Goal: Task Accomplishment & Management: Complete application form

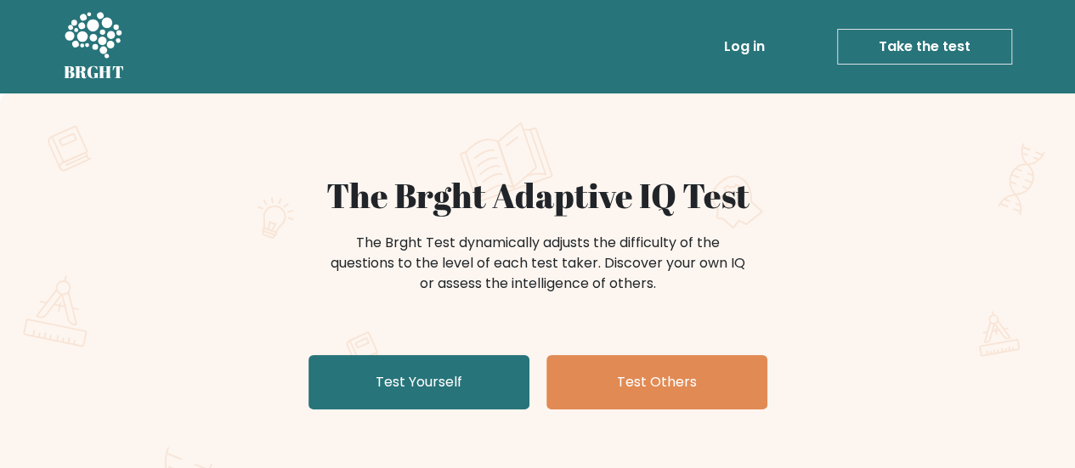
click at [104, 52] on icon at bounding box center [93, 35] width 57 height 46
drag, startPoint x: 0, startPoint y: 0, endPoint x: 104, endPoint y: 52, distance: 115.9
click at [104, 52] on icon at bounding box center [93, 35] width 57 height 46
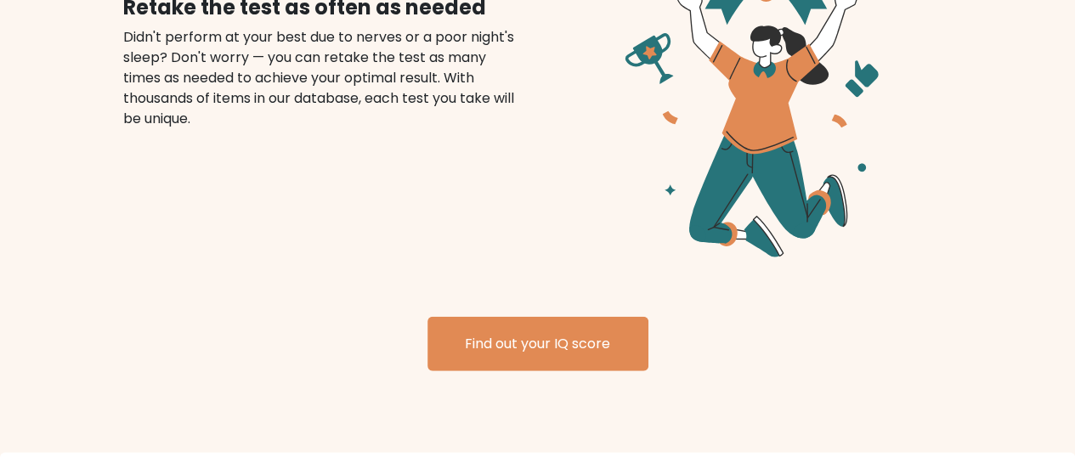
scroll to position [2165, 0]
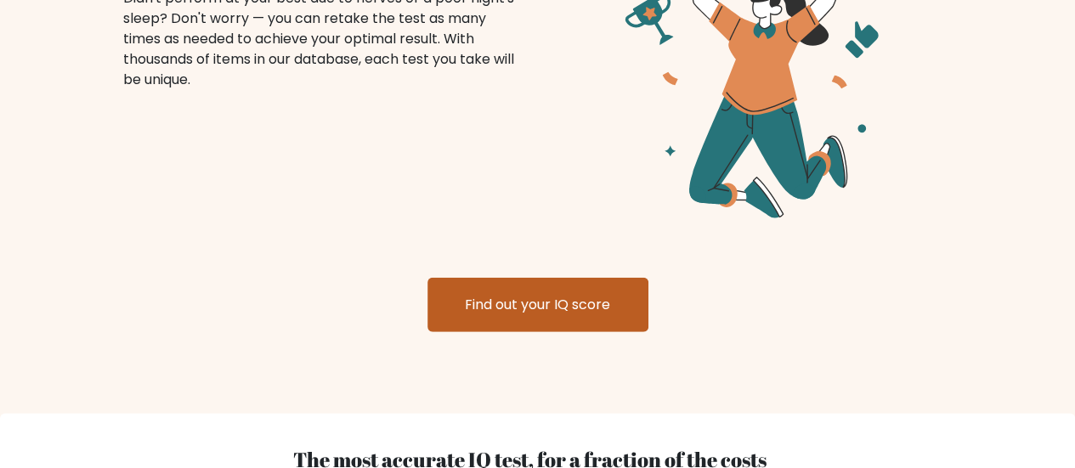
click at [561, 290] on link "Find out your IQ score" at bounding box center [537, 305] width 221 height 54
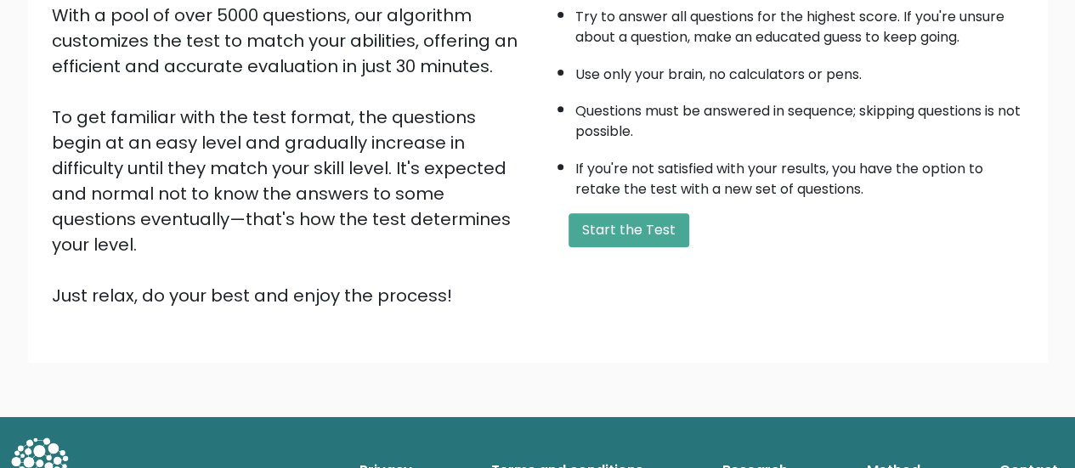
scroll to position [224, 0]
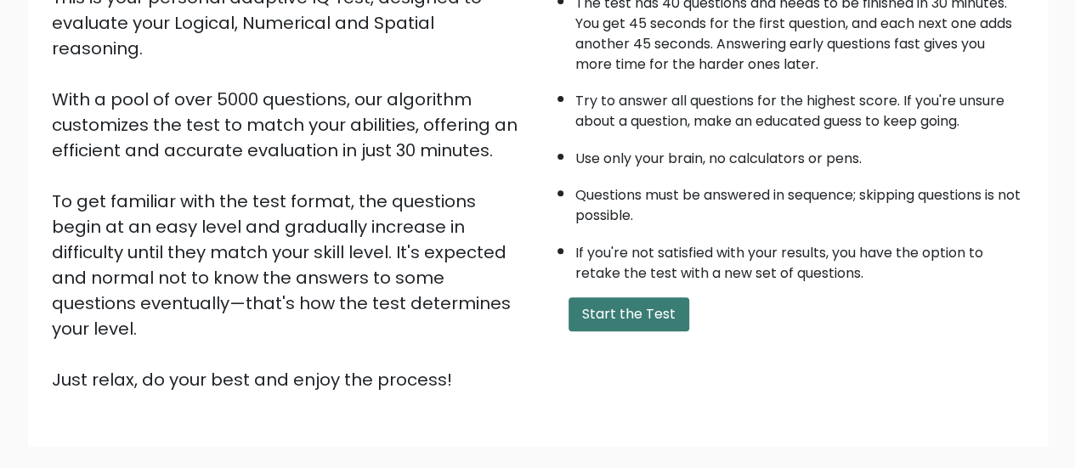
click at [630, 306] on button "Start the Test" at bounding box center [628, 314] width 121 height 34
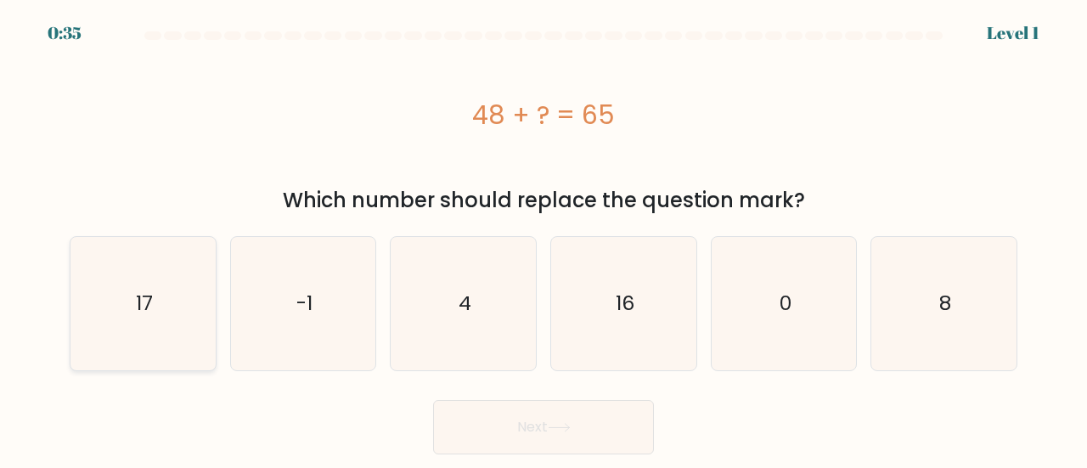
click at [117, 283] on icon "17" at bounding box center [142, 303] width 133 height 133
click at [544, 239] on input "a. 17" at bounding box center [544, 236] width 1 height 4
radio input "true"
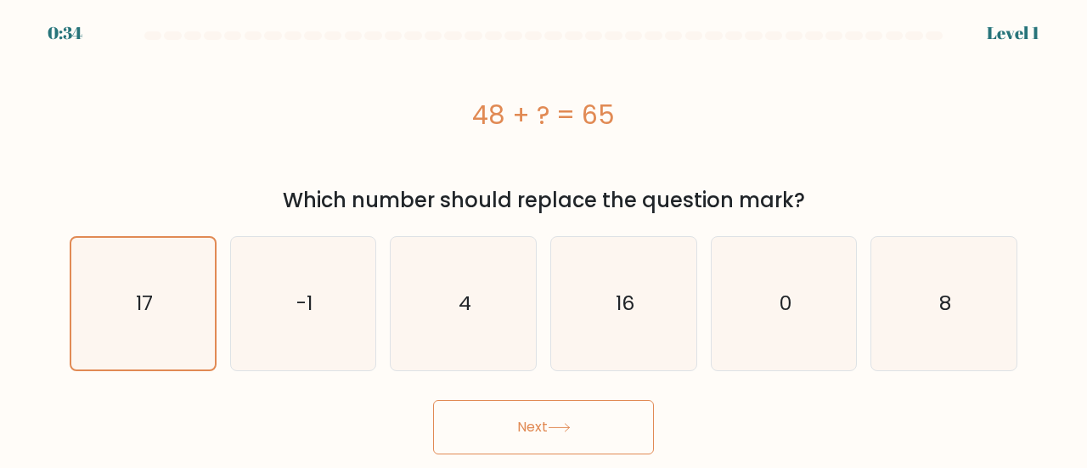
click at [537, 431] on button "Next" at bounding box center [543, 427] width 221 height 54
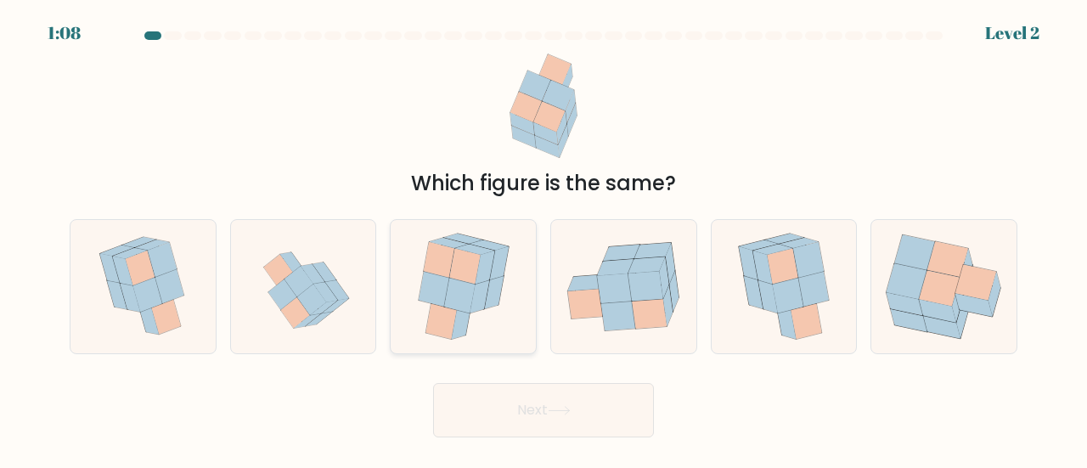
click at [466, 337] on icon at bounding box center [464, 286] width 110 height 133
click at [544, 239] on input "c." at bounding box center [544, 236] width 1 height 4
radio input "true"
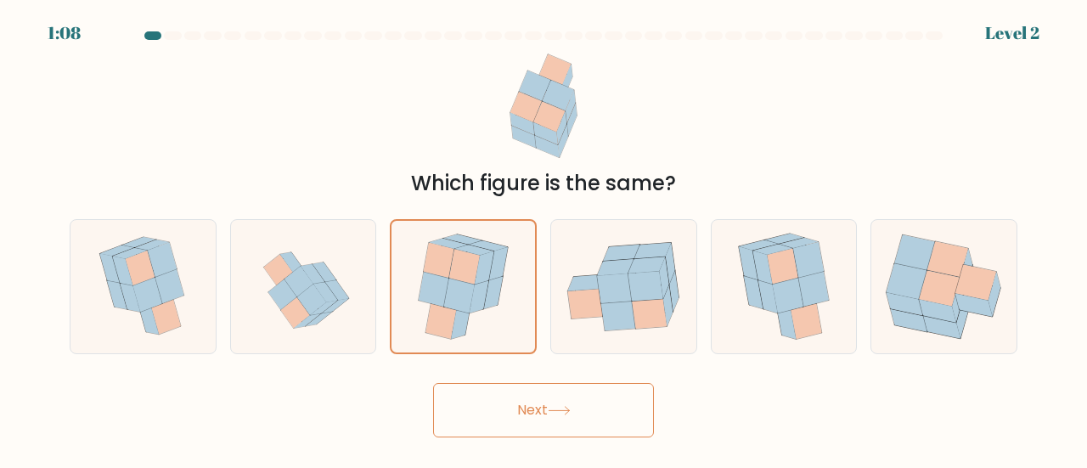
click at [527, 394] on button "Next" at bounding box center [543, 410] width 221 height 54
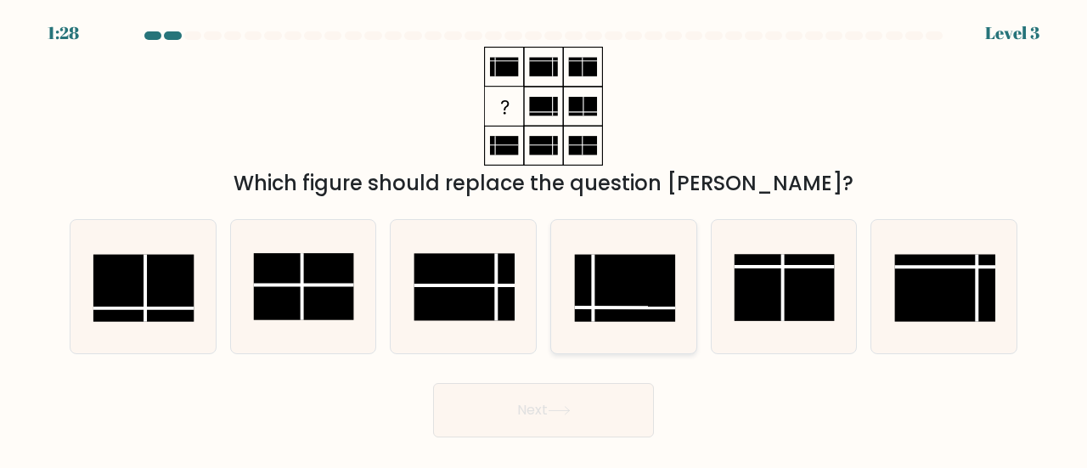
click at [630, 310] on rect at bounding box center [625, 288] width 100 height 67
click at [545, 239] on input "d." at bounding box center [544, 236] width 1 height 4
radio input "true"
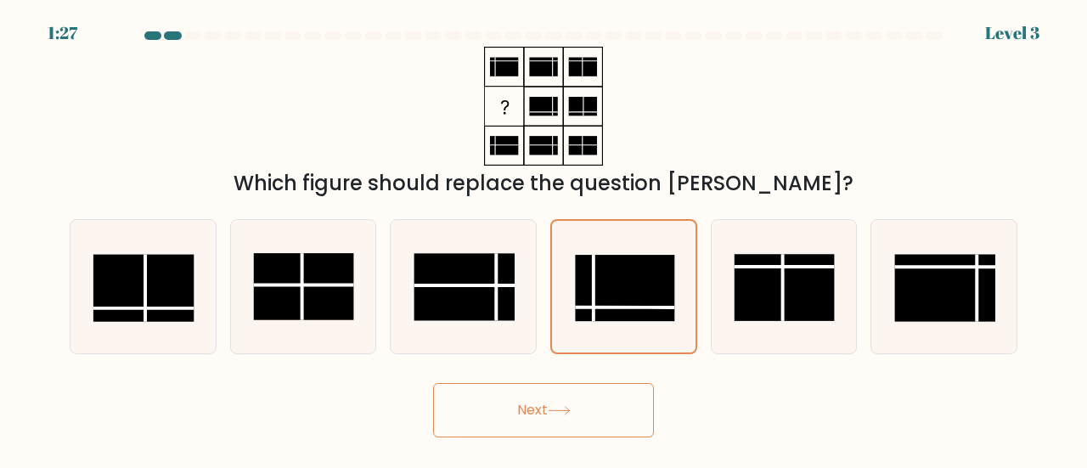
click at [567, 410] on icon at bounding box center [559, 411] width 20 height 8
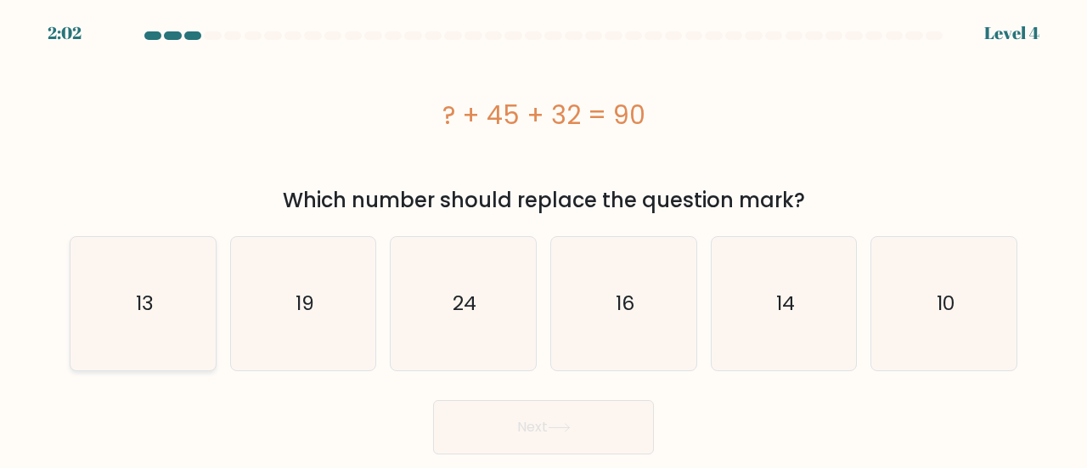
click at [114, 291] on icon "13" at bounding box center [142, 303] width 133 height 133
click at [544, 239] on input "a. 13" at bounding box center [544, 236] width 1 height 4
radio input "true"
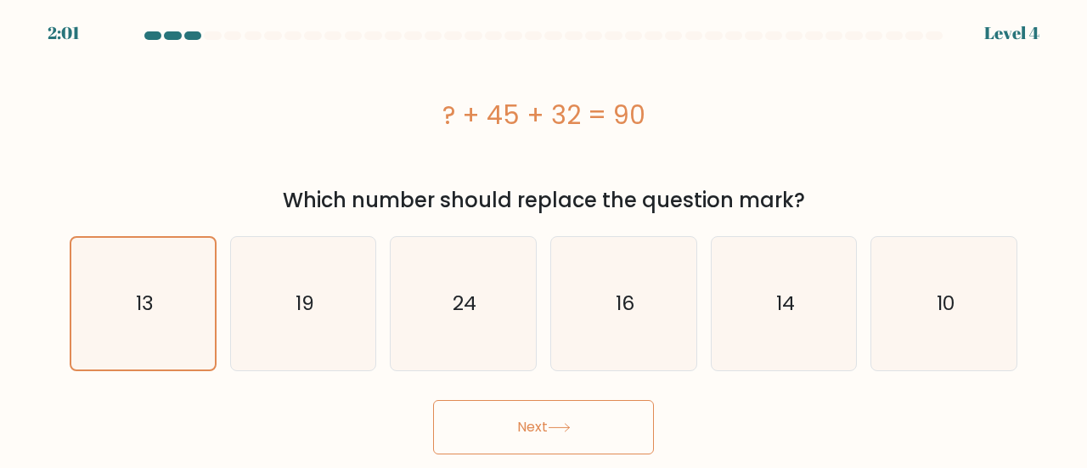
click at [535, 418] on button "Next" at bounding box center [543, 427] width 221 height 54
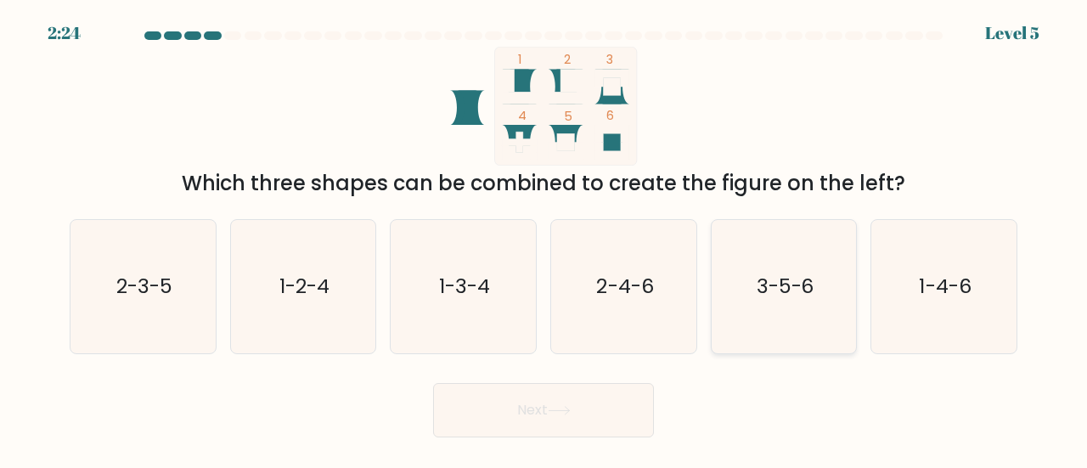
click at [783, 285] on text "3-5-6" at bounding box center [786, 286] width 58 height 28
click at [545, 239] on input "e. 3-5-6" at bounding box center [544, 236] width 1 height 4
radio input "true"
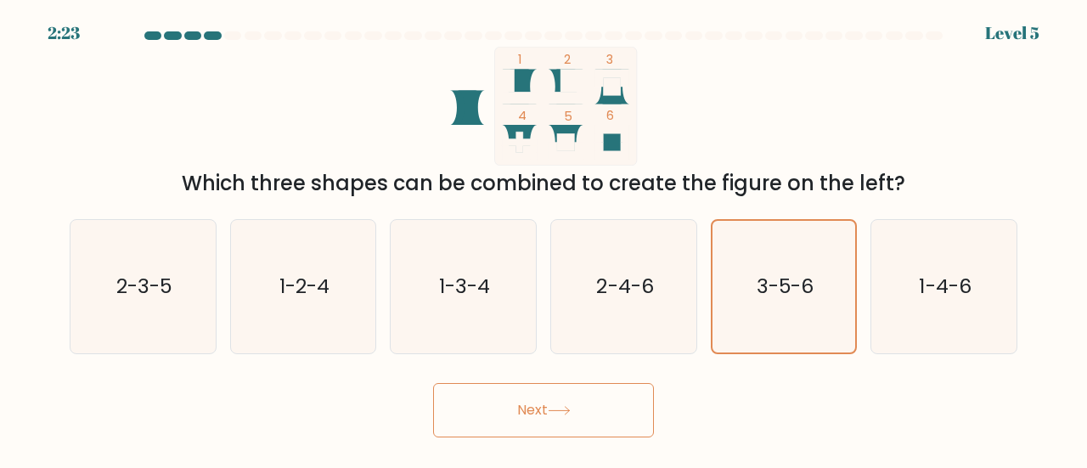
click at [535, 420] on button "Next" at bounding box center [543, 410] width 221 height 54
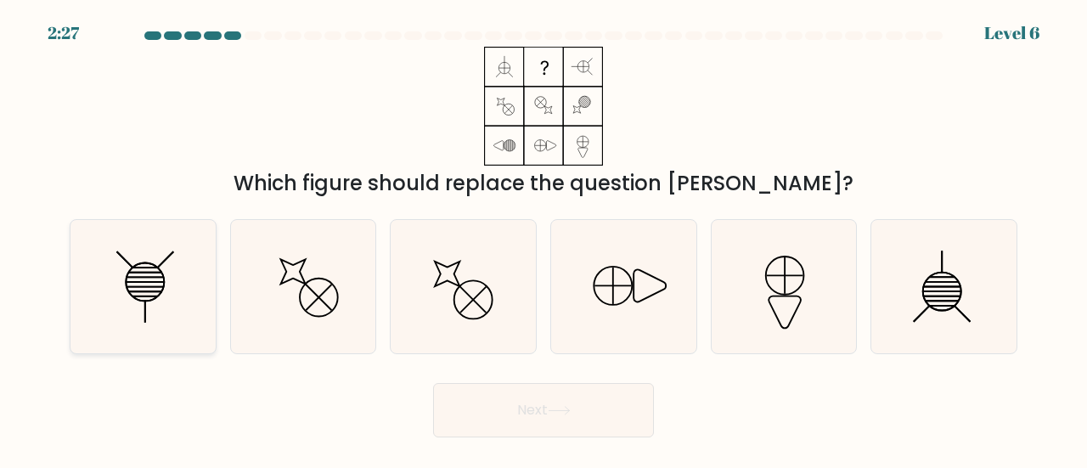
click at [178, 285] on icon at bounding box center [142, 286] width 133 height 133
click at [544, 239] on input "a." at bounding box center [544, 236] width 1 height 4
radio input "true"
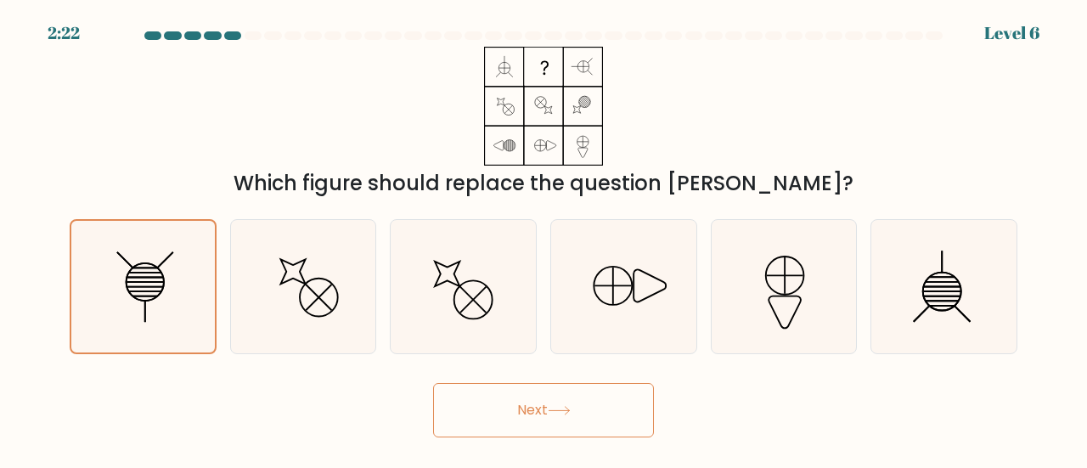
click at [574, 418] on button "Next" at bounding box center [543, 410] width 221 height 54
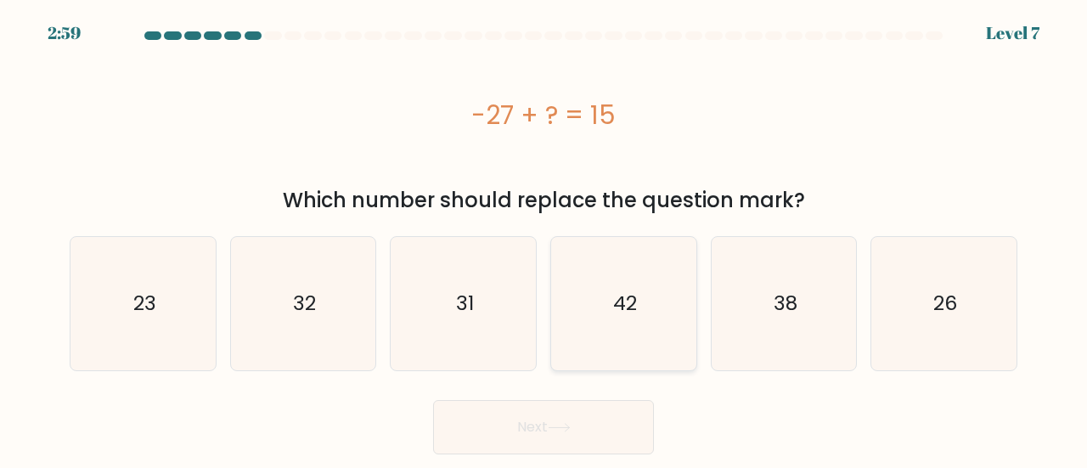
drag, startPoint x: 660, startPoint y: 298, endPoint x: 618, endPoint y: 348, distance: 65.7
click at [659, 297] on icon "42" at bounding box center [623, 303] width 133 height 133
click at [545, 239] on input "d. 42" at bounding box center [544, 236] width 1 height 4
radio input "true"
click at [566, 421] on button "Next" at bounding box center [543, 427] width 221 height 54
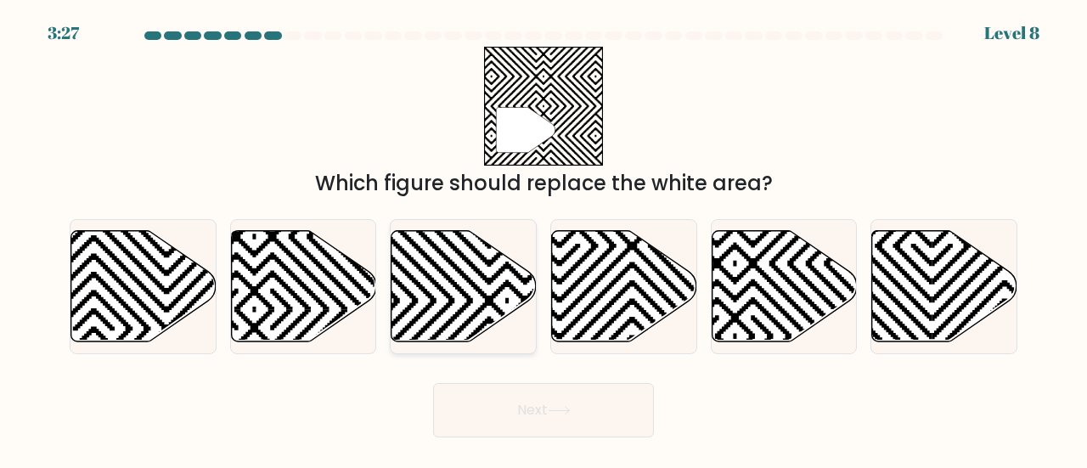
click at [464, 319] on icon at bounding box center [464, 285] width 145 height 111
click at [544, 239] on input "c." at bounding box center [544, 236] width 1 height 4
radio input "true"
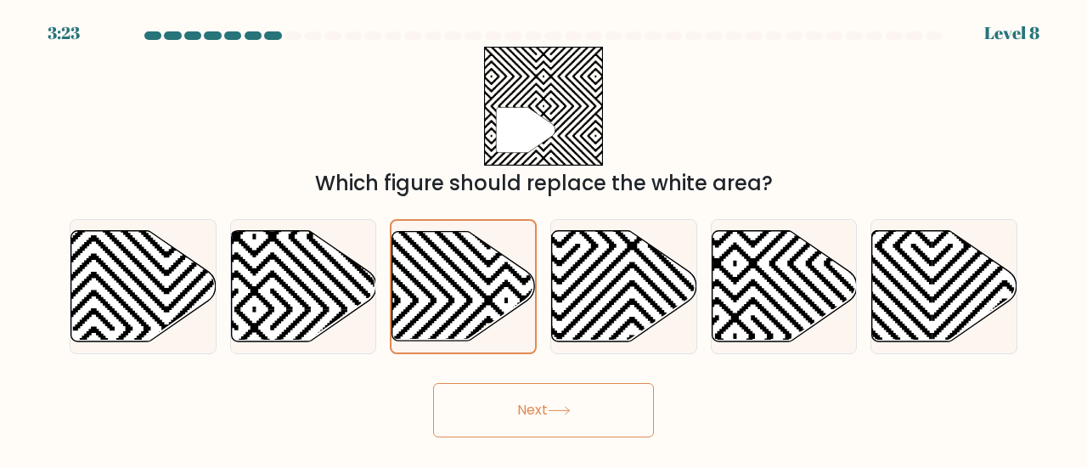
click at [528, 417] on button "Next" at bounding box center [543, 410] width 221 height 54
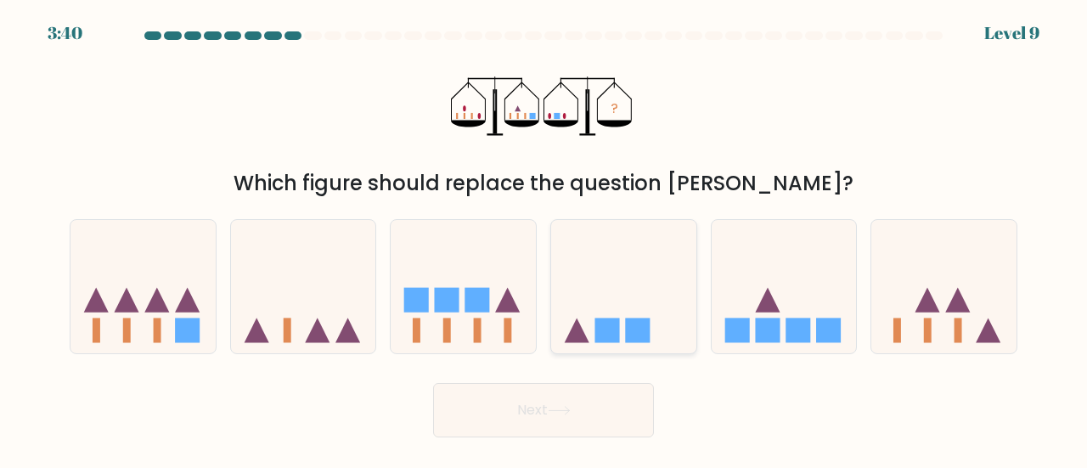
click at [644, 289] on icon at bounding box center [623, 287] width 145 height 120
click at [545, 239] on input "d." at bounding box center [544, 236] width 1 height 4
radio input "true"
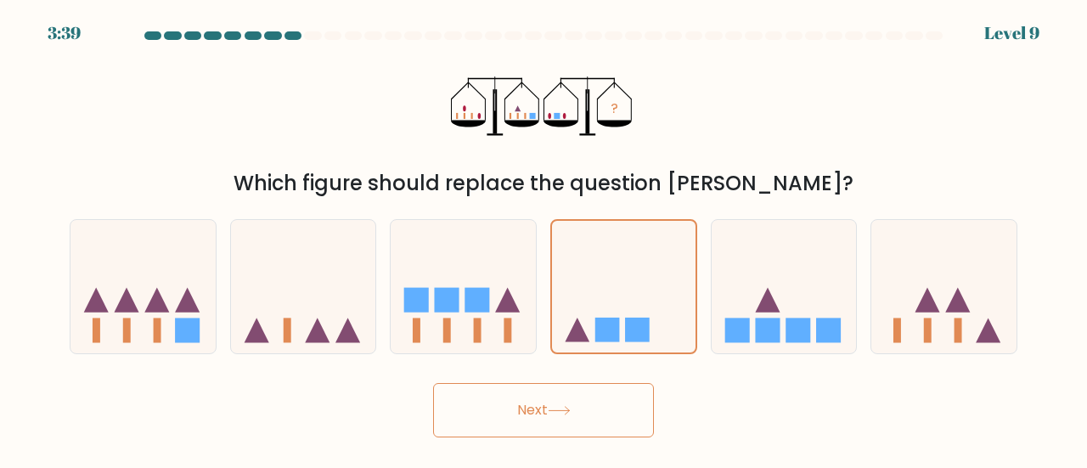
click at [562, 409] on icon at bounding box center [559, 410] width 23 height 9
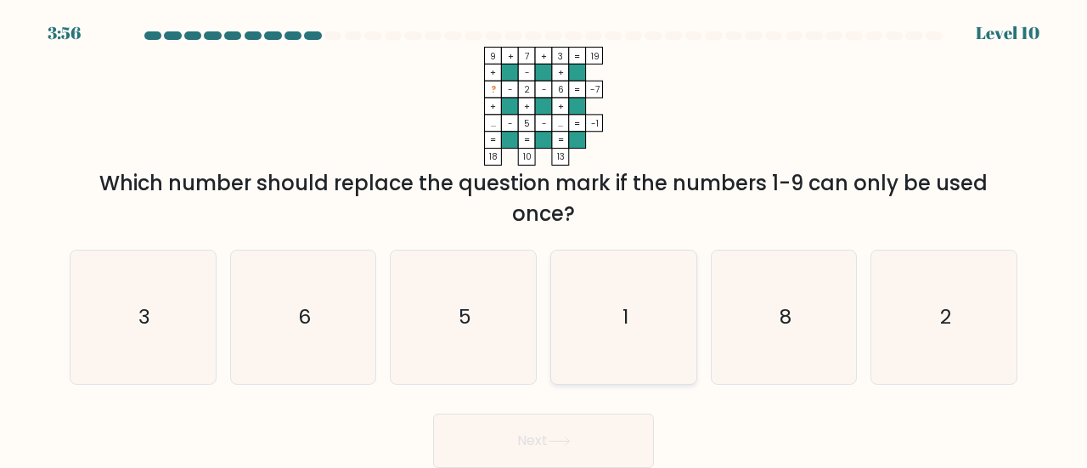
click at [597, 285] on icon "1" at bounding box center [623, 317] width 133 height 133
click at [545, 239] on input "d. 1" at bounding box center [544, 236] width 1 height 4
radio input "true"
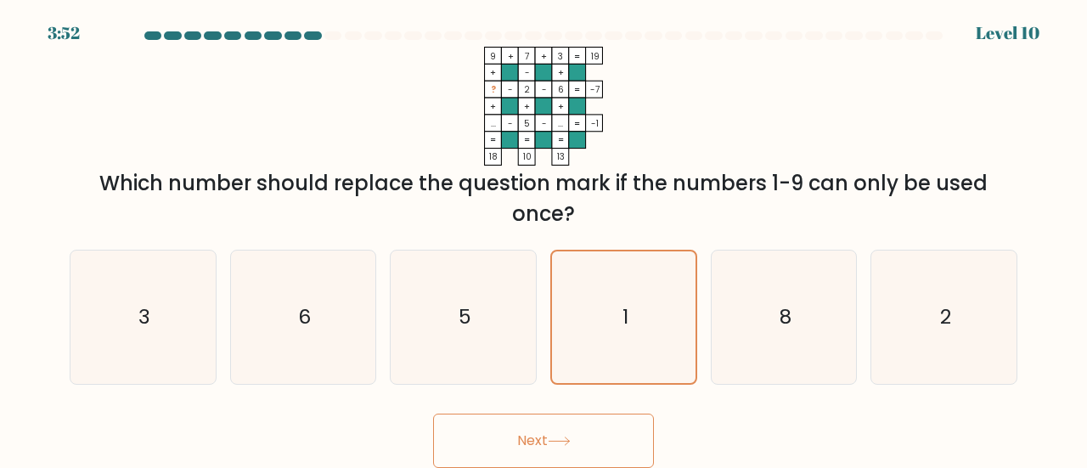
click at [515, 446] on button "Next" at bounding box center [543, 441] width 221 height 54
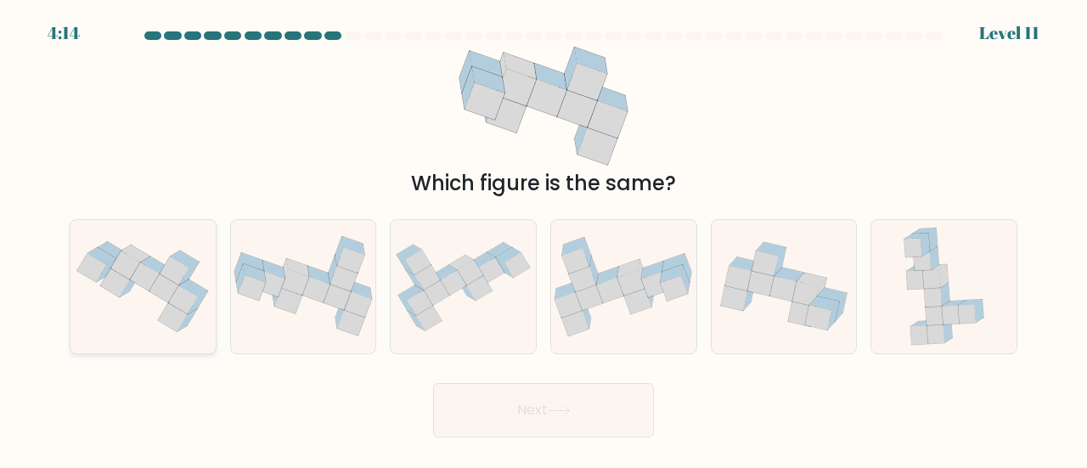
click at [151, 324] on icon at bounding box center [143, 287] width 145 height 109
click at [544, 239] on input "a." at bounding box center [544, 236] width 1 height 4
radio input "true"
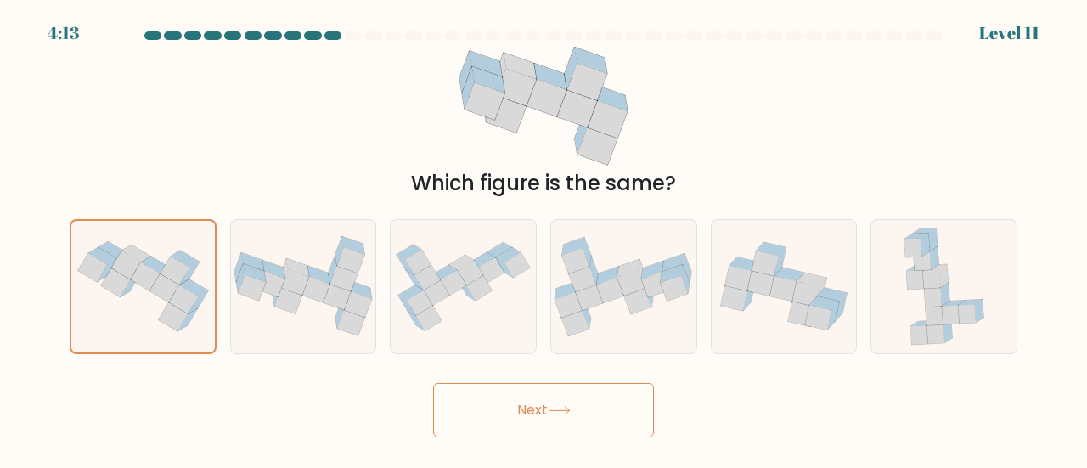
click at [587, 406] on button "Next" at bounding box center [543, 410] width 221 height 54
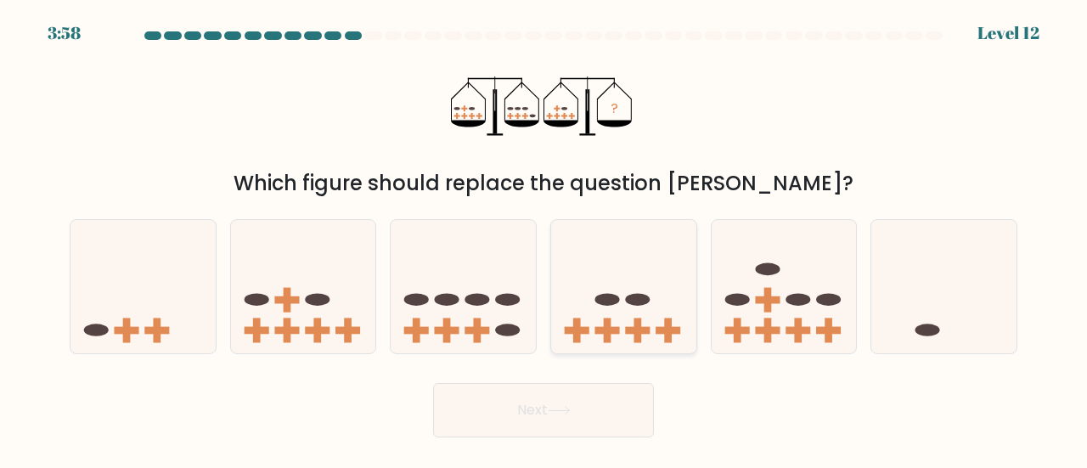
click at [620, 294] on icon at bounding box center [623, 287] width 145 height 120
click at [545, 239] on input "d." at bounding box center [544, 236] width 1 height 4
radio input "true"
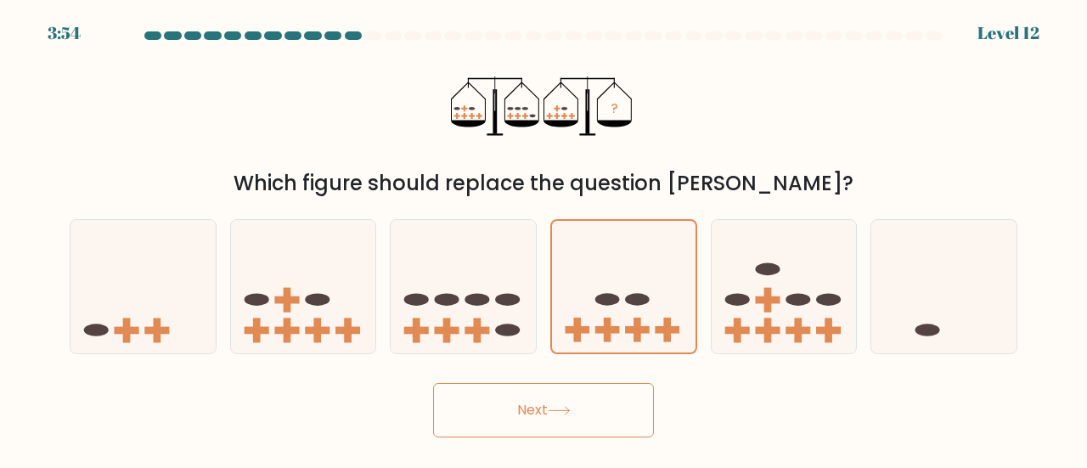
click at [579, 421] on button "Next" at bounding box center [543, 410] width 221 height 54
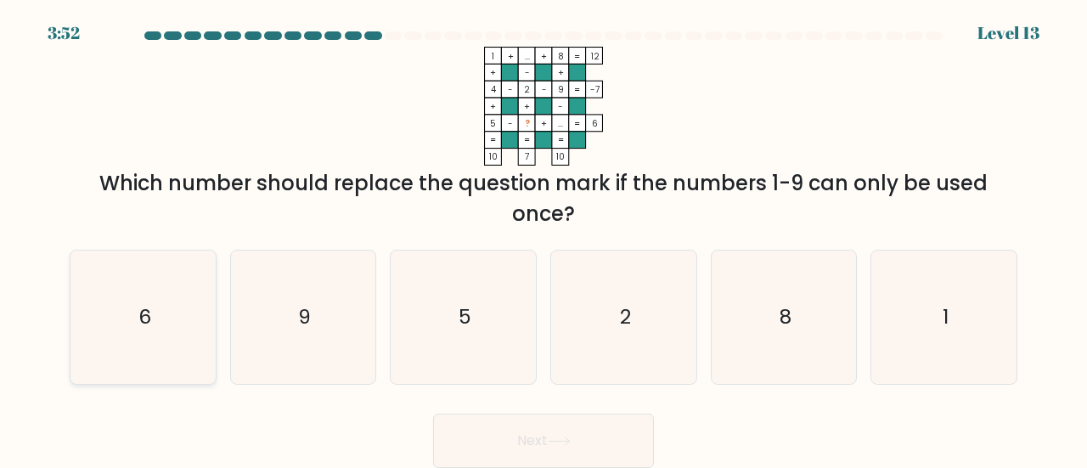
click at [124, 315] on icon "6" at bounding box center [142, 317] width 133 height 133
click at [544, 239] on input "a. 6" at bounding box center [544, 236] width 1 height 4
radio input "true"
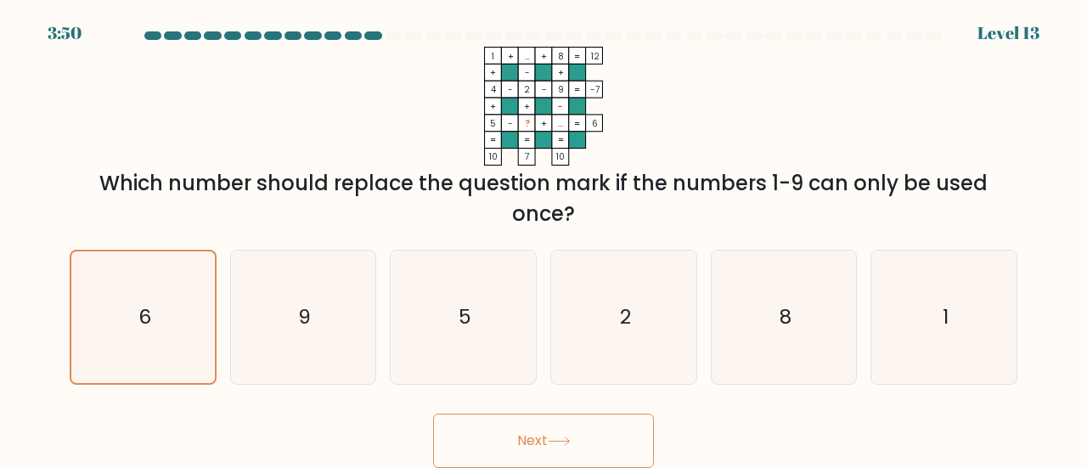
click at [571, 438] on icon at bounding box center [559, 441] width 23 height 9
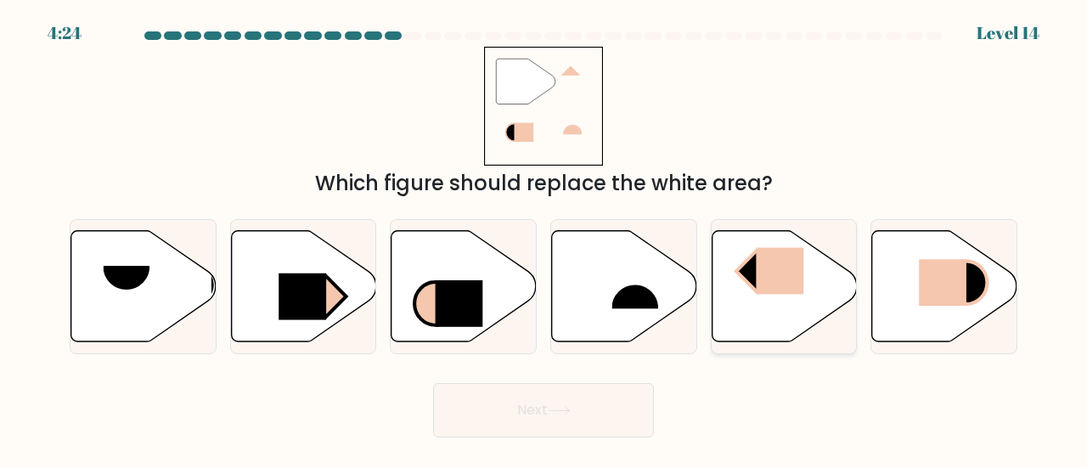
click at [795, 288] on rect at bounding box center [780, 270] width 48 height 47
click at [545, 239] on input "e." at bounding box center [544, 236] width 1 height 4
radio input "true"
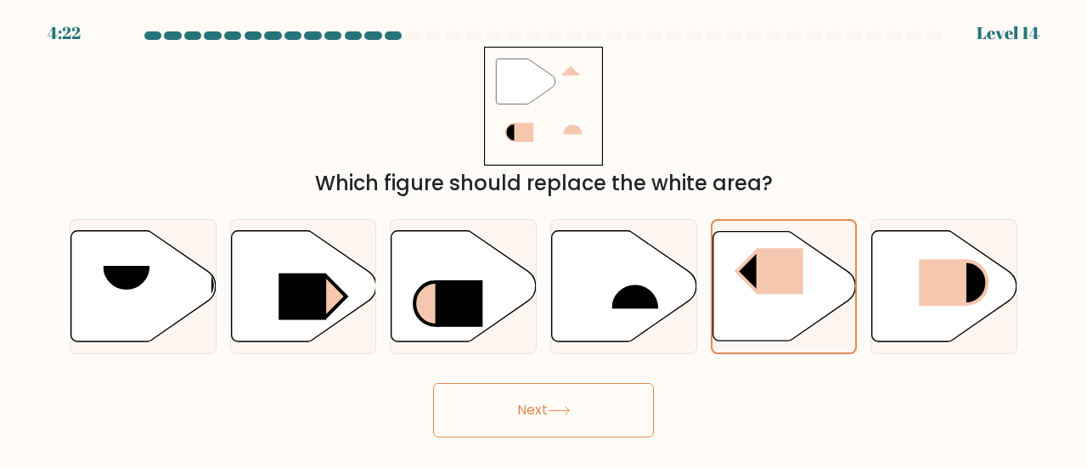
click at [509, 420] on button "Next" at bounding box center [543, 410] width 221 height 54
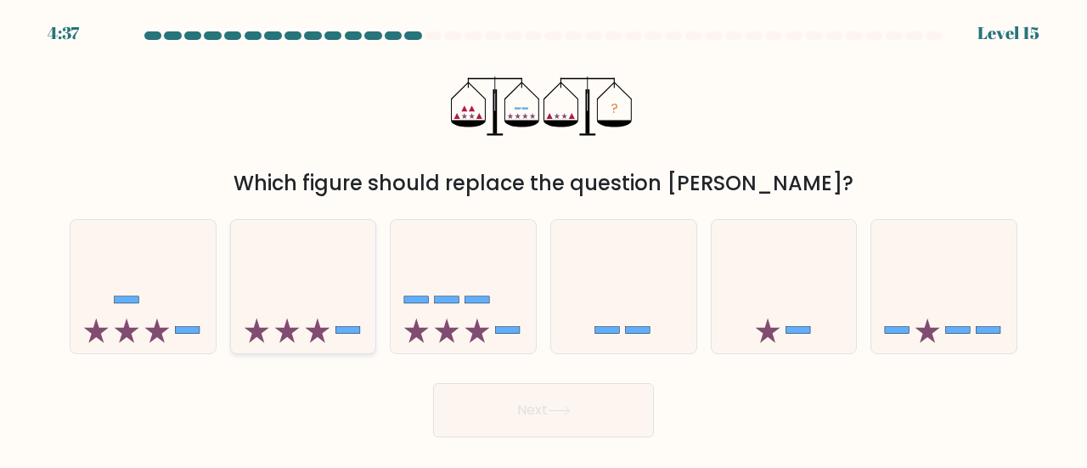
click at [301, 302] on icon at bounding box center [303, 287] width 145 height 120
click at [544, 239] on input "b." at bounding box center [544, 236] width 1 height 4
radio input "true"
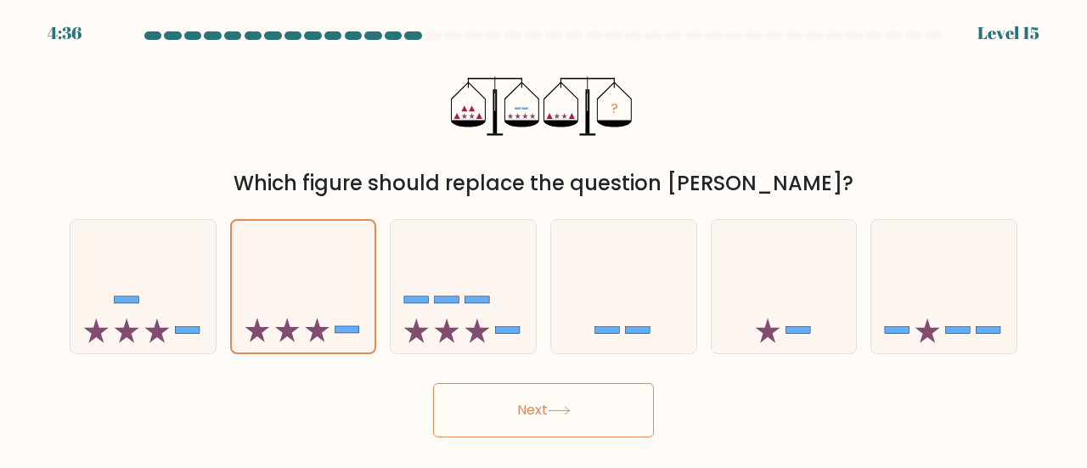
click at [506, 399] on button "Next" at bounding box center [543, 410] width 221 height 54
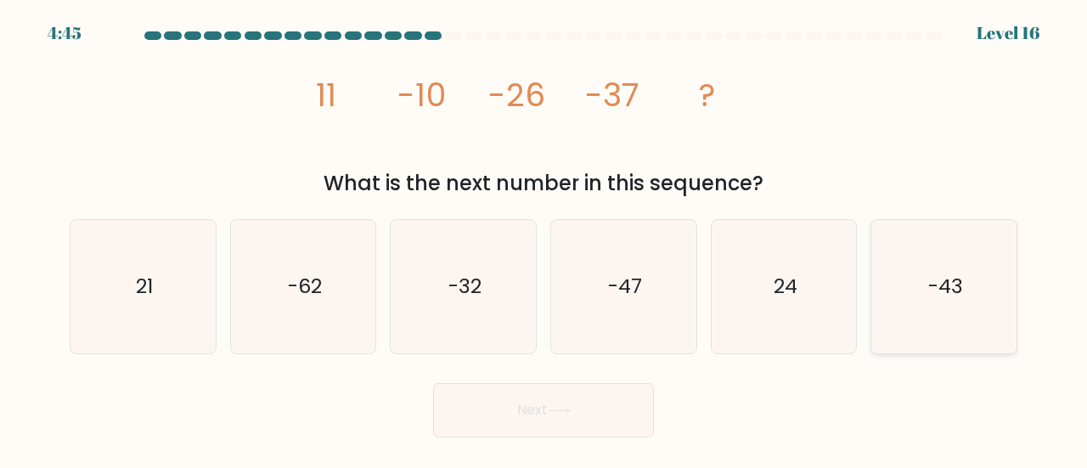
click at [943, 288] on text "-43" at bounding box center [946, 286] width 35 height 28
click at [545, 239] on input "f. -43" at bounding box center [544, 236] width 1 height 4
radio input "true"
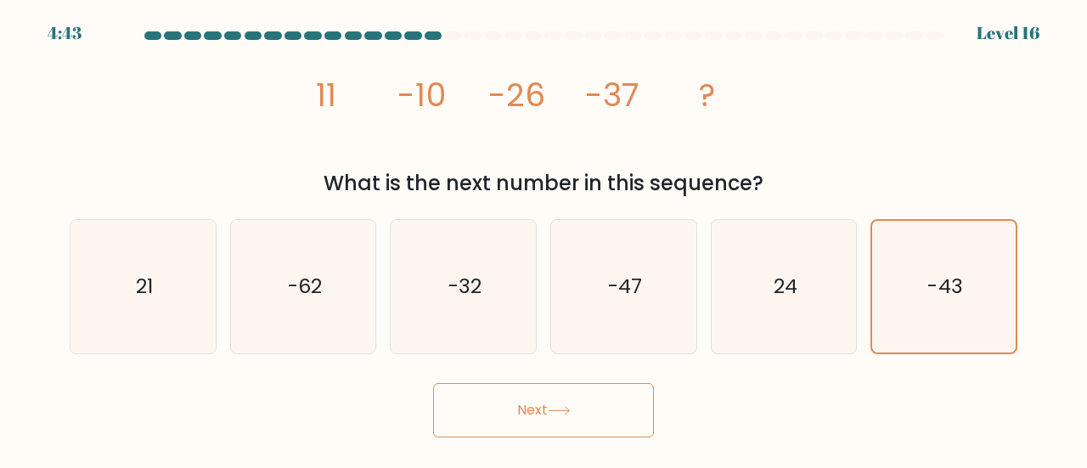
click at [552, 402] on button "Next" at bounding box center [543, 410] width 221 height 54
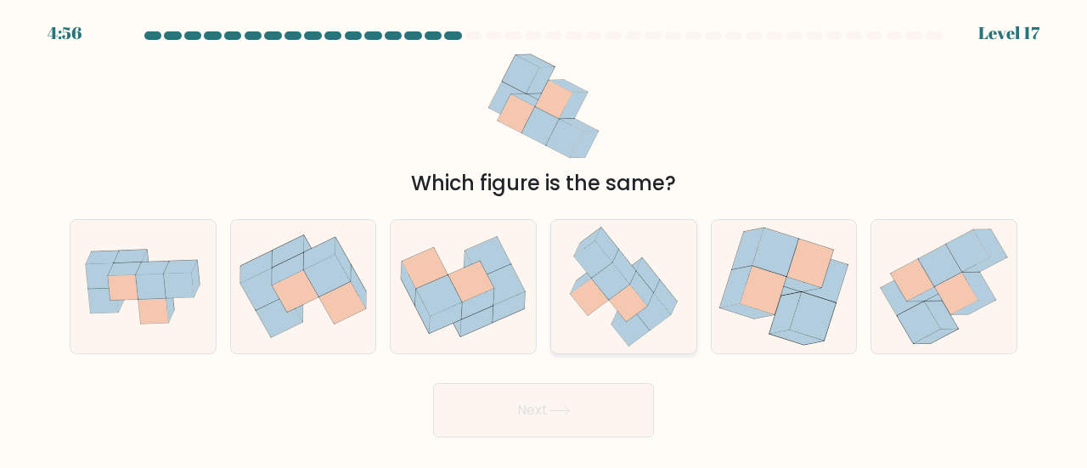
click at [622, 289] on icon at bounding box center [623, 286] width 129 height 133
click at [545, 239] on input "d." at bounding box center [544, 236] width 1 height 4
radio input "true"
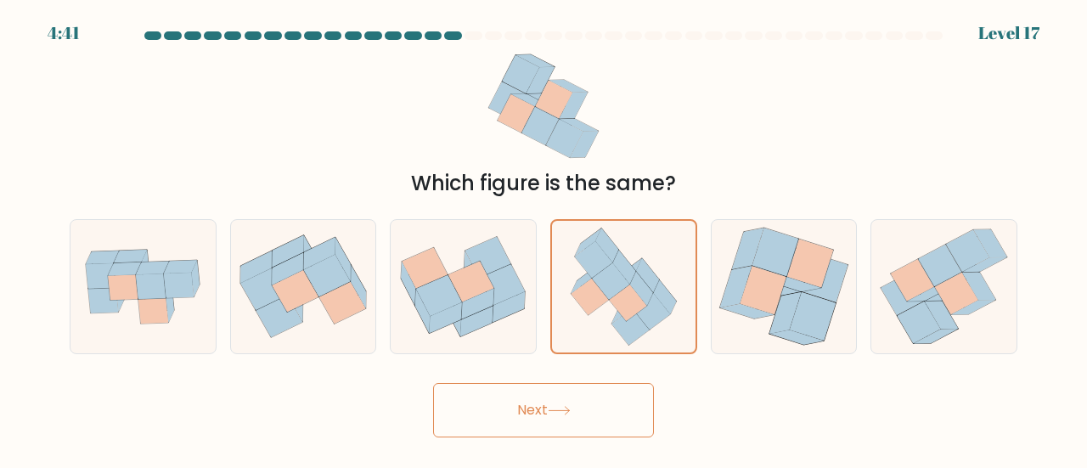
click at [577, 403] on button "Next" at bounding box center [543, 410] width 221 height 54
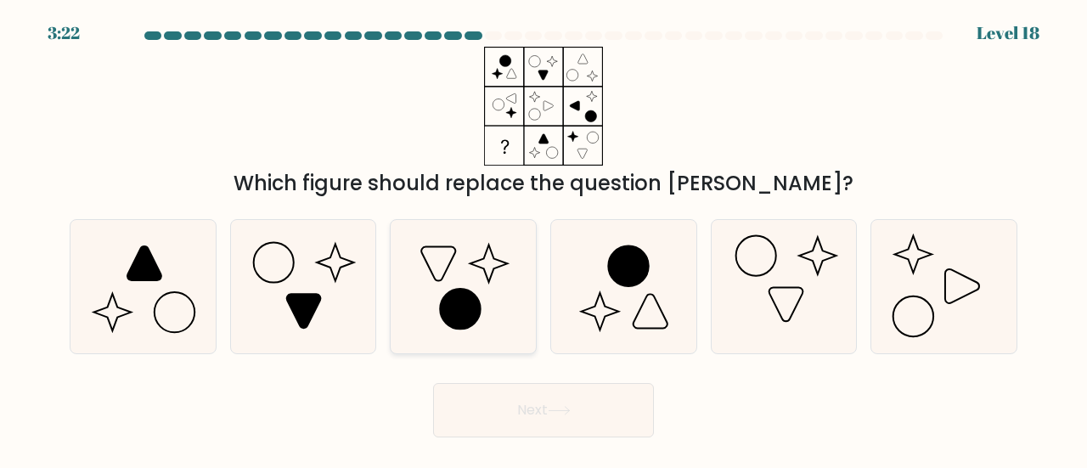
click at [480, 290] on icon at bounding box center [463, 286] width 133 height 133
click at [544, 239] on input "c." at bounding box center [544, 236] width 1 height 4
radio input "true"
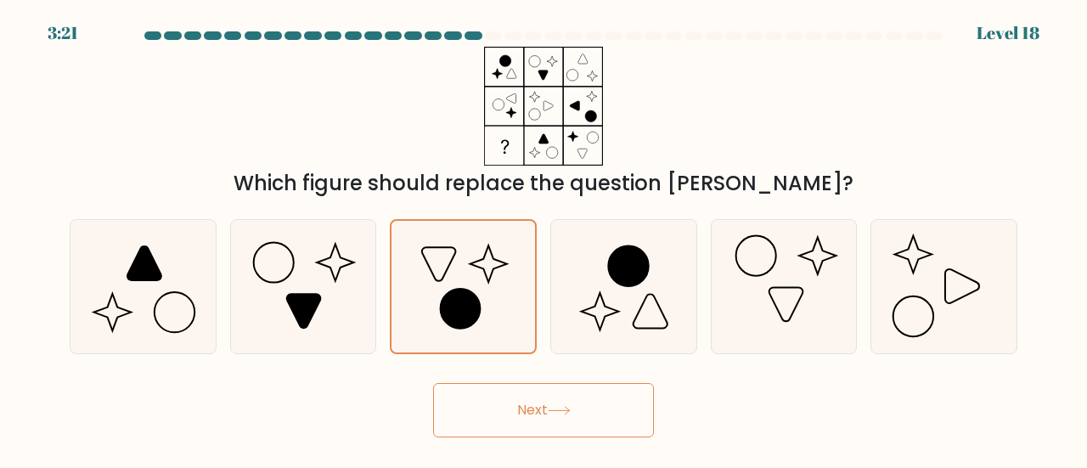
click at [546, 400] on button "Next" at bounding box center [543, 410] width 221 height 54
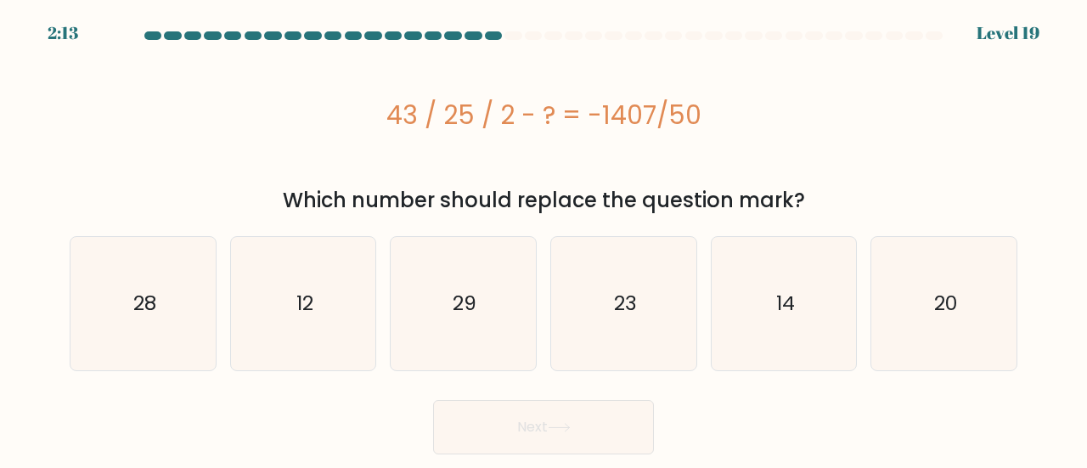
click at [190, 102] on div "43 / 25 / 2 - ? = -1407/50" at bounding box center [544, 115] width 948 height 38
click at [455, 289] on icon "29" at bounding box center [463, 303] width 133 height 133
click at [544, 239] on input "c. 29" at bounding box center [544, 236] width 1 height 4
radio input "true"
click at [559, 439] on button "Next" at bounding box center [543, 427] width 221 height 54
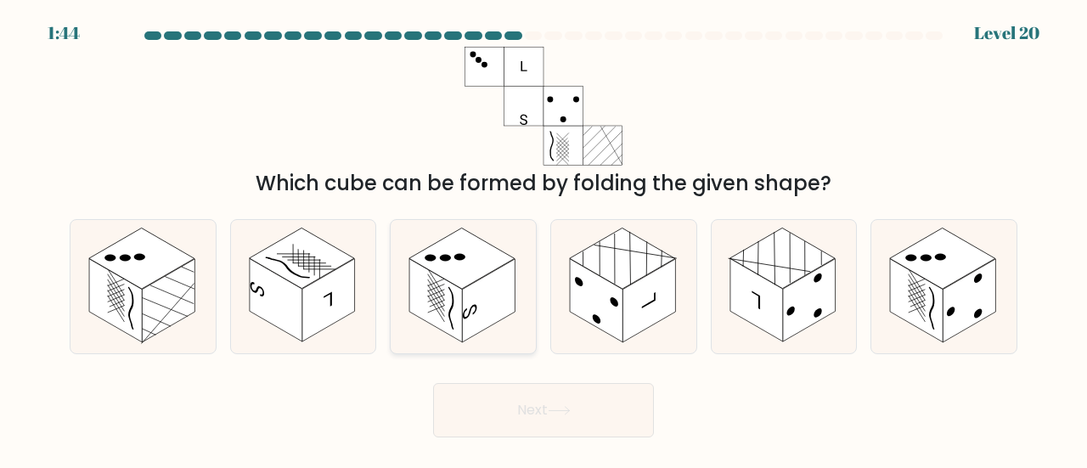
click at [439, 274] on rect at bounding box center [461, 259] width 105 height 61
click at [544, 239] on input "c." at bounding box center [544, 236] width 1 height 4
radio input "true"
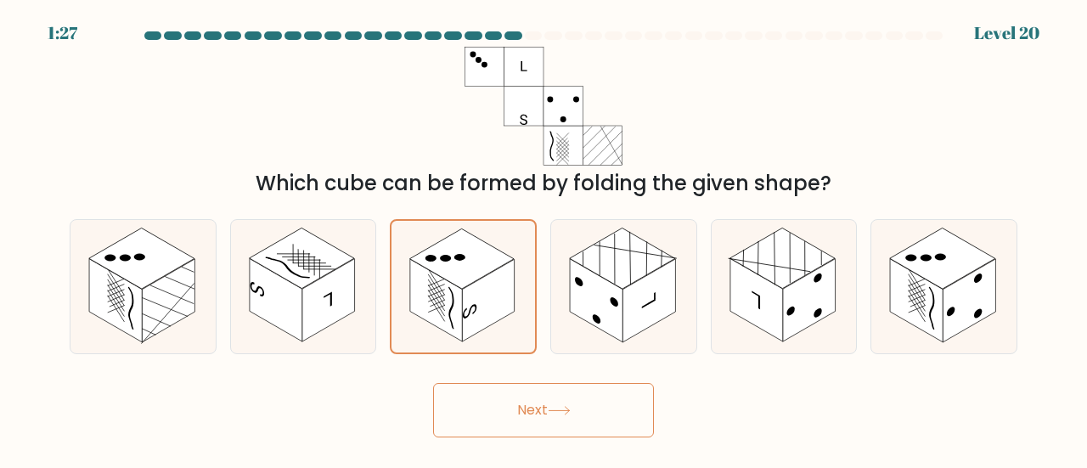
click at [540, 418] on button "Next" at bounding box center [543, 410] width 221 height 54
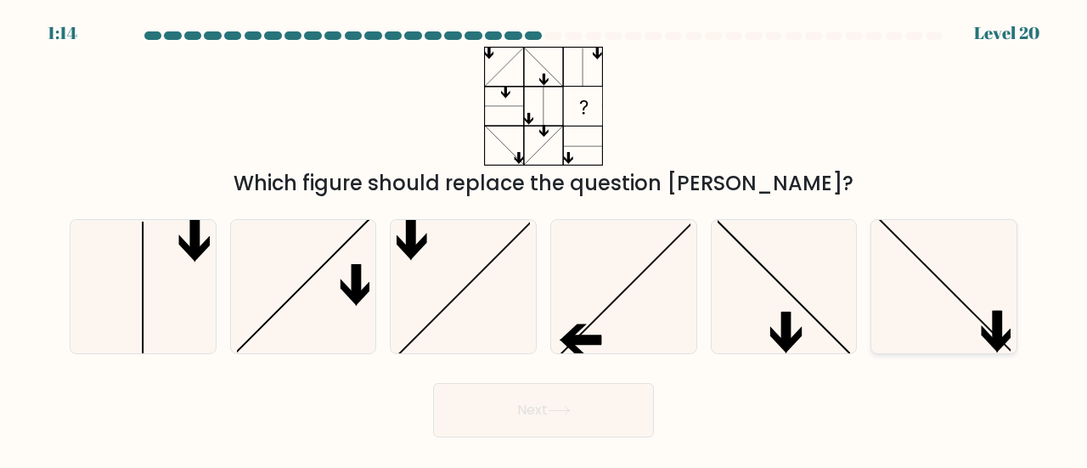
click at [960, 338] on icon at bounding box center [944, 286] width 133 height 133
click at [545, 239] on input "f." at bounding box center [544, 236] width 1 height 4
radio input "true"
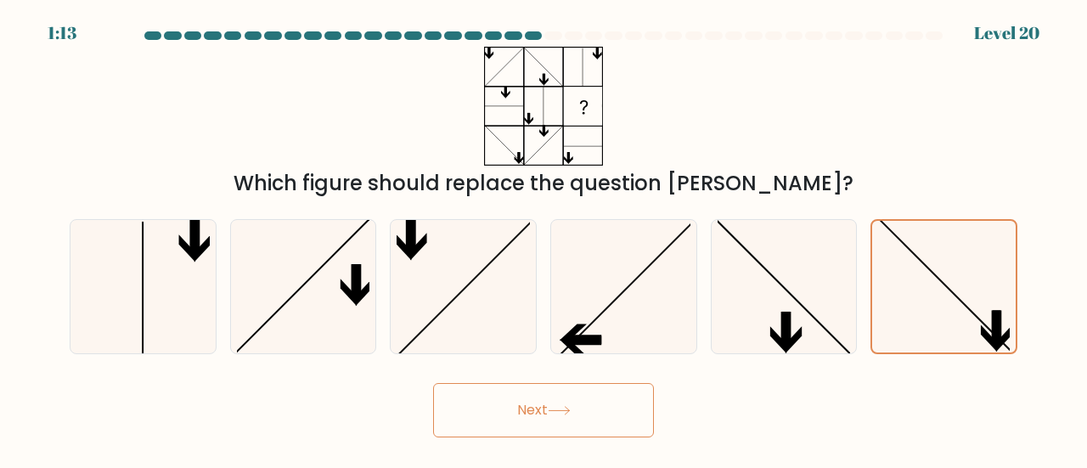
click at [566, 382] on div "Next" at bounding box center [543, 406] width 968 height 63
click at [578, 410] on button "Next" at bounding box center [543, 410] width 221 height 54
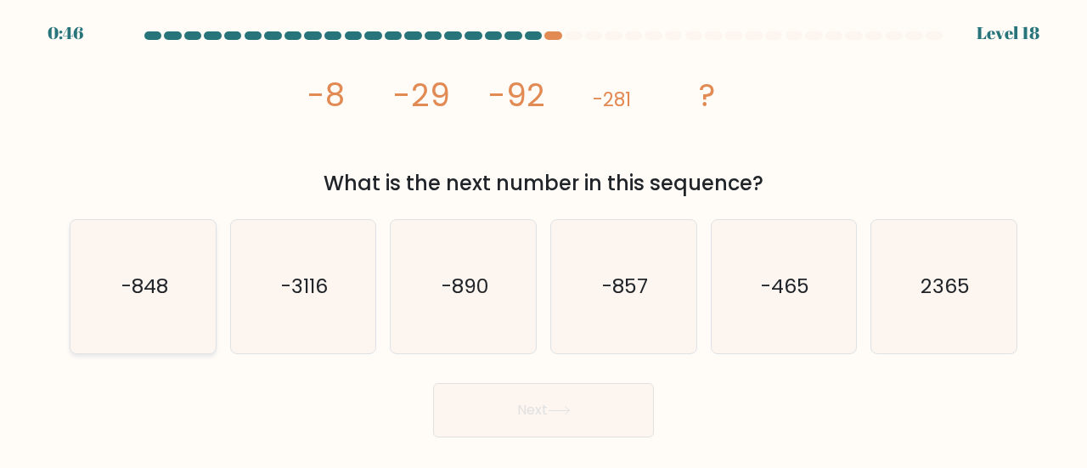
click at [144, 268] on icon "-848" at bounding box center [142, 286] width 133 height 133
click at [544, 239] on input "a. -848" at bounding box center [544, 236] width 1 height 4
radio input "true"
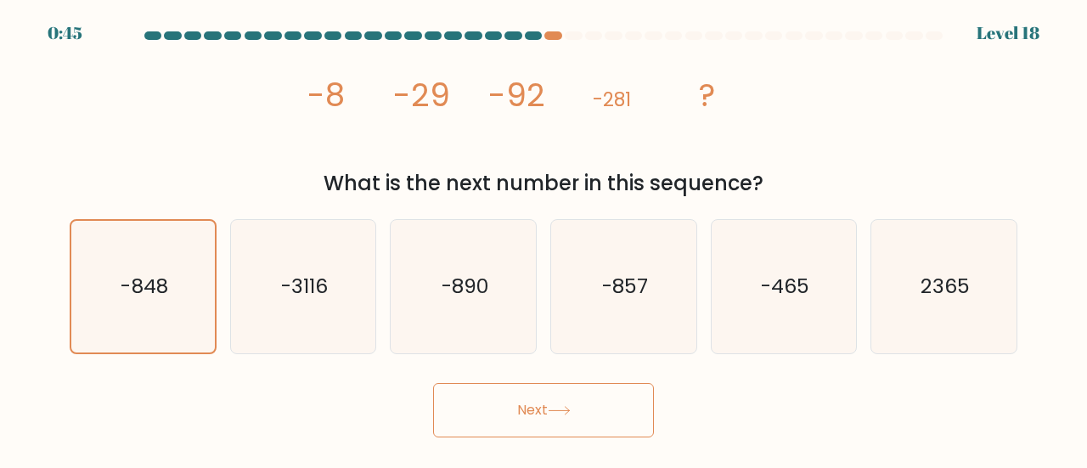
click at [515, 401] on button "Next" at bounding box center [543, 410] width 221 height 54
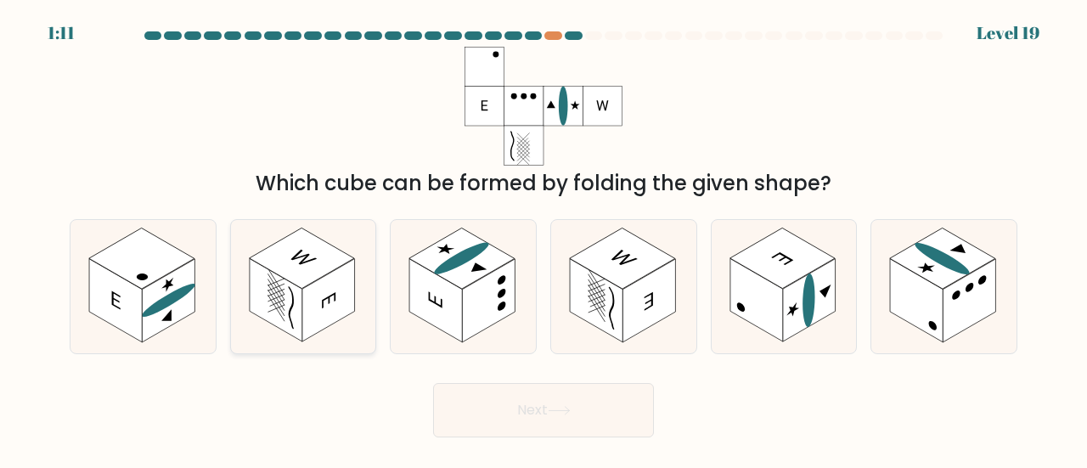
click at [316, 280] on rect at bounding box center [301, 259] width 105 height 61
click at [544, 239] on input "b." at bounding box center [544, 236] width 1 height 4
radio input "true"
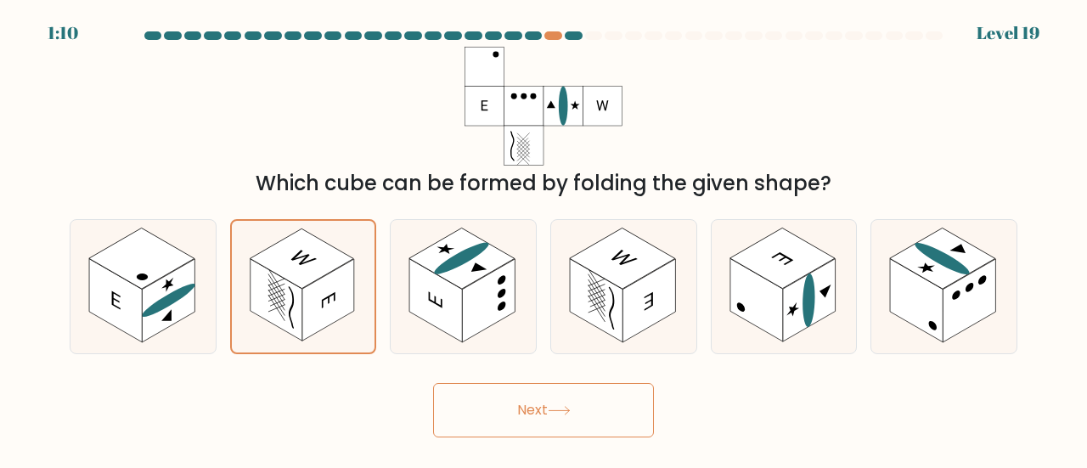
click at [530, 426] on button "Next" at bounding box center [543, 410] width 221 height 54
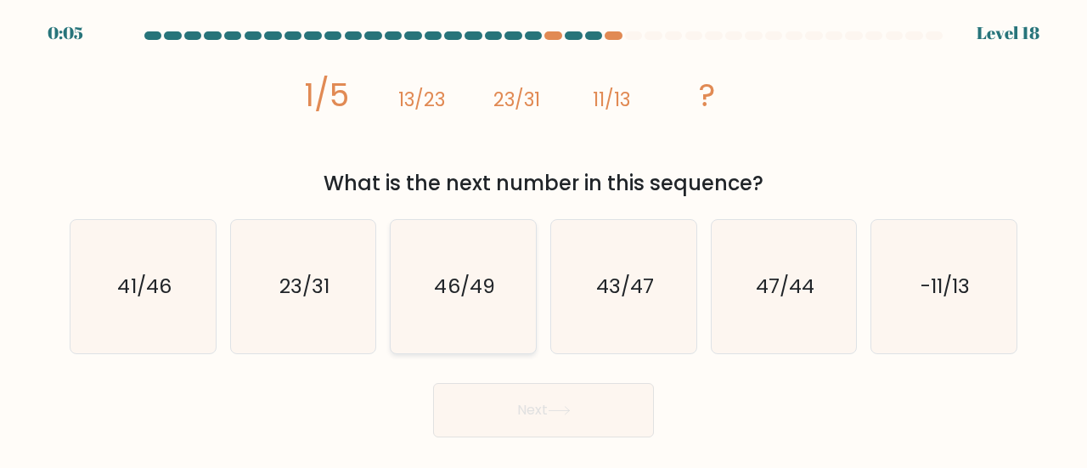
click at [482, 271] on icon "46/49" at bounding box center [463, 286] width 133 height 133
click at [544, 239] on input "c. 46/49" at bounding box center [544, 236] width 1 height 4
radio input "true"
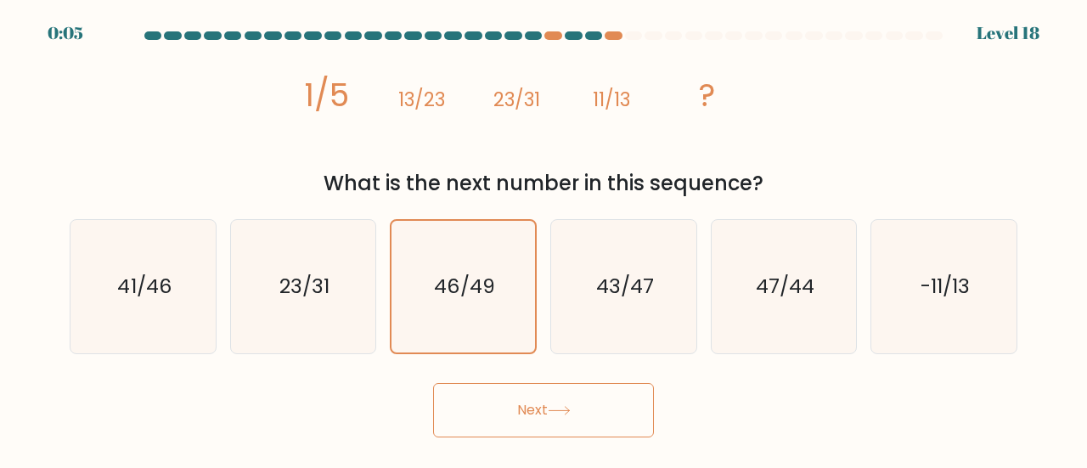
click at [561, 415] on button "Next" at bounding box center [543, 410] width 221 height 54
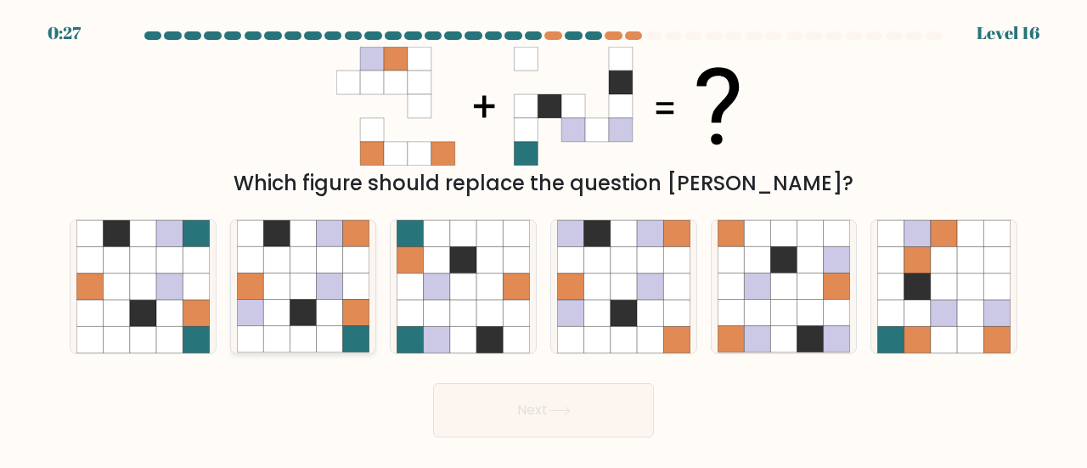
click at [297, 314] on icon at bounding box center [303, 313] width 26 height 26
click at [544, 239] on input "b." at bounding box center [544, 236] width 1 height 4
radio input "true"
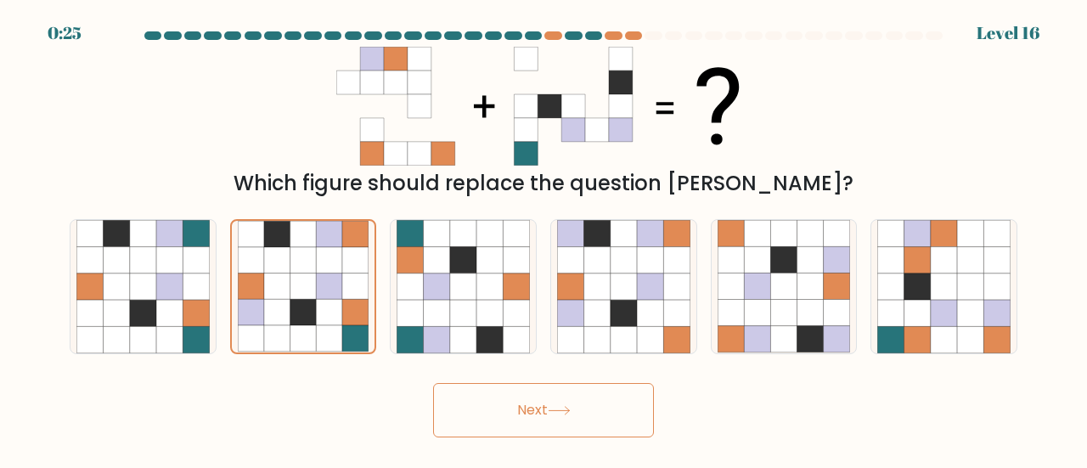
click at [539, 415] on button "Next" at bounding box center [543, 410] width 221 height 54
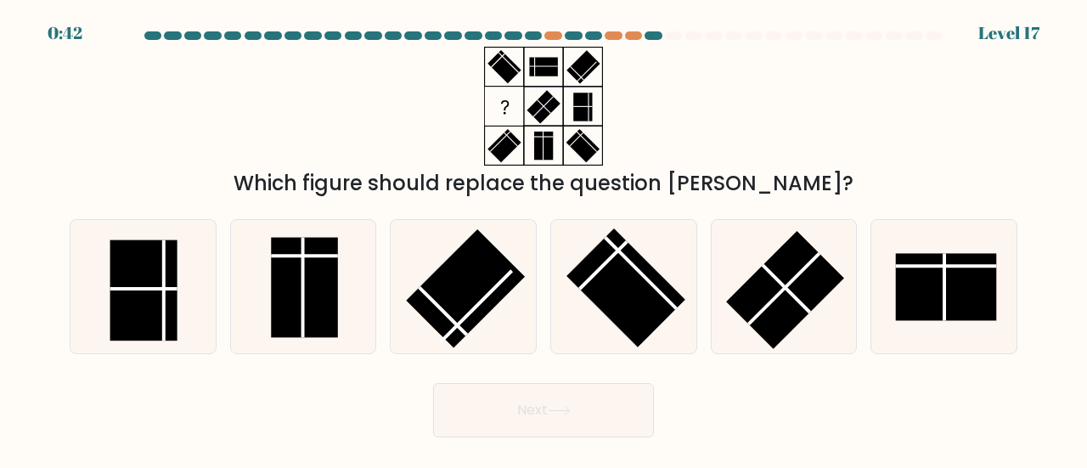
drag, startPoint x: 946, startPoint y: 281, endPoint x: 1022, endPoint y: 415, distance: 154.1
click at [946, 275] on icon at bounding box center [944, 286] width 133 height 133
click at [545, 239] on input "f." at bounding box center [544, 236] width 1 height 4
radio input "true"
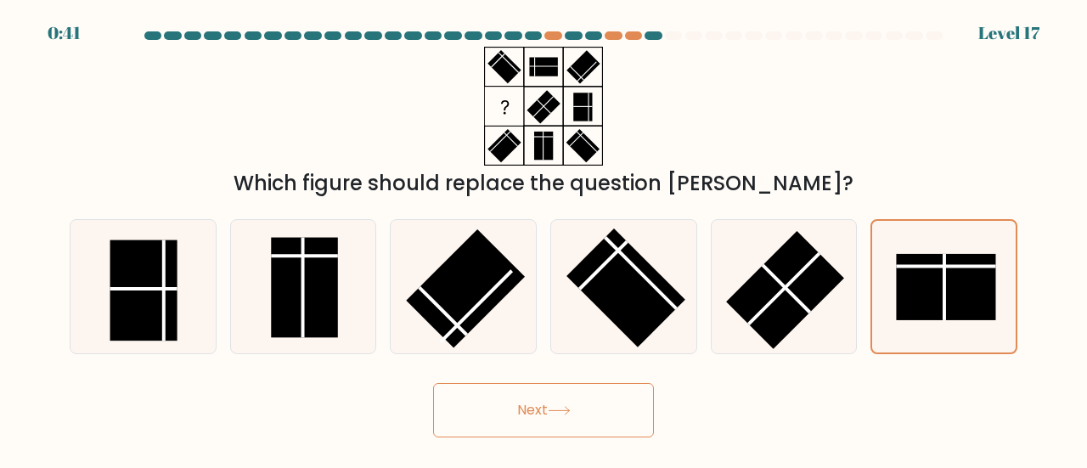
click at [606, 422] on button "Next" at bounding box center [543, 410] width 221 height 54
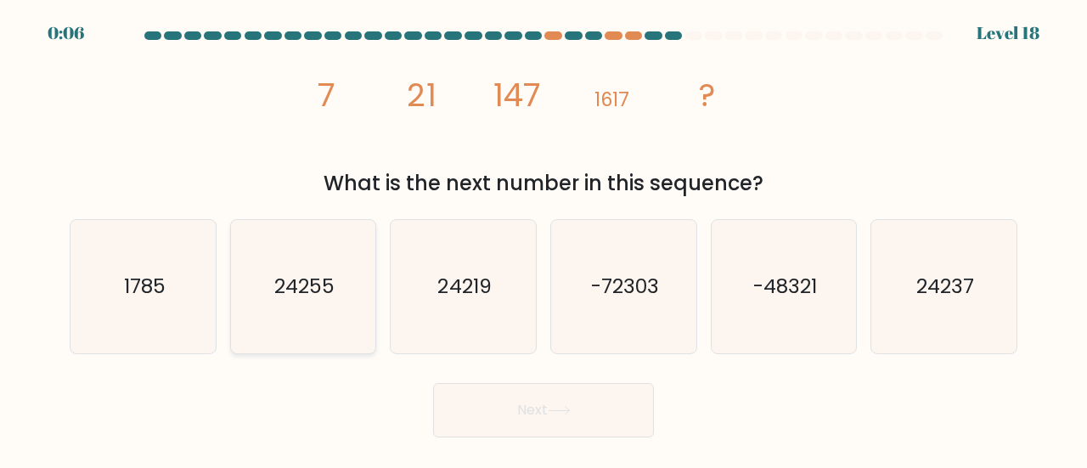
click at [297, 288] on text "24255" at bounding box center [304, 286] width 60 height 28
click at [544, 239] on input "b. 24255" at bounding box center [544, 236] width 1 height 4
radio input "true"
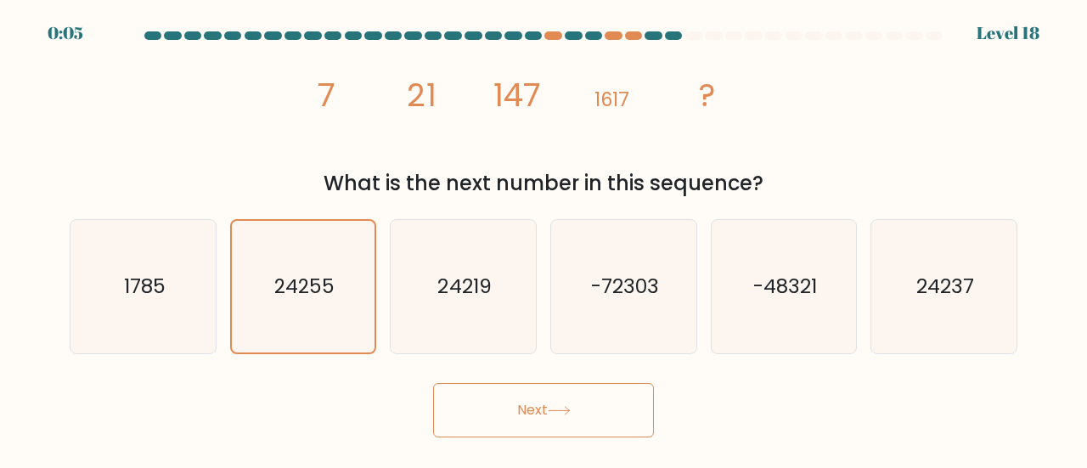
click at [527, 397] on button "Next" at bounding box center [543, 410] width 221 height 54
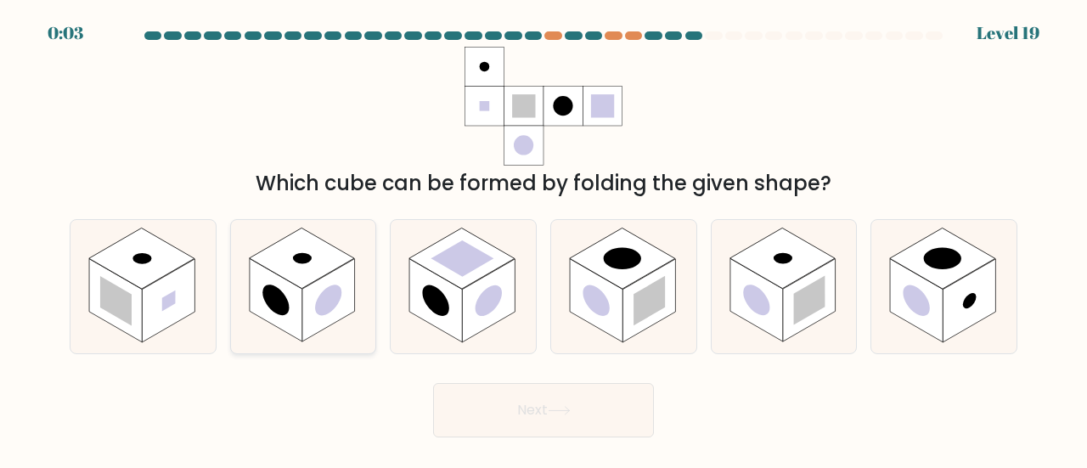
click at [316, 307] on circle at bounding box center [328, 301] width 26 height 42
click at [544, 239] on input "b." at bounding box center [544, 236] width 1 height 4
radio input "true"
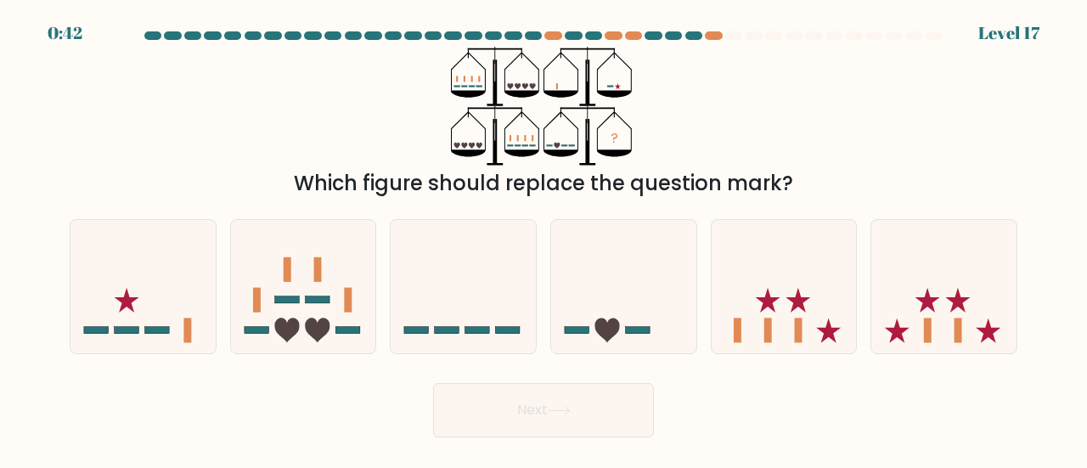
click at [690, 31] on div at bounding box center [694, 35] width 17 height 8
drag, startPoint x: 697, startPoint y: 41, endPoint x: 734, endPoint y: 113, distance: 81.3
click at [697, 40] on div at bounding box center [543, 38] width 968 height 15
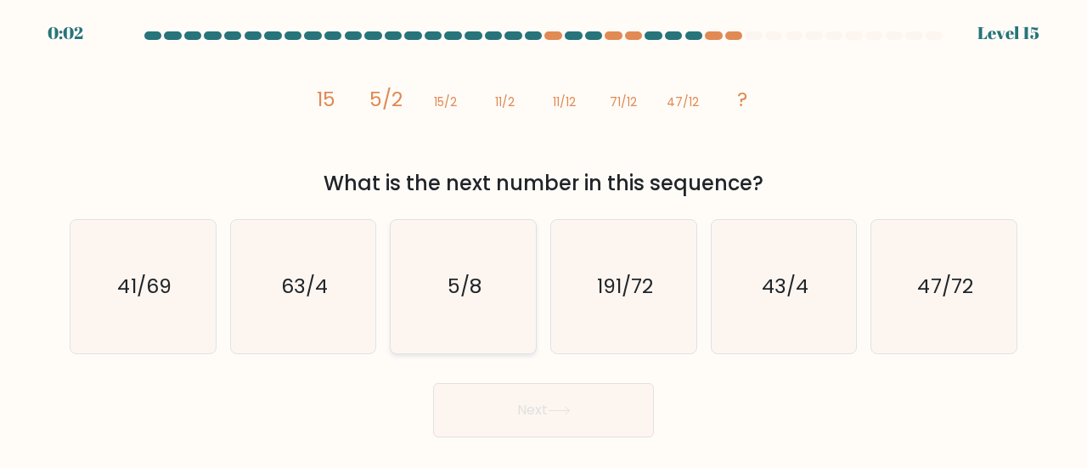
drag, startPoint x: 467, startPoint y: 266, endPoint x: 477, endPoint y: 269, distance: 10.7
click at [466, 265] on icon "5/8" at bounding box center [463, 286] width 133 height 133
click at [544, 239] on input "c. 5/8" at bounding box center [544, 236] width 1 height 4
radio input "true"
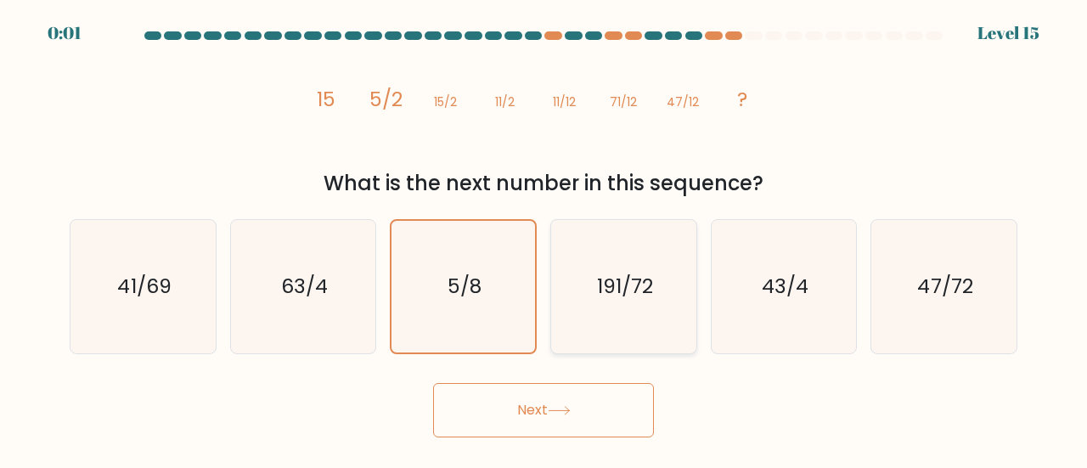
click at [631, 249] on icon "191/72" at bounding box center [623, 286] width 133 height 133
click at [545, 239] on input "d. 191/72" at bounding box center [544, 236] width 1 height 4
radio input "true"
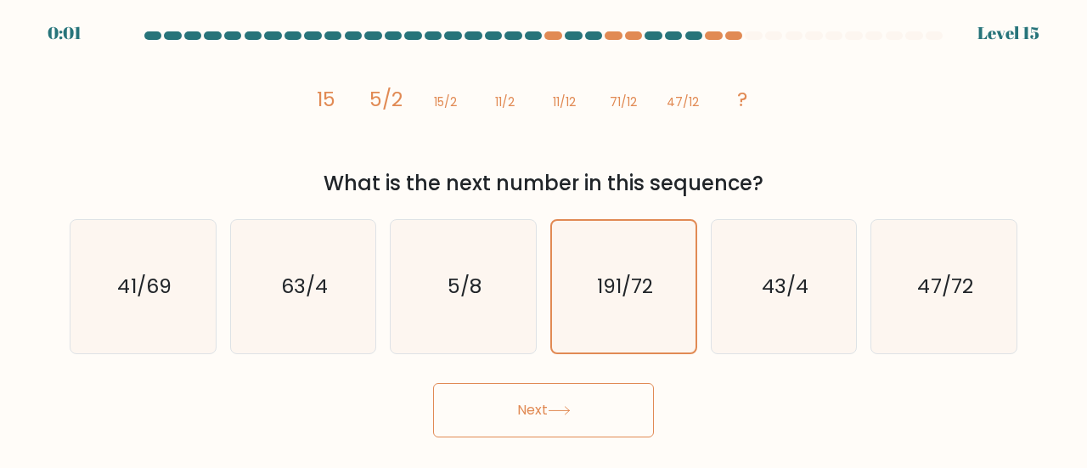
click at [581, 399] on button "Next" at bounding box center [543, 410] width 221 height 54
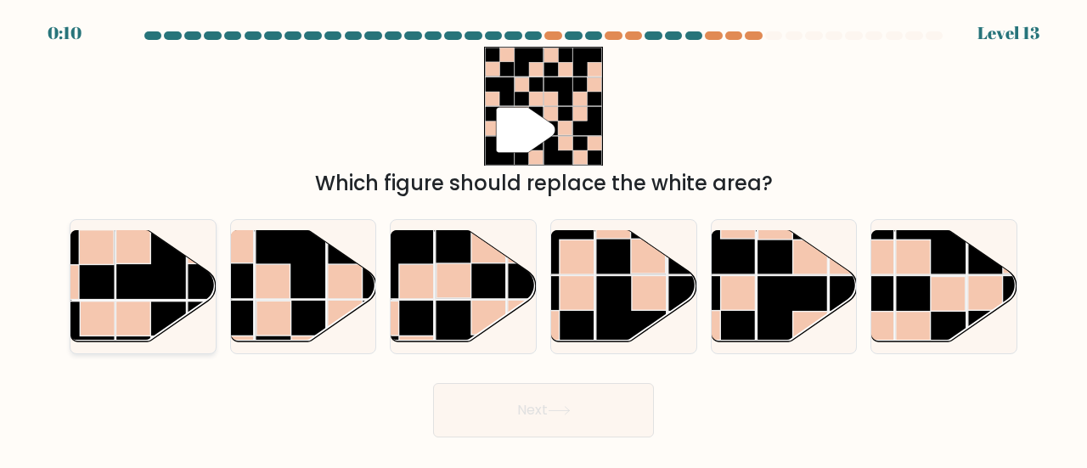
click at [118, 302] on g at bounding box center [187, 227] width 290 height 290
click at [544, 239] on input "a." at bounding box center [544, 236] width 1 height 4
radio input "true"
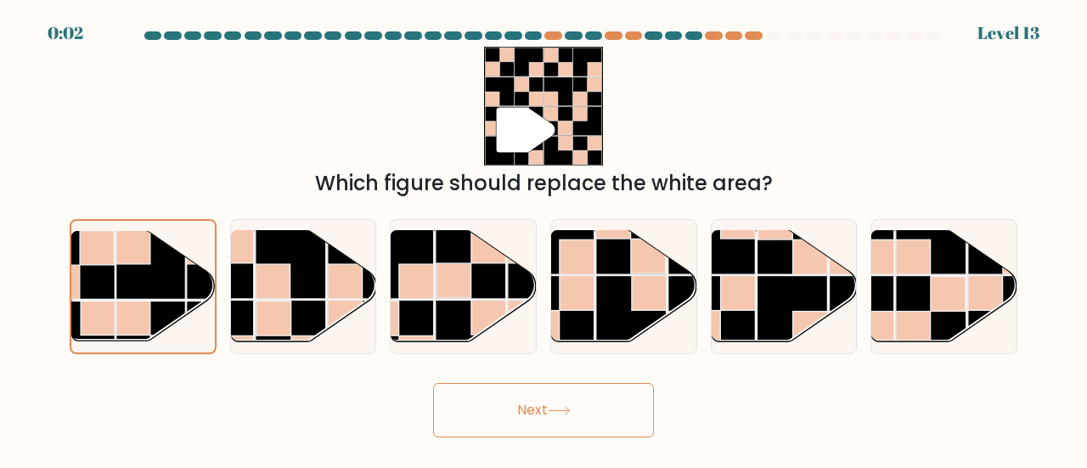
click at [571, 424] on button "Next" at bounding box center [543, 410] width 221 height 54
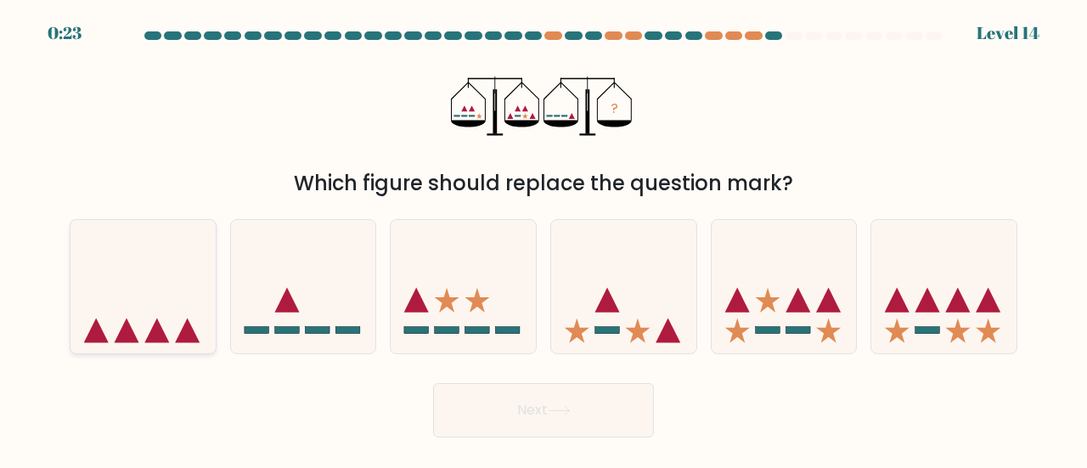
click at [139, 290] on icon at bounding box center [143, 287] width 145 height 120
click at [544, 239] on input "a." at bounding box center [544, 236] width 1 height 4
radio input "true"
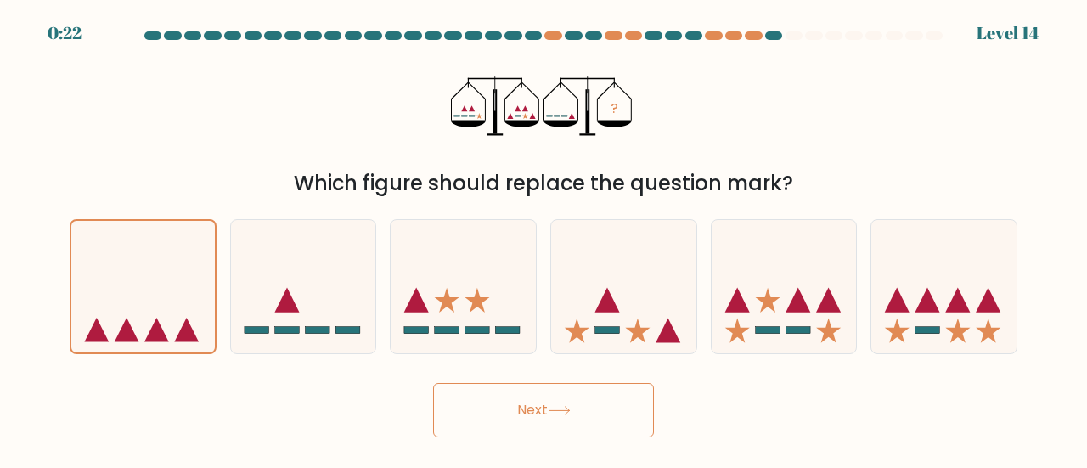
click at [581, 406] on button "Next" at bounding box center [543, 410] width 221 height 54
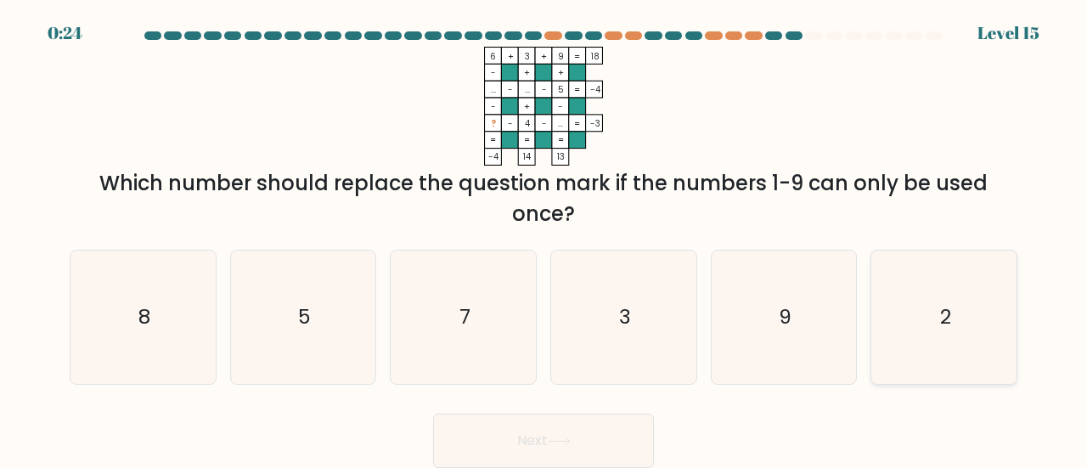
click at [964, 330] on icon "2" at bounding box center [944, 317] width 133 height 133
click at [545, 239] on input "f. 2" at bounding box center [544, 236] width 1 height 4
radio input "true"
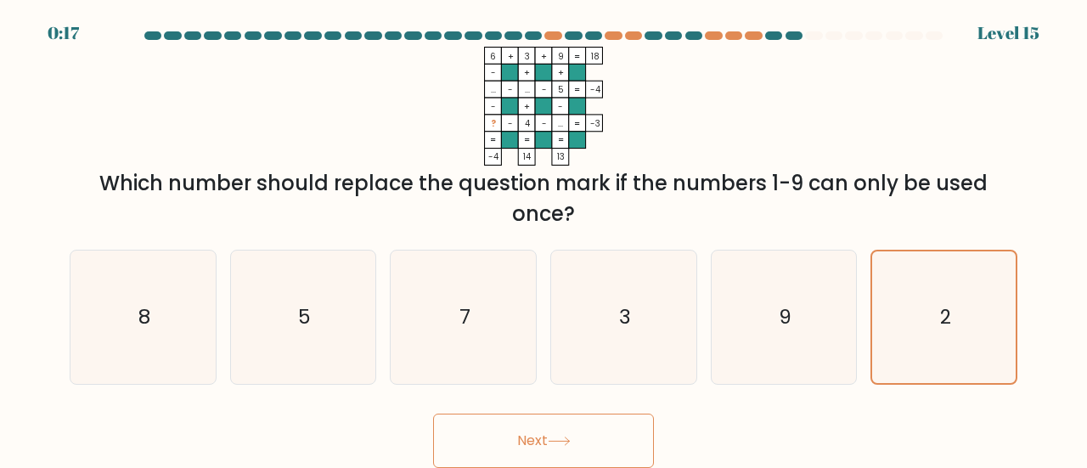
click at [559, 427] on button "Next" at bounding box center [543, 441] width 221 height 54
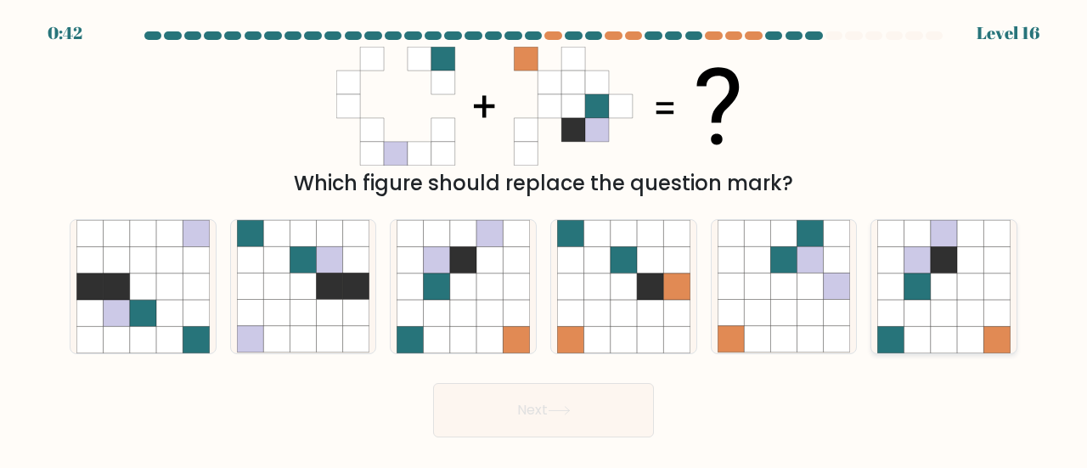
click at [928, 291] on icon at bounding box center [918, 287] width 26 height 26
click at [545, 239] on input "f." at bounding box center [544, 236] width 1 height 4
radio input "true"
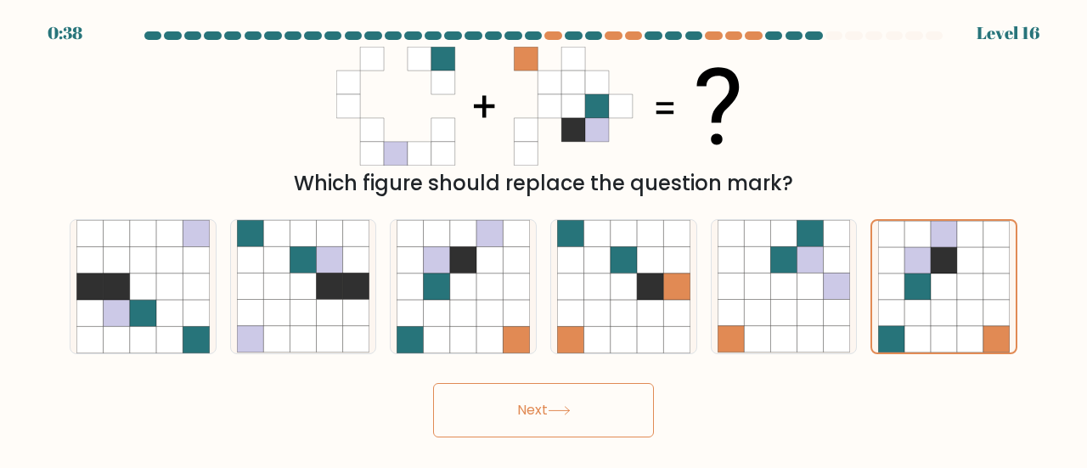
click at [530, 414] on button "Next" at bounding box center [543, 410] width 221 height 54
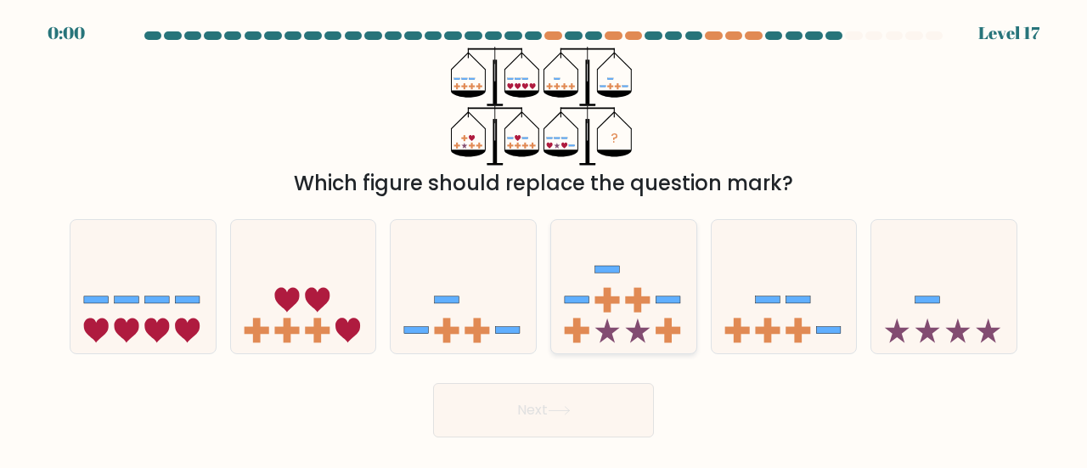
click at [618, 315] on icon at bounding box center [623, 287] width 145 height 120
click at [545, 239] on input "d." at bounding box center [544, 236] width 1 height 4
radio input "true"
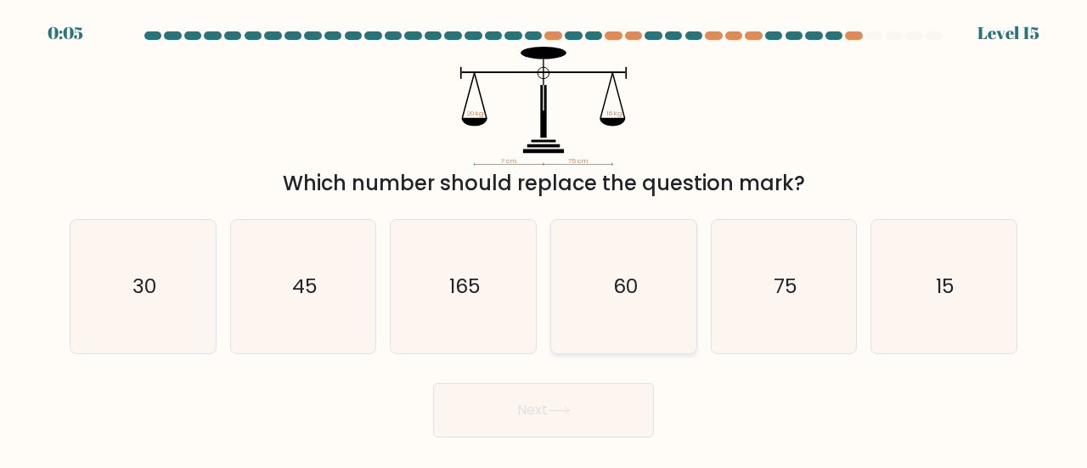
click at [638, 302] on icon "60" at bounding box center [623, 286] width 133 height 133
click at [545, 239] on input "d. 60" at bounding box center [544, 236] width 1 height 4
radio input "true"
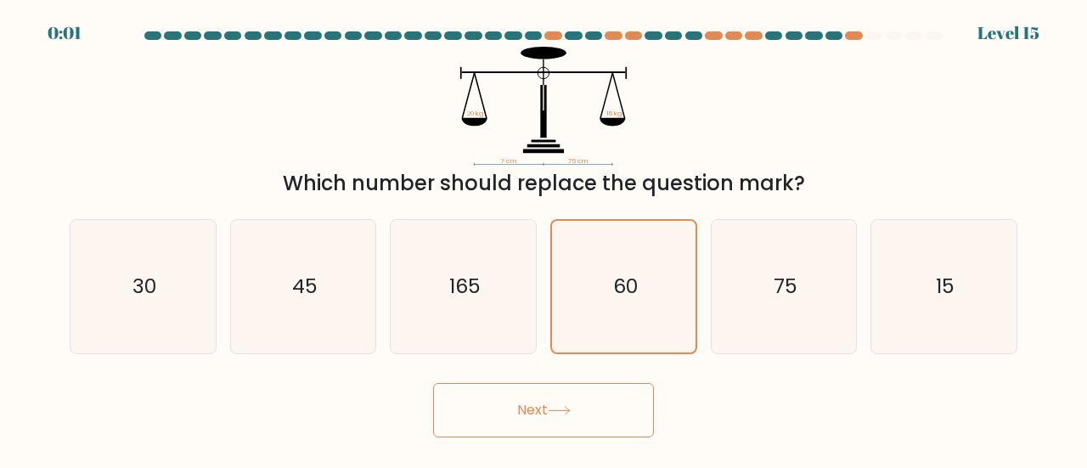
click at [522, 411] on button "Next" at bounding box center [543, 410] width 221 height 54
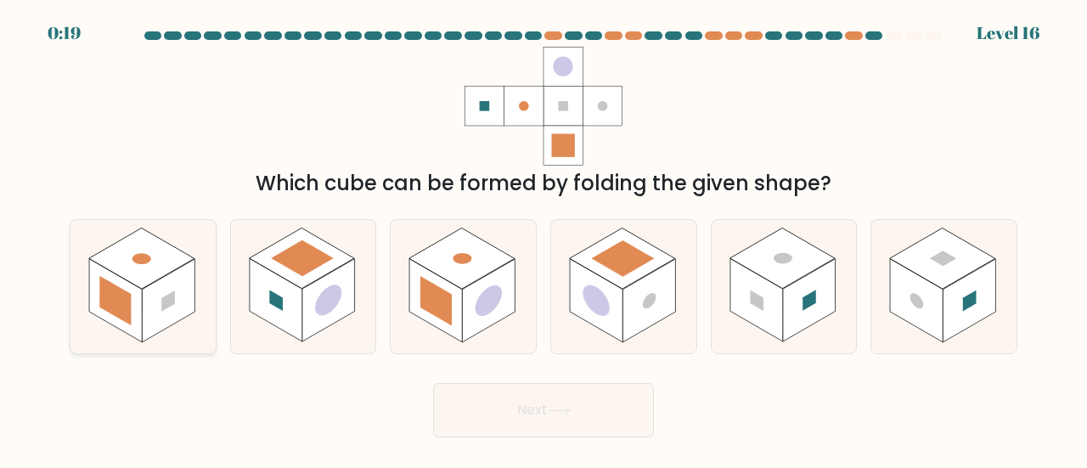
click at [144, 262] on circle at bounding box center [141, 258] width 26 height 15
click at [544, 239] on input "a." at bounding box center [544, 236] width 1 height 4
radio input "true"
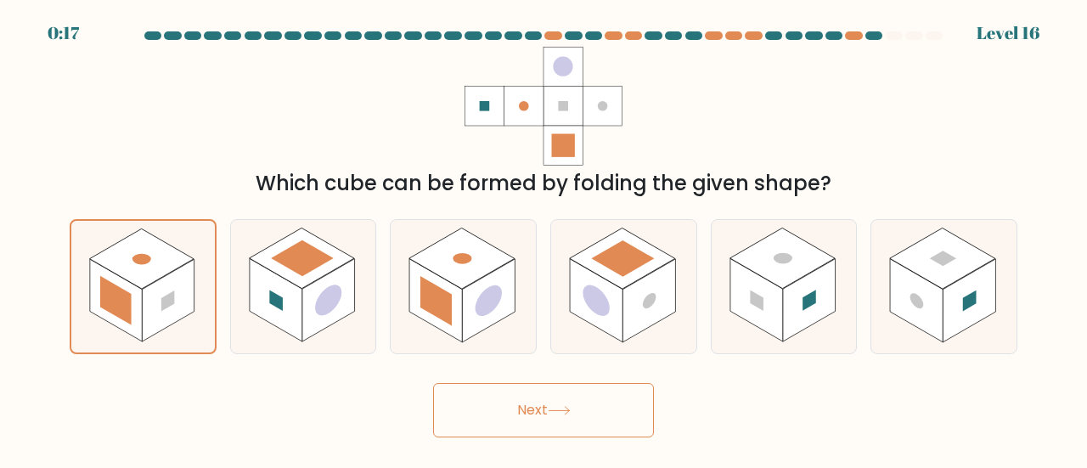
click at [518, 410] on button "Next" at bounding box center [543, 410] width 221 height 54
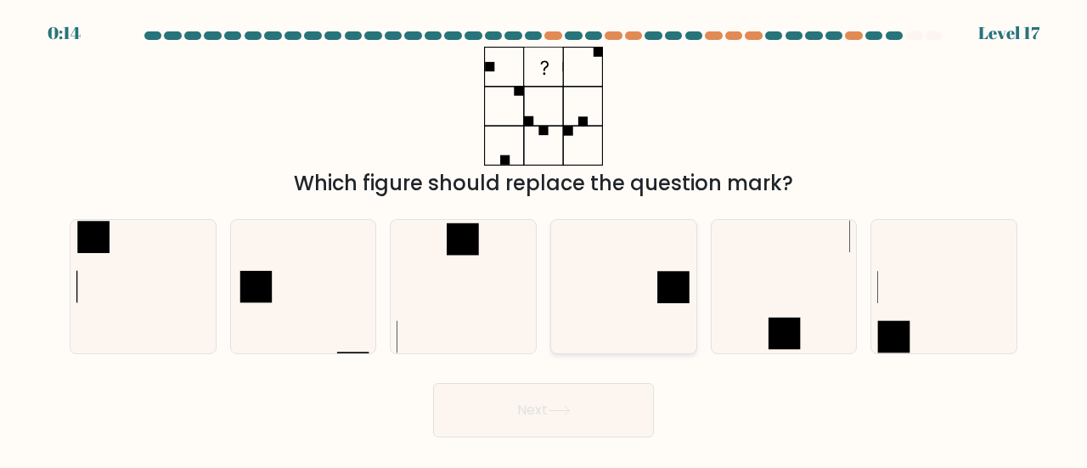
click at [663, 308] on icon at bounding box center [623, 286] width 133 height 133
click at [545, 239] on input "d." at bounding box center [544, 236] width 1 height 4
radio input "true"
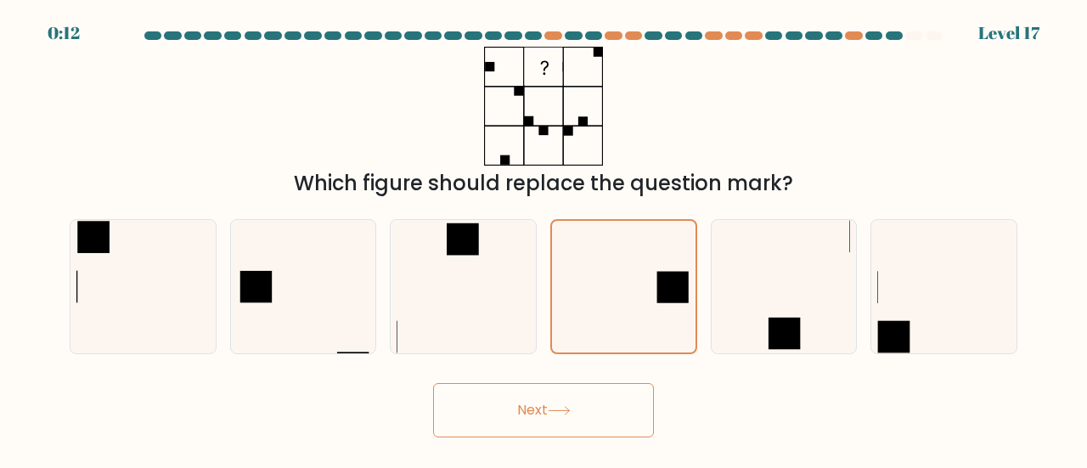
click at [557, 404] on button "Next" at bounding box center [543, 410] width 221 height 54
click at [561, 412] on icon at bounding box center [559, 410] width 23 height 9
click at [557, 407] on icon at bounding box center [559, 410] width 23 height 9
click at [629, 263] on icon at bounding box center [624, 287] width 132 height 132
click at [545, 239] on input "d." at bounding box center [544, 236] width 1 height 4
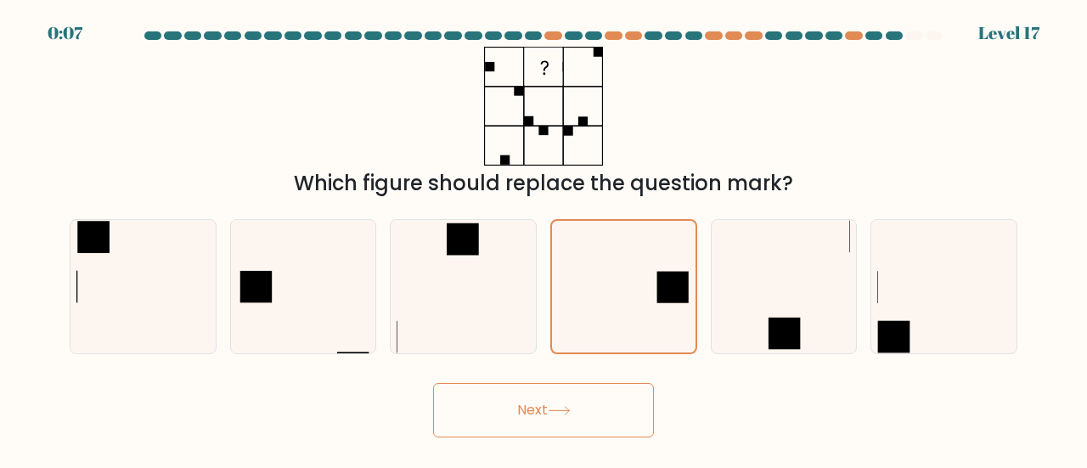
click at [512, 402] on button "Next" at bounding box center [543, 410] width 221 height 54
click at [511, 402] on button "Next" at bounding box center [543, 410] width 221 height 54
click at [515, 409] on button "Next" at bounding box center [543, 410] width 221 height 54
click at [517, 404] on button "Next" at bounding box center [543, 410] width 221 height 54
click at [542, 409] on button "Next" at bounding box center [543, 410] width 221 height 54
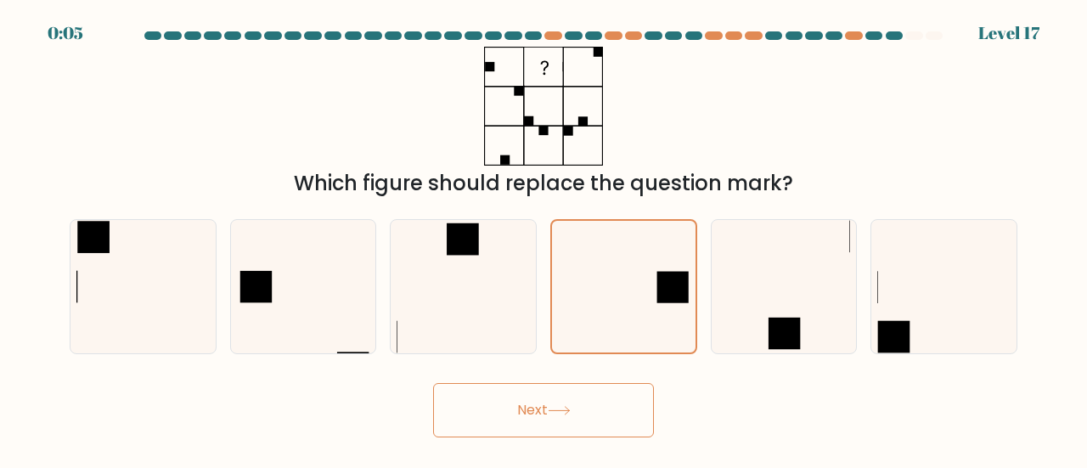
click at [546, 408] on button "Next" at bounding box center [543, 410] width 221 height 54
click at [620, 256] on icon at bounding box center [624, 287] width 132 height 132
click at [545, 239] on input "d." at bounding box center [544, 236] width 1 height 4
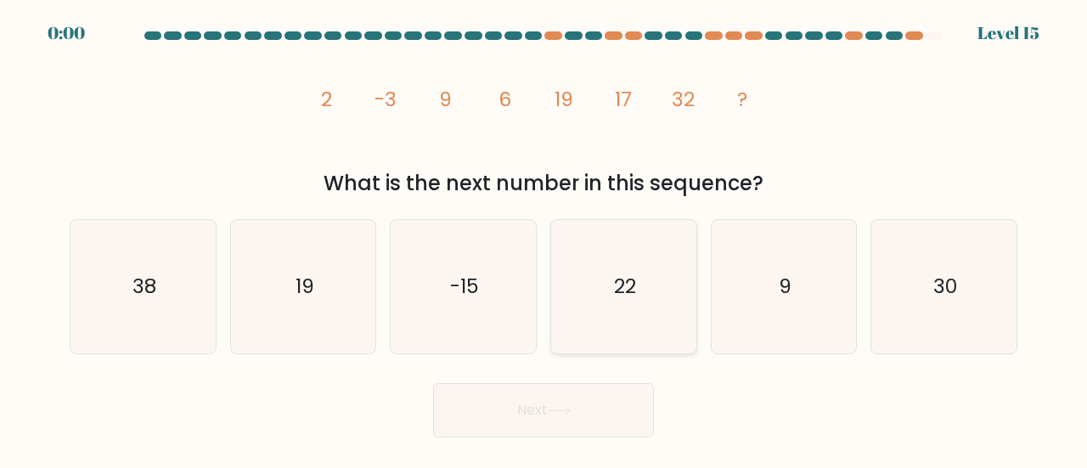
drag, startPoint x: 593, startPoint y: 273, endPoint x: 593, endPoint y: 259, distance: 13.6
click at [592, 268] on icon "22" at bounding box center [623, 286] width 133 height 133
click at [545, 239] on input "d. 22" at bounding box center [544, 236] width 1 height 4
radio input "true"
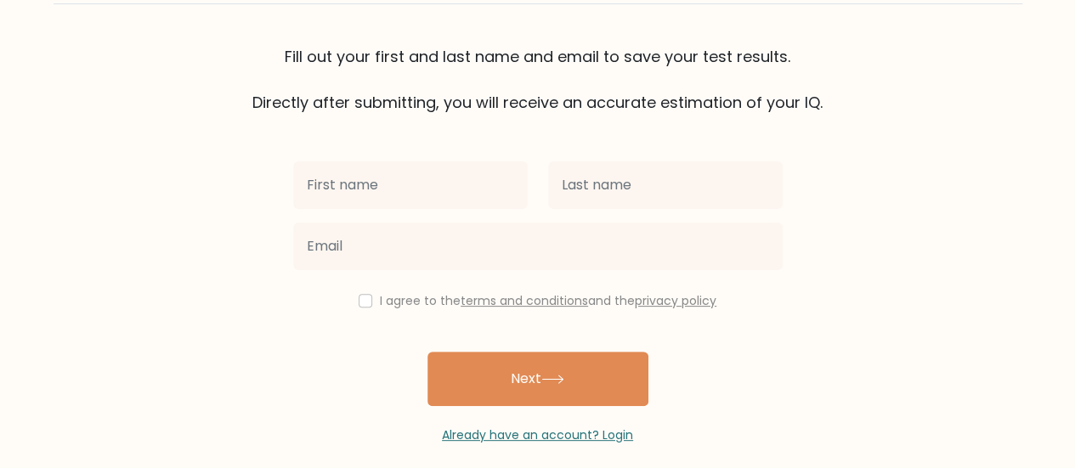
scroll to position [127, 0]
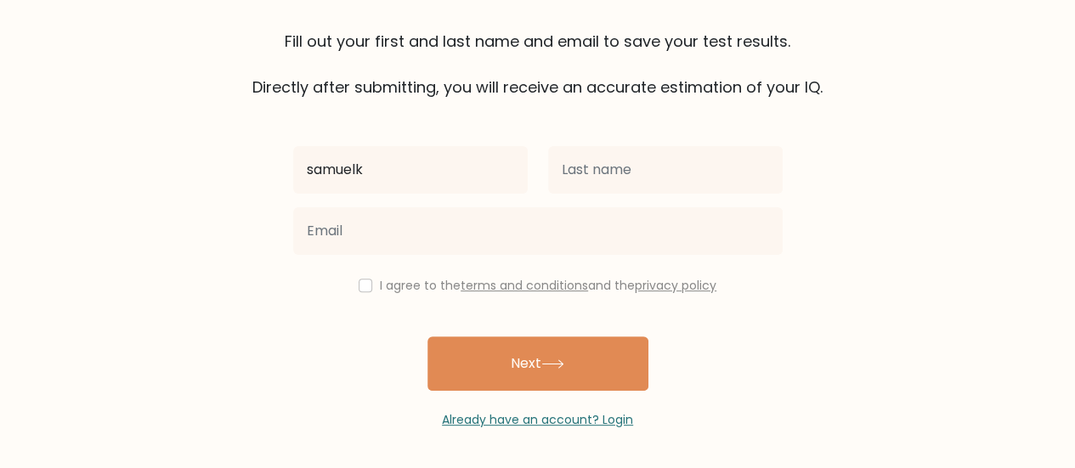
type input "[PERSON_NAME]"
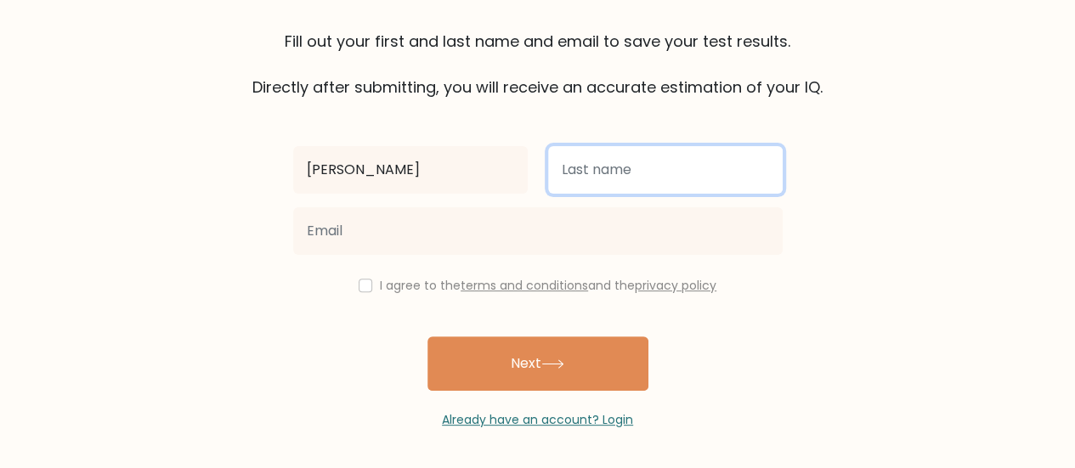
click at [635, 167] on input "text" at bounding box center [665, 170] width 234 height 48
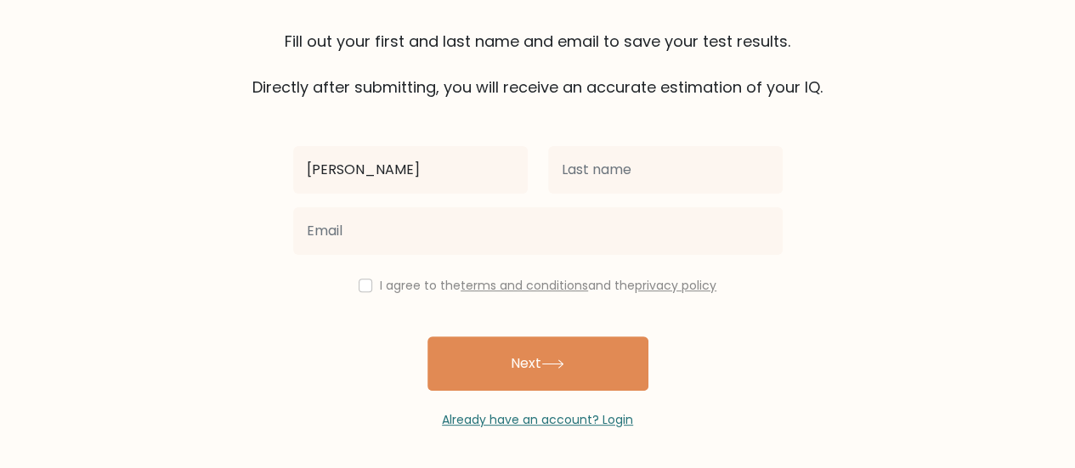
click at [836, 281] on form "The test is finished Fill out your first and last name and email to save your t…" at bounding box center [537, 171] width 1075 height 515
click at [574, 123] on div "Samuel I agree to the terms and conditions and the privacy policy Next Already …" at bounding box center [538, 264] width 510 height 330
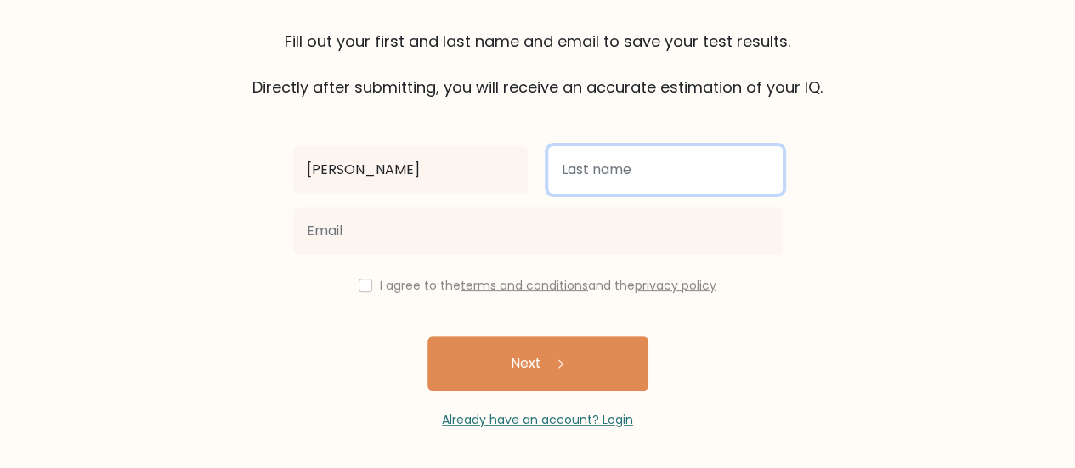
click at [601, 166] on input "text" at bounding box center [665, 170] width 234 height 48
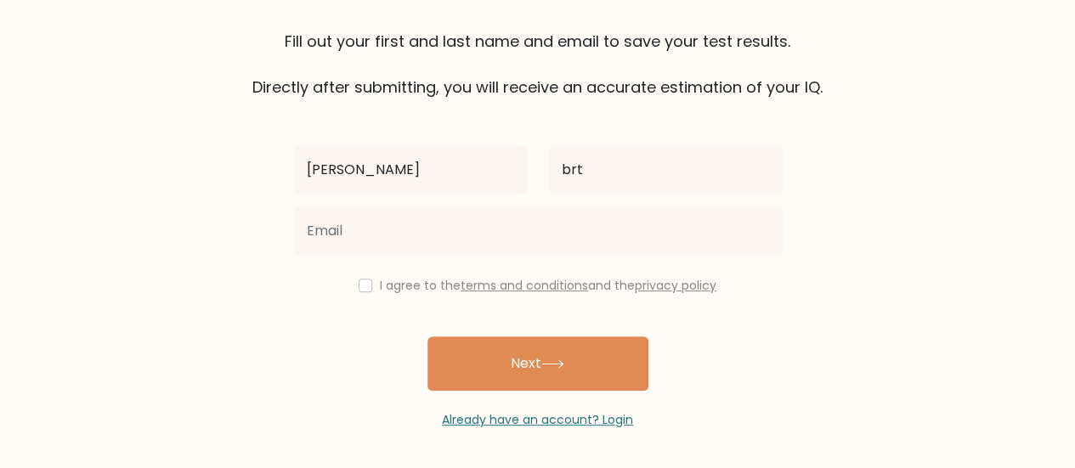
click at [539, 204] on div at bounding box center [538, 230] width 510 height 61
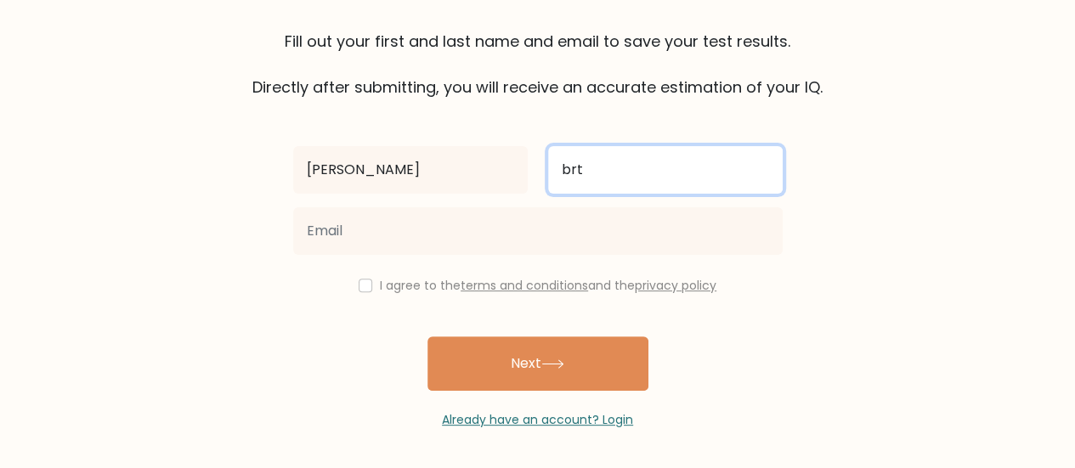
click at [640, 174] on input "brt" at bounding box center [665, 170] width 234 height 48
type input "b"
type input "Aarebrot-Heiestad"
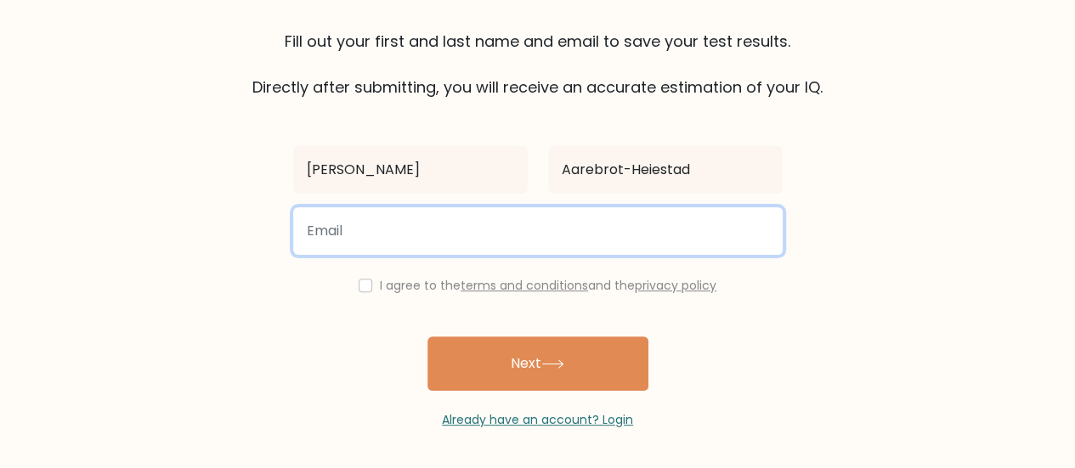
click at [591, 228] on input "email" at bounding box center [537, 231] width 489 height 48
type input "samuelaarebrot@gmail.com"
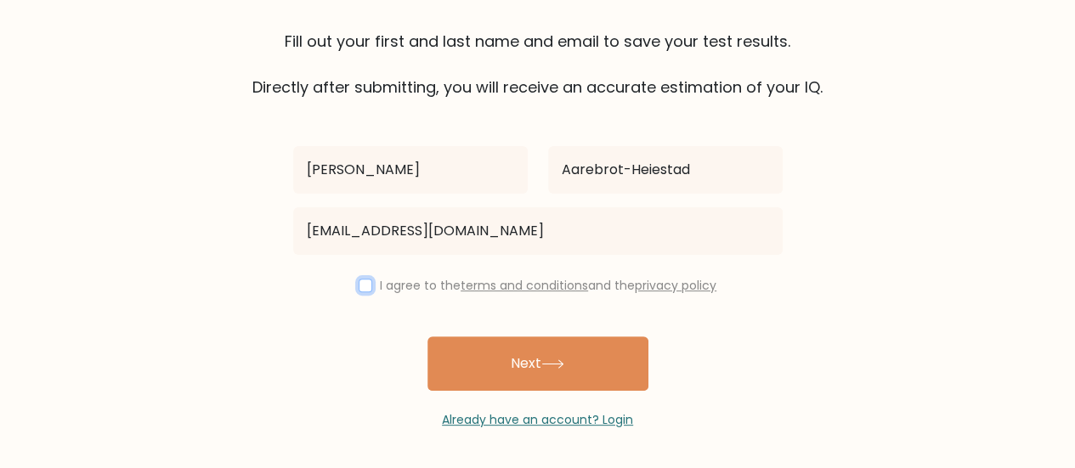
click at [360, 286] on input "checkbox" at bounding box center [366, 286] width 14 height 14
checkbox input "true"
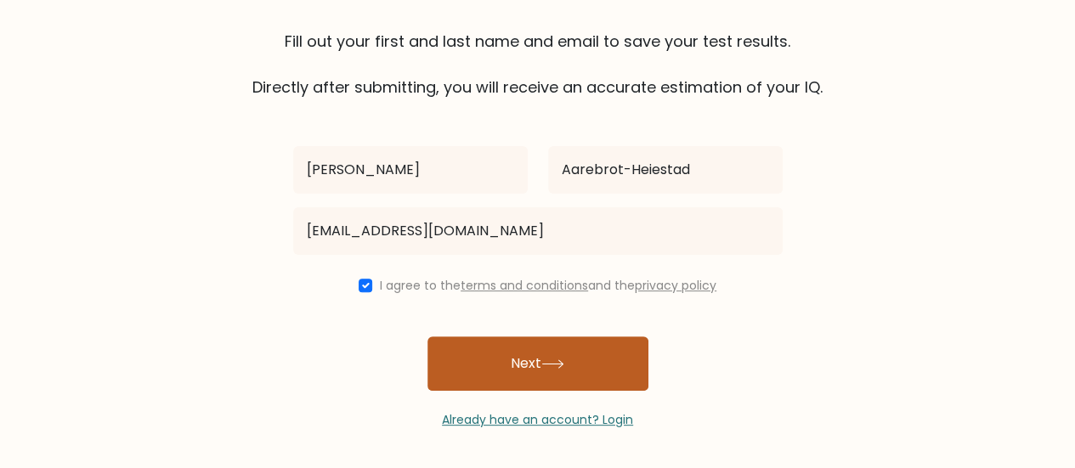
click at [486, 364] on button "Next" at bounding box center [537, 363] width 221 height 54
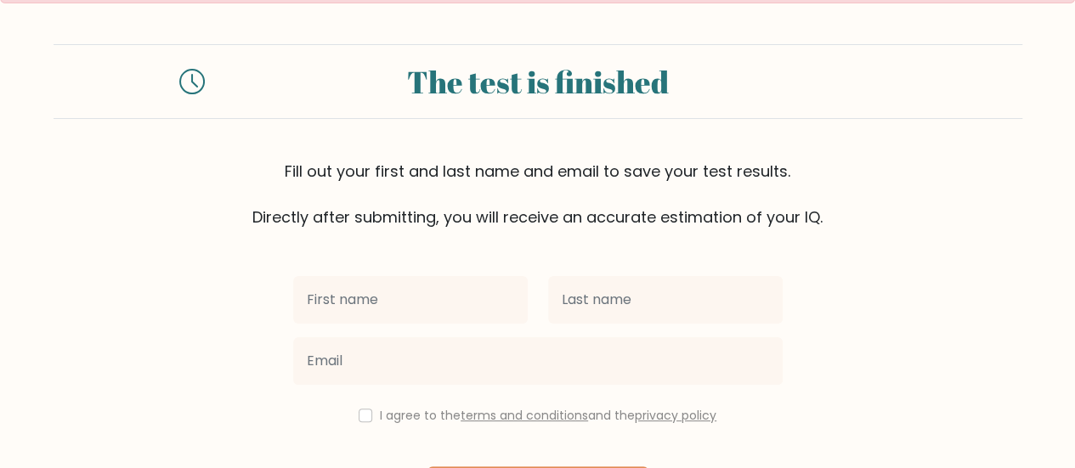
scroll to position [5, 0]
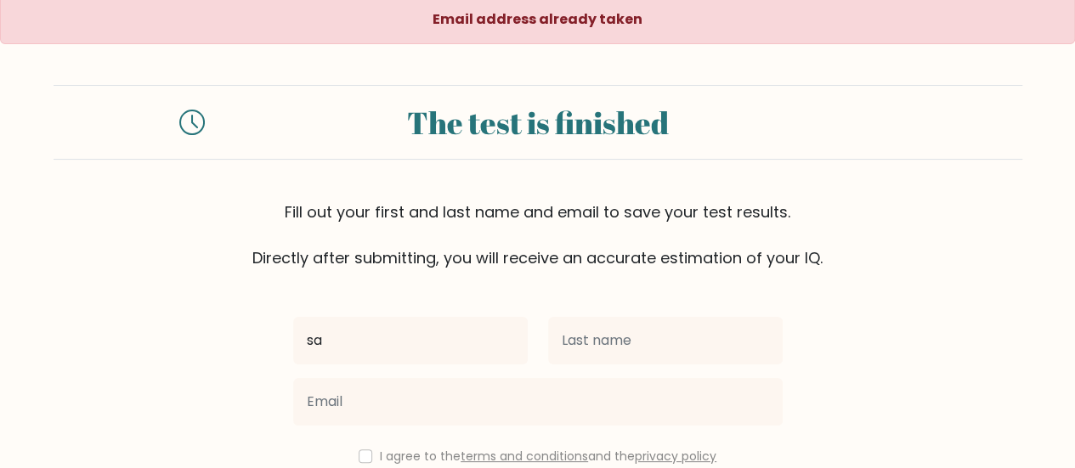
type input "[PERSON_NAME]"
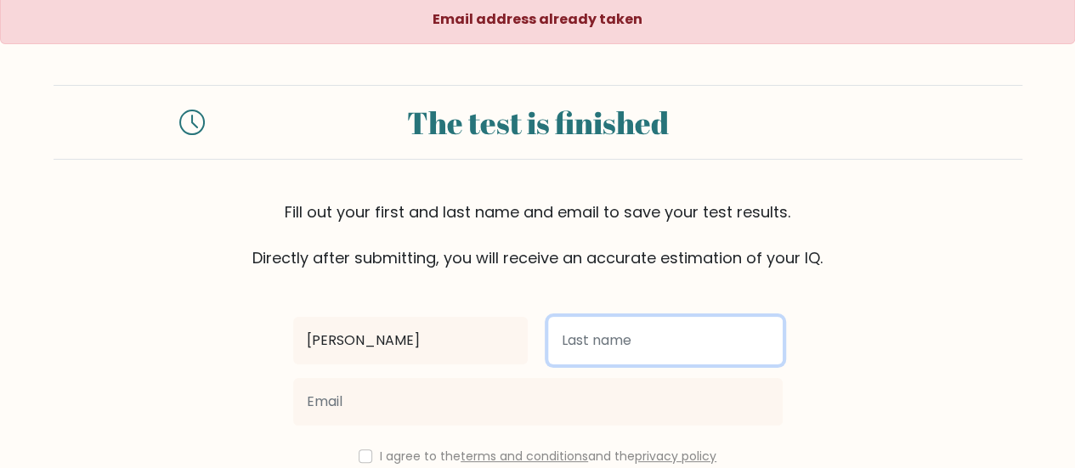
click at [582, 353] on input "text" at bounding box center [665, 341] width 234 height 48
type input "Aarebrot-Heiestad"
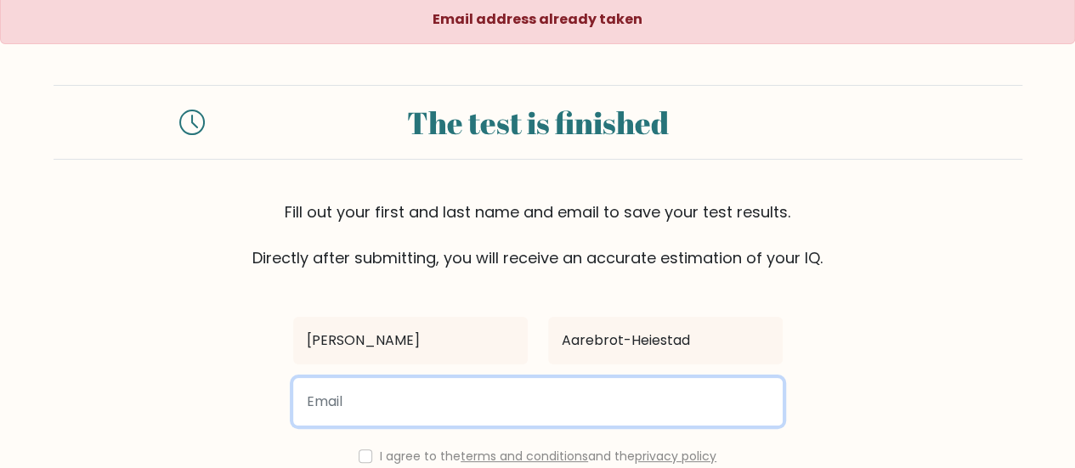
click at [540, 407] on input "email" at bounding box center [537, 402] width 489 height 48
type input "[EMAIL_ADDRESS][DOMAIN_NAME]"
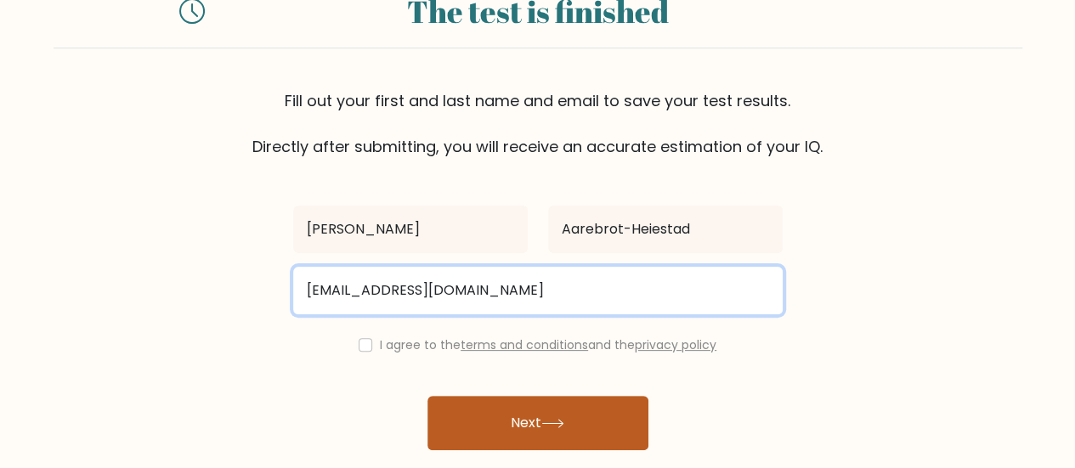
scroll to position [175, 0]
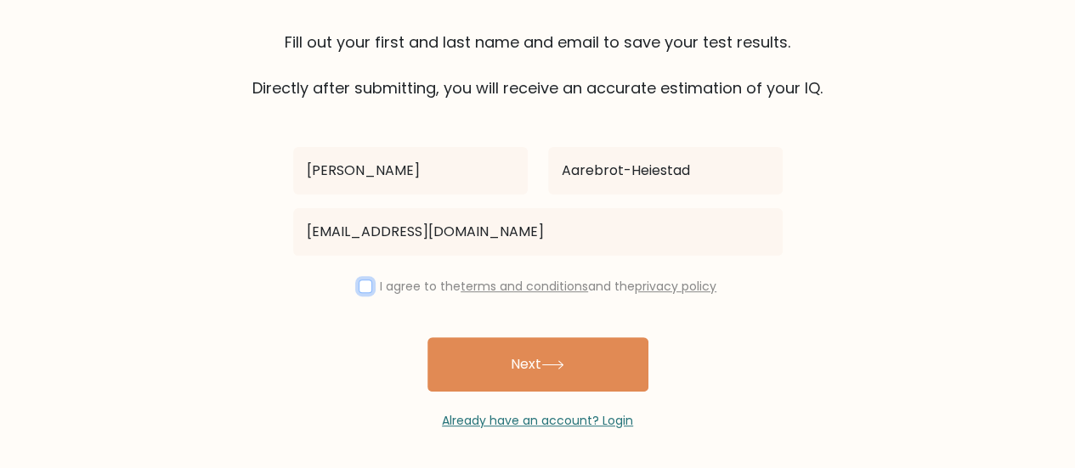
click at [365, 284] on input "checkbox" at bounding box center [366, 287] width 14 height 14
checkbox input "true"
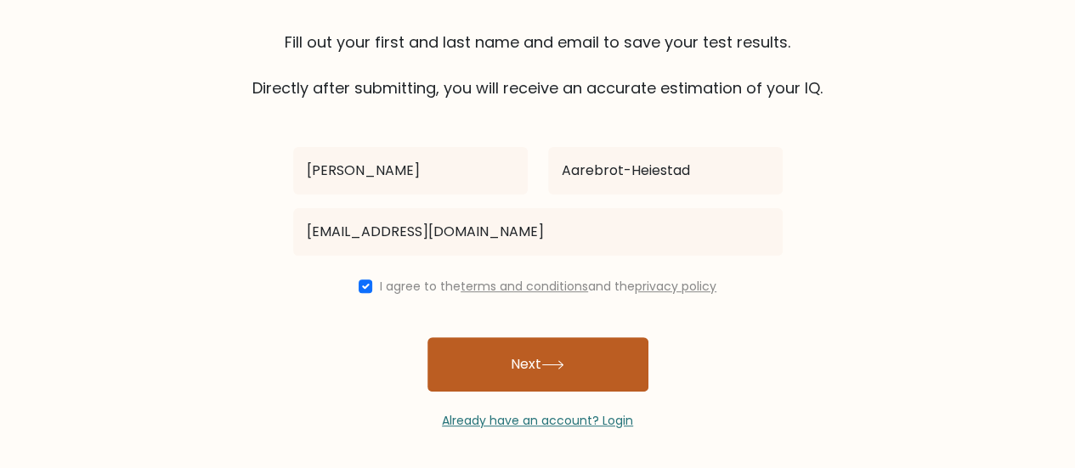
click at [449, 358] on button "Next" at bounding box center [537, 364] width 221 height 54
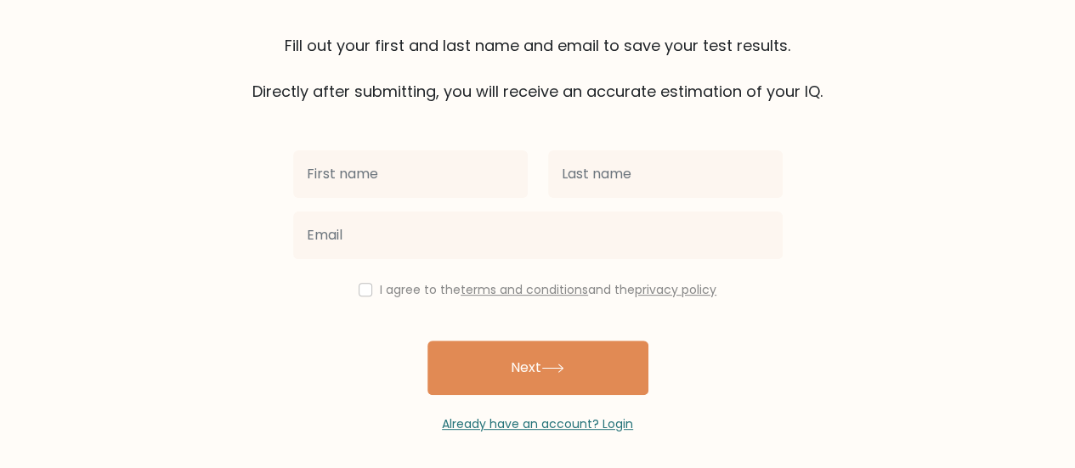
scroll to position [175, 0]
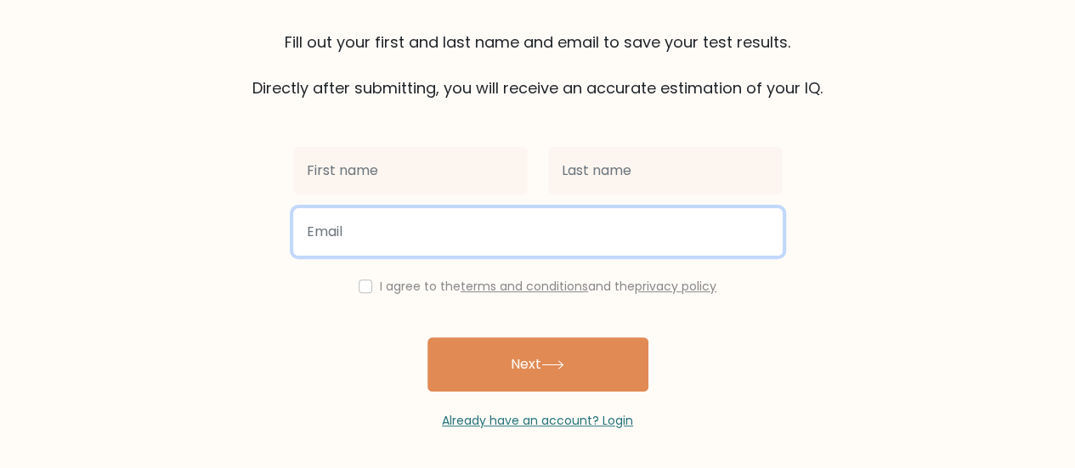
click at [401, 251] on input "email" at bounding box center [537, 232] width 489 height 48
click at [417, 234] on input "email" at bounding box center [537, 232] width 489 height 48
type input "[EMAIL_ADDRESS][DOMAIN_NAME]"
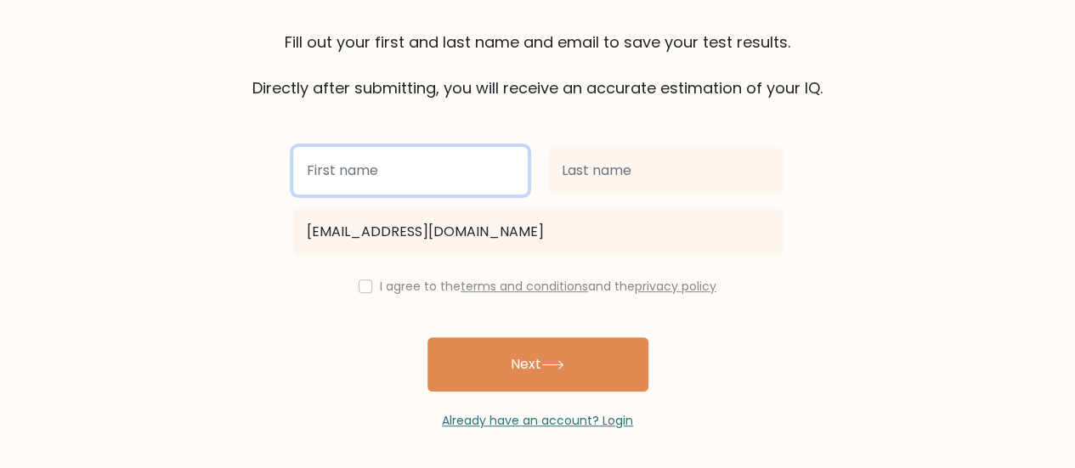
drag, startPoint x: 389, startPoint y: 184, endPoint x: 409, endPoint y: 189, distance: 21.2
click at [389, 184] on input "text" at bounding box center [410, 171] width 234 height 48
type input "knut"
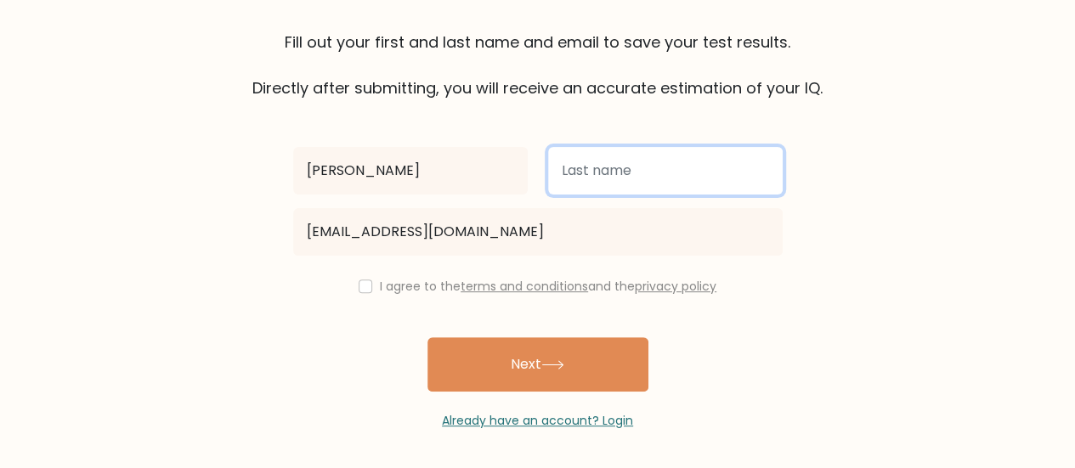
drag, startPoint x: 637, startPoint y: 175, endPoint x: 628, endPoint y: 178, distance: 9.7
click at [639, 172] on input "text" at bounding box center [665, 171] width 234 height 48
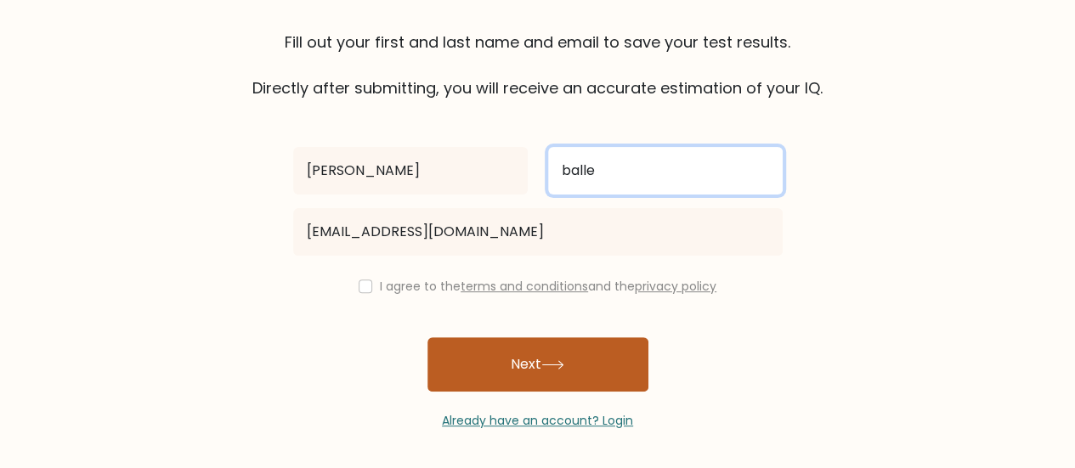
type input "balle"
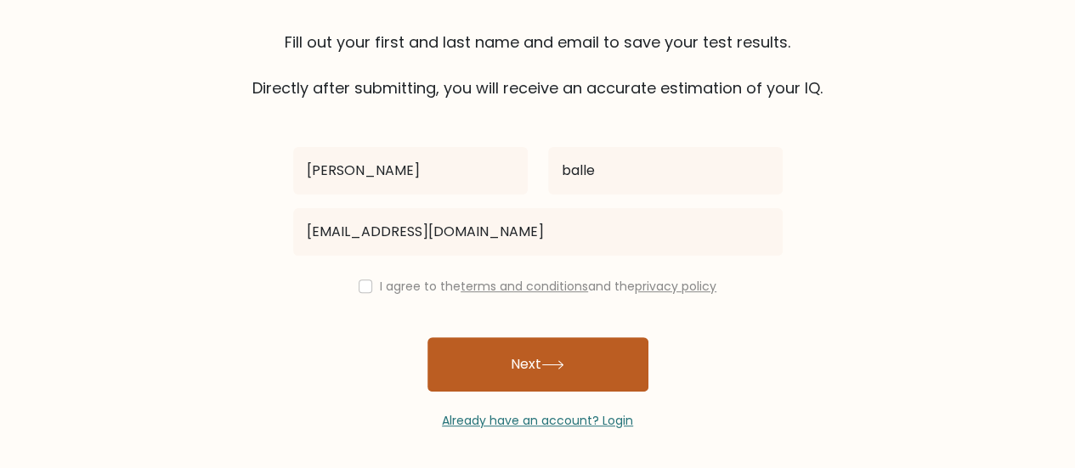
click at [551, 380] on button "Next" at bounding box center [537, 364] width 221 height 54
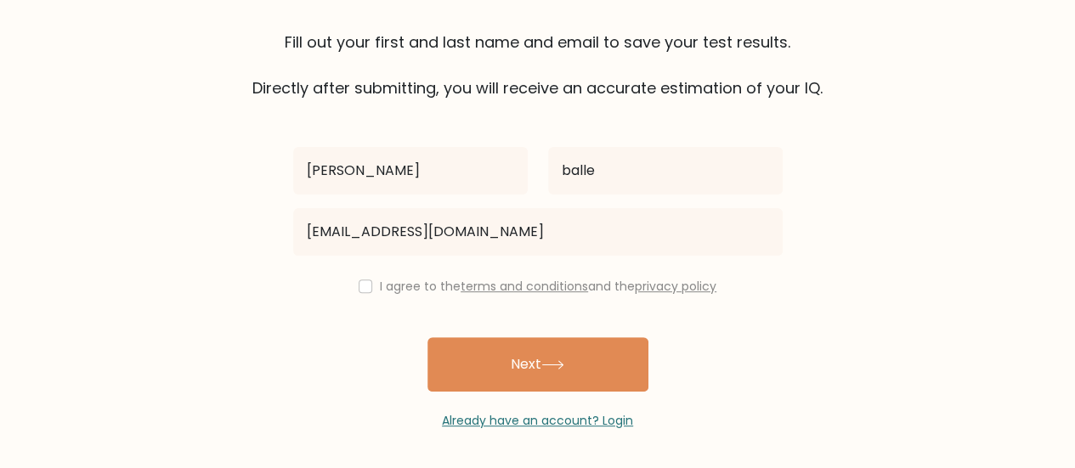
click at [364, 276] on div "I agree to the terms and conditions and the privacy policy" at bounding box center [538, 286] width 510 height 20
click at [351, 283] on div "I agree to the terms and conditions and the privacy policy" at bounding box center [538, 286] width 510 height 20
click at [366, 288] on input "checkbox" at bounding box center [366, 287] width 14 height 14
checkbox input "true"
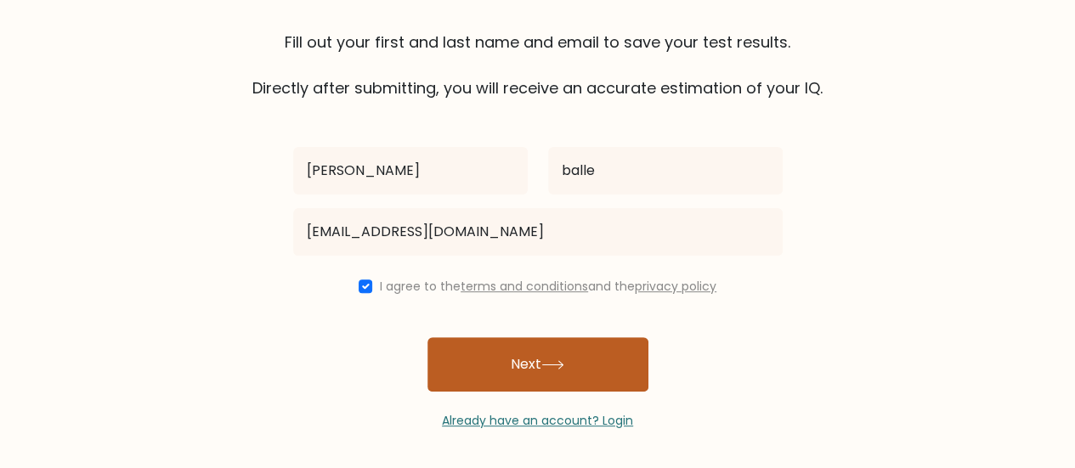
click at [467, 351] on button "Next" at bounding box center [537, 364] width 221 height 54
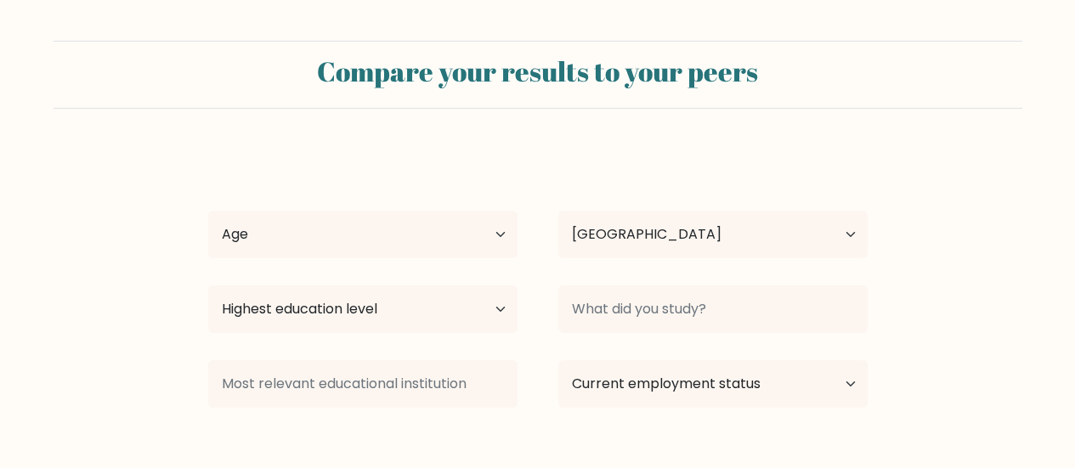
select select "NO"
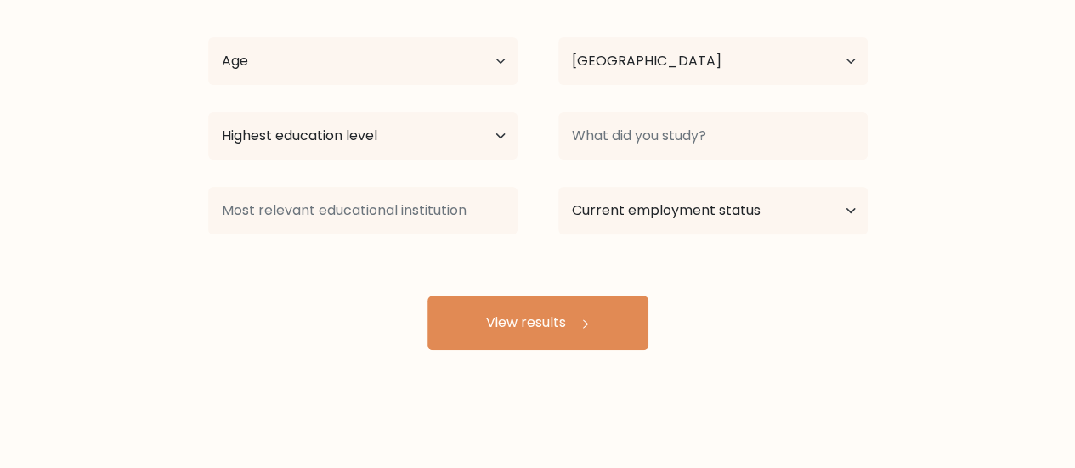
scroll to position [175, 0]
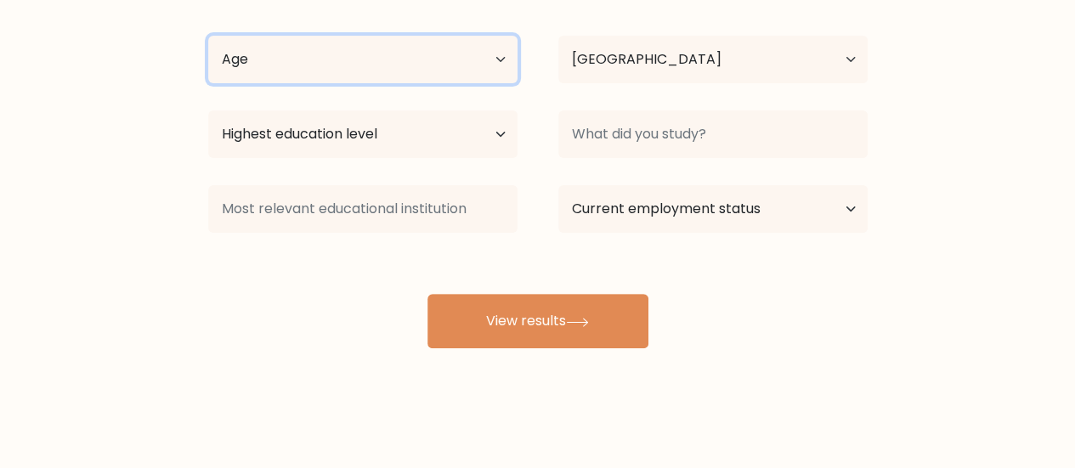
click at [422, 72] on select "Age Under 18 years old 18-24 years old 25-34 years old 35-44 years old 45-54 ye…" at bounding box center [362, 60] width 309 height 48
select select "18_24"
click at [208, 36] on select "Age Under 18 years old 18-24 years old 25-34 years old 35-44 years old 45-54 ye…" at bounding box center [362, 60] width 309 height 48
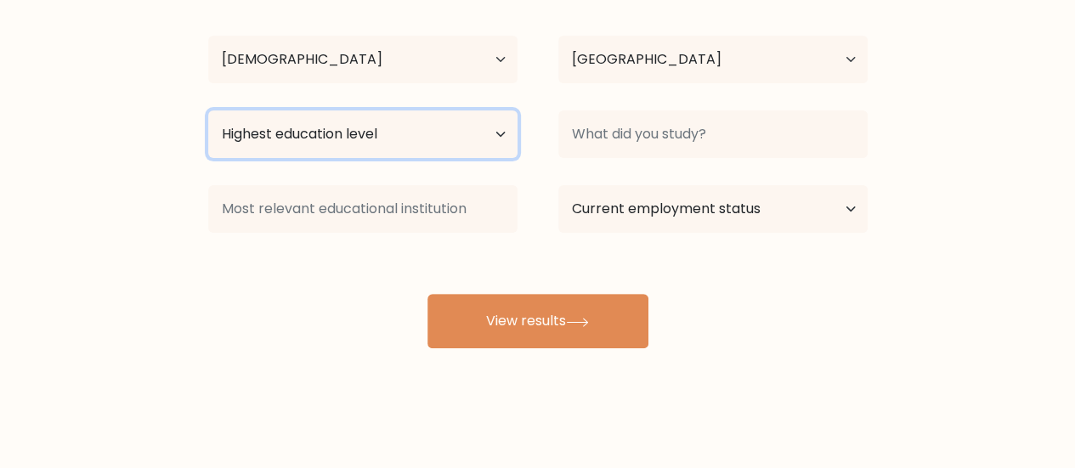
click at [348, 150] on select "Highest education level No schooling Primary Lower Secondary Upper Secondary Oc…" at bounding box center [362, 134] width 309 height 48
select select "upper_secondary"
click at [208, 110] on select "Highest education level No schooling Primary Lower Secondary Upper Secondary Oc…" at bounding box center [362, 134] width 309 height 48
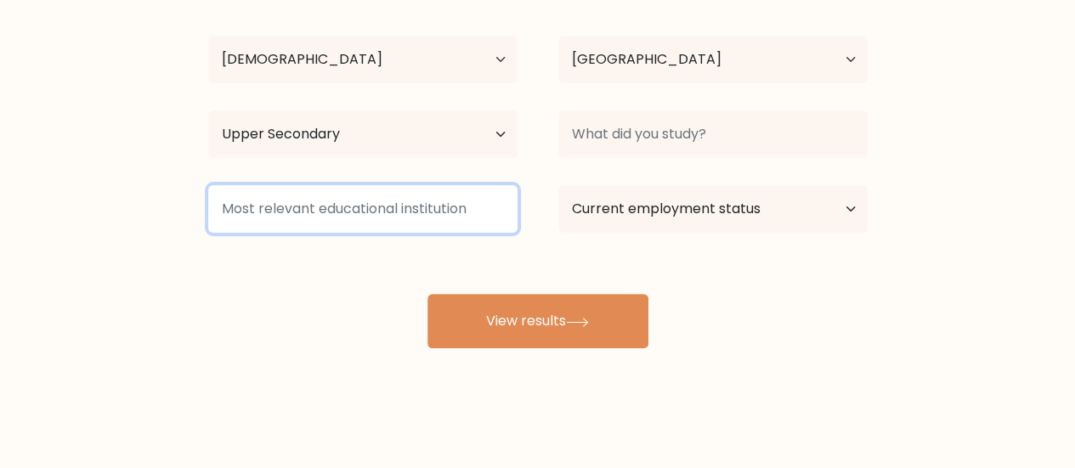
click at [351, 196] on input at bounding box center [362, 209] width 309 height 48
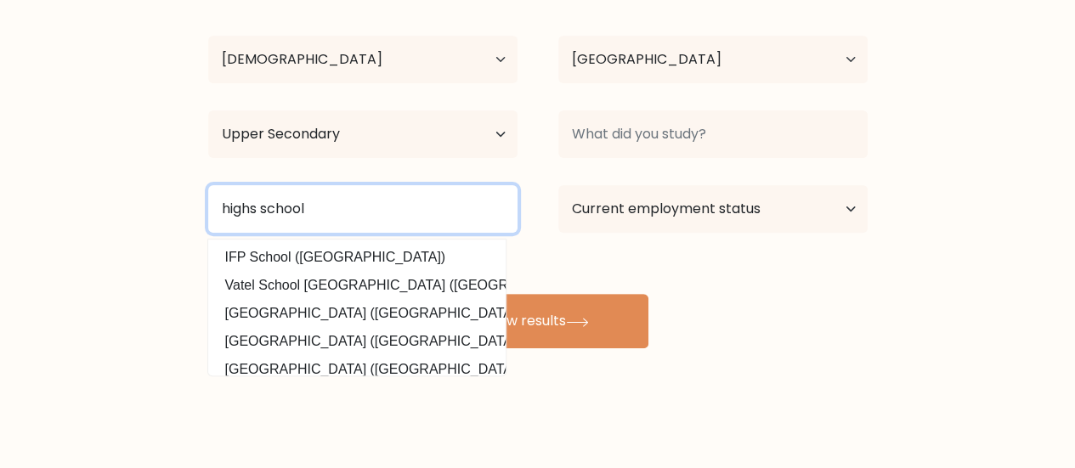
click at [257, 207] on input "highs school" at bounding box center [362, 209] width 309 height 48
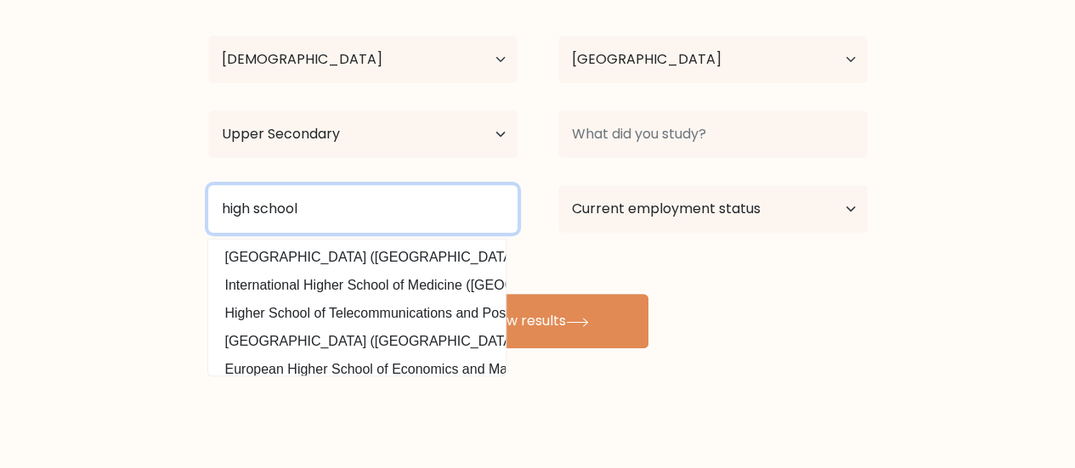
type input "high school"
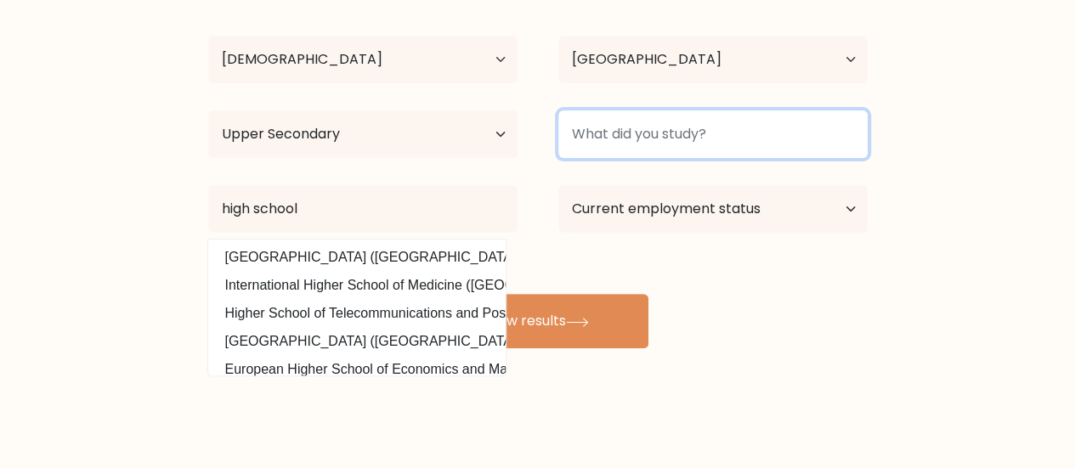
click at [646, 126] on input at bounding box center [712, 134] width 309 height 48
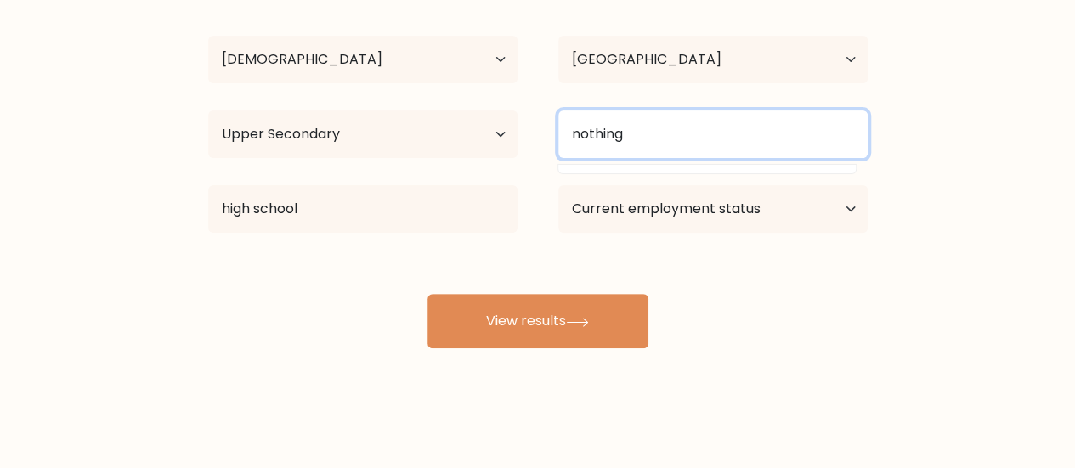
type input "nothing"
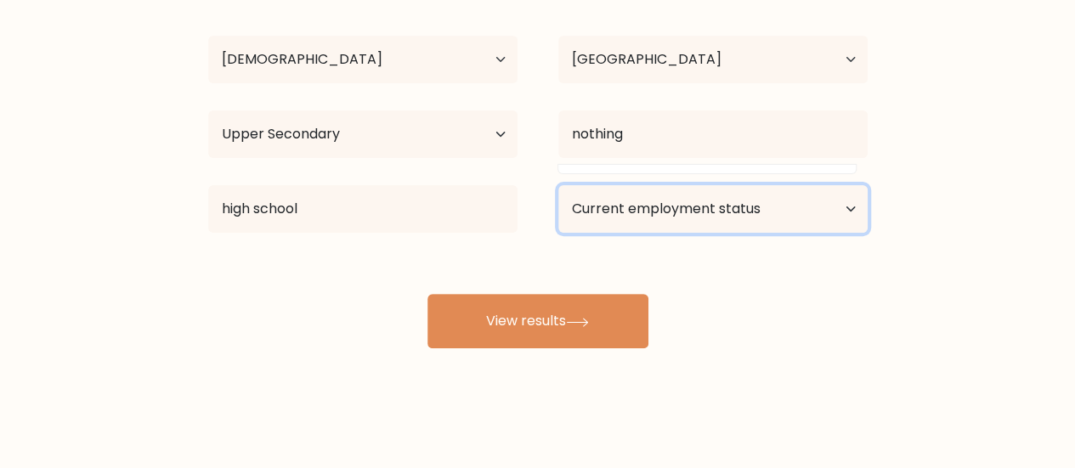
drag, startPoint x: 715, startPoint y: 220, endPoint x: 724, endPoint y: 231, distance: 13.9
click at [715, 220] on select "Current employment status Employed Student Retired Other / prefer not to answer" at bounding box center [712, 209] width 309 height 48
click at [558, 185] on select "Current employment status Employed Student Retired Other / prefer not to answer" at bounding box center [712, 209] width 309 height 48
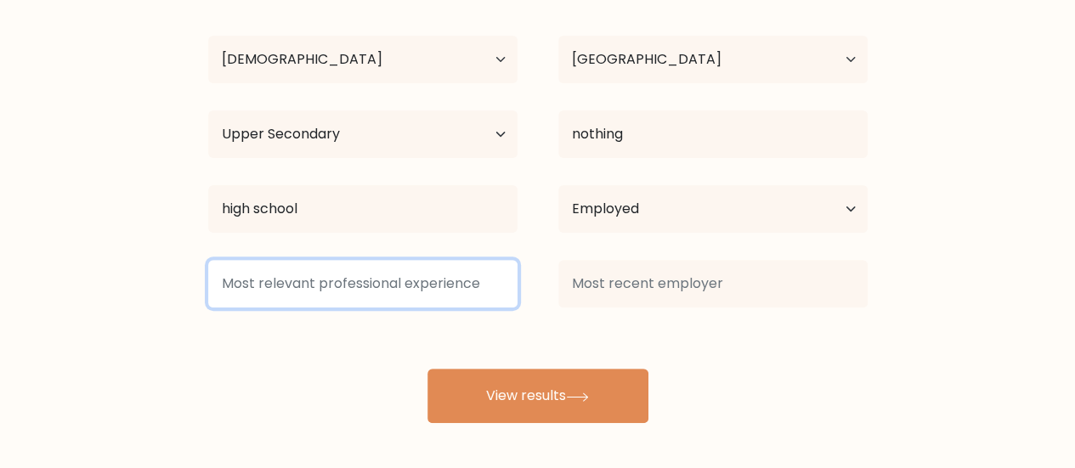
drag, startPoint x: 466, startPoint y: 298, endPoint x: 601, endPoint y: 309, distance: 136.4
click at [550, 310] on div at bounding box center [538, 283] width 700 height 61
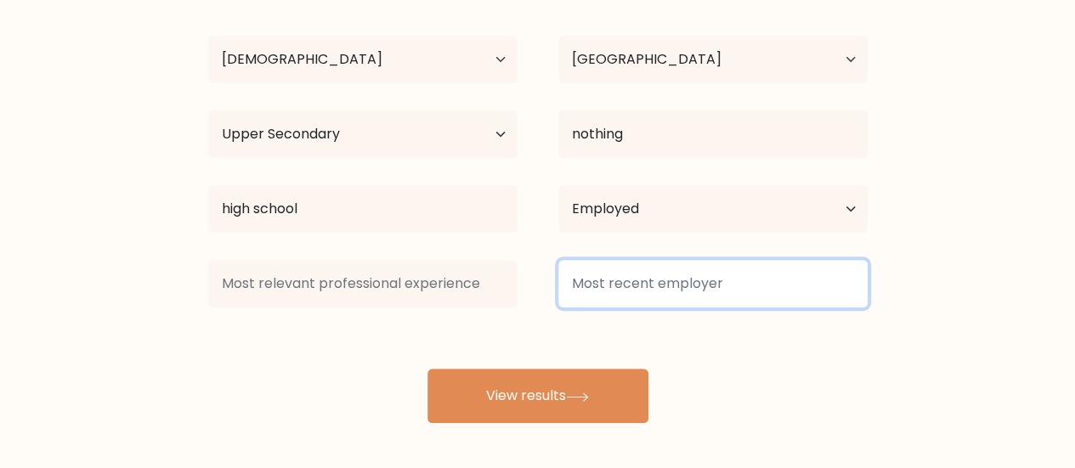
click at [745, 298] on input at bounding box center [712, 284] width 309 height 48
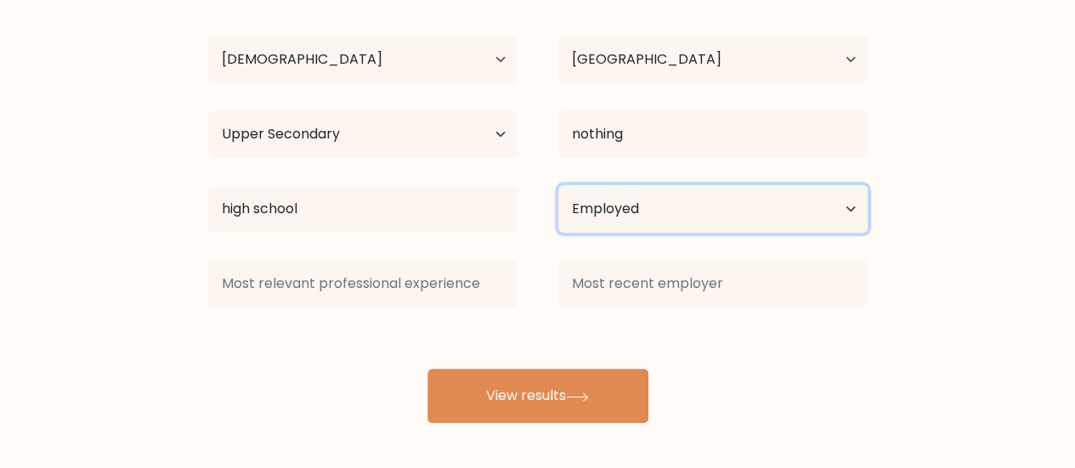
click at [647, 222] on select "Current employment status Employed Student Retired Other / prefer not to answer" at bounding box center [712, 209] width 309 height 48
select select "other"
click at [558, 185] on select "Current employment status Employed Student Retired Other / prefer not to answer" at bounding box center [712, 209] width 309 height 48
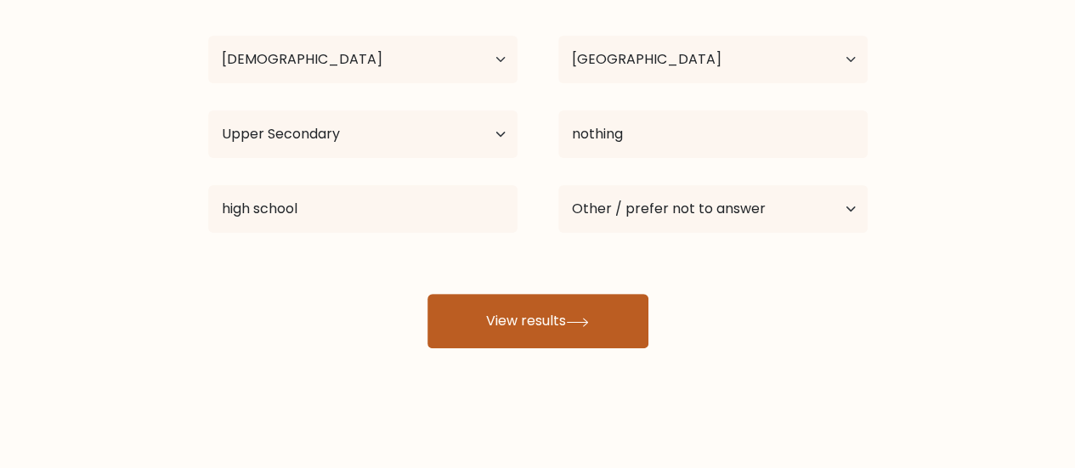
click at [513, 333] on button "View results" at bounding box center [537, 321] width 221 height 54
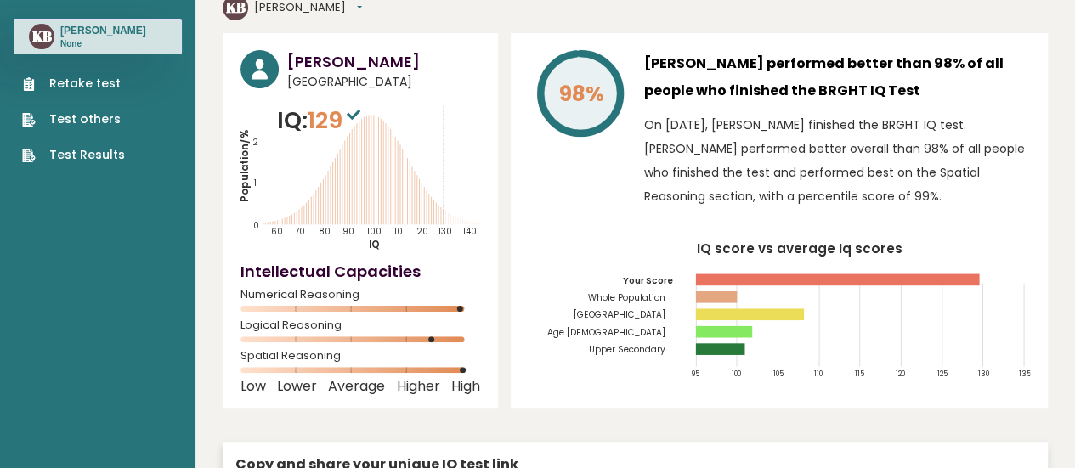
scroll to position [170, 0]
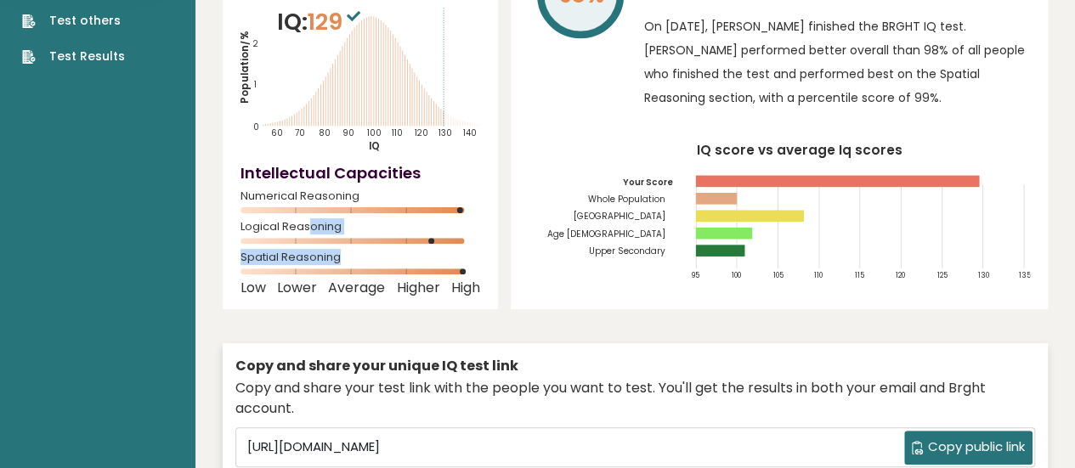
drag, startPoint x: 401, startPoint y: 217, endPoint x: 312, endPoint y: 195, distance: 91.9
click at [312, 195] on div "Knut Balle Norway IQ: 129 Population/% IQ 0 1 2 60 70 80 90 100 110 120 130 140" at bounding box center [360, 122] width 275 height 375
click at [426, 268] on rect at bounding box center [359, 271] width 239 height 6
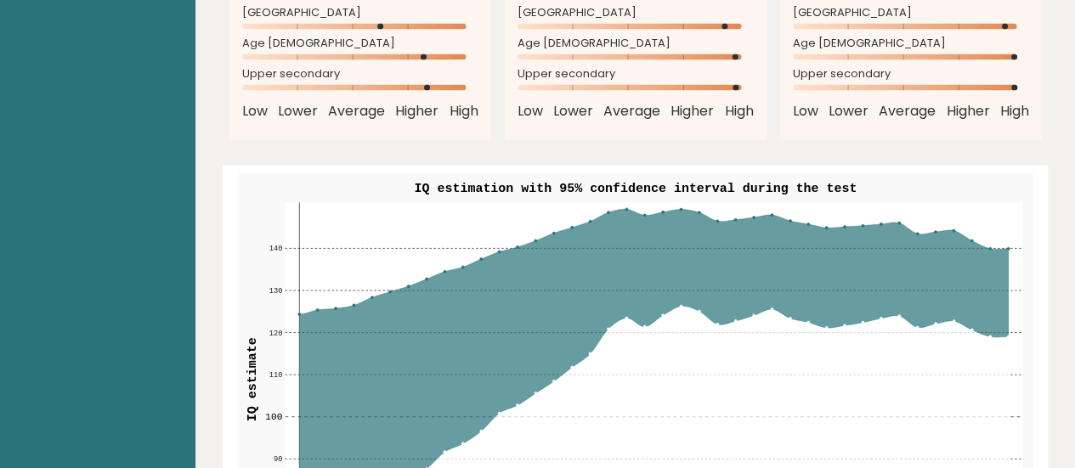
scroll to position [1954, 0]
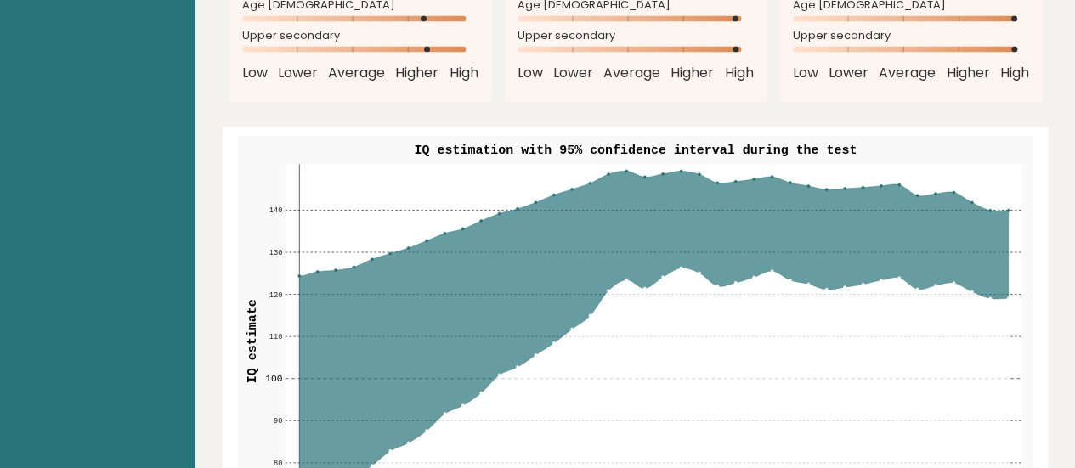
drag, startPoint x: 771, startPoint y: 145, endPoint x: 765, endPoint y: 193, distance: 48.1
click at [765, 193] on icon at bounding box center [653, 341] width 709 height 341
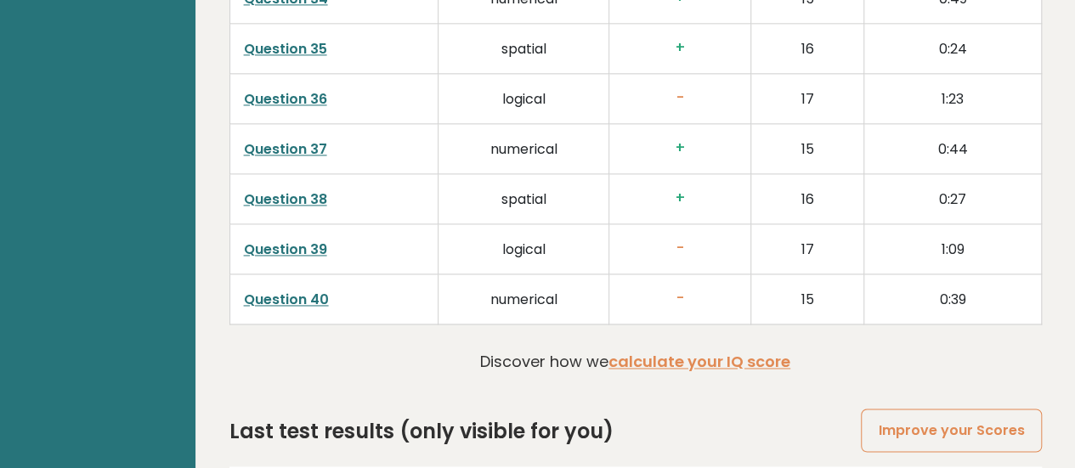
scroll to position [4450, 0]
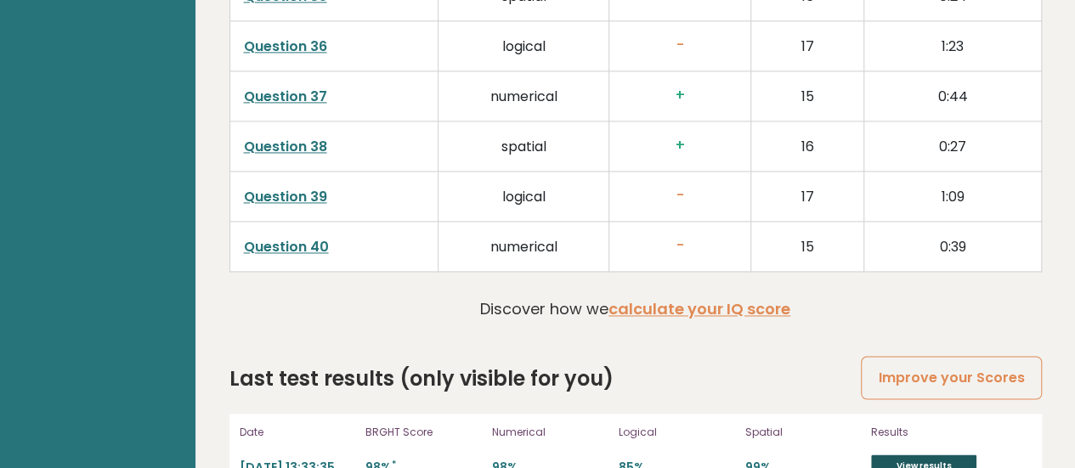
click at [923, 455] on link "View results" at bounding box center [923, 466] width 105 height 22
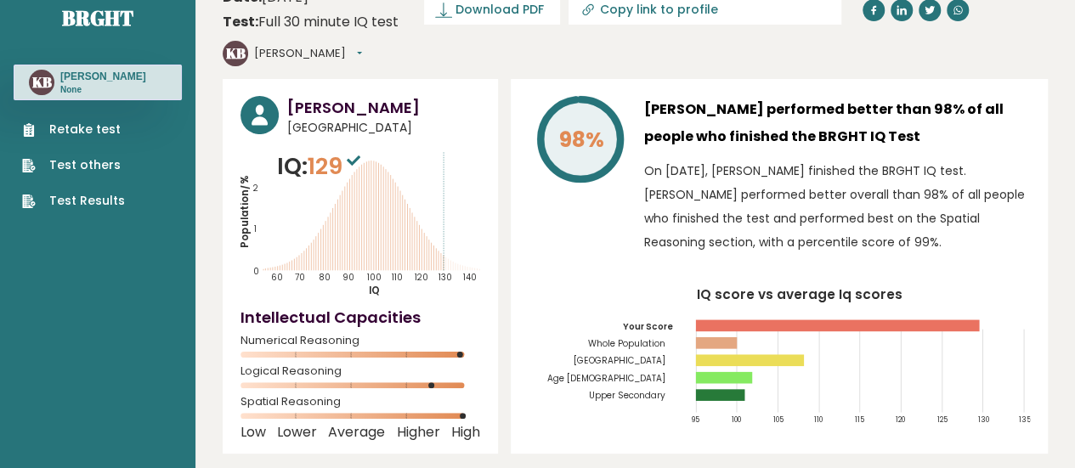
scroll to position [0, 0]
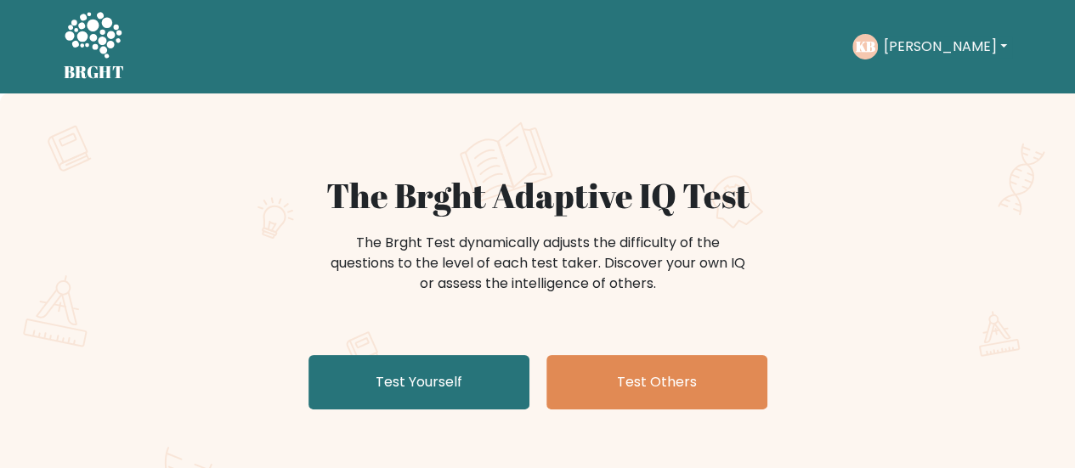
click at [936, 48] on button "[PERSON_NAME]" at bounding box center [944, 47] width 133 height 22
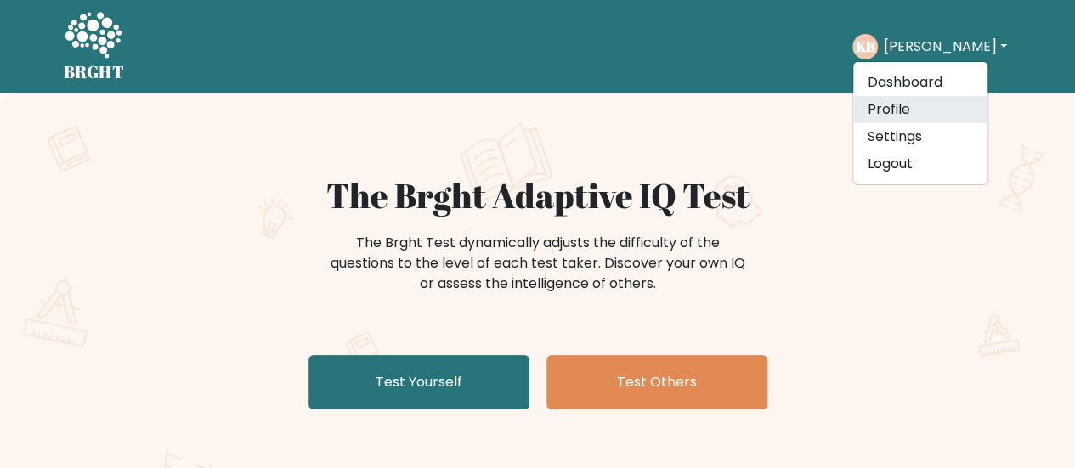
click at [919, 103] on link "Profile" at bounding box center [920, 109] width 134 height 27
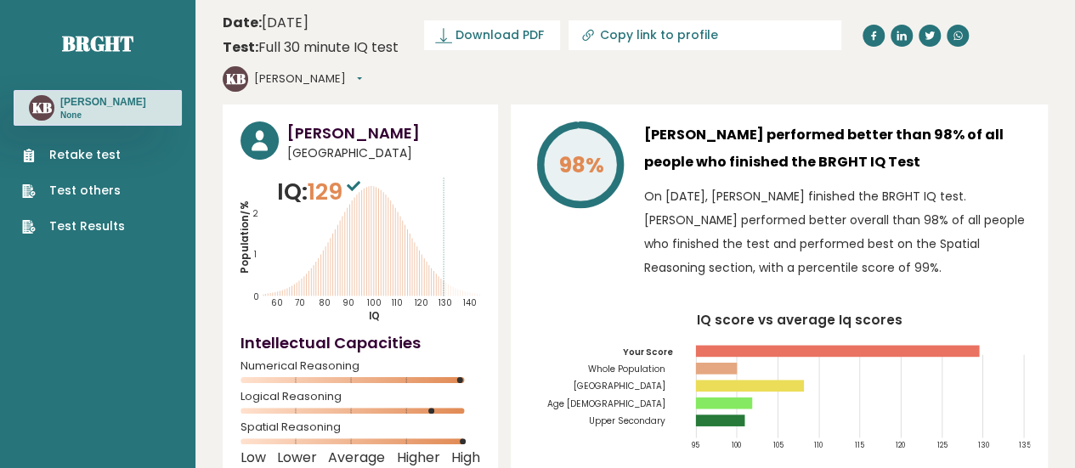
click at [362, 71] on button "[PERSON_NAME]" at bounding box center [308, 79] width 108 height 17
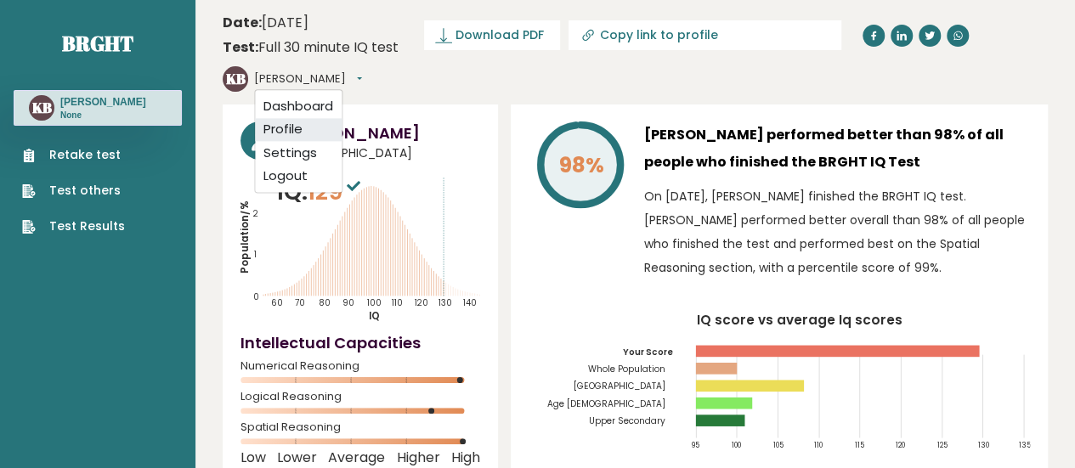
click at [342, 118] on link "Profile" at bounding box center [298, 130] width 87 height 24
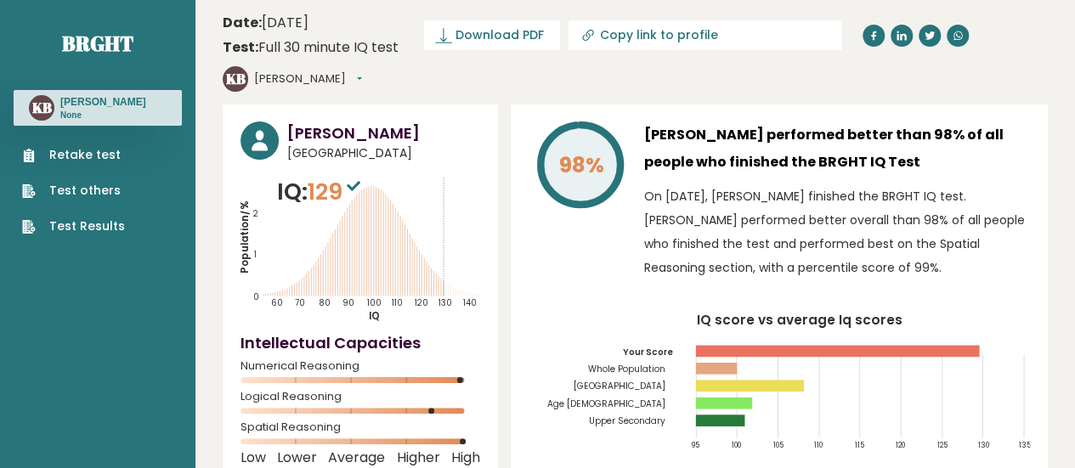
click at [90, 184] on link "Test others" at bounding box center [73, 191] width 103 height 18
click at [59, 232] on link "Test Results" at bounding box center [73, 226] width 103 height 18
click at [70, 38] on link "Brght" at bounding box center [97, 43] width 71 height 27
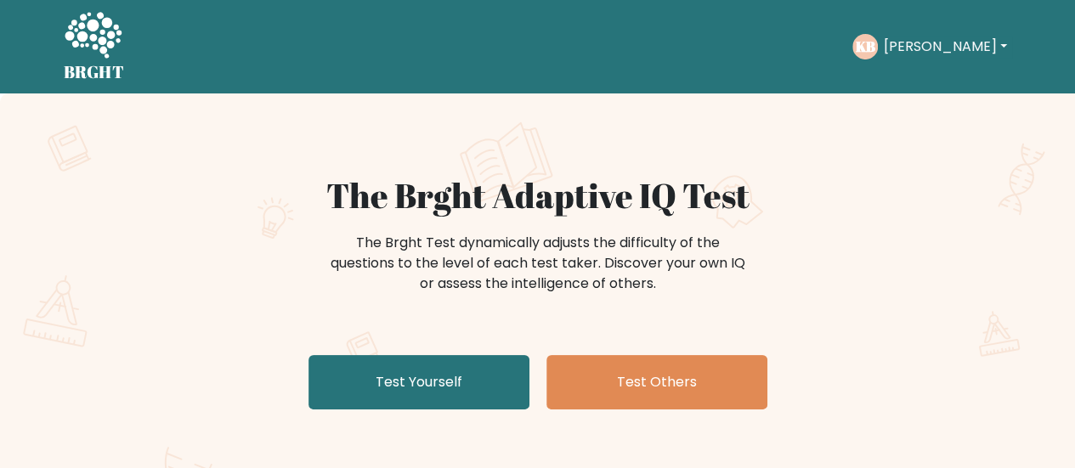
click at [90, 44] on icon at bounding box center [93, 36] width 59 height 51
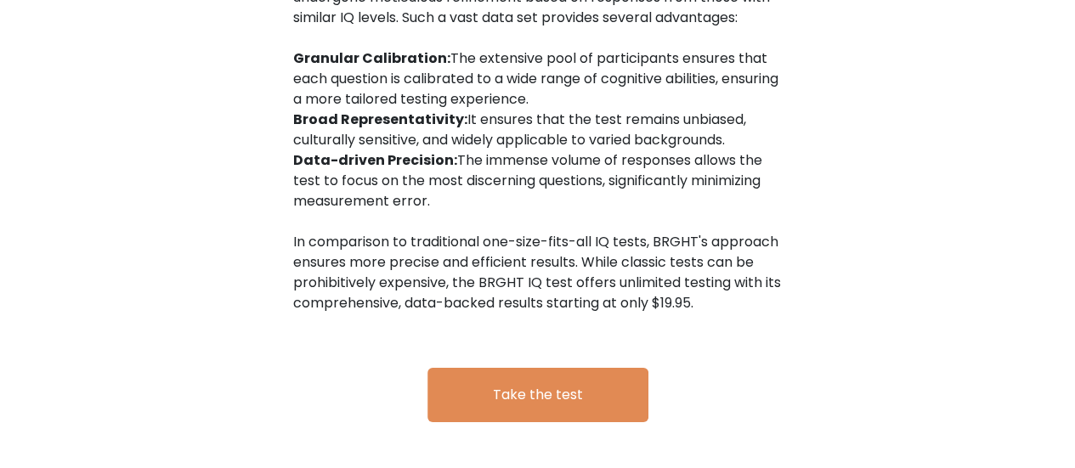
scroll to position [2929, 0]
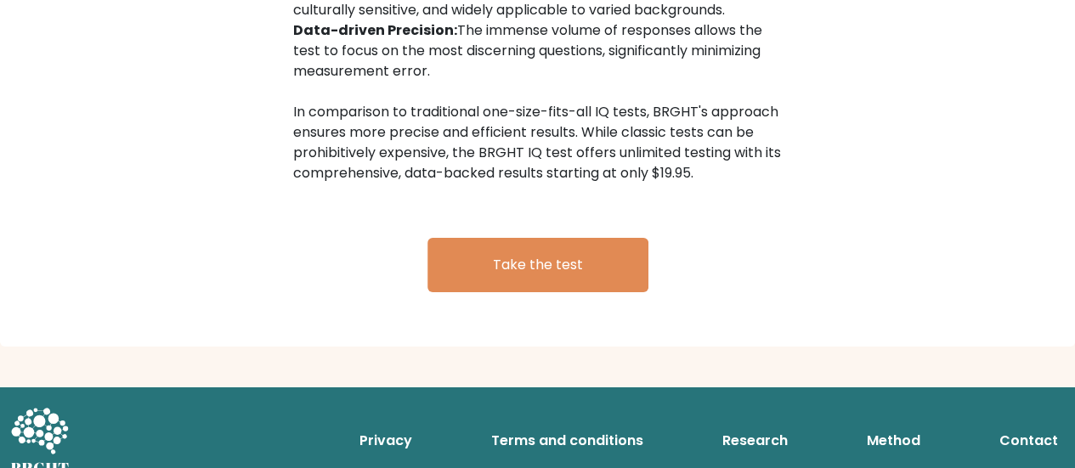
click at [750, 403] on div "Privacy Terms and conditions Research Method Contact" at bounding box center [537, 441] width 1075 height 76
click at [760, 424] on link "Research" at bounding box center [754, 441] width 79 height 34
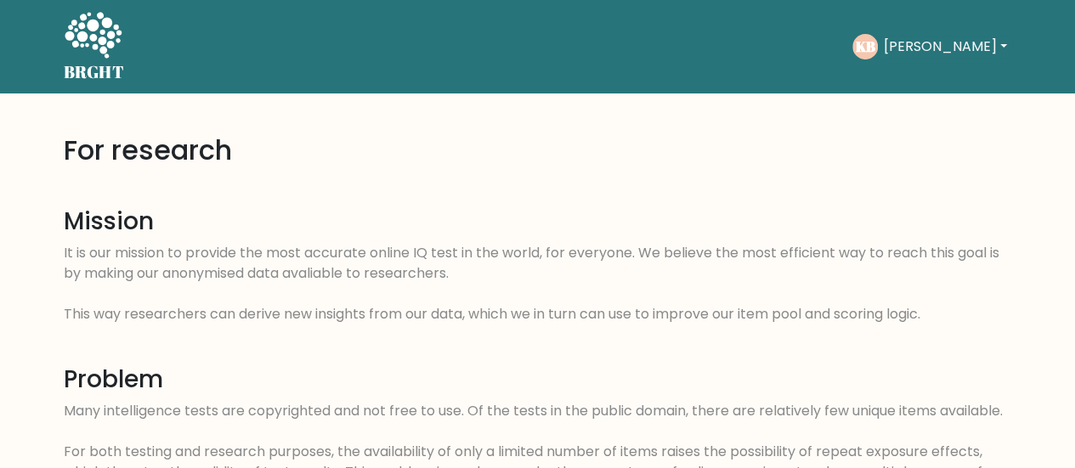
click at [910, 53] on button "[PERSON_NAME]" at bounding box center [944, 47] width 133 height 22
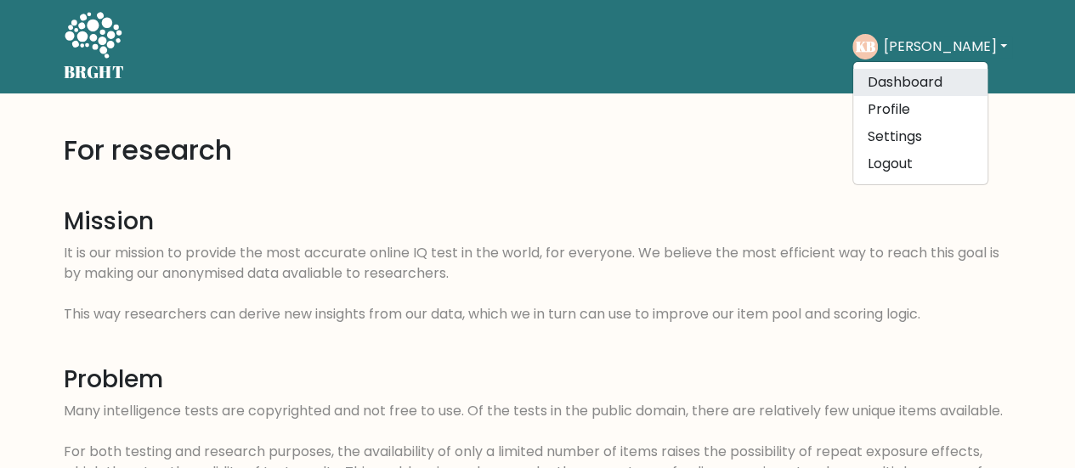
click at [926, 79] on link "Dashboard" at bounding box center [920, 82] width 134 height 27
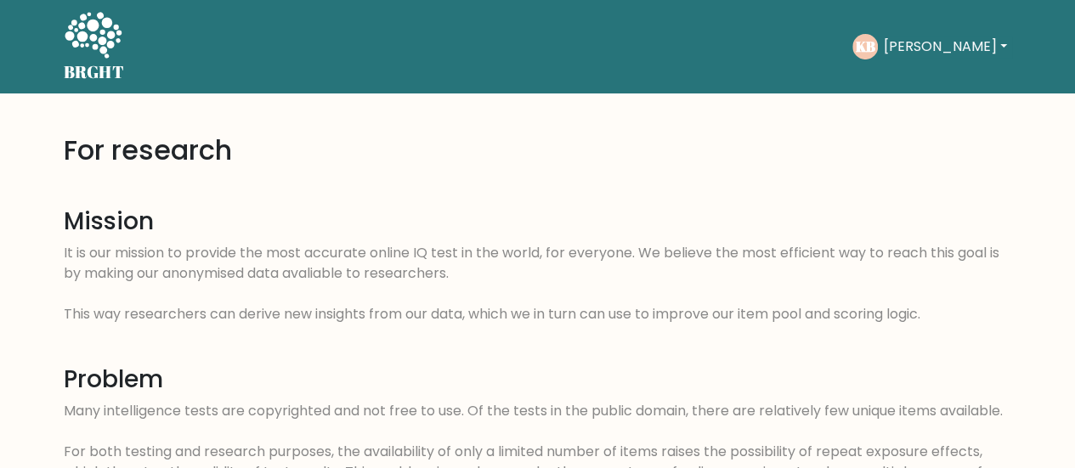
click at [895, 47] on button "[PERSON_NAME]" at bounding box center [944, 47] width 133 height 22
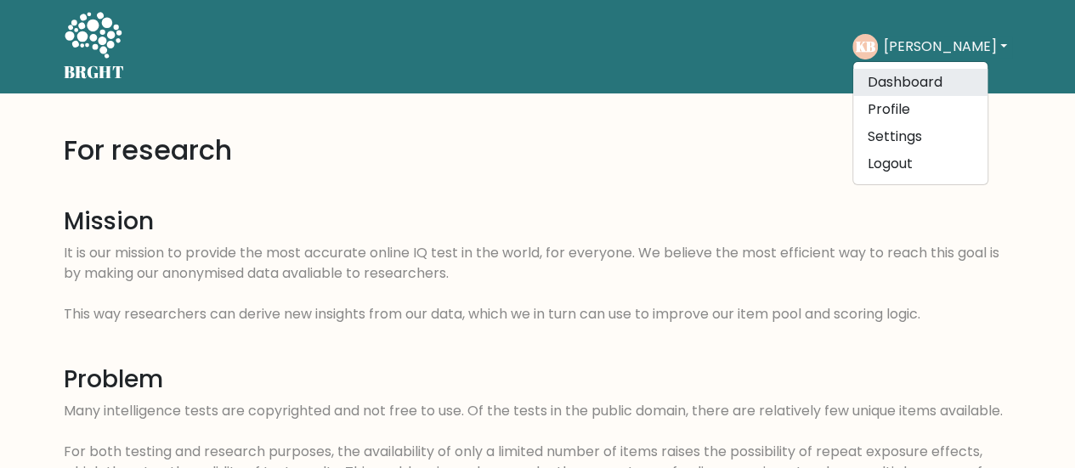
click at [912, 72] on link "Dashboard" at bounding box center [920, 82] width 134 height 27
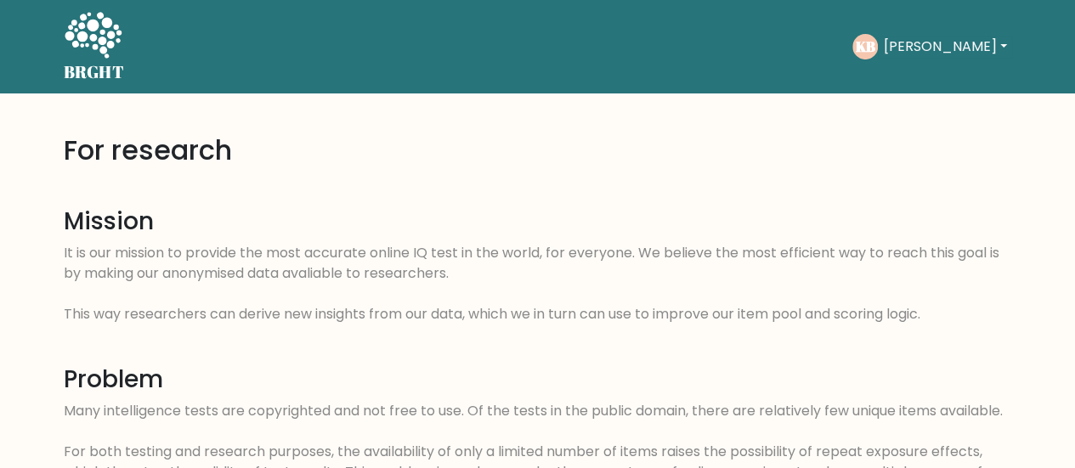
click at [921, 43] on button "Knut" at bounding box center [944, 47] width 133 height 22
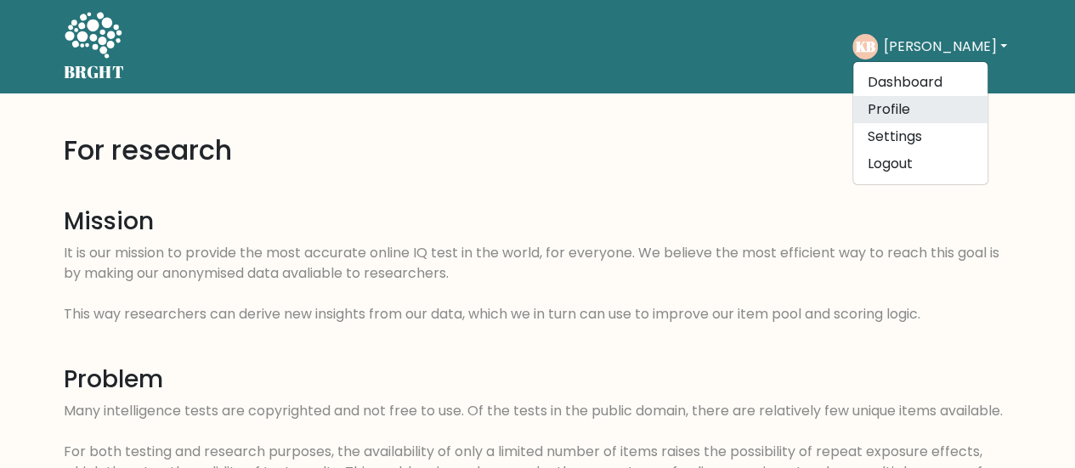
click at [929, 107] on link "Profile" at bounding box center [920, 109] width 134 height 27
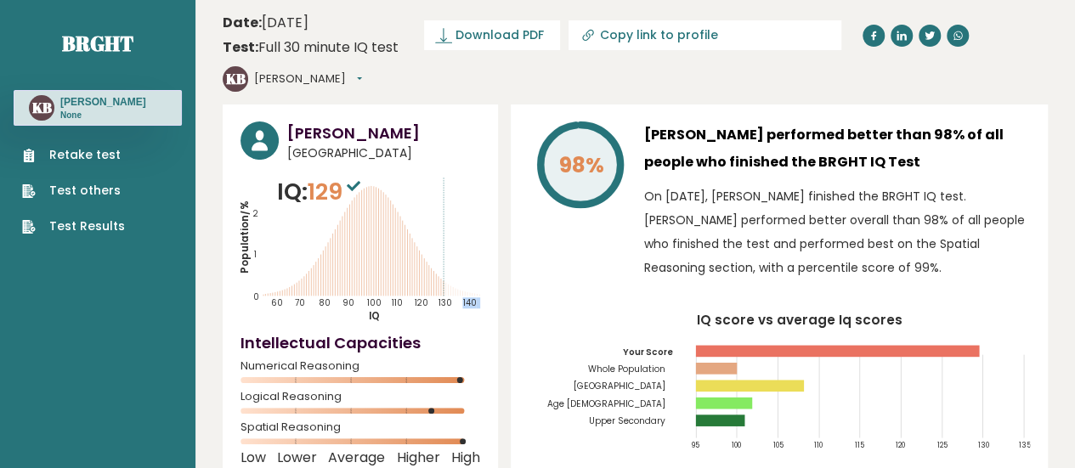
drag, startPoint x: 397, startPoint y: 225, endPoint x: 450, endPoint y: 245, distance: 57.0
click at [450, 245] on icon "Population/% IQ 0 1 2 60 70 80 90 100 110 120 130 140" at bounding box center [360, 249] width 240 height 148
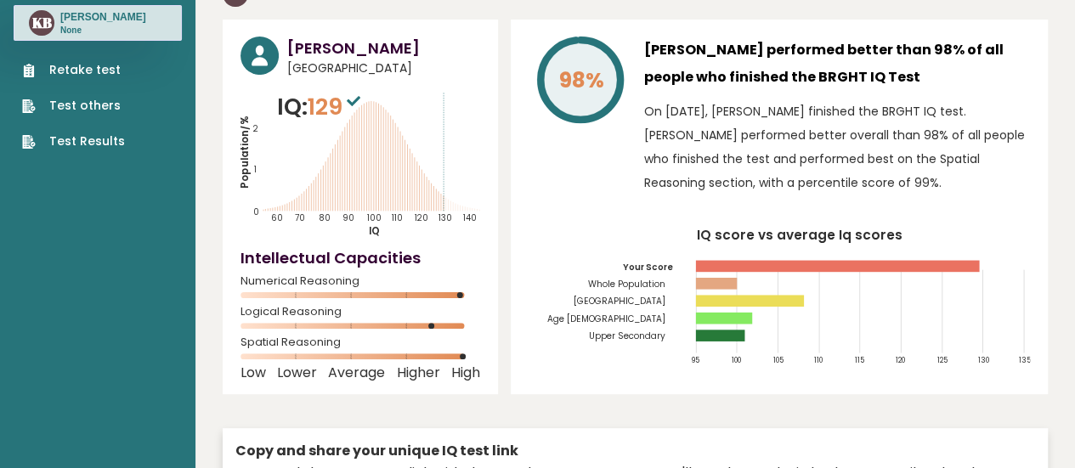
drag, startPoint x: 447, startPoint y: 289, endPoint x: 474, endPoint y: 296, distance: 28.2
click at [474, 308] on div "Logical Reasoning" at bounding box center [360, 321] width 240 height 27
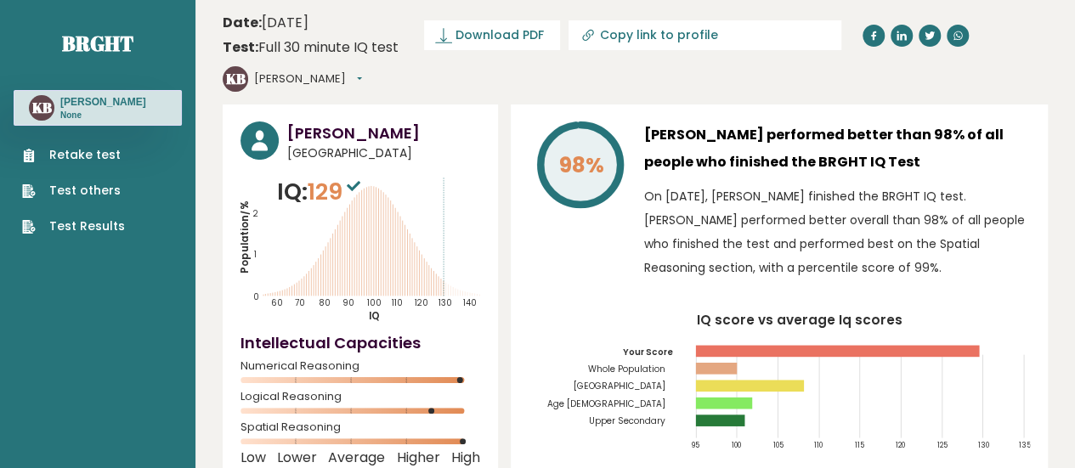
scroll to position [0, 0]
click at [362, 66] on div "KB [PERSON_NAME] Dashboard Profile Settings Logout" at bounding box center [292, 78] width 139 height 25
click at [362, 71] on button "[PERSON_NAME]" at bounding box center [308, 79] width 108 height 17
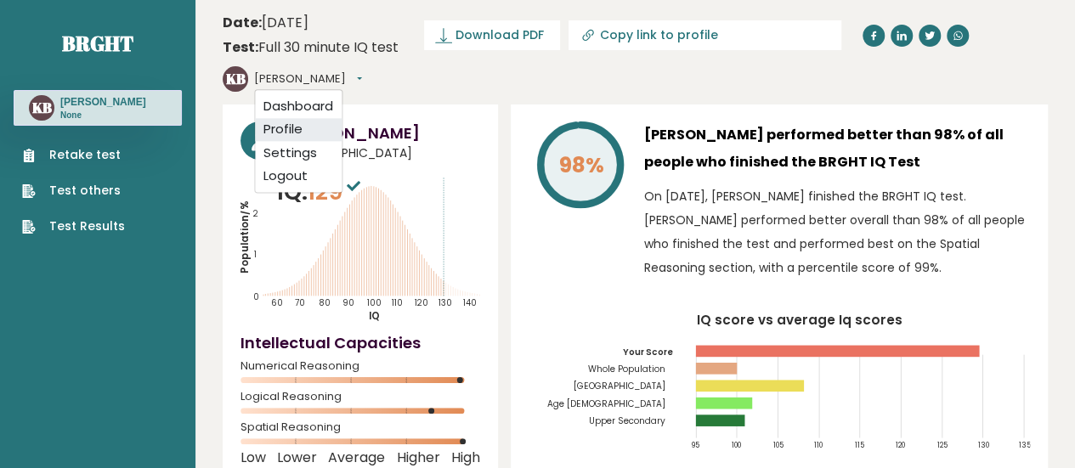
click at [342, 118] on link "Profile" at bounding box center [298, 130] width 87 height 24
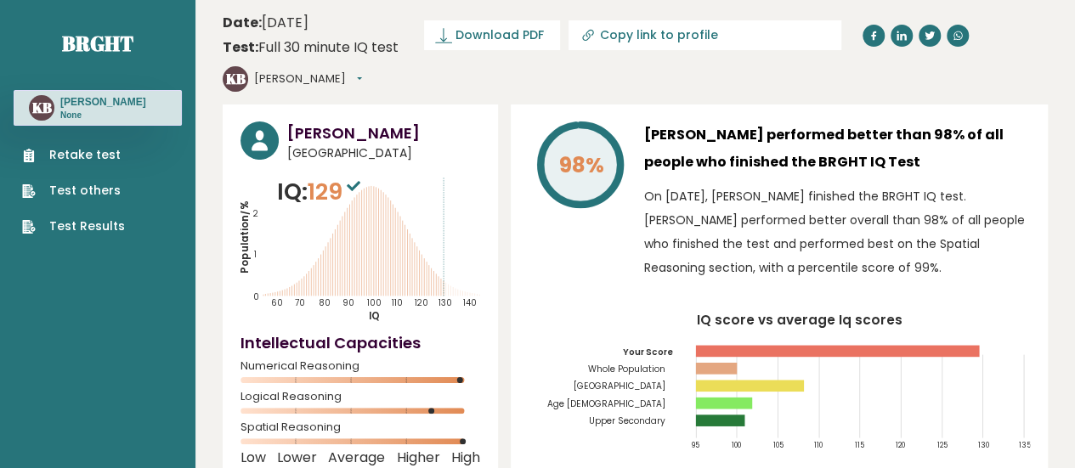
click at [82, 189] on link "Test others" at bounding box center [73, 191] width 103 height 18
click at [362, 71] on button "[PERSON_NAME]" at bounding box center [308, 79] width 108 height 17
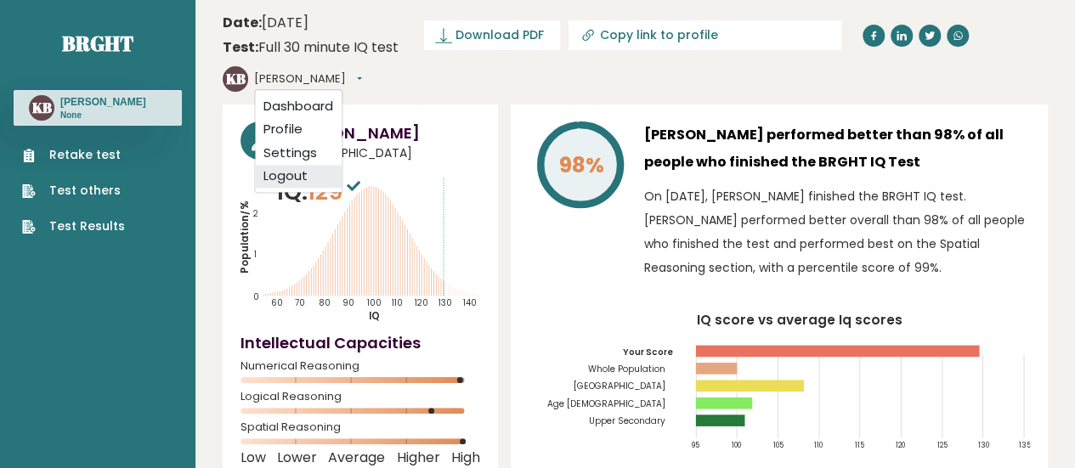
click at [342, 165] on link "Logout" at bounding box center [298, 177] width 87 height 24
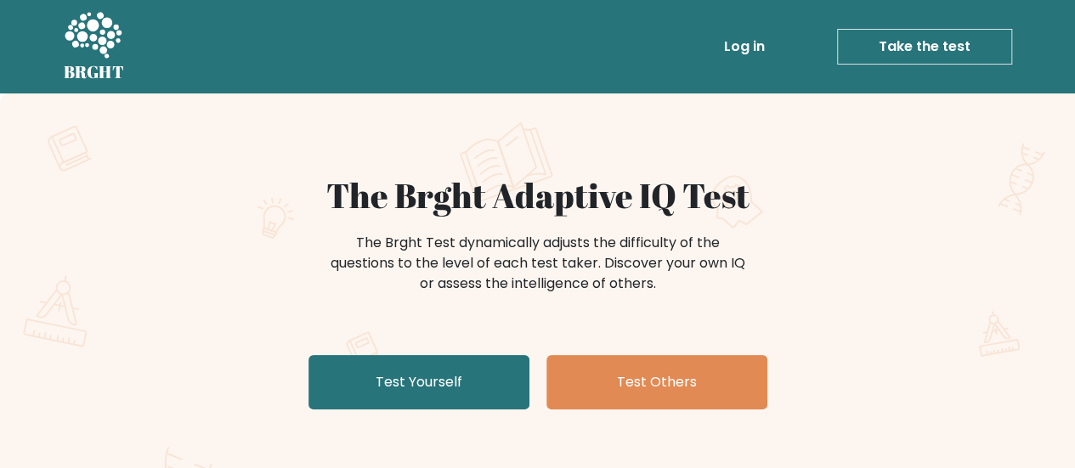
click at [727, 40] on link "Log in" at bounding box center [744, 47] width 54 height 34
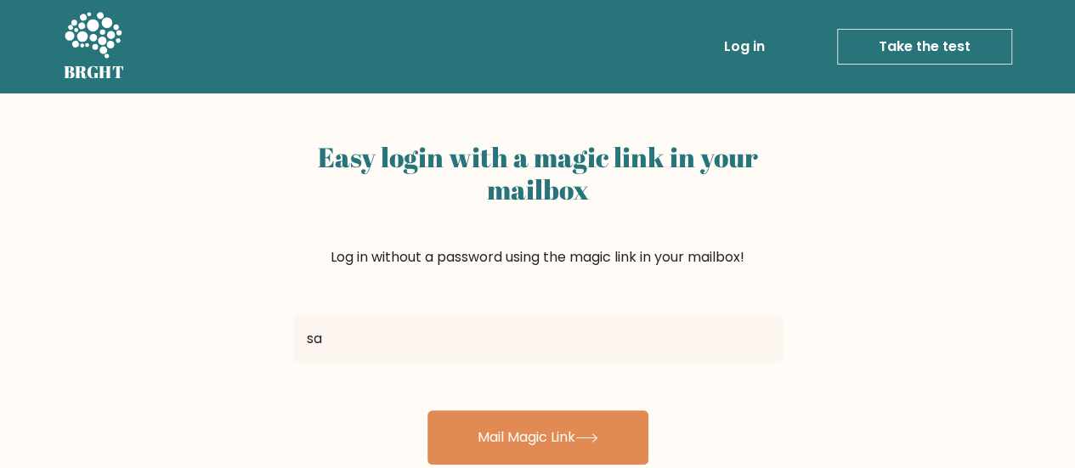
type input "[EMAIL_ADDRESS][DOMAIN_NAME]"
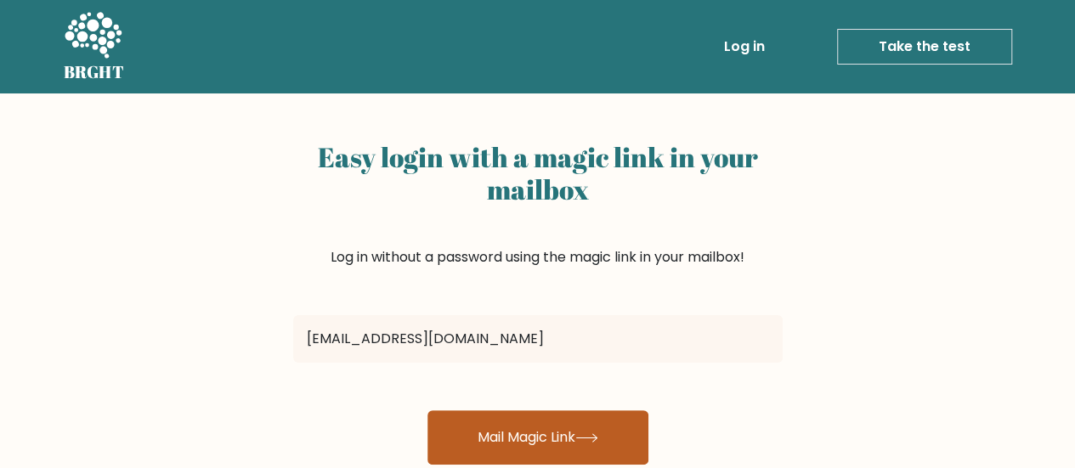
click at [531, 424] on button "Mail Magic Link" at bounding box center [537, 437] width 221 height 54
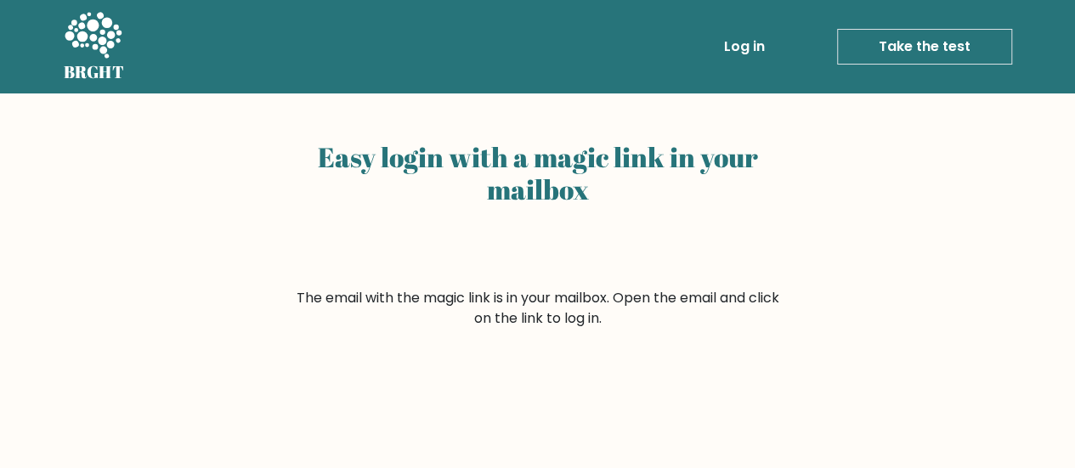
click at [747, 54] on link "Log in" at bounding box center [744, 47] width 54 height 34
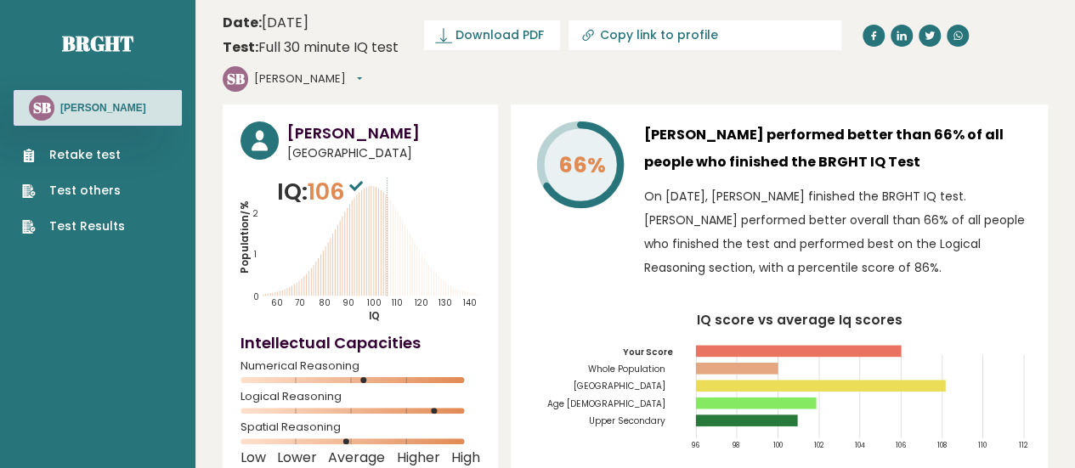
click at [56, 155] on link "Retake test" at bounding box center [73, 155] width 103 height 18
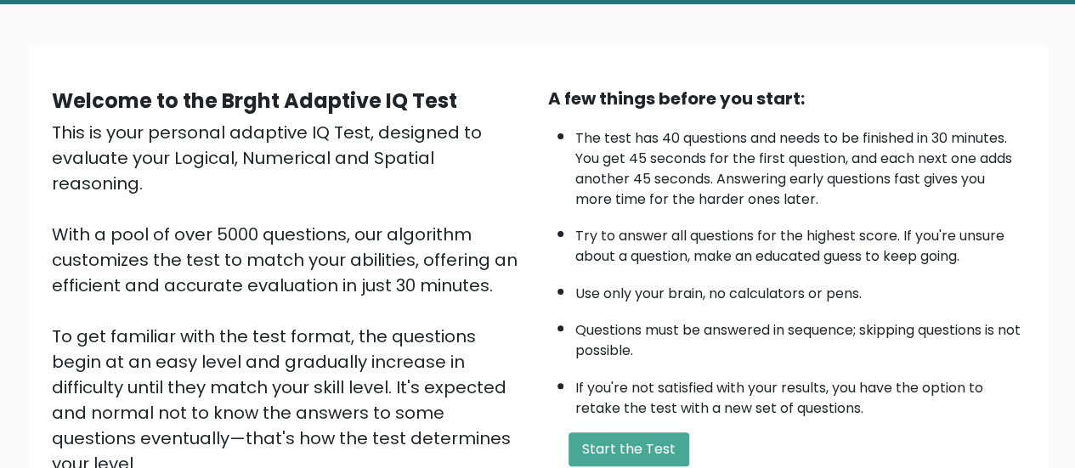
scroll to position [170, 0]
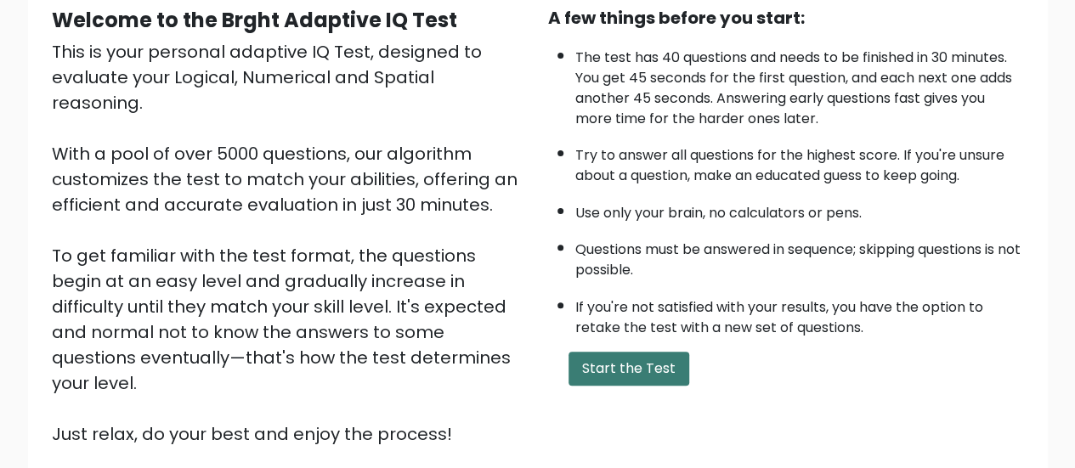
click at [601, 366] on button "Start the Test" at bounding box center [628, 369] width 121 height 34
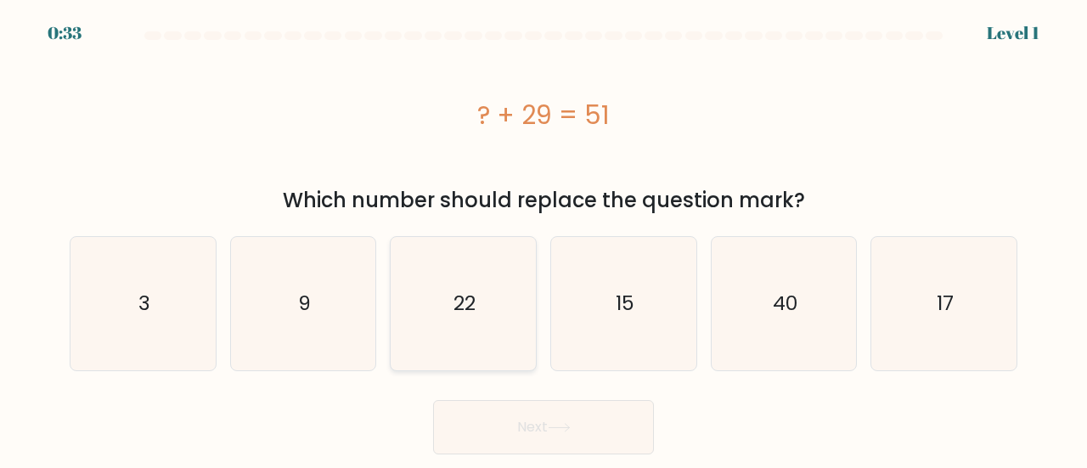
click at [484, 306] on icon "22" at bounding box center [463, 303] width 133 height 133
click at [544, 239] on input "c. 22" at bounding box center [544, 236] width 1 height 4
radio input "true"
click at [529, 421] on button "Next" at bounding box center [543, 427] width 221 height 54
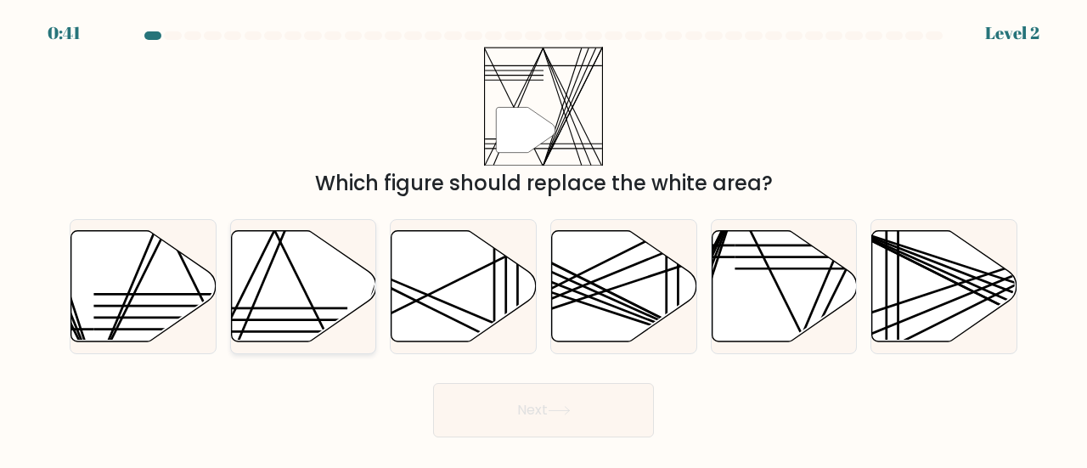
click at [309, 259] on icon at bounding box center [303, 285] width 145 height 111
click at [544, 239] on input "b." at bounding box center [544, 236] width 1 height 4
radio input "true"
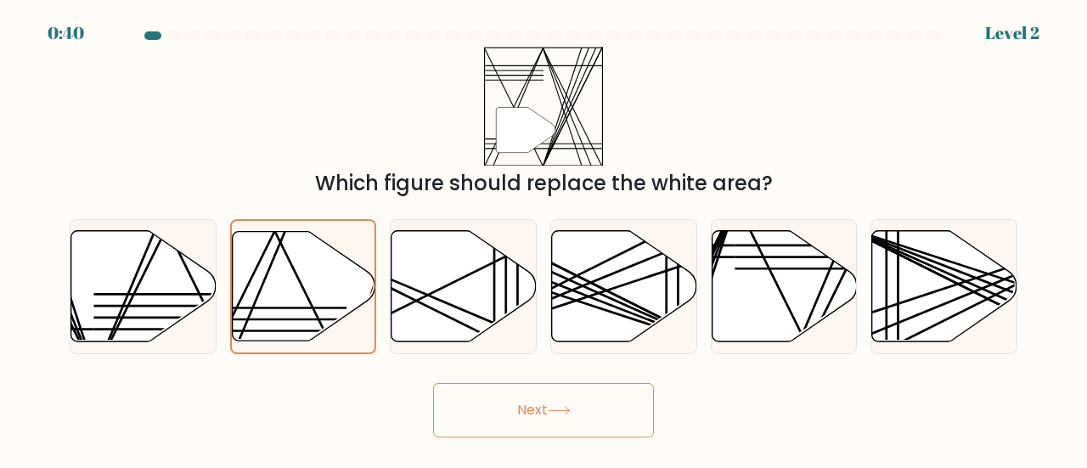
click at [558, 407] on icon at bounding box center [559, 410] width 23 height 9
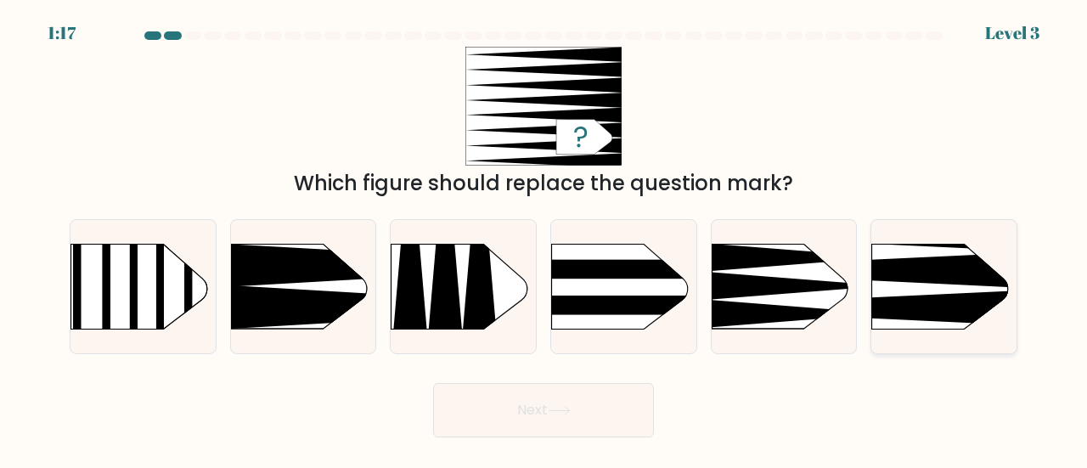
click at [953, 295] on icon at bounding box center [841, 308] width 378 height 36
click at [545, 239] on input "f." at bounding box center [544, 236] width 1 height 4
radio input "true"
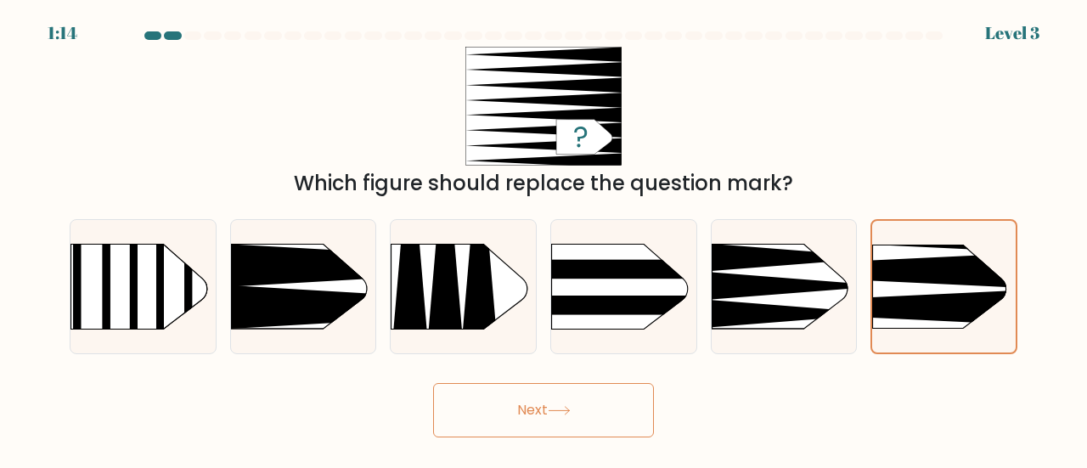
click at [534, 404] on button "Next" at bounding box center [543, 410] width 221 height 54
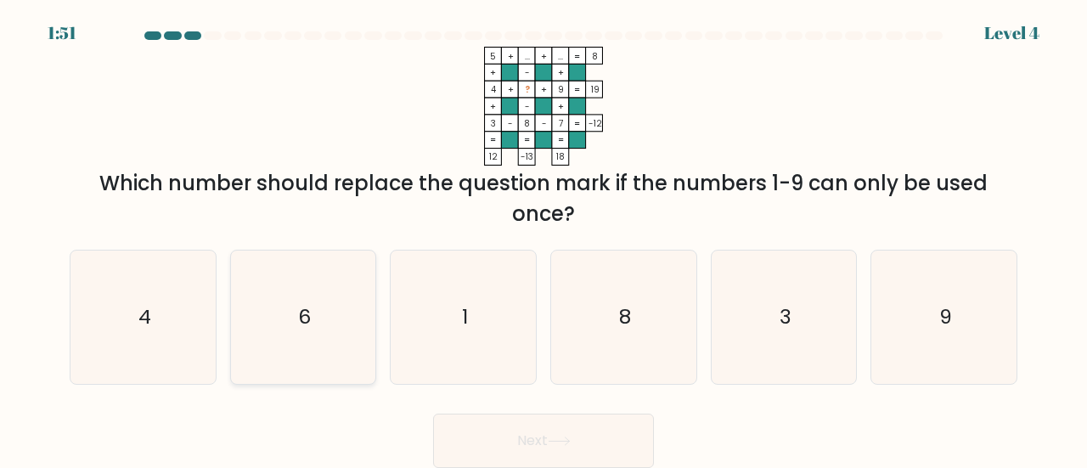
click at [322, 305] on icon "6" at bounding box center [303, 317] width 133 height 133
click at [544, 239] on input "b. 6" at bounding box center [544, 236] width 1 height 4
radio input "true"
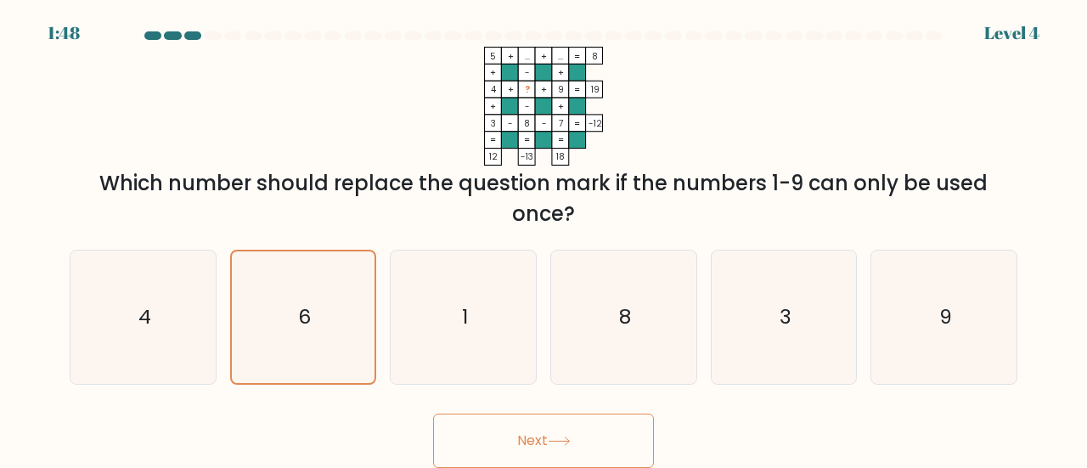
click at [513, 427] on button "Next" at bounding box center [543, 441] width 221 height 54
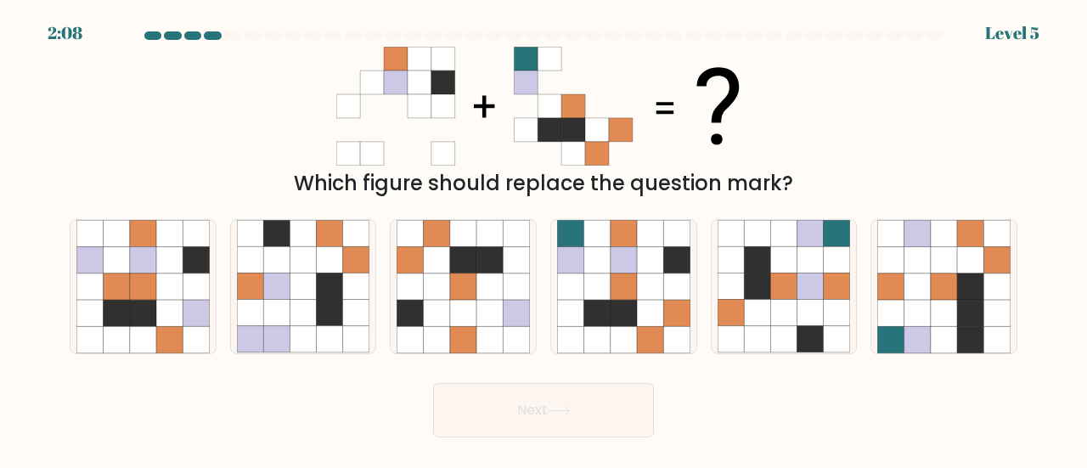
drag, startPoint x: 605, startPoint y: 313, endPoint x: 631, endPoint y: 356, distance: 50.0
click at [607, 321] on icon at bounding box center [597, 313] width 26 height 26
click at [545, 239] on input "d." at bounding box center [544, 236] width 1 height 4
radio input "true"
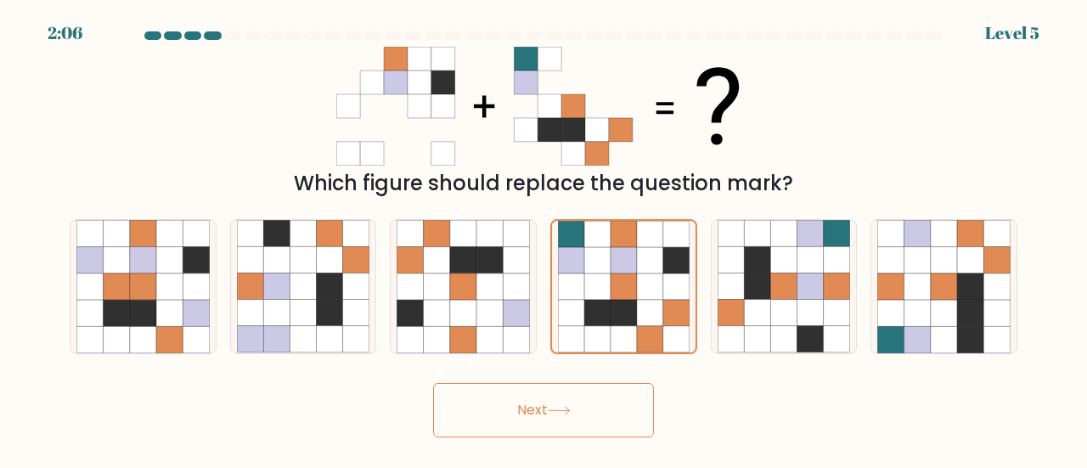
click at [601, 421] on button "Next" at bounding box center [543, 410] width 221 height 54
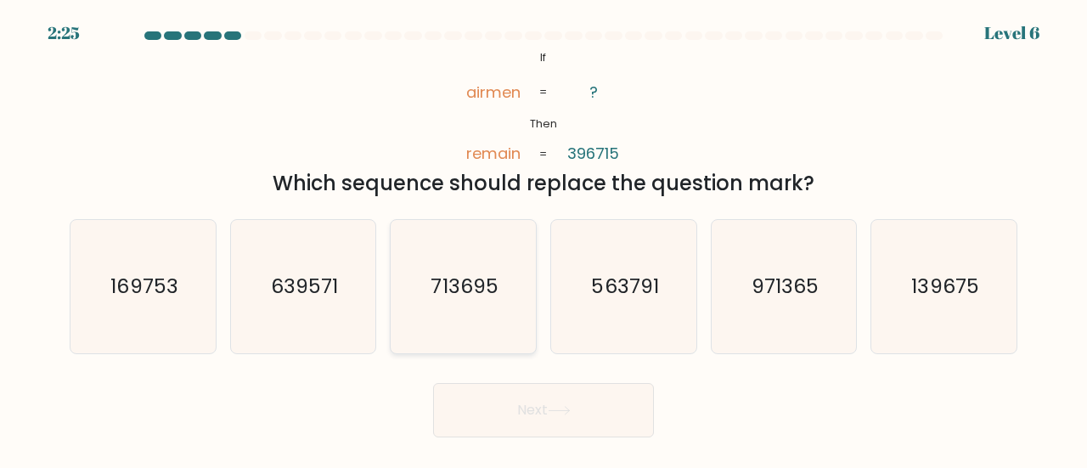
click at [467, 285] on text "713695" at bounding box center [465, 286] width 67 height 28
click at [544, 239] on input "c. 713695" at bounding box center [544, 236] width 1 height 4
radio input "true"
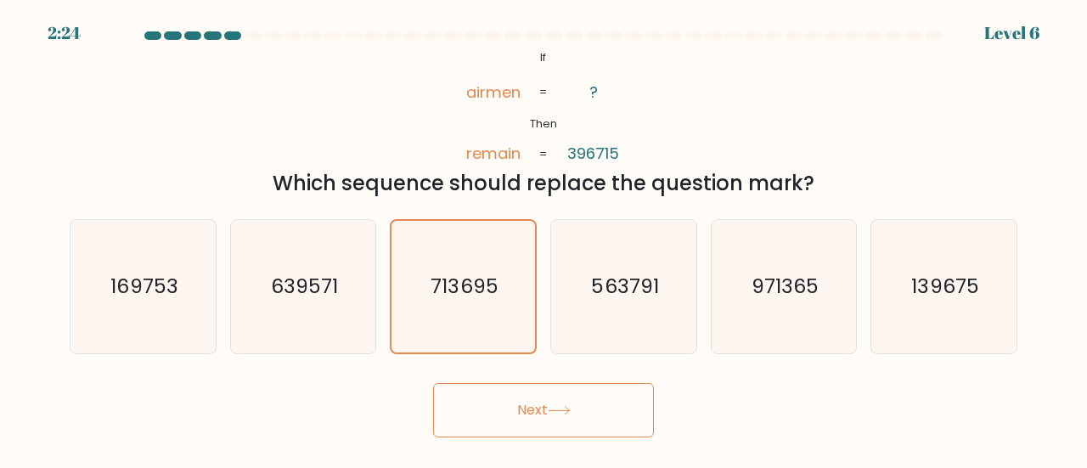
drag, startPoint x: 465, startPoint y: 285, endPoint x: 401, endPoint y: 179, distance: 123.1
click at [401, 179] on div "Which sequence should replace the question mark?" at bounding box center [544, 183] width 928 height 31
click at [597, 417] on button "Next" at bounding box center [543, 410] width 221 height 54
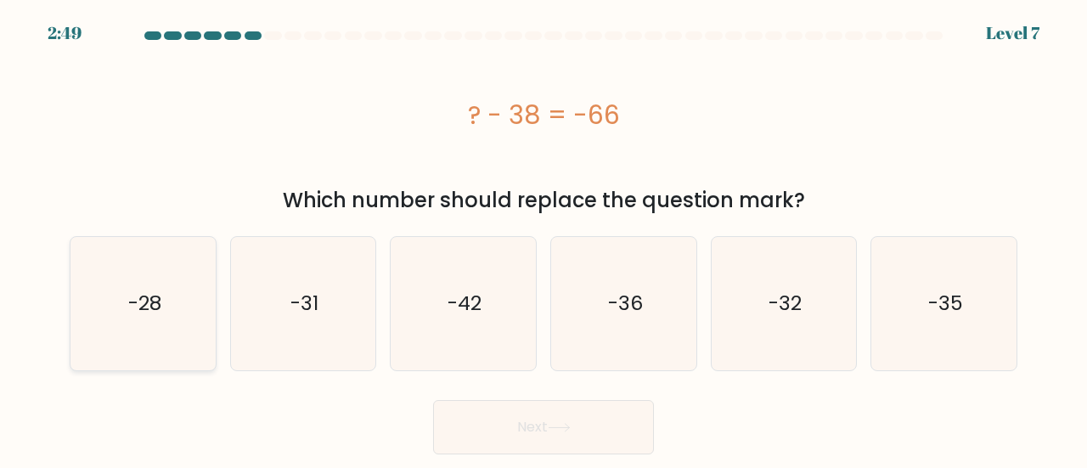
click at [93, 318] on icon "-28" at bounding box center [142, 303] width 133 height 133
click at [544, 239] on input "a. -28" at bounding box center [544, 236] width 1 height 4
radio input "true"
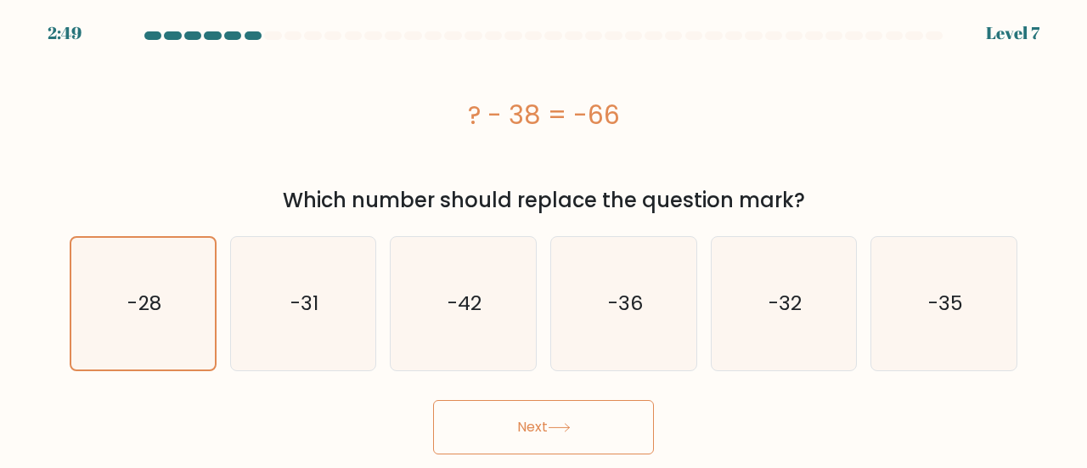
click at [556, 409] on button "Next" at bounding box center [543, 427] width 221 height 54
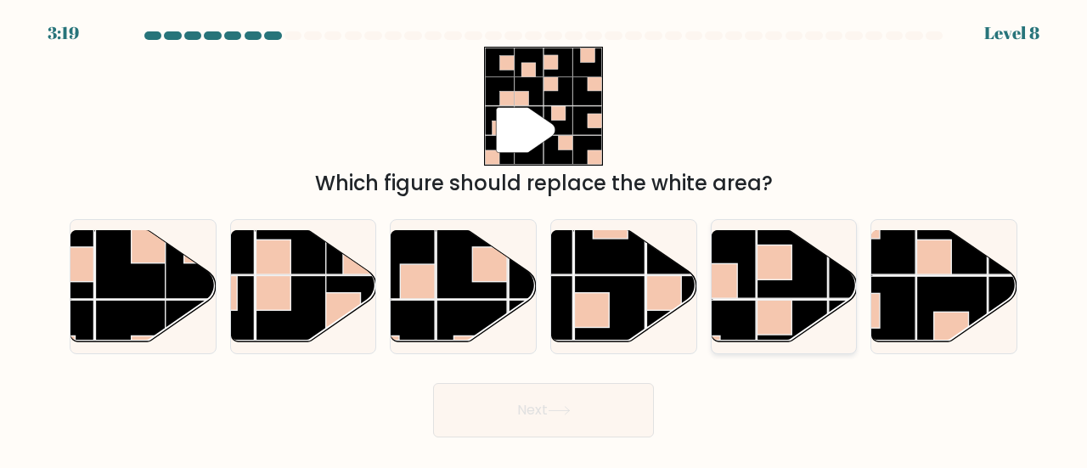
click at [772, 308] on rect at bounding box center [774, 317] width 35 height 35
click at [545, 239] on input "e." at bounding box center [544, 236] width 1 height 4
radio input "true"
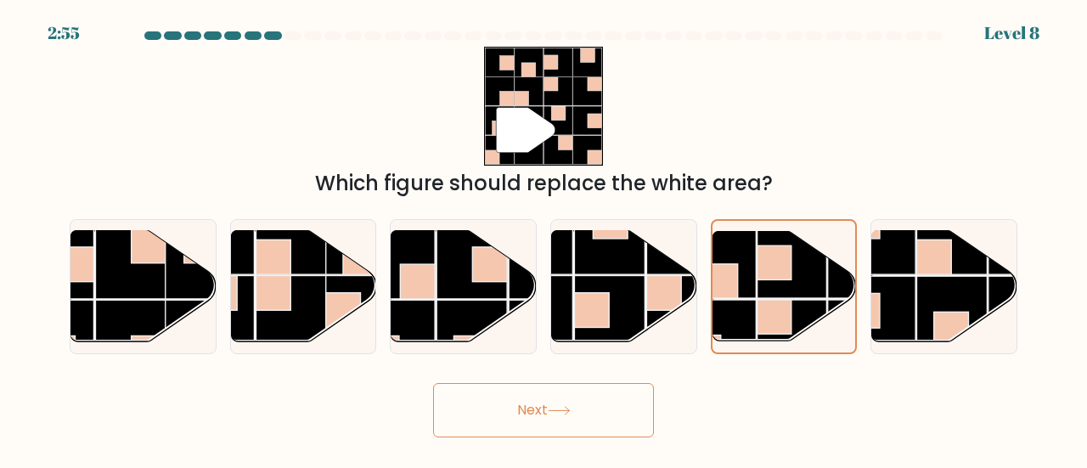
click at [505, 409] on button "Next" at bounding box center [543, 410] width 221 height 54
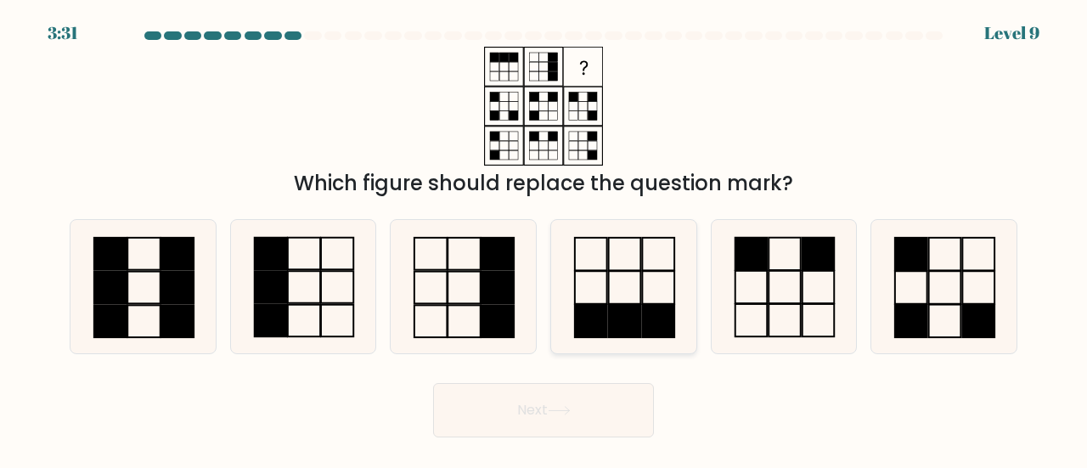
click at [649, 313] on rect at bounding box center [658, 321] width 32 height 32
click at [545, 239] on input "d." at bounding box center [544, 236] width 1 height 4
radio input "true"
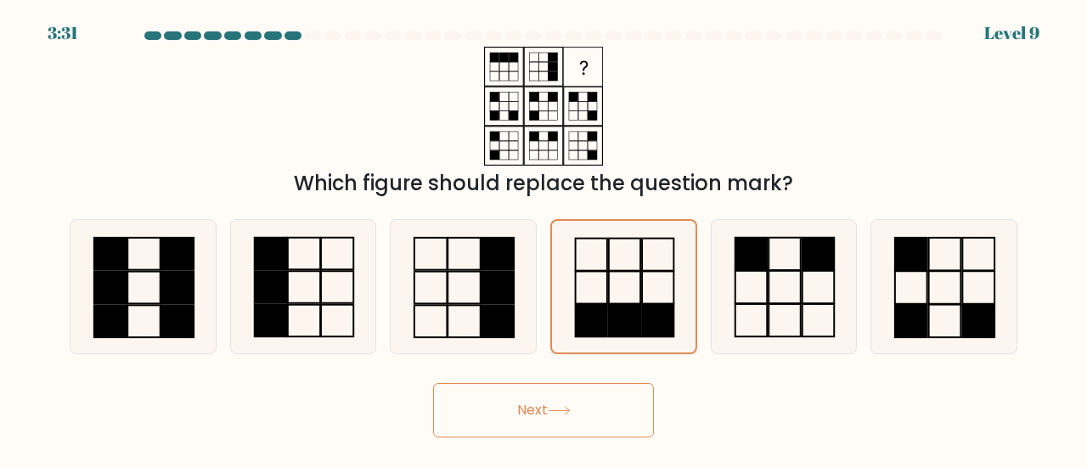
click at [590, 401] on button "Next" at bounding box center [543, 410] width 221 height 54
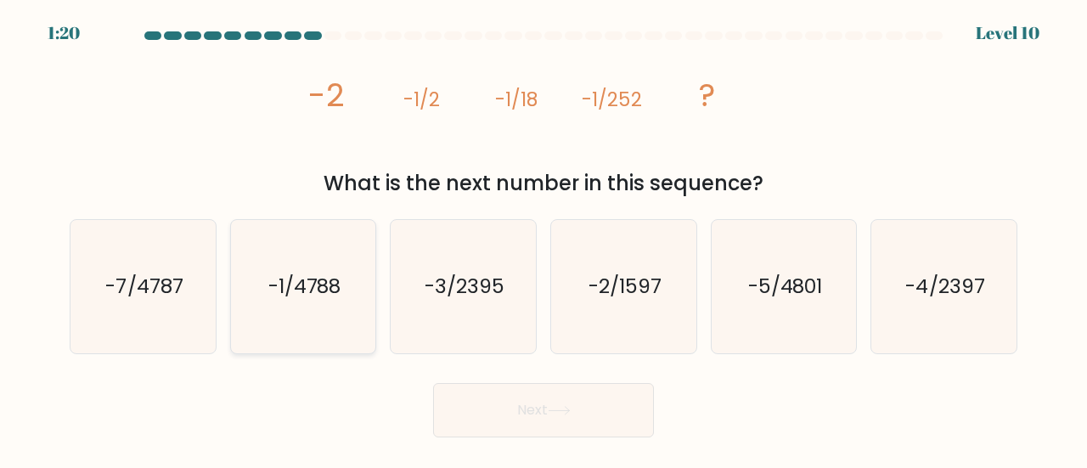
click at [322, 308] on icon "-1/4788" at bounding box center [303, 286] width 133 height 133
click at [544, 239] on input "b. -1/4788" at bounding box center [544, 236] width 1 height 4
radio input "true"
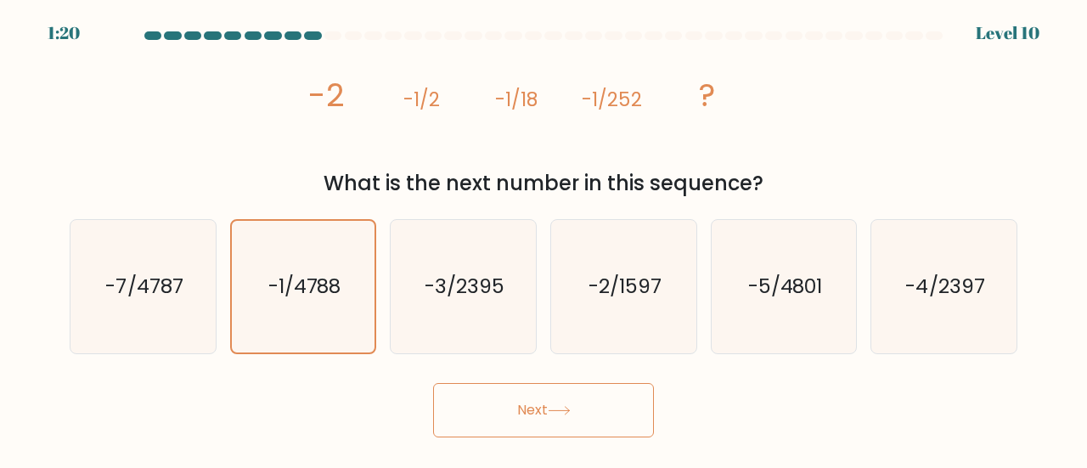
click at [508, 397] on button "Next" at bounding box center [543, 410] width 221 height 54
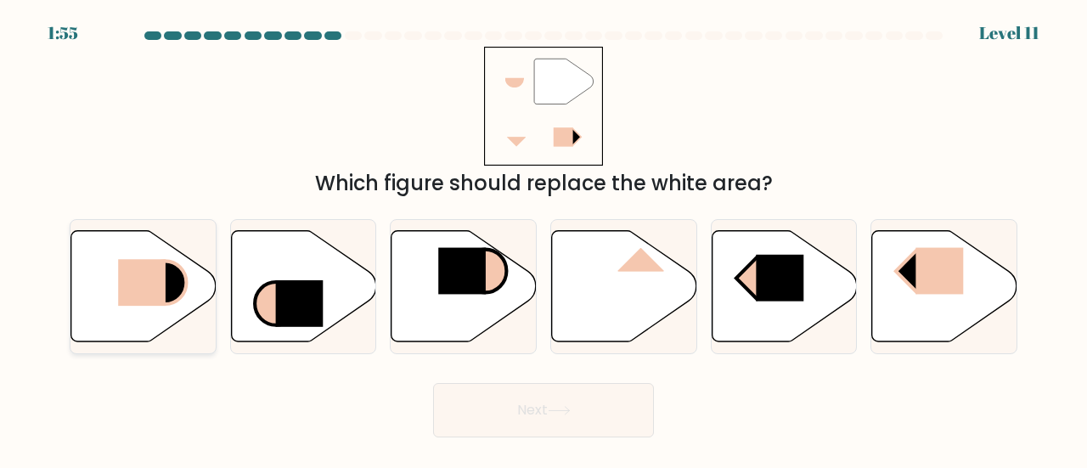
click at [102, 296] on icon at bounding box center [143, 285] width 145 height 111
click at [544, 239] on input "a." at bounding box center [544, 236] width 1 height 4
radio input "true"
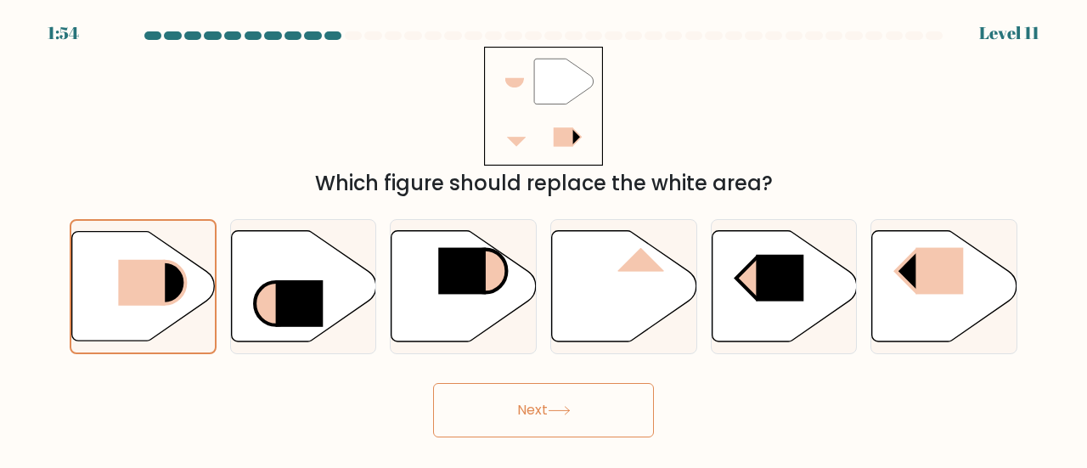
click at [510, 398] on button "Next" at bounding box center [543, 410] width 221 height 54
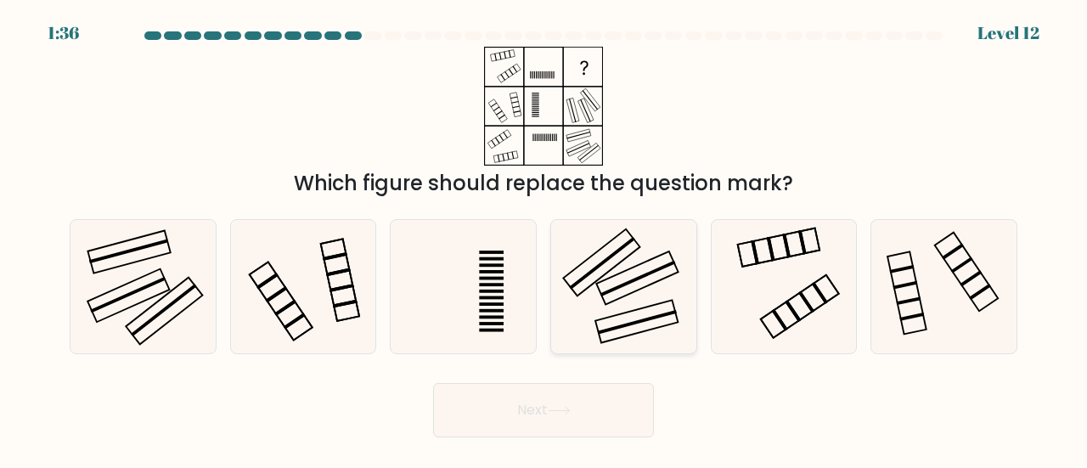
click at [647, 246] on icon at bounding box center [623, 286] width 133 height 133
click at [545, 239] on input "d." at bounding box center [544, 236] width 1 height 4
radio input "true"
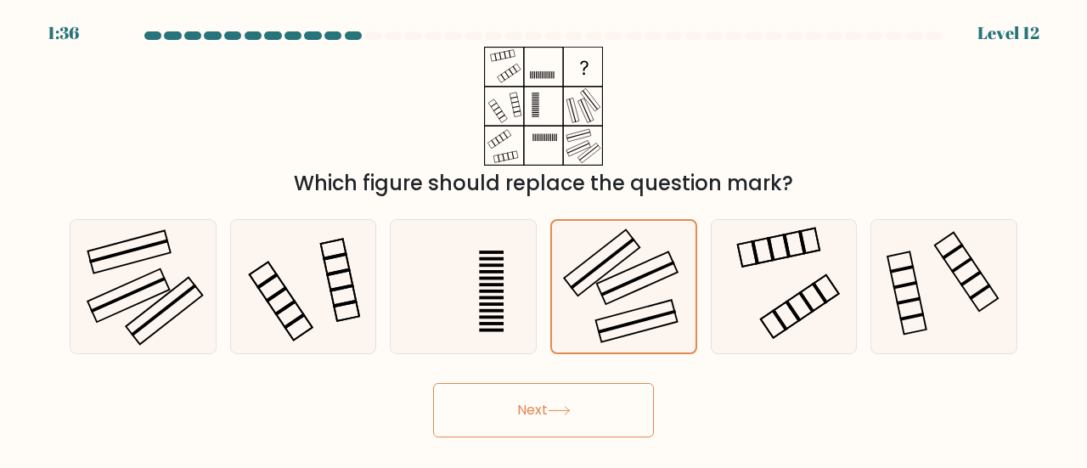
click at [561, 410] on icon at bounding box center [559, 410] width 23 height 9
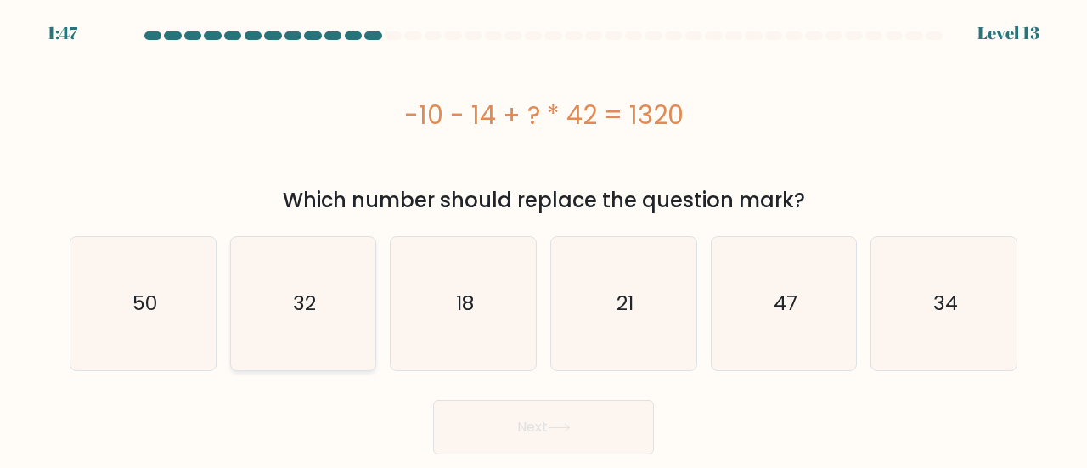
click at [328, 239] on icon "32" at bounding box center [303, 303] width 133 height 133
click at [544, 239] on input "b. 32" at bounding box center [544, 236] width 1 height 4
radio input "true"
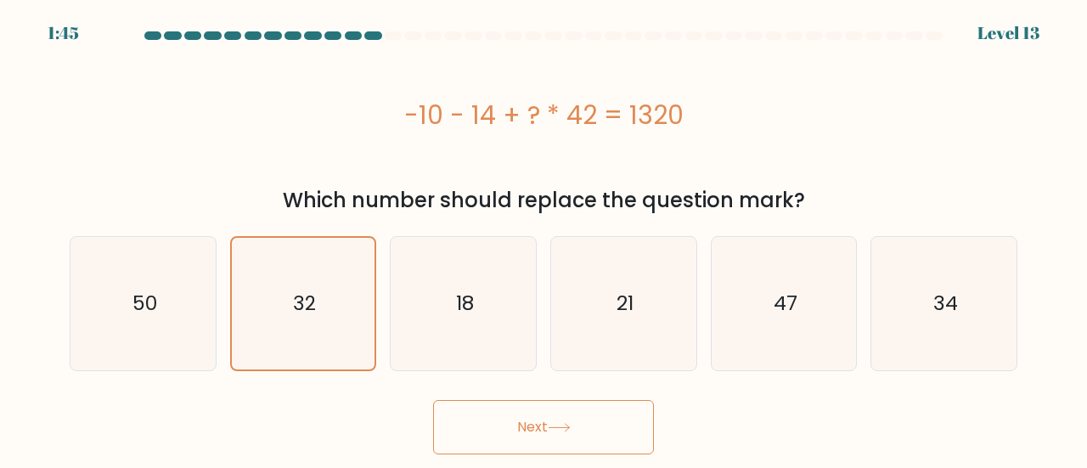
click at [583, 421] on button "Next" at bounding box center [543, 427] width 221 height 54
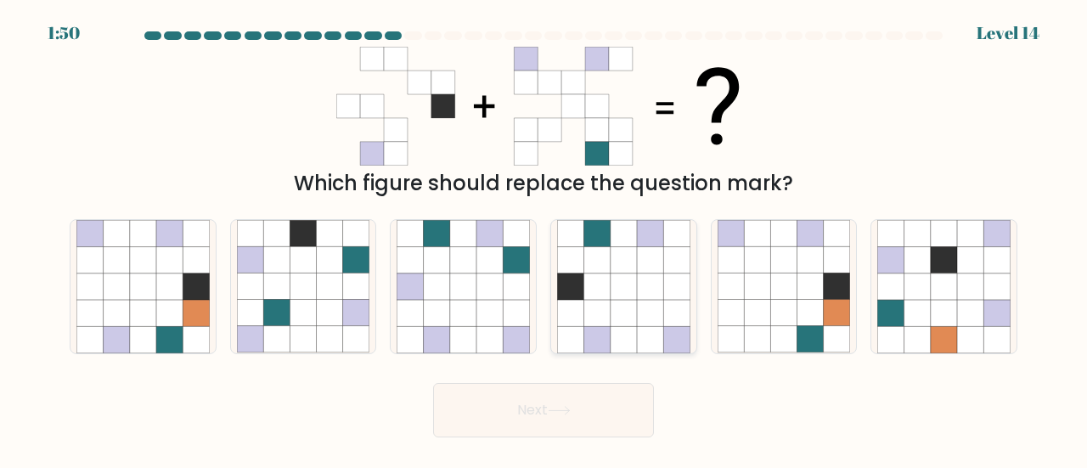
click at [633, 297] on icon at bounding box center [624, 287] width 26 height 26
click at [545, 239] on input "d." at bounding box center [544, 236] width 1 height 4
radio input "true"
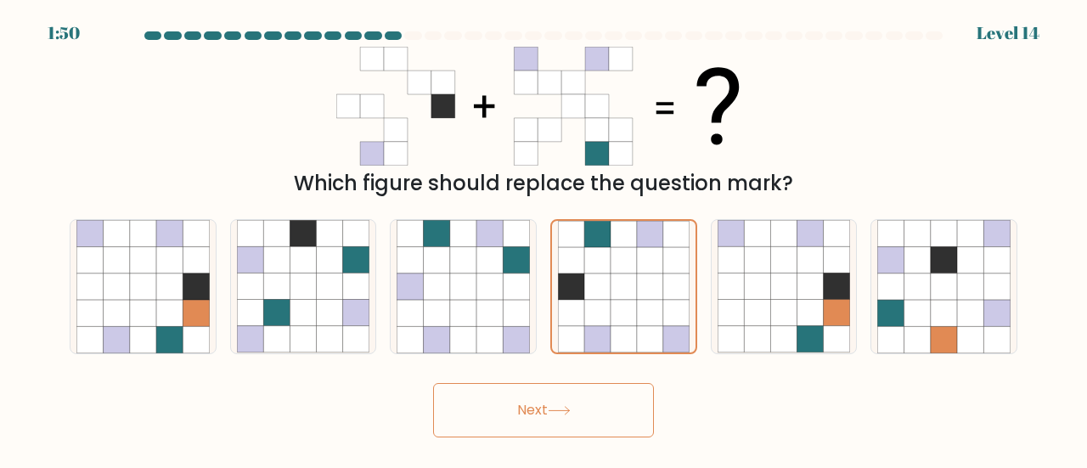
click at [587, 392] on button "Next" at bounding box center [543, 410] width 221 height 54
click at [529, 418] on button "Next" at bounding box center [543, 410] width 221 height 54
click at [561, 414] on icon at bounding box center [559, 410] width 23 height 9
click at [561, 409] on icon at bounding box center [559, 410] width 23 height 9
click at [563, 417] on button "Next" at bounding box center [543, 410] width 221 height 54
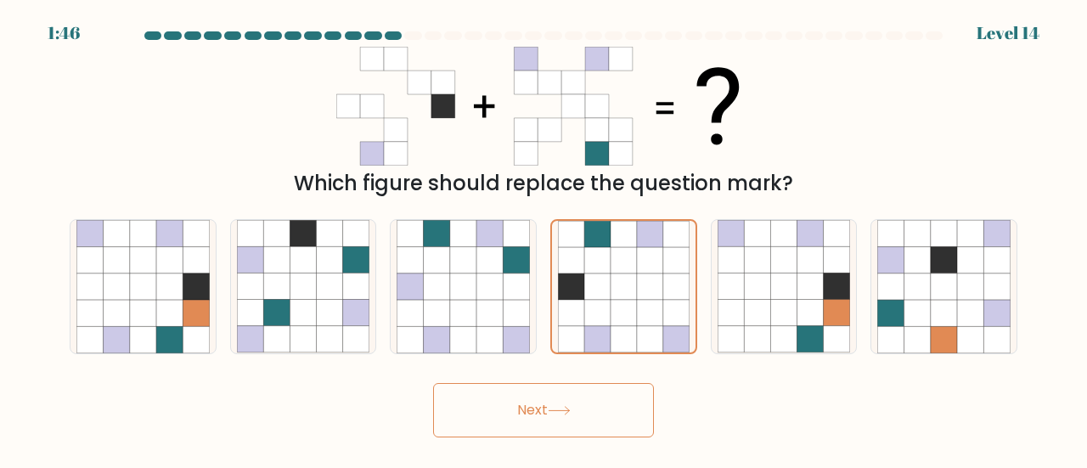
click at [563, 417] on button "Next" at bounding box center [543, 410] width 221 height 54
click at [709, 392] on div "Next" at bounding box center [543, 406] width 968 height 63
click at [714, 397] on div "Next" at bounding box center [543, 406] width 968 height 63
click at [565, 412] on icon at bounding box center [559, 410] width 23 height 9
click at [564, 410] on icon at bounding box center [559, 411] width 20 height 8
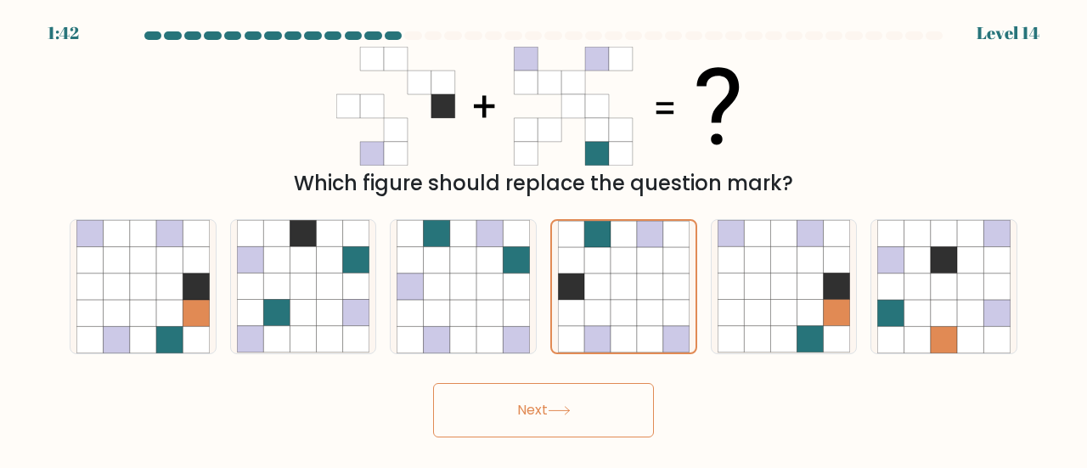
click at [566, 411] on icon at bounding box center [559, 410] width 23 height 9
click at [566, 413] on icon at bounding box center [559, 410] width 23 height 9
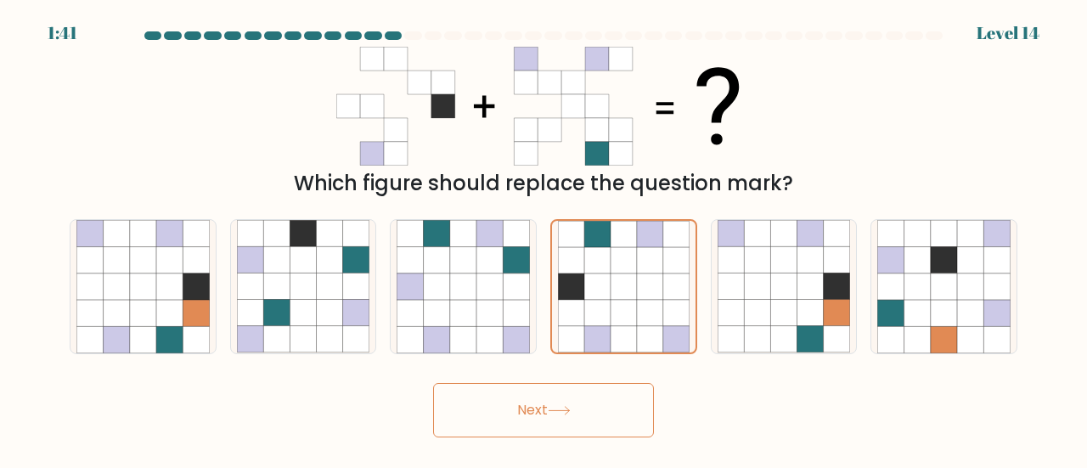
click at [569, 407] on icon at bounding box center [559, 410] width 23 height 9
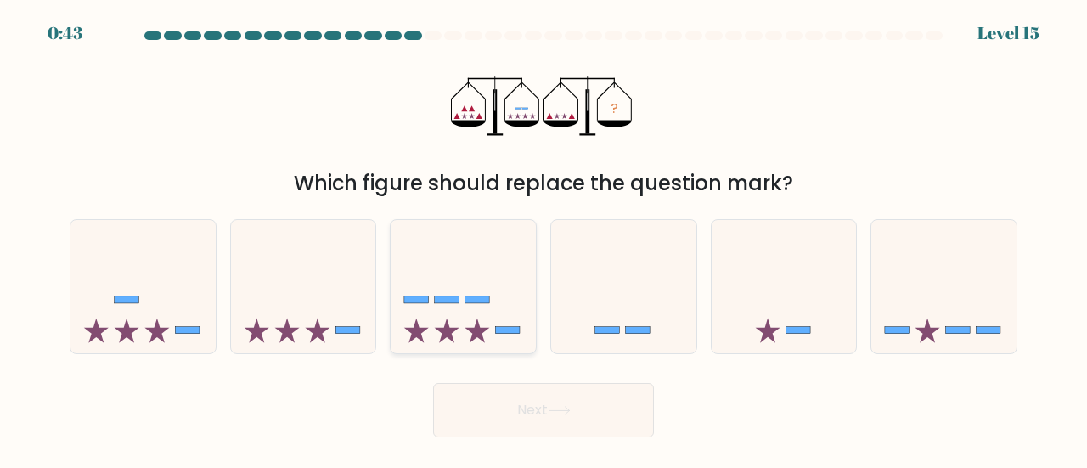
drag, startPoint x: 451, startPoint y: 319, endPoint x: 483, endPoint y: 344, distance: 40.5
click at [451, 319] on icon at bounding box center [463, 287] width 145 height 120
click at [544, 239] on input "c." at bounding box center [544, 236] width 1 height 4
radio input "true"
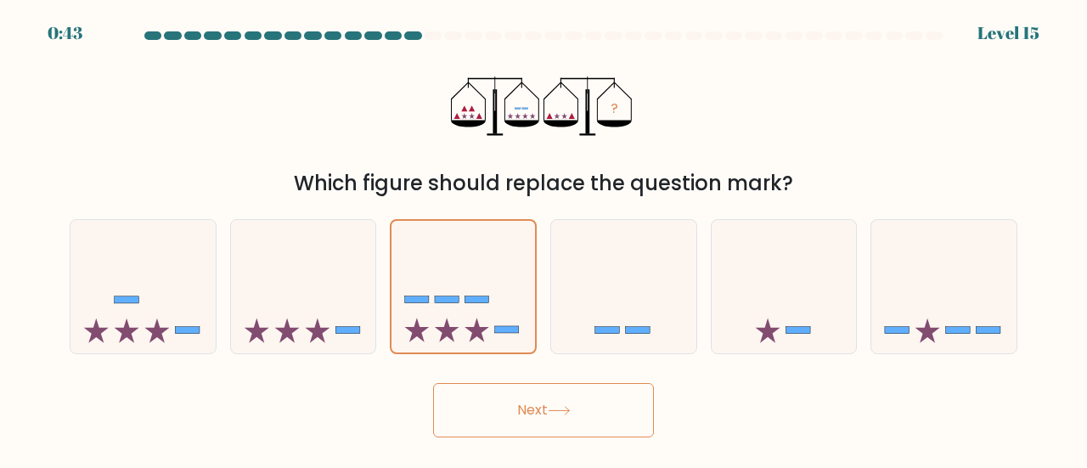
click at [536, 409] on button "Next" at bounding box center [543, 410] width 221 height 54
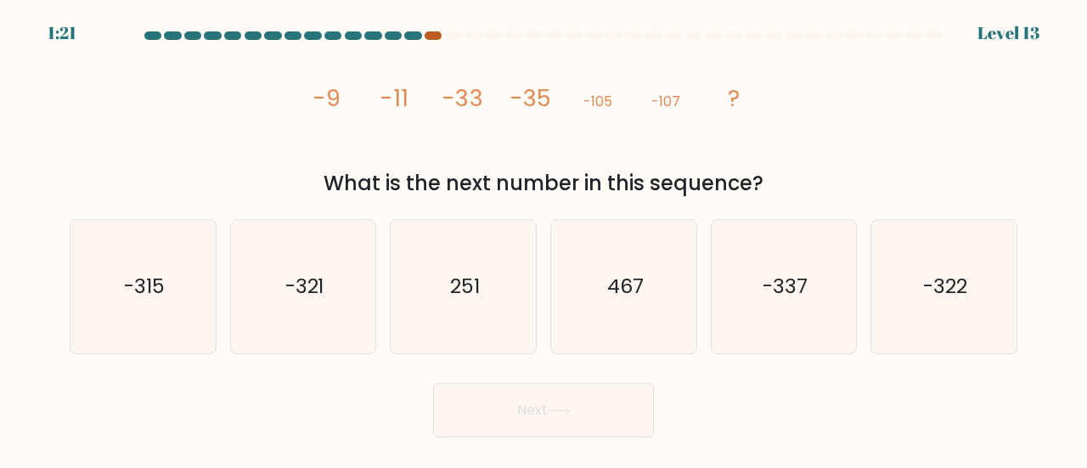
click at [432, 38] on div at bounding box center [433, 35] width 17 height 8
click at [427, 35] on div at bounding box center [433, 35] width 17 height 8
click at [290, 301] on icon "-321" at bounding box center [303, 286] width 133 height 133
click at [544, 239] on input "b. -321" at bounding box center [544, 236] width 1 height 4
radio input "true"
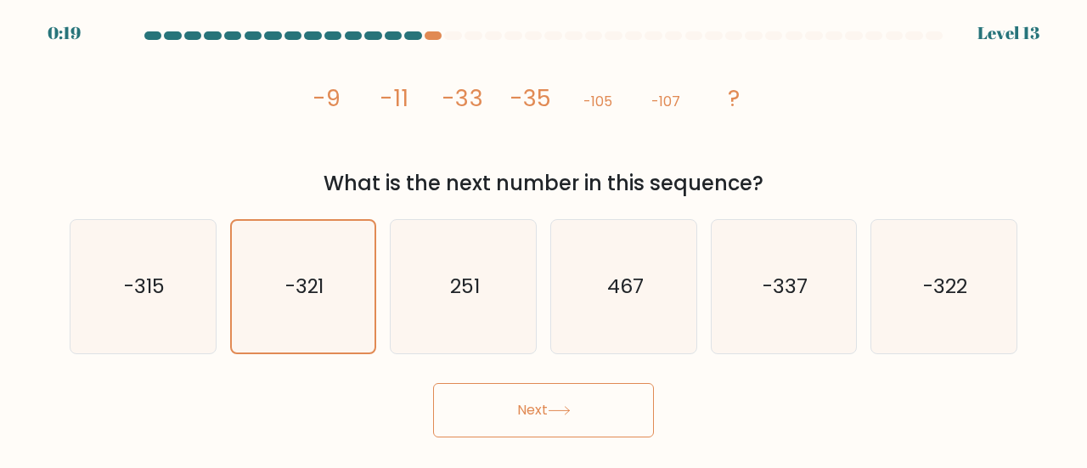
click at [578, 412] on button "Next" at bounding box center [543, 410] width 221 height 54
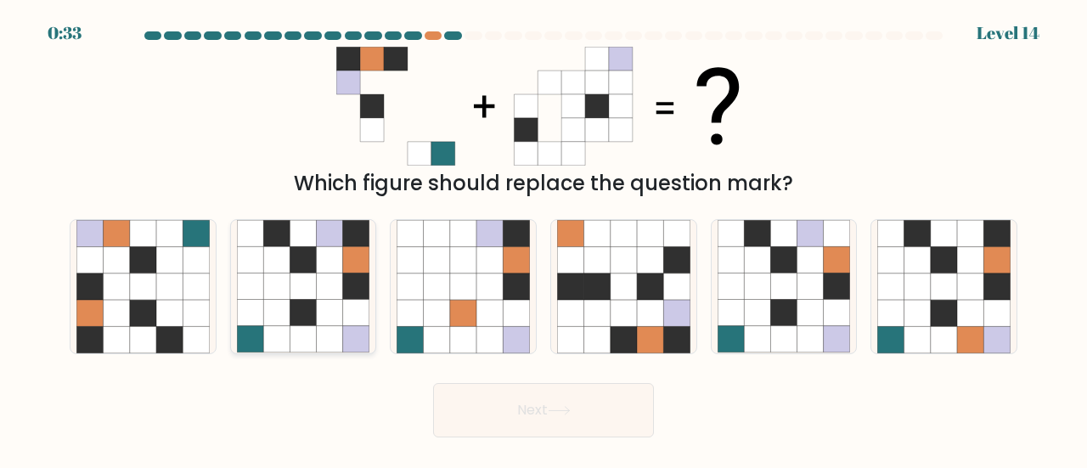
click at [291, 298] on icon at bounding box center [303, 287] width 26 height 26
click at [544, 239] on input "b." at bounding box center [544, 236] width 1 height 4
radio input "true"
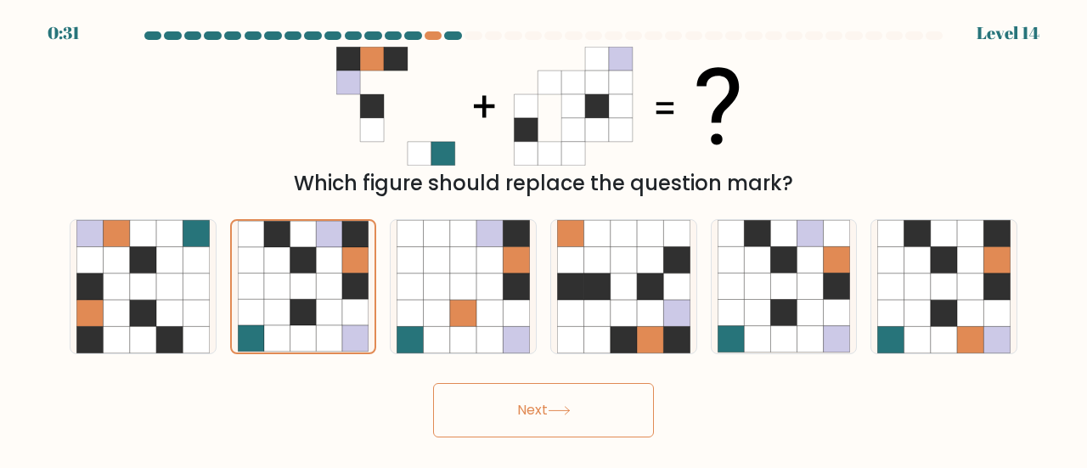
click at [525, 415] on button "Next" at bounding box center [543, 410] width 221 height 54
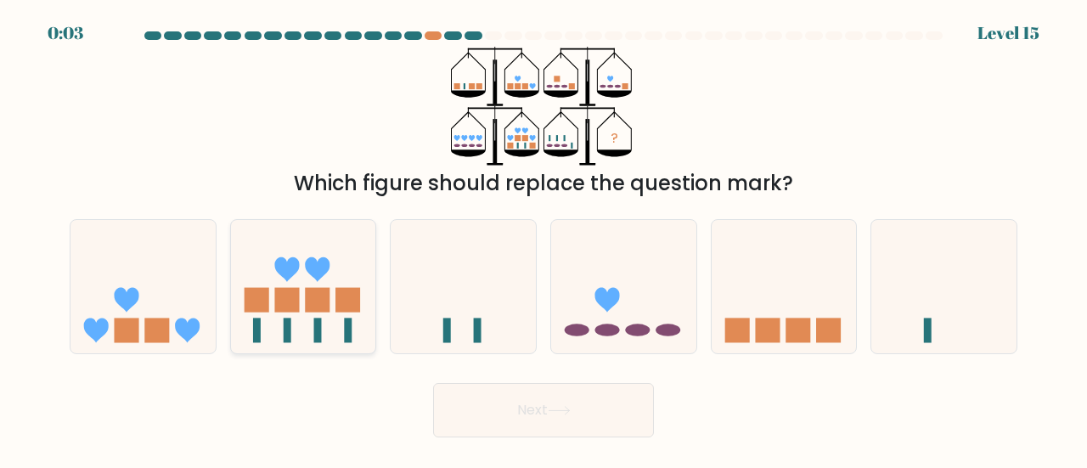
click at [291, 321] on icon at bounding box center [303, 287] width 145 height 120
click at [544, 239] on input "b." at bounding box center [544, 236] width 1 height 4
radio input "true"
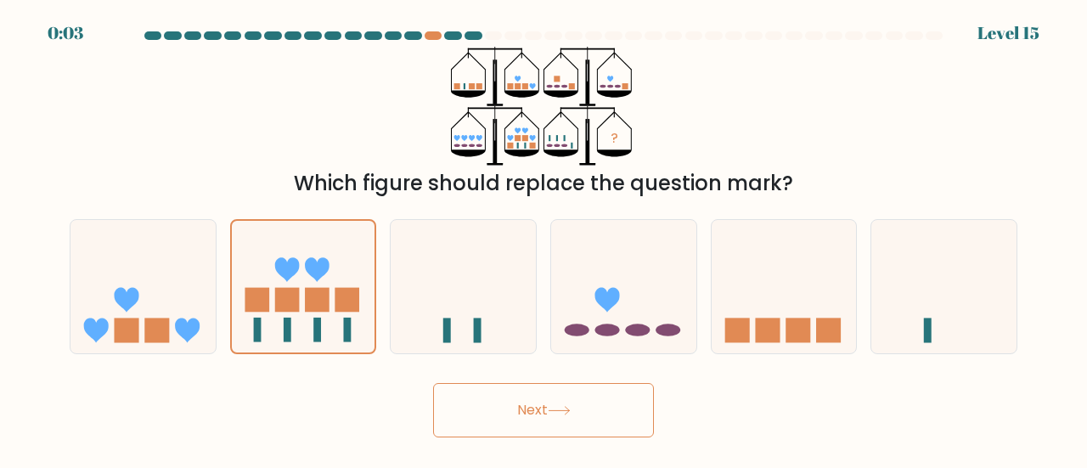
click at [510, 424] on button "Next" at bounding box center [543, 410] width 221 height 54
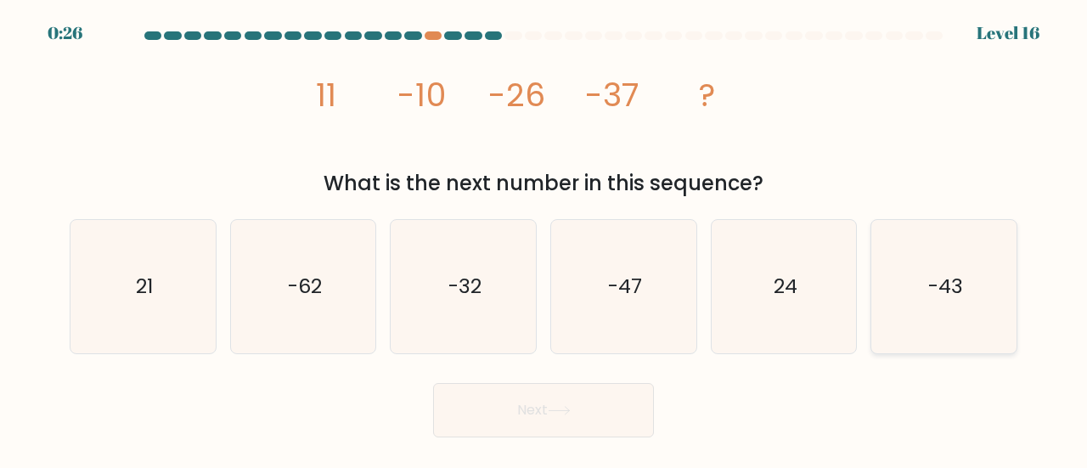
click at [947, 250] on icon "-43" at bounding box center [944, 286] width 133 height 133
click at [545, 239] on input "f. -43" at bounding box center [544, 236] width 1 height 4
radio input "true"
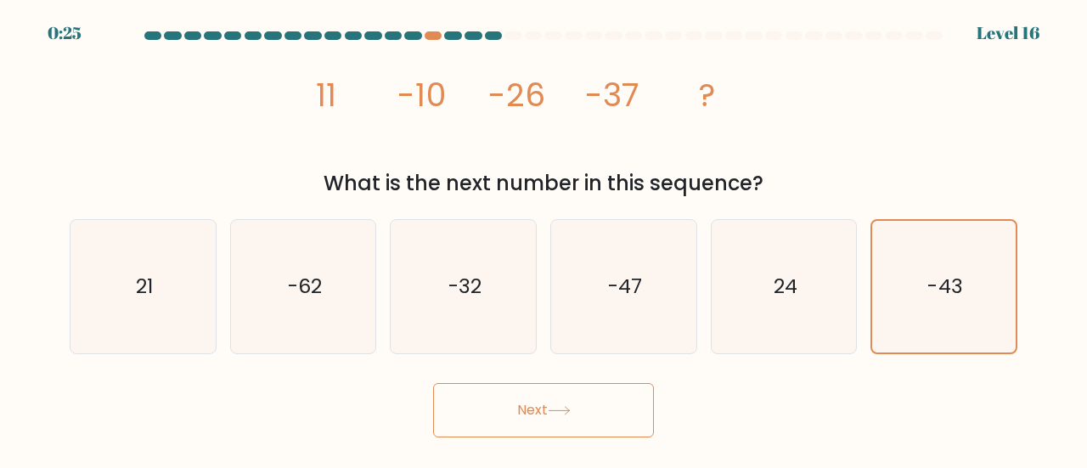
click at [534, 405] on button "Next" at bounding box center [543, 410] width 221 height 54
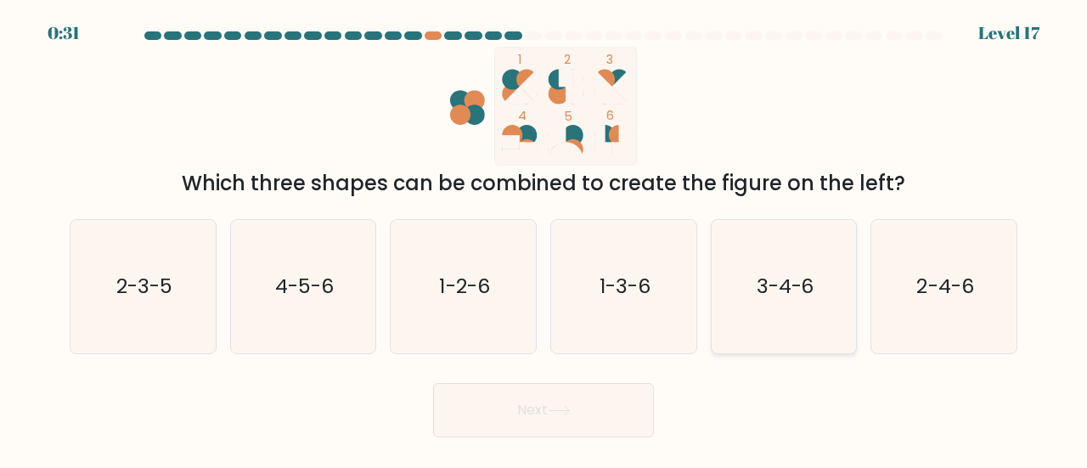
click at [774, 309] on icon "3-4-6" at bounding box center [784, 286] width 133 height 133
click at [545, 239] on input "e. 3-4-6" at bounding box center [544, 236] width 1 height 4
radio input "true"
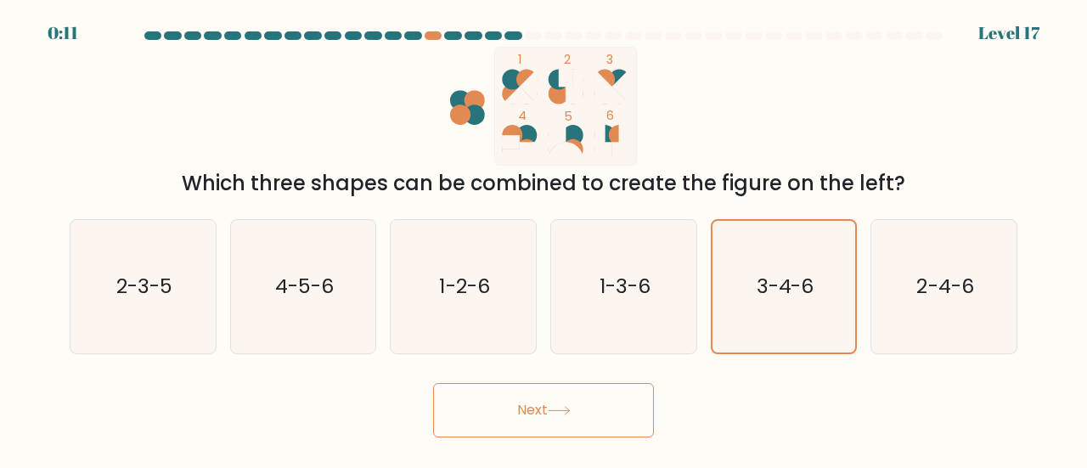
click at [514, 420] on button "Next" at bounding box center [543, 410] width 221 height 54
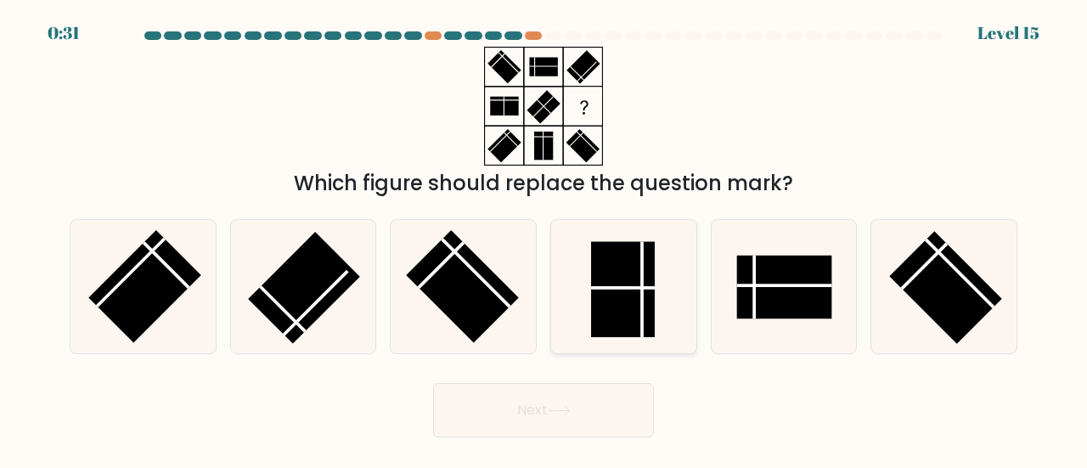
click at [631, 291] on rect at bounding box center [623, 289] width 64 height 95
click at [545, 239] on input "d." at bounding box center [544, 236] width 1 height 4
radio input "true"
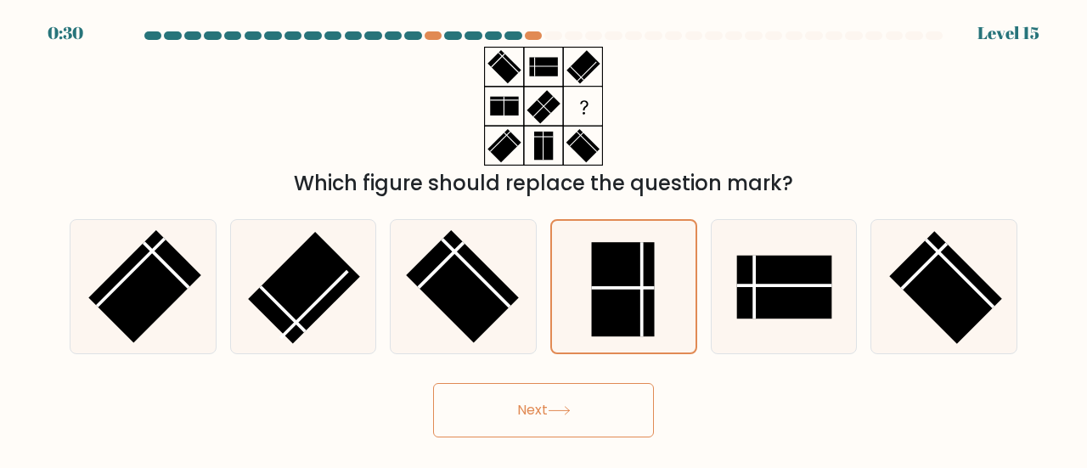
click at [540, 420] on button "Next" at bounding box center [543, 410] width 221 height 54
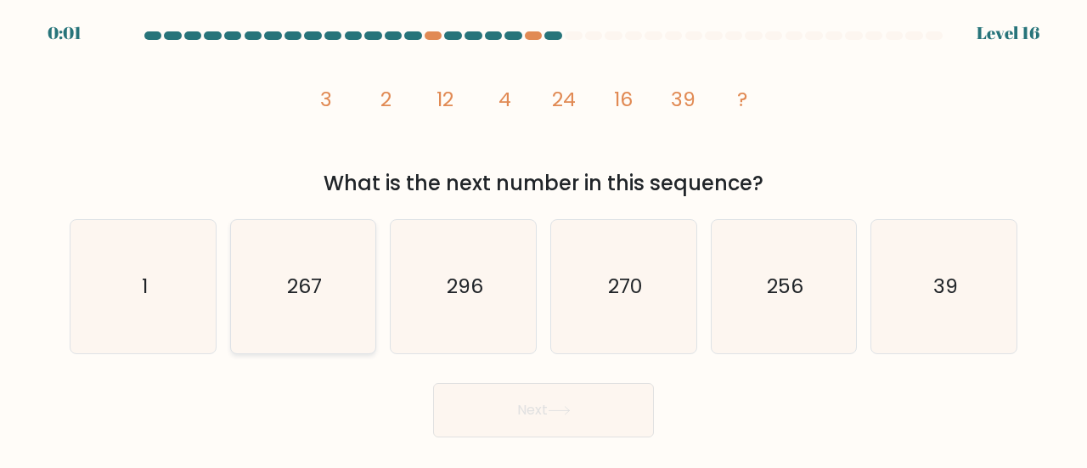
click at [310, 274] on text "267" at bounding box center [304, 286] width 35 height 28
click at [544, 239] on input "b. 267" at bounding box center [544, 236] width 1 height 4
radio input "true"
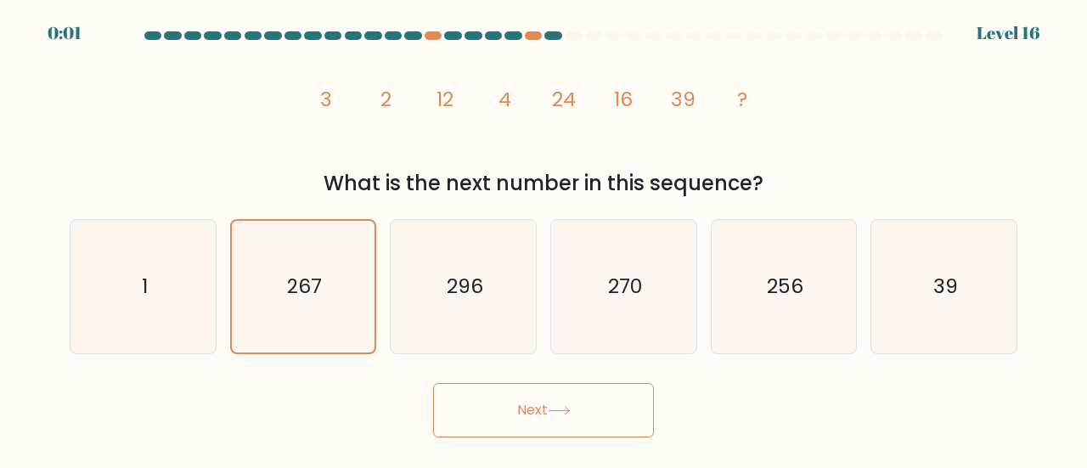
click at [485, 402] on button "Next" at bounding box center [543, 410] width 221 height 54
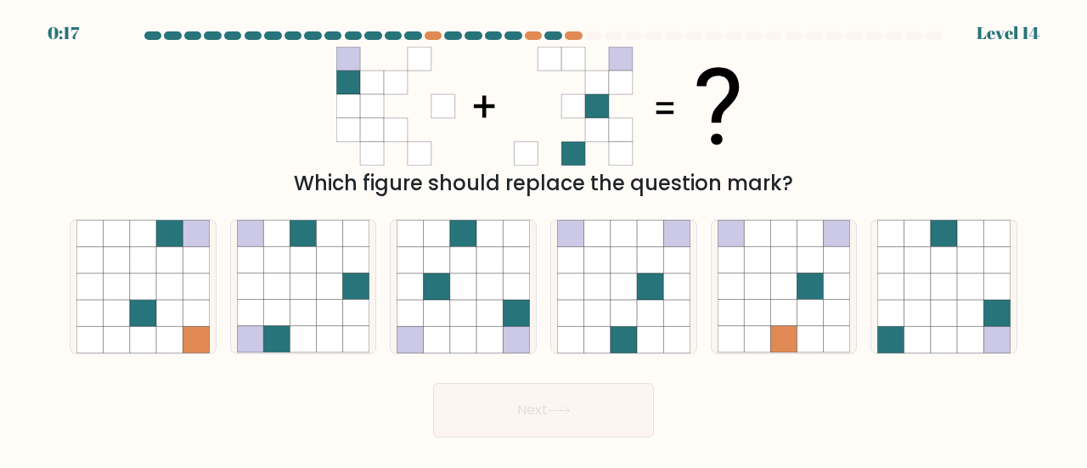
drag, startPoint x: 466, startPoint y: 320, endPoint x: 542, endPoint y: 343, distance: 79.0
click at [468, 313] on icon at bounding box center [463, 313] width 26 height 26
click at [544, 239] on input "c." at bounding box center [544, 236] width 1 height 4
radio input "true"
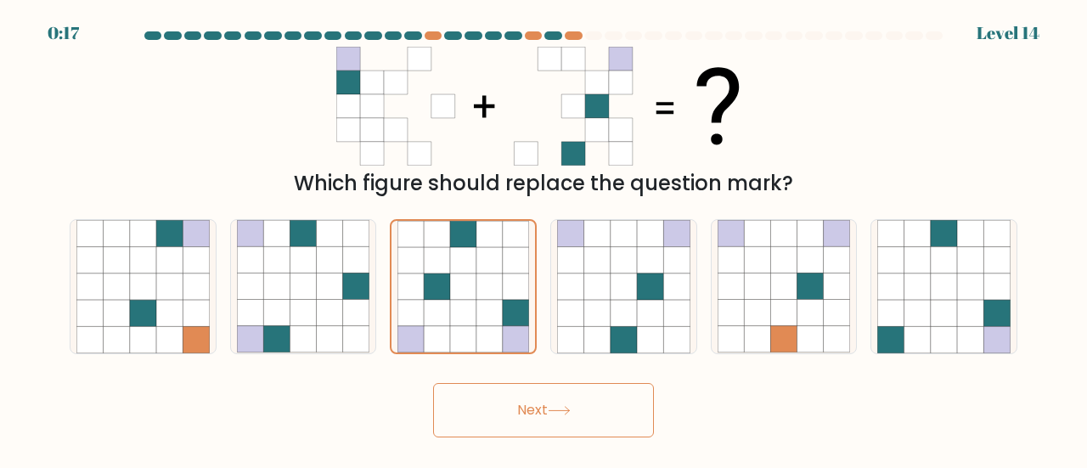
click at [590, 412] on button "Next" at bounding box center [543, 410] width 221 height 54
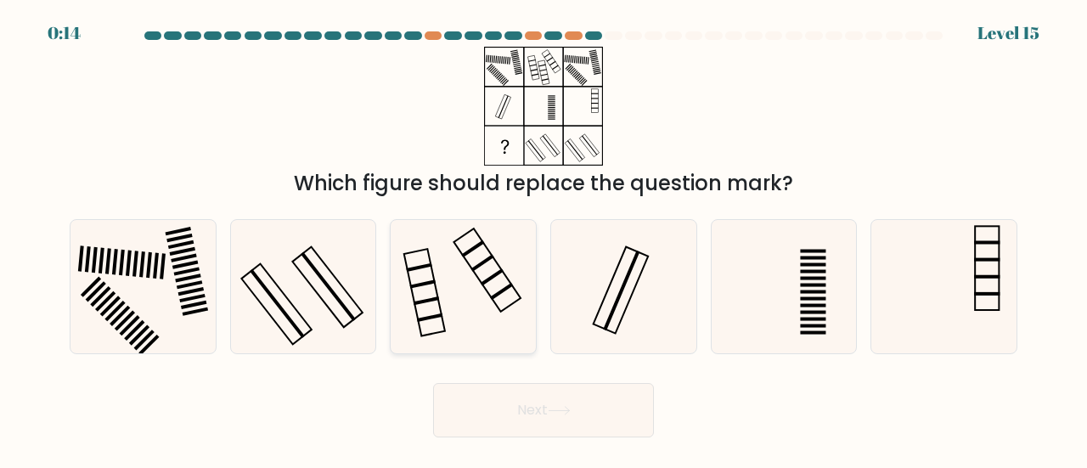
drag, startPoint x: 457, startPoint y: 313, endPoint x: 462, endPoint y: 322, distance: 9.9
click at [457, 313] on icon at bounding box center [463, 286] width 133 height 133
click at [544, 239] on input "c." at bounding box center [544, 236] width 1 height 4
radio input "true"
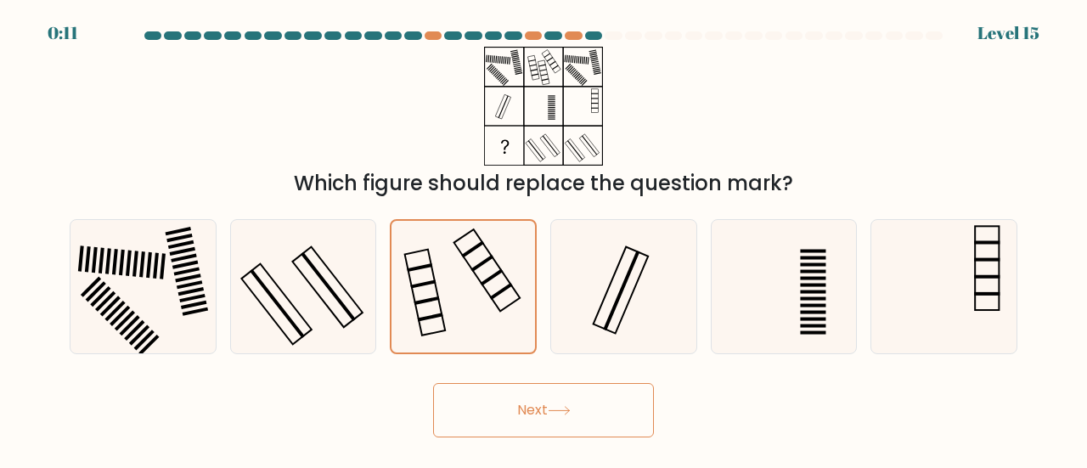
click at [535, 418] on button "Next" at bounding box center [543, 410] width 221 height 54
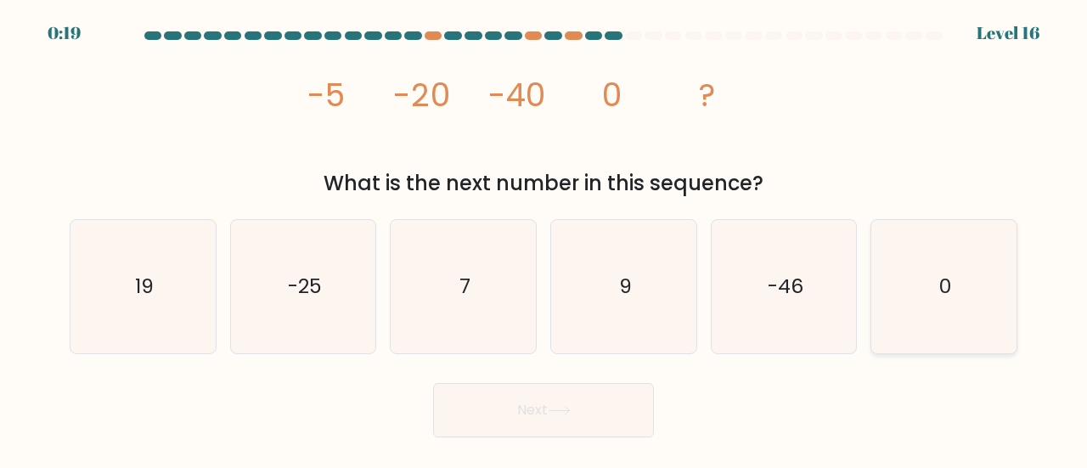
click at [914, 280] on icon "0" at bounding box center [944, 286] width 133 height 133
click at [545, 239] on input "f. 0" at bounding box center [544, 236] width 1 height 4
radio input "true"
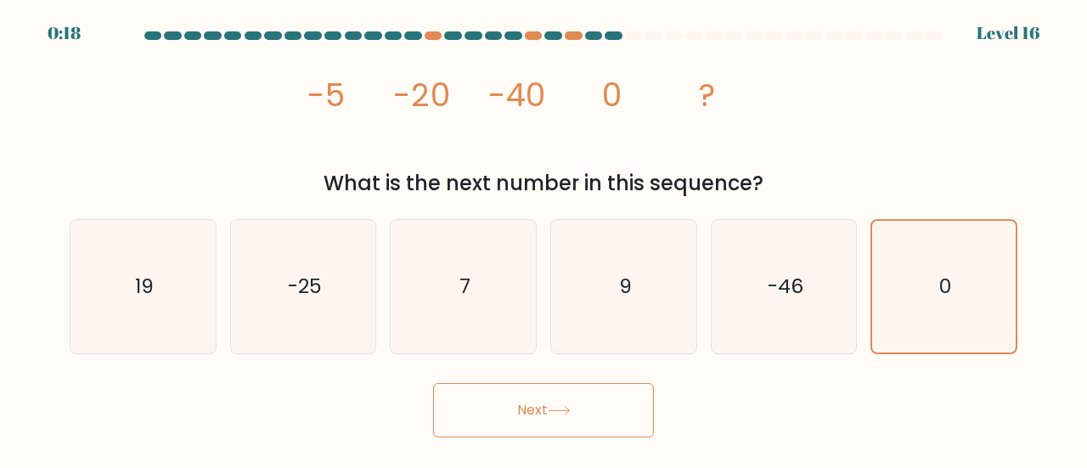
click at [546, 391] on button "Next" at bounding box center [543, 410] width 221 height 54
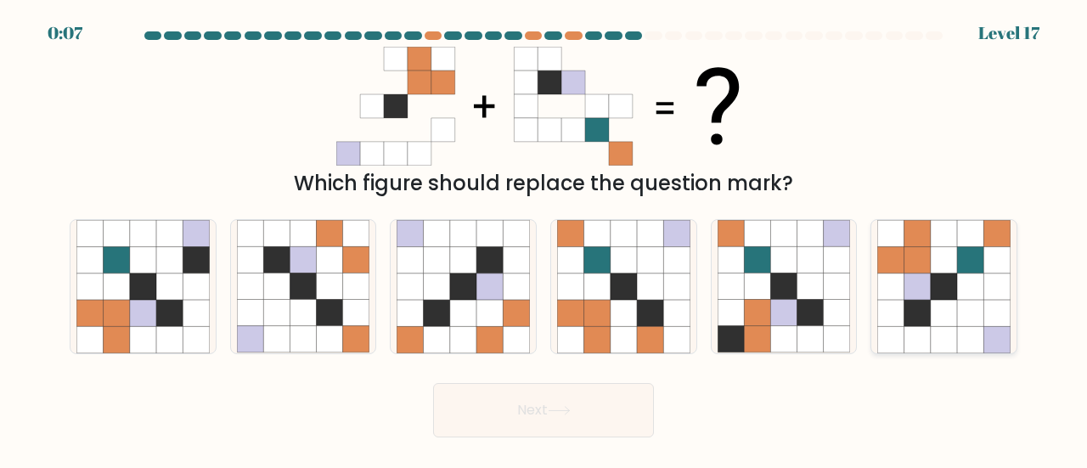
click at [969, 303] on icon at bounding box center [970, 313] width 26 height 26
click at [545, 239] on input "f." at bounding box center [544, 236] width 1 height 4
radio input "true"
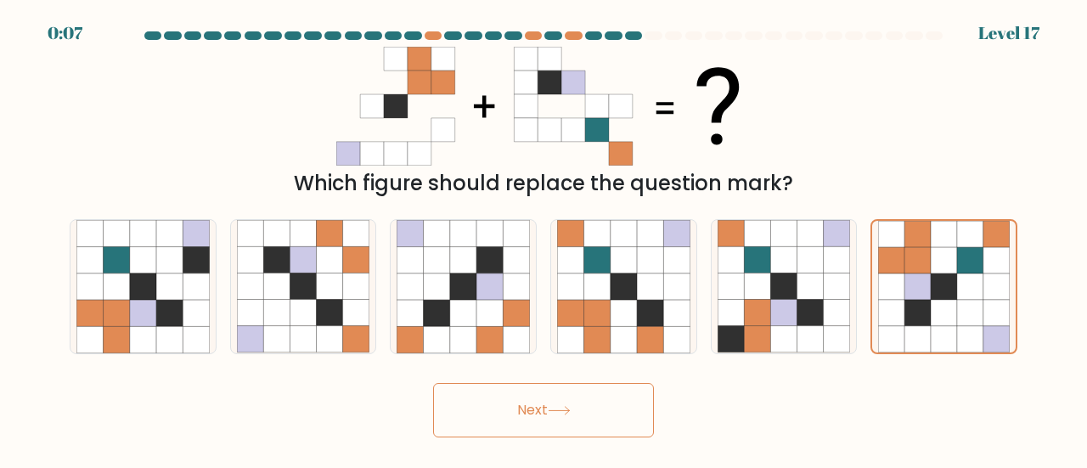
click at [555, 417] on button "Next" at bounding box center [543, 410] width 221 height 54
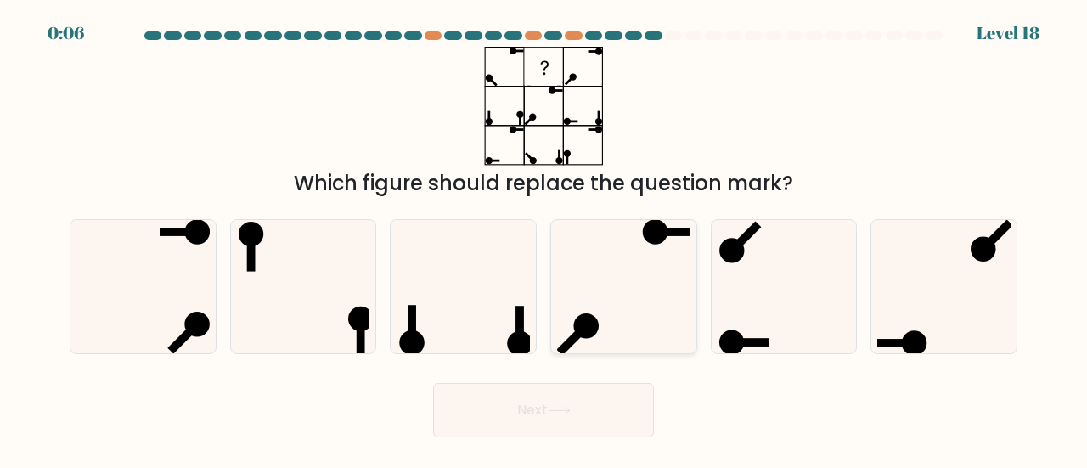
drag, startPoint x: 596, startPoint y: 290, endPoint x: 610, endPoint y: 316, distance: 29.6
click at [598, 290] on icon at bounding box center [623, 286] width 133 height 133
click at [545, 239] on input "d." at bounding box center [544, 236] width 1 height 4
radio input "true"
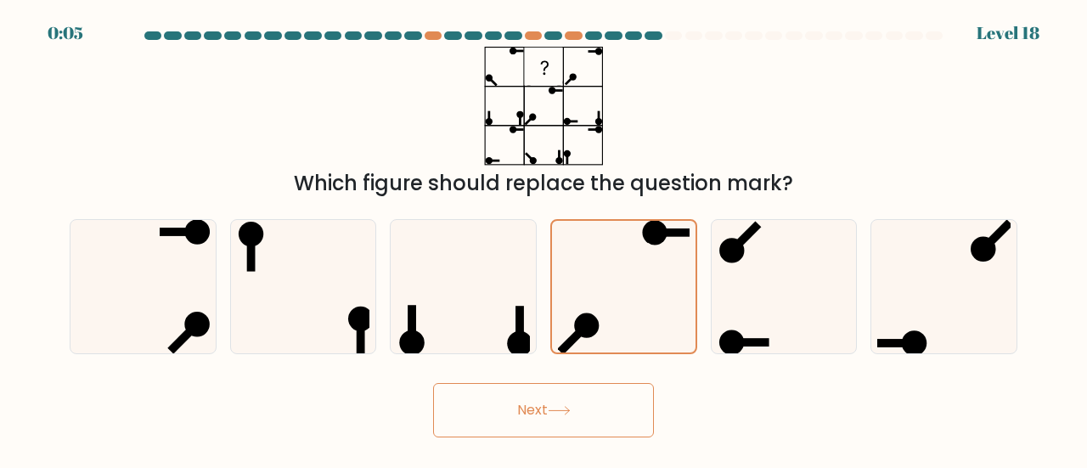
click at [581, 387] on button "Next" at bounding box center [543, 410] width 221 height 54
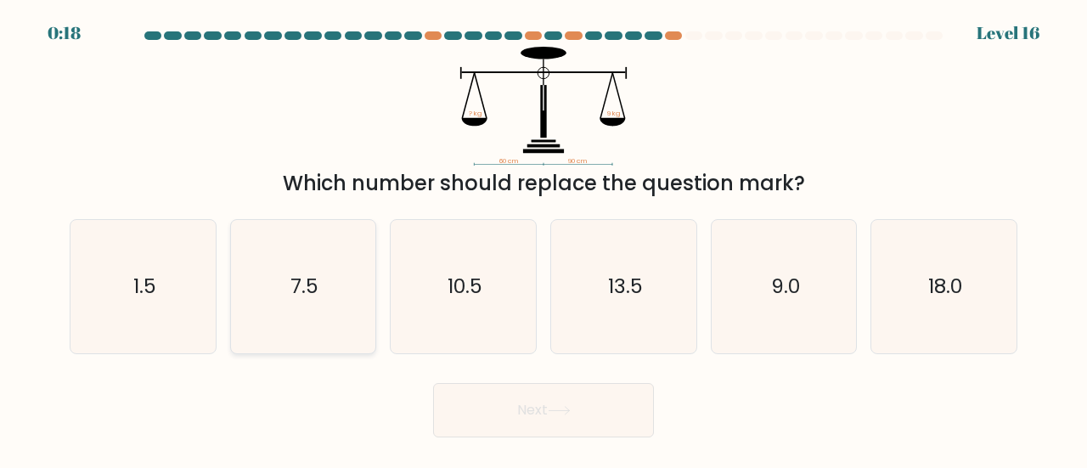
click at [321, 308] on icon "7.5" at bounding box center [303, 286] width 133 height 133
click at [544, 239] on input "b. 7.5" at bounding box center [544, 236] width 1 height 4
radio input "true"
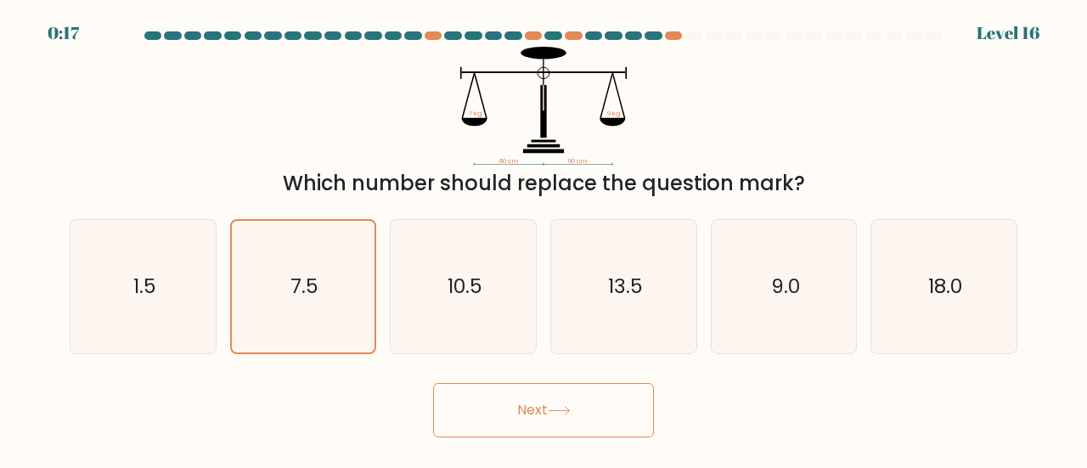
click at [530, 404] on button "Next" at bounding box center [543, 410] width 221 height 54
click at [497, 411] on button "Next" at bounding box center [543, 410] width 221 height 54
click at [491, 400] on button "Next" at bounding box center [543, 410] width 221 height 54
click at [489, 405] on button "Next" at bounding box center [543, 410] width 221 height 54
click at [533, 409] on button "Next" at bounding box center [543, 410] width 221 height 54
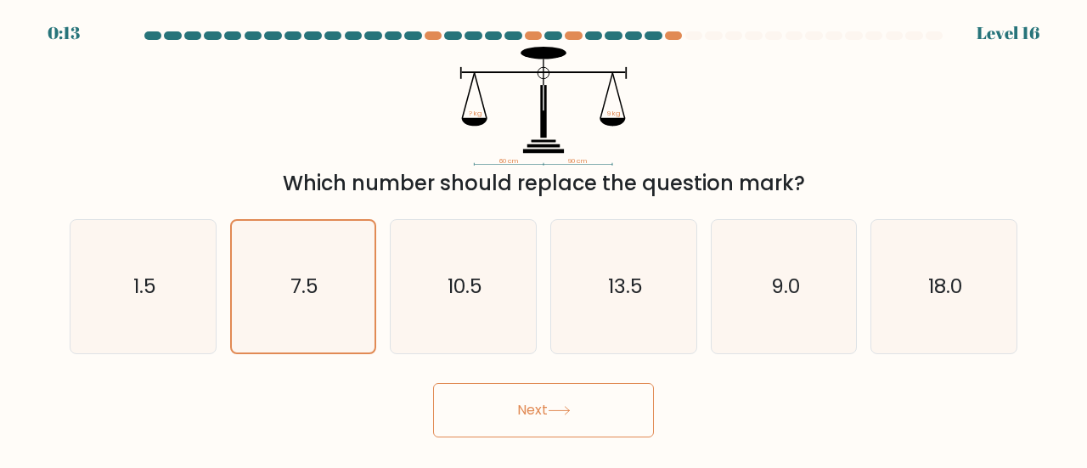
click at [532, 410] on button "Next" at bounding box center [543, 410] width 221 height 54
click at [611, 407] on button "Next" at bounding box center [543, 410] width 221 height 54
drag, startPoint x: 588, startPoint y: 398, endPoint x: 598, endPoint y: 388, distance: 14.4
click at [591, 393] on button "Next" at bounding box center [543, 410] width 221 height 54
click at [568, 422] on button "Next" at bounding box center [543, 410] width 221 height 54
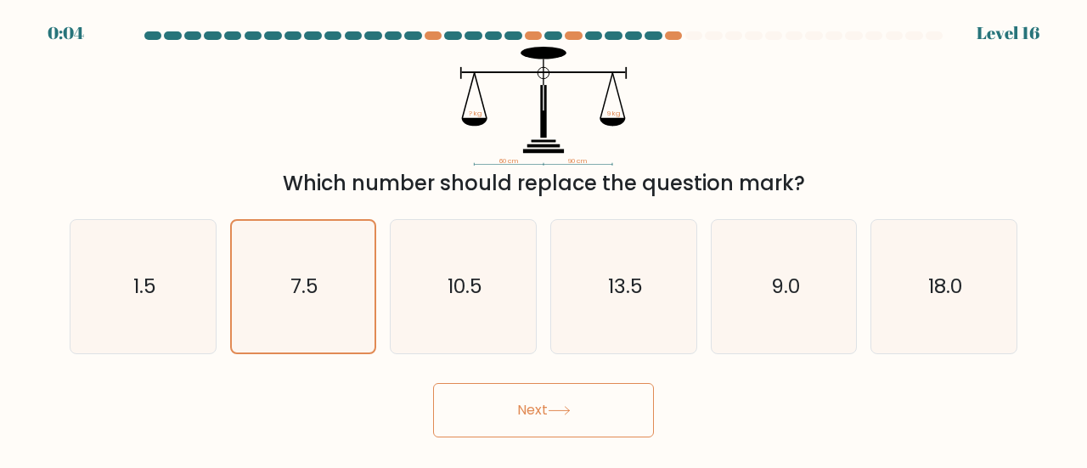
click at [549, 416] on button "Next" at bounding box center [543, 410] width 221 height 54
click at [551, 421] on button "Next" at bounding box center [543, 410] width 221 height 54
click at [551, 424] on button "Next" at bounding box center [543, 410] width 221 height 54
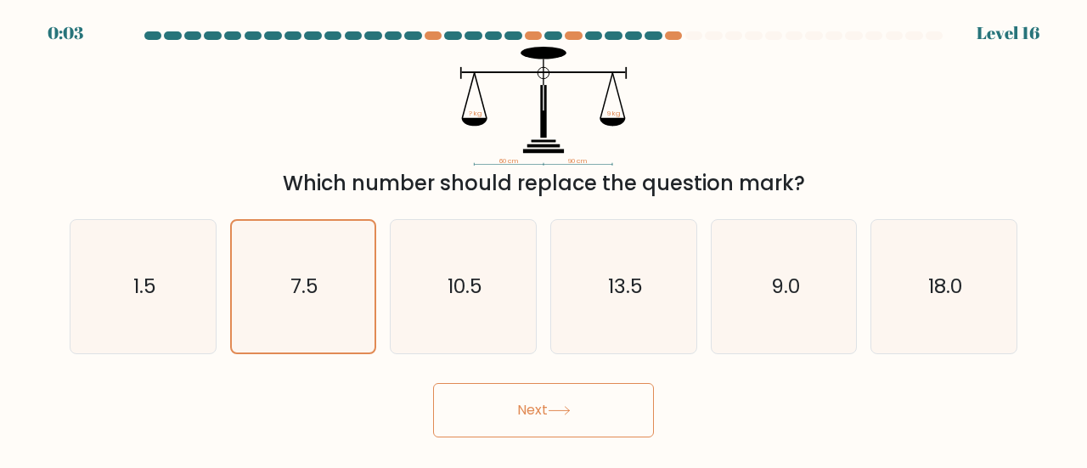
click at [551, 424] on button "Next" at bounding box center [543, 410] width 221 height 54
drag, startPoint x: 551, startPoint y: 424, endPoint x: 550, endPoint y: 433, distance: 9.5
click at [550, 433] on button "Next" at bounding box center [543, 410] width 221 height 54
click at [550, 435] on button "Next" at bounding box center [543, 410] width 221 height 54
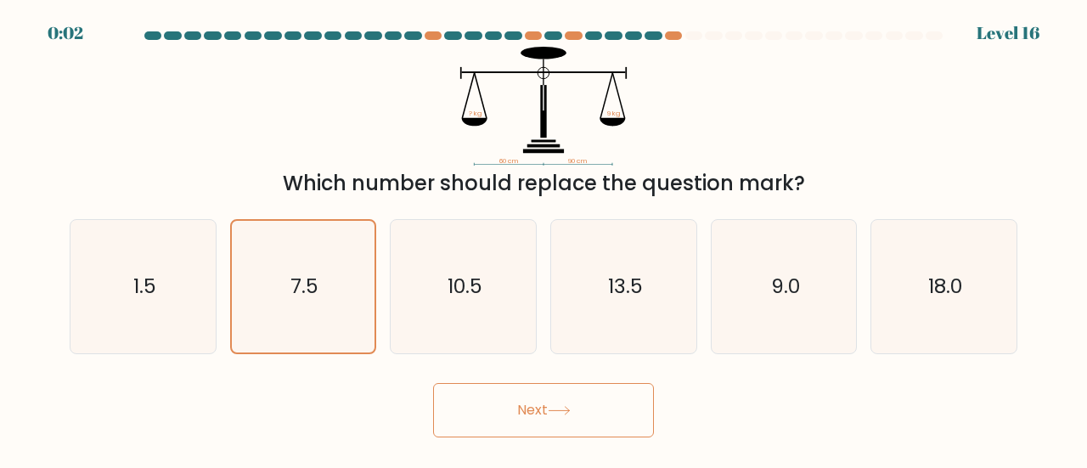
click at [553, 432] on button "Next" at bounding box center [543, 410] width 221 height 54
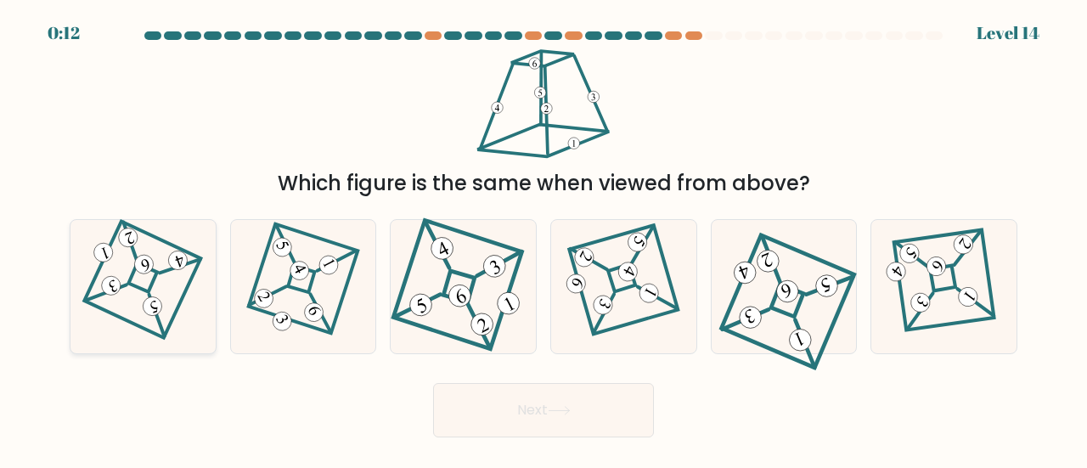
click at [99, 283] on icon at bounding box center [143, 287] width 92 height 106
click at [544, 239] on input "a." at bounding box center [544, 236] width 1 height 4
radio input "true"
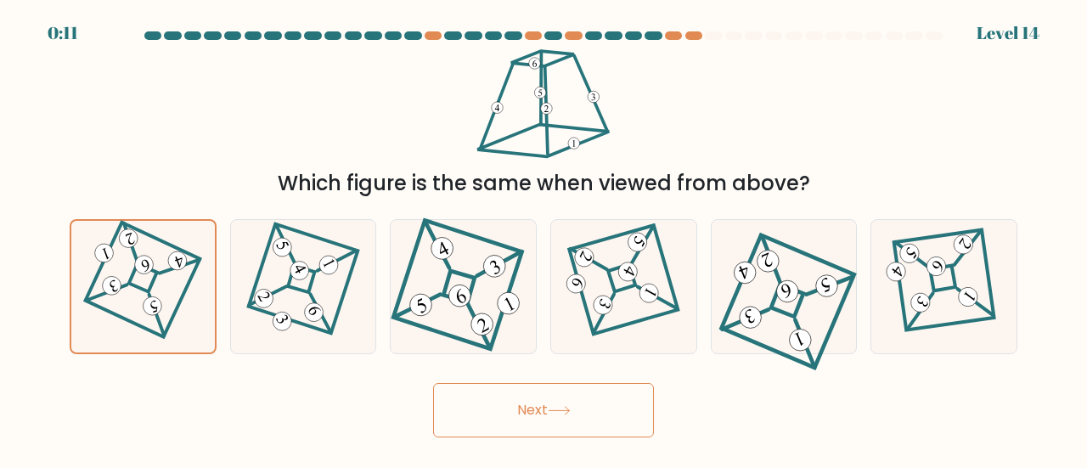
click at [549, 415] on button "Next" at bounding box center [543, 410] width 221 height 54
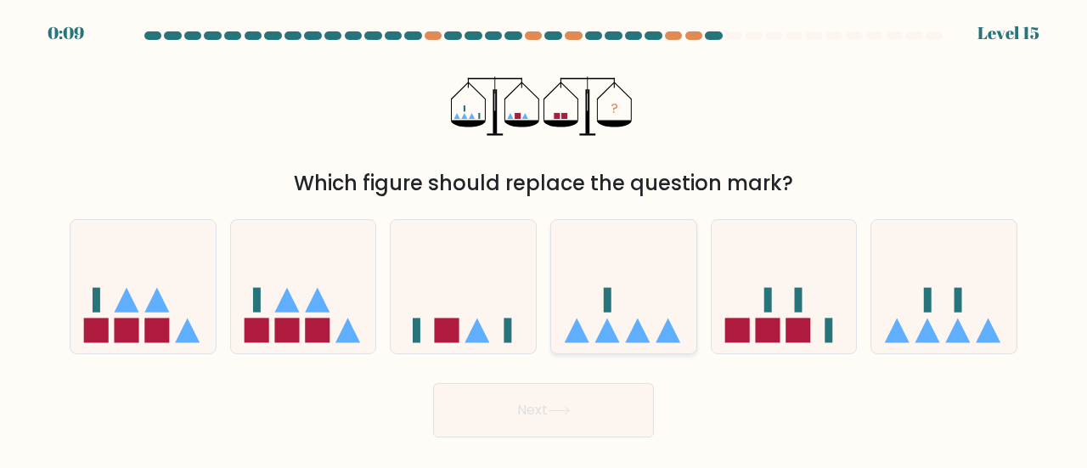
click at [655, 317] on icon at bounding box center [623, 287] width 145 height 120
click at [545, 239] on input "d." at bounding box center [544, 236] width 1 height 4
radio input "true"
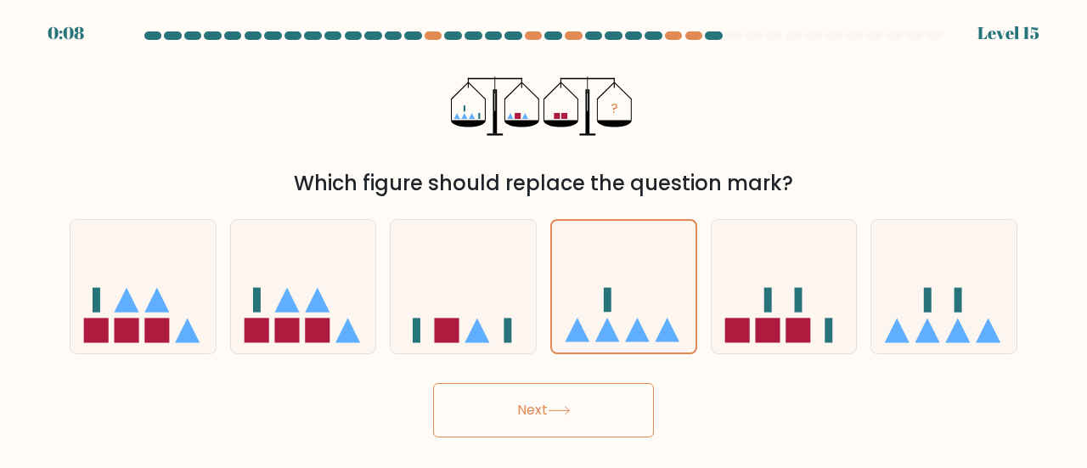
click at [618, 400] on button "Next" at bounding box center [543, 410] width 221 height 54
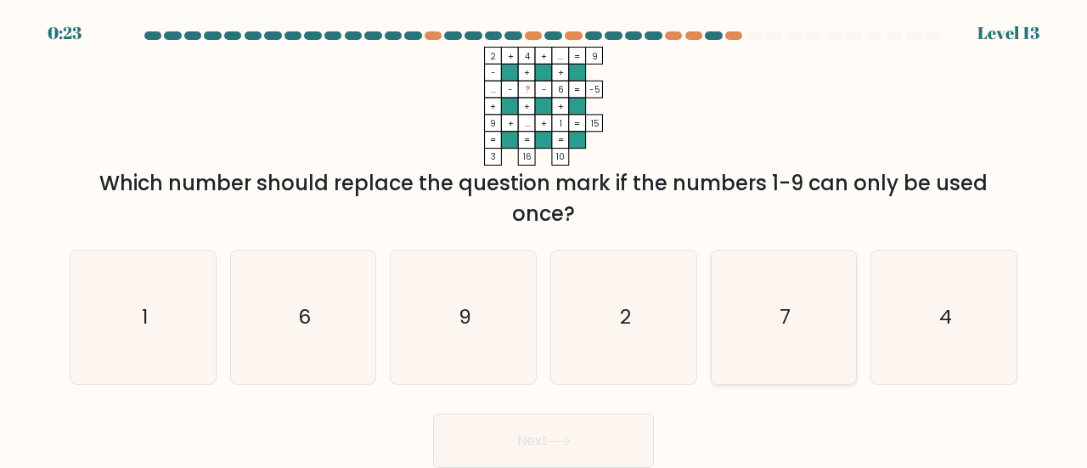
drag, startPoint x: 795, startPoint y: 354, endPoint x: 776, endPoint y: 370, distance: 24.8
click at [794, 354] on icon "7" at bounding box center [784, 317] width 133 height 133
click at [545, 239] on input "e. 7" at bounding box center [544, 236] width 1 height 4
radio input "true"
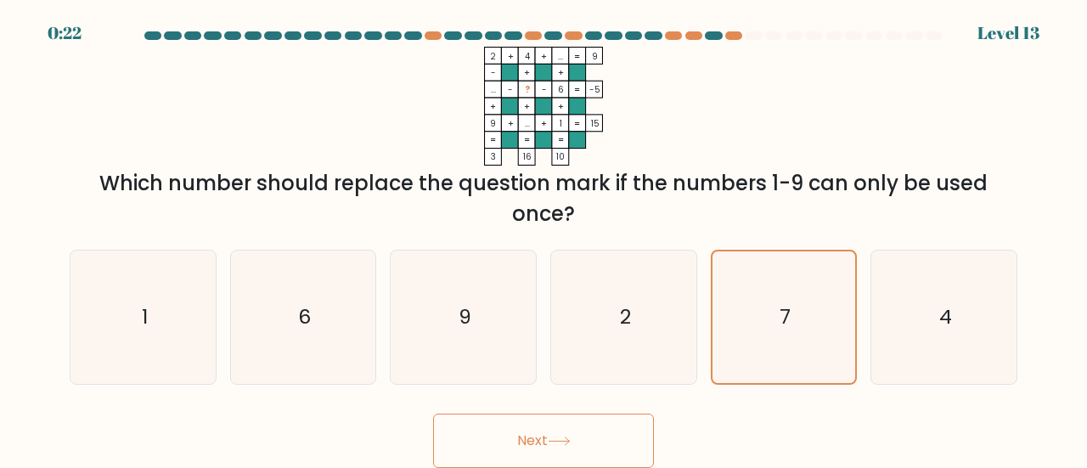
click at [608, 443] on button "Next" at bounding box center [543, 441] width 221 height 54
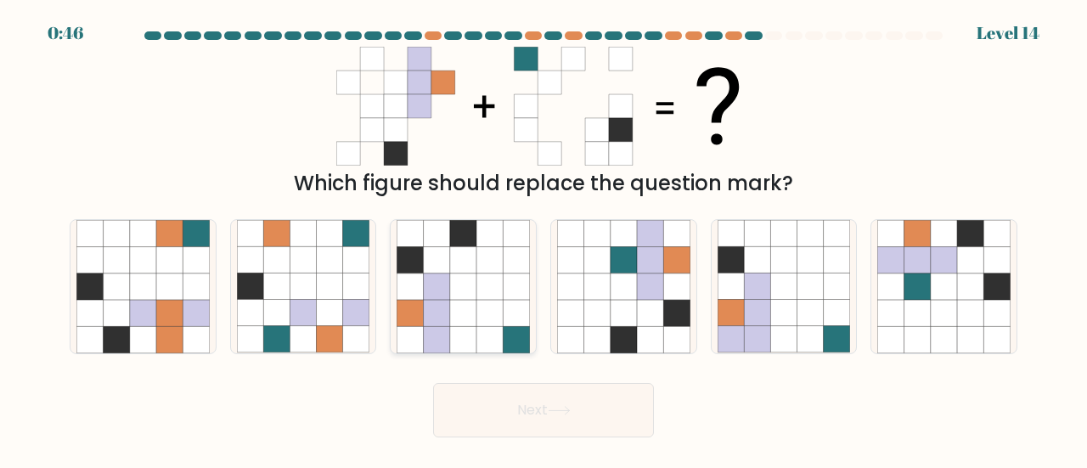
click at [418, 299] on icon at bounding box center [411, 287] width 26 height 26
click at [544, 239] on input "c." at bounding box center [544, 236] width 1 height 4
radio input "true"
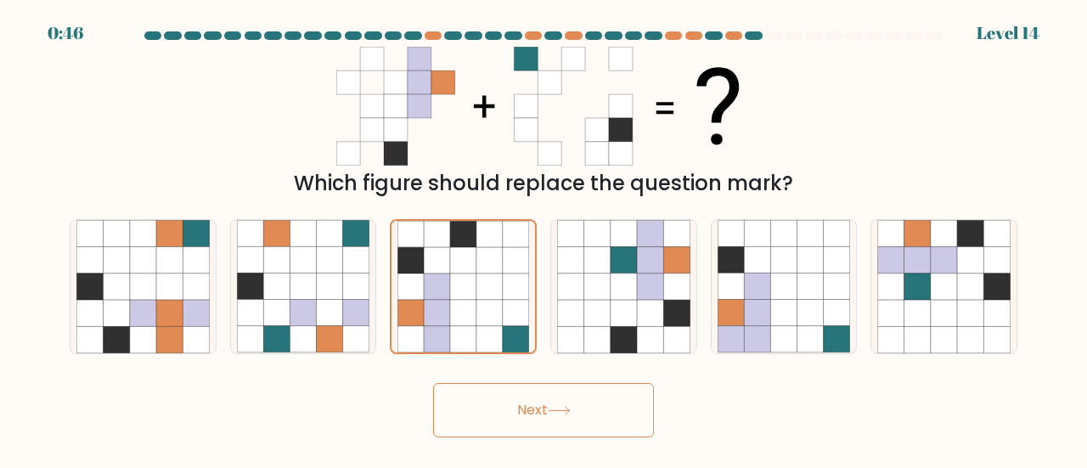
click at [496, 417] on button "Next" at bounding box center [543, 410] width 221 height 54
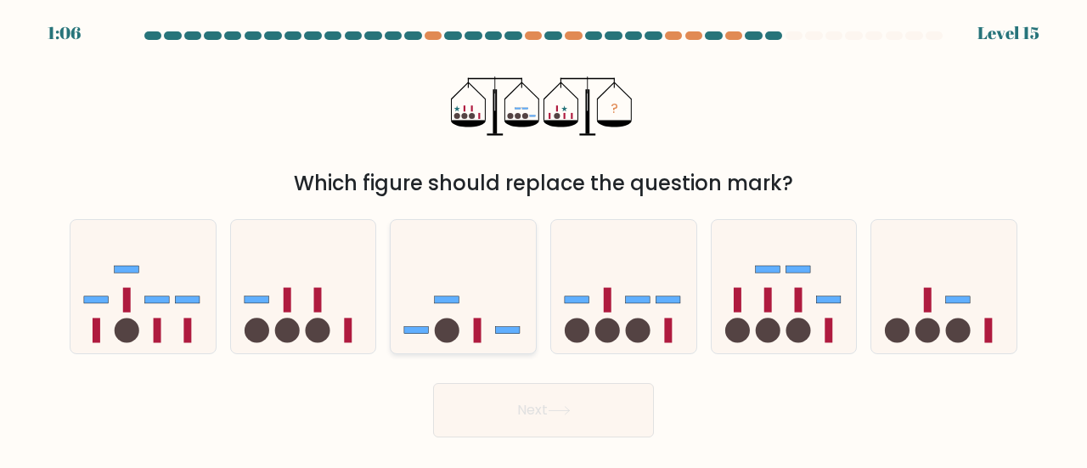
click at [462, 333] on icon at bounding box center [463, 287] width 145 height 120
click at [544, 239] on input "c." at bounding box center [544, 236] width 1 height 4
radio input "true"
click at [535, 430] on button "Next" at bounding box center [543, 410] width 221 height 54
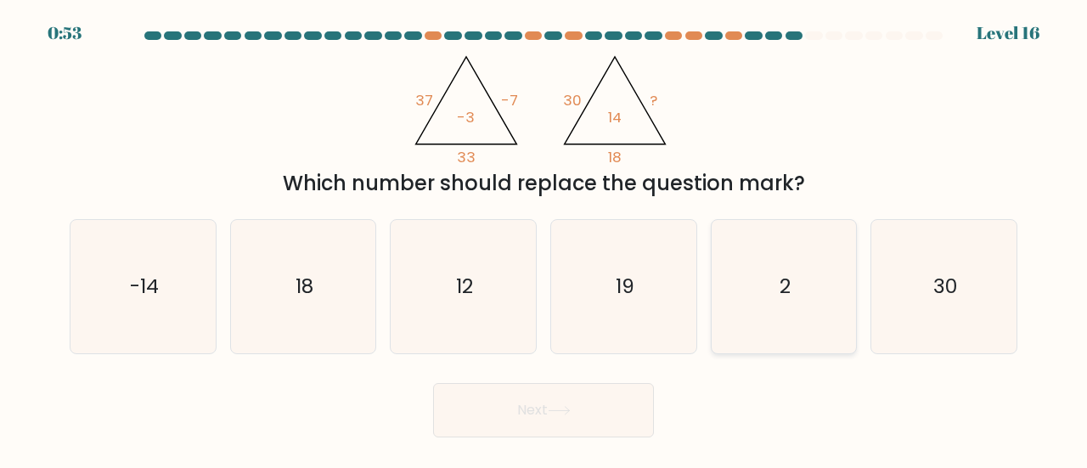
click at [749, 298] on icon "2" at bounding box center [784, 286] width 133 height 133
click at [545, 239] on input "e. 2" at bounding box center [544, 236] width 1 height 4
radio input "true"
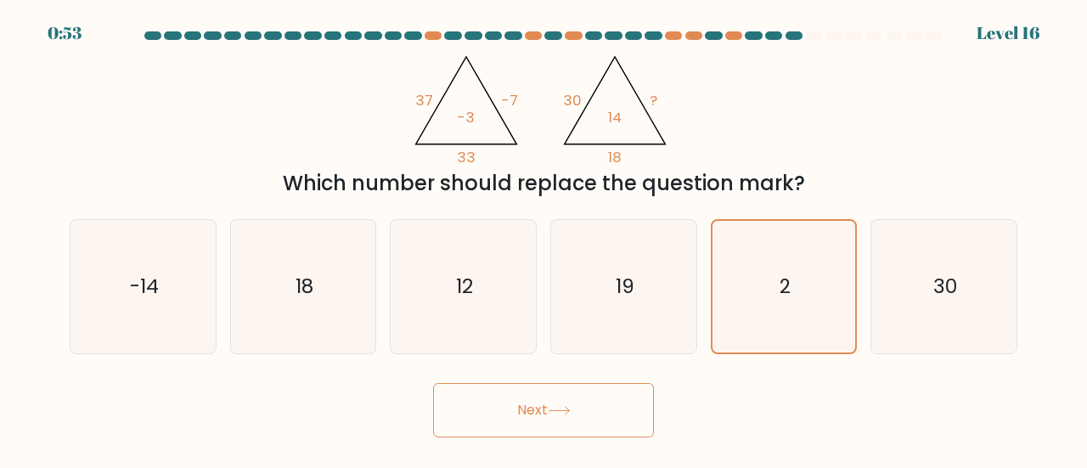
click at [580, 399] on button "Next" at bounding box center [543, 410] width 221 height 54
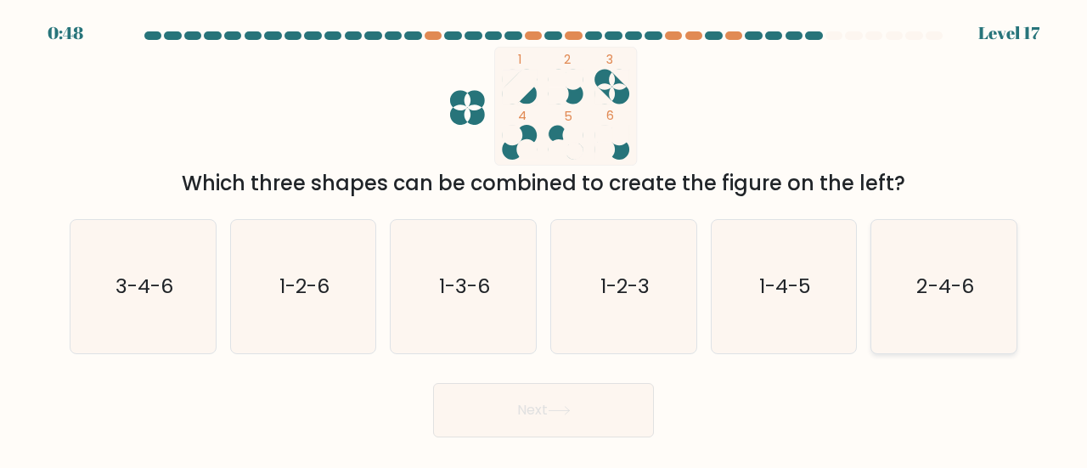
click at [958, 306] on icon "2-4-6" at bounding box center [944, 286] width 133 height 133
click at [545, 239] on input "f. 2-4-6" at bounding box center [544, 236] width 1 height 4
radio input "true"
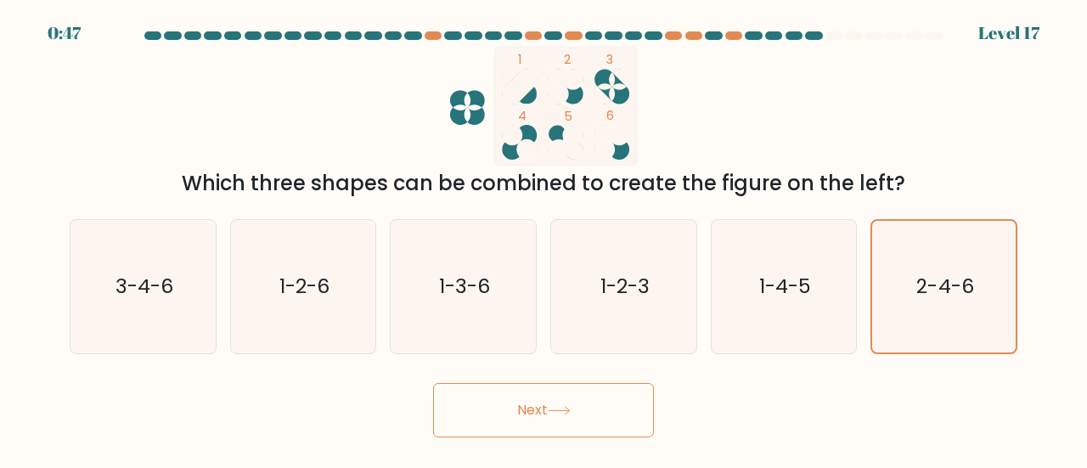
click at [516, 405] on button "Next" at bounding box center [543, 410] width 221 height 54
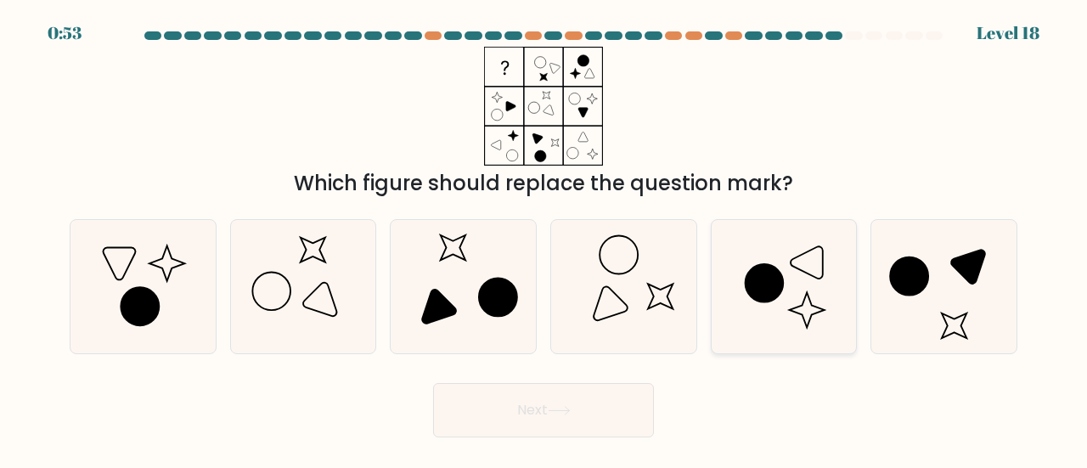
drag, startPoint x: 772, startPoint y: 295, endPoint x: 768, endPoint y: 303, distance: 9.5
click at [771, 296] on icon at bounding box center [764, 283] width 38 height 38
click at [545, 239] on input "e." at bounding box center [544, 236] width 1 height 4
radio input "true"
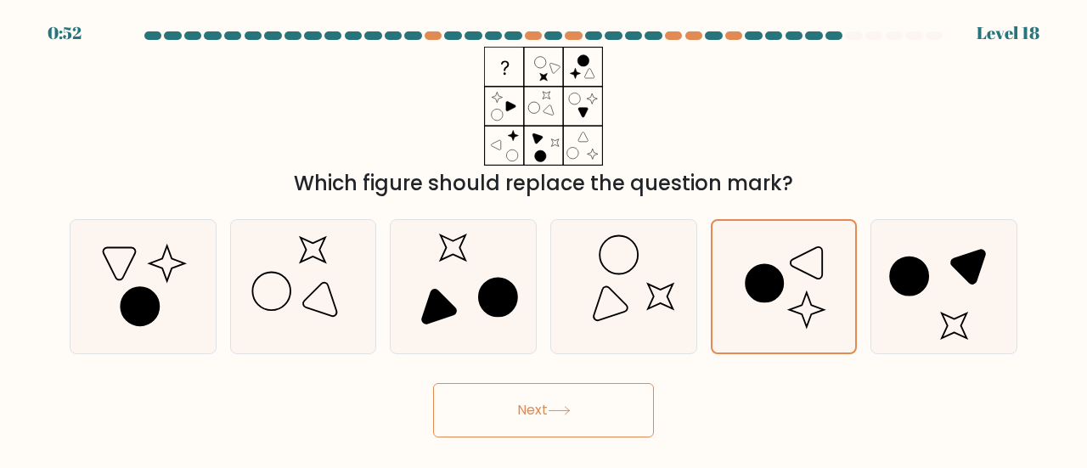
click at [592, 415] on button "Next" at bounding box center [543, 410] width 221 height 54
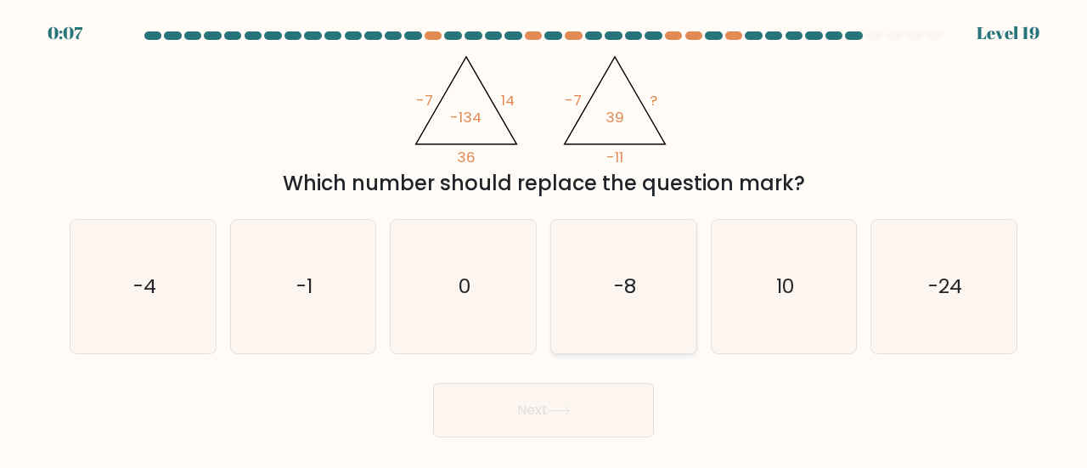
drag, startPoint x: 639, startPoint y: 272, endPoint x: 647, endPoint y: 286, distance: 16.3
click at [639, 272] on icon "-8" at bounding box center [623, 286] width 133 height 133
click at [545, 239] on input "d. -8" at bounding box center [544, 236] width 1 height 4
radio input "true"
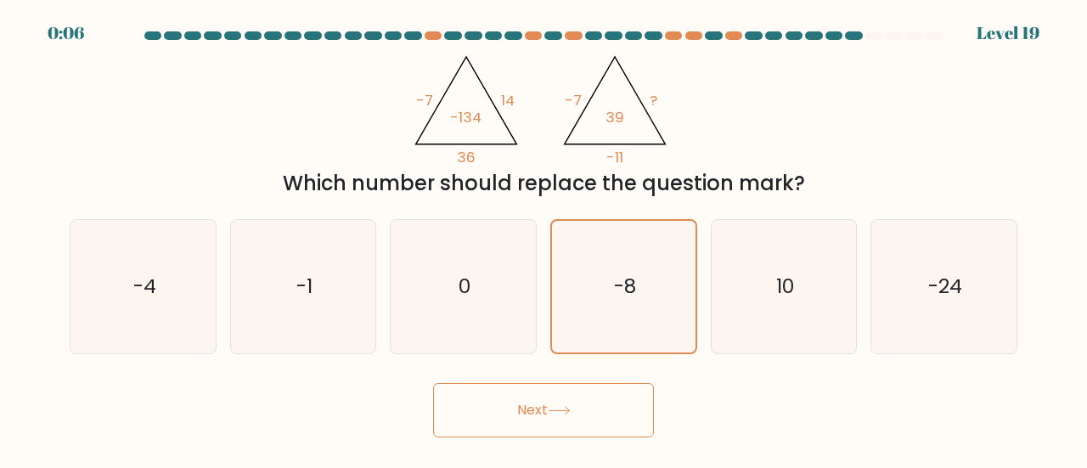
click at [576, 408] on button "Next" at bounding box center [543, 410] width 221 height 54
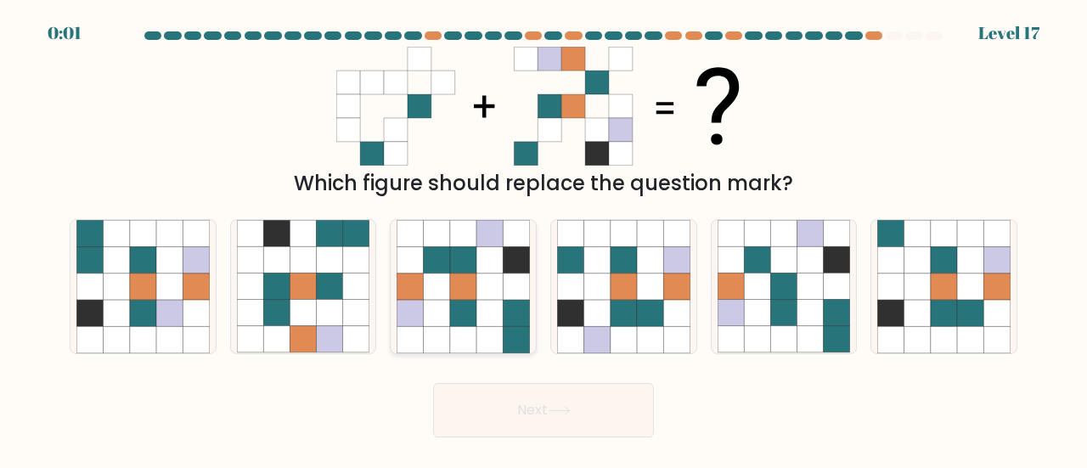
click at [476, 319] on icon at bounding box center [463, 313] width 26 height 26
click at [544, 239] on input "c." at bounding box center [544, 236] width 1 height 4
radio input "true"
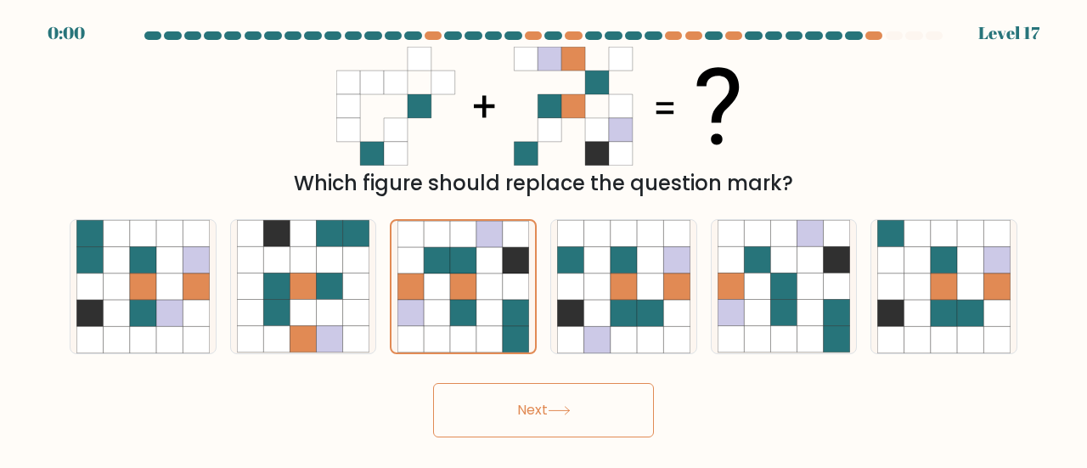
click at [518, 400] on button "Next" at bounding box center [543, 410] width 221 height 54
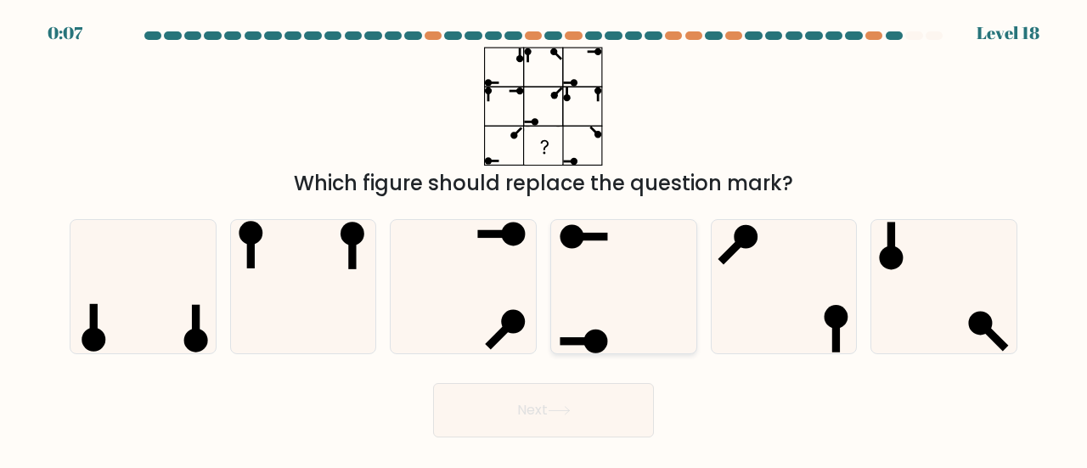
click at [630, 285] on icon at bounding box center [623, 286] width 133 height 133
click at [545, 239] on input "d." at bounding box center [544, 236] width 1 height 4
radio input "true"
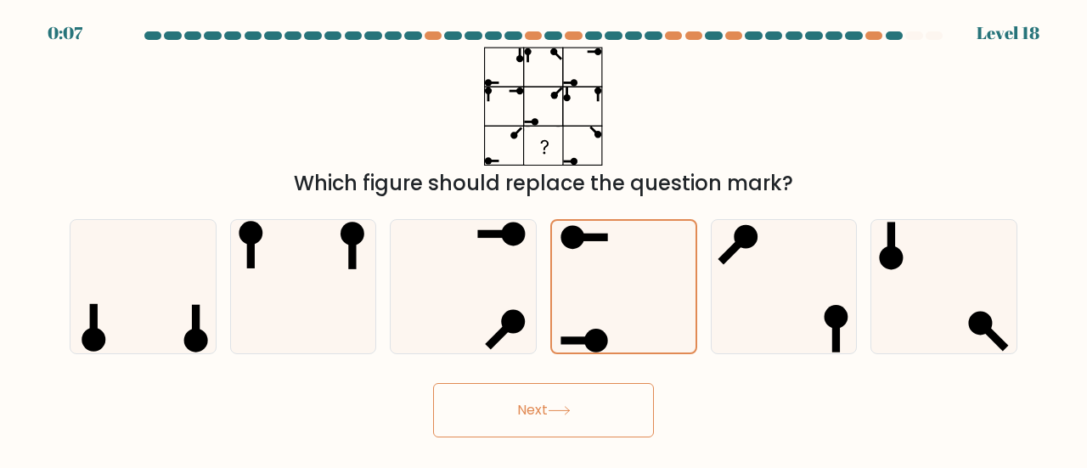
click at [615, 421] on button "Next" at bounding box center [543, 410] width 221 height 54
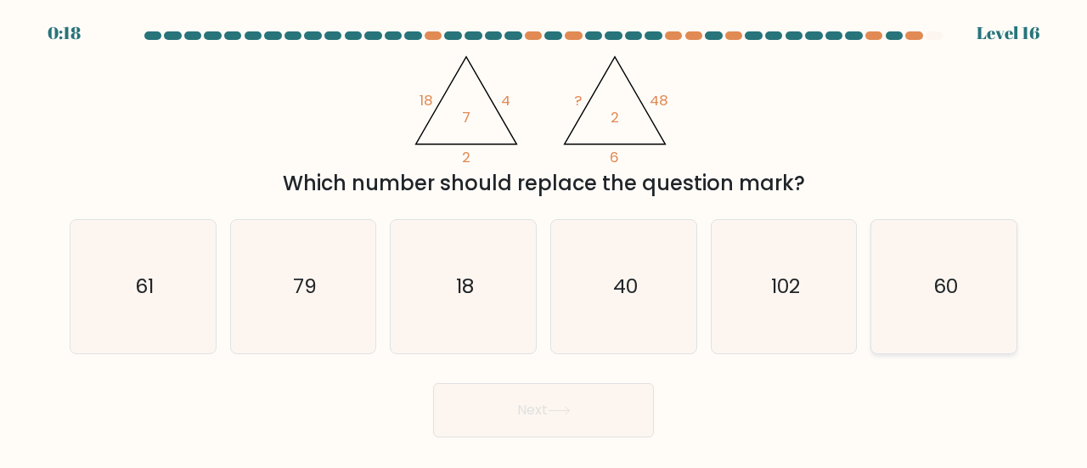
drag, startPoint x: 956, startPoint y: 325, endPoint x: 901, endPoint y: 325, distance: 54.4
click at [952, 323] on icon "60" at bounding box center [944, 286] width 133 height 133
click at [545, 239] on input "f. 60" at bounding box center [544, 236] width 1 height 4
radio input "true"
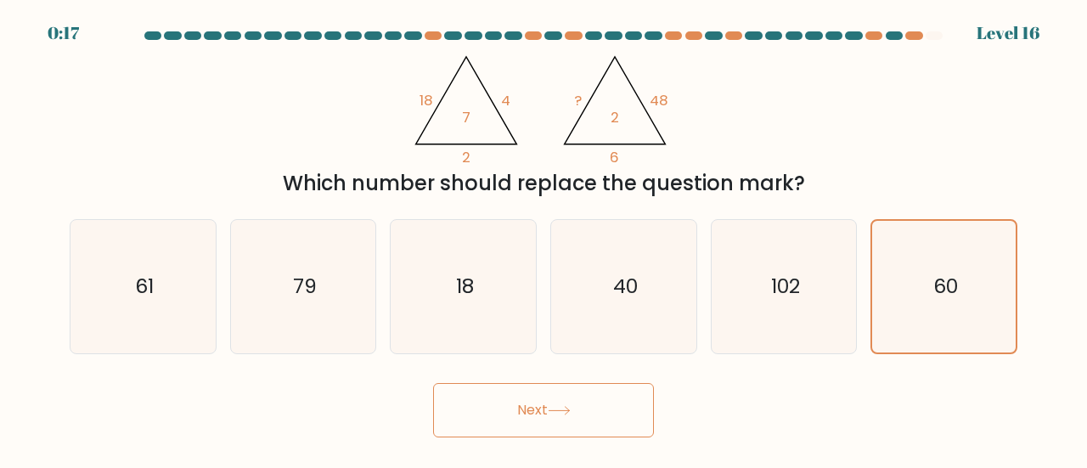
click at [638, 409] on button "Next" at bounding box center [543, 410] width 221 height 54
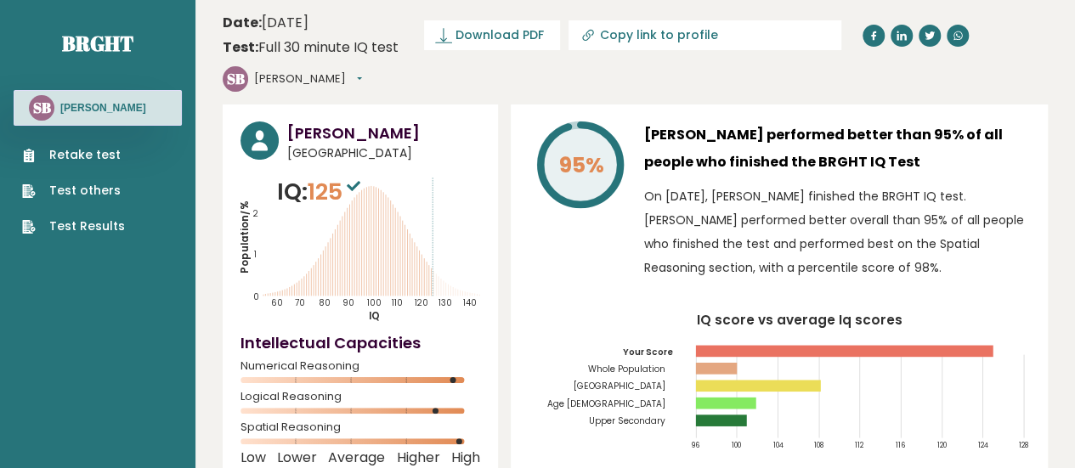
click at [805, 345] on rect at bounding box center [843, 351] width 297 height 12
click at [846, 313] on icon "IQ score vs average Iq scores 96 100 104 108 112 116 120 124 128 Your Score Who…" at bounding box center [778, 387] width 501 height 149
click at [84, 200] on ul "Retake test Test others Test Results" at bounding box center [74, 190] width 120 height 89
click at [81, 195] on link "Test others" at bounding box center [73, 191] width 103 height 18
click at [88, 235] on nav "Brght SB [PERSON_NAME] Retake test Test others Test Results" at bounding box center [98, 120] width 168 height 240
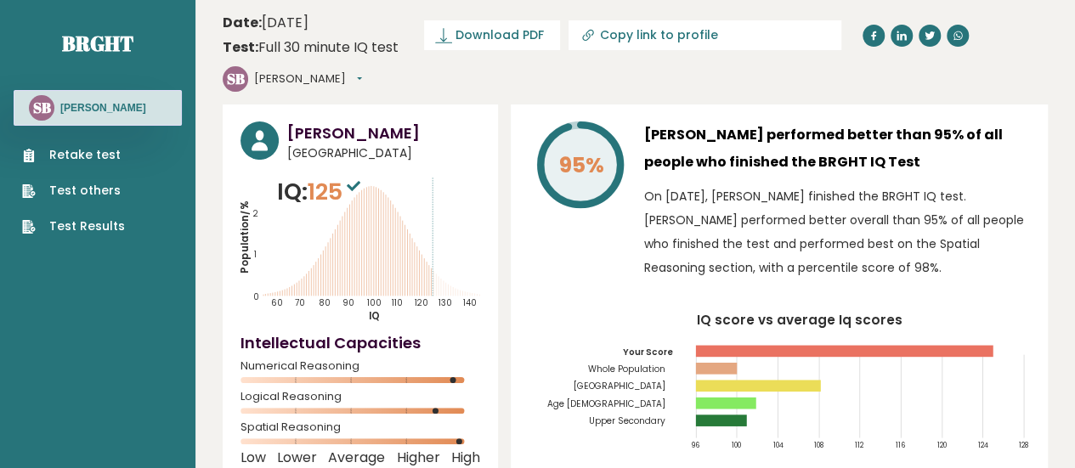
click at [88, 229] on link "Test Results" at bounding box center [73, 226] width 103 height 18
click at [362, 71] on button "[PERSON_NAME]" at bounding box center [308, 79] width 108 height 17
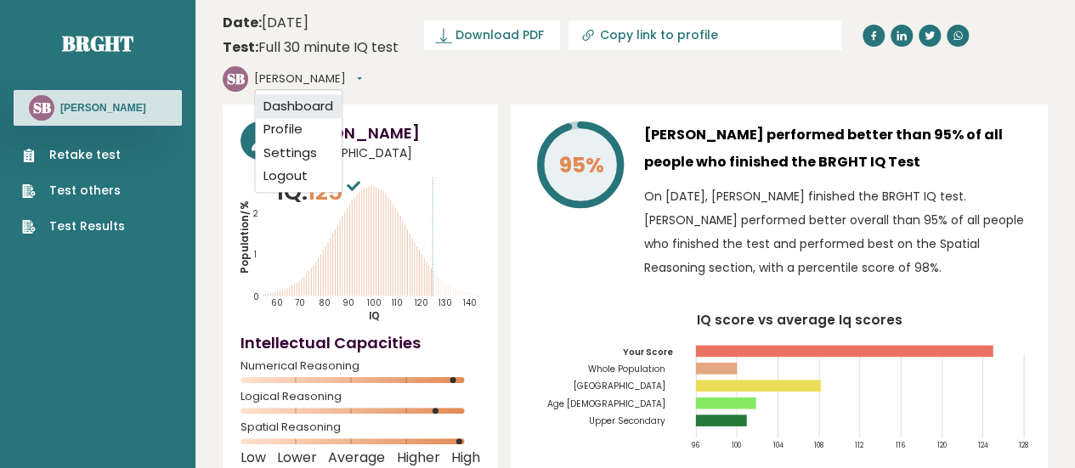
click at [342, 94] on link "Dashboard" at bounding box center [298, 106] width 87 height 24
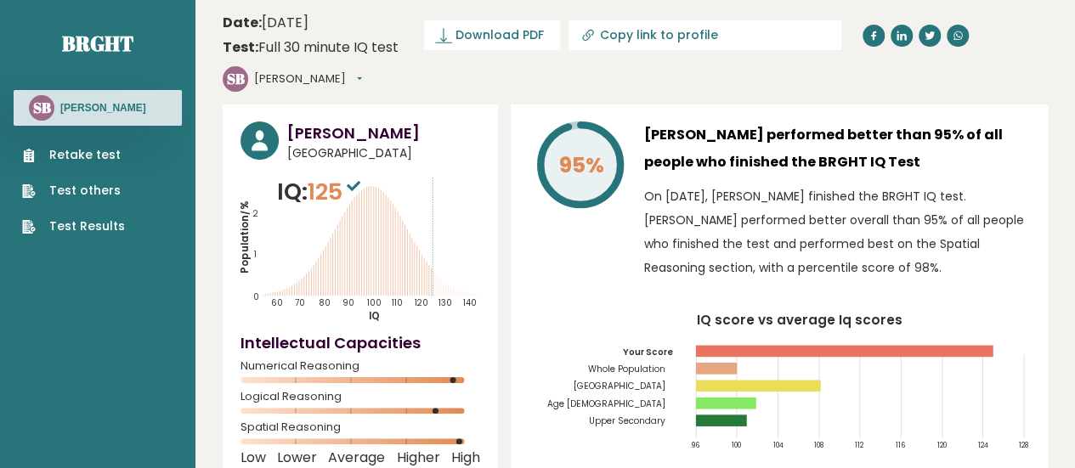
click at [362, 71] on button "[PERSON_NAME]" at bounding box center [308, 79] width 108 height 17
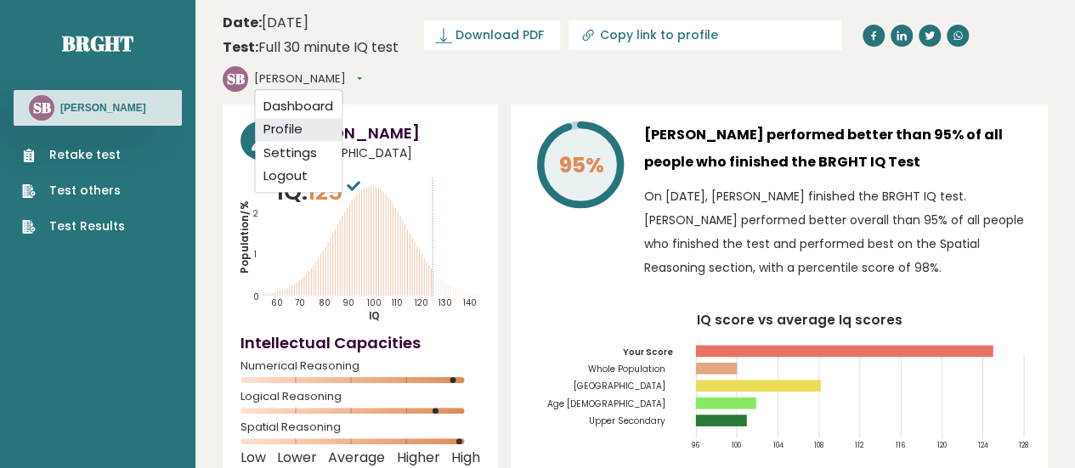
click at [342, 118] on link "Profile" at bounding box center [298, 130] width 87 height 24
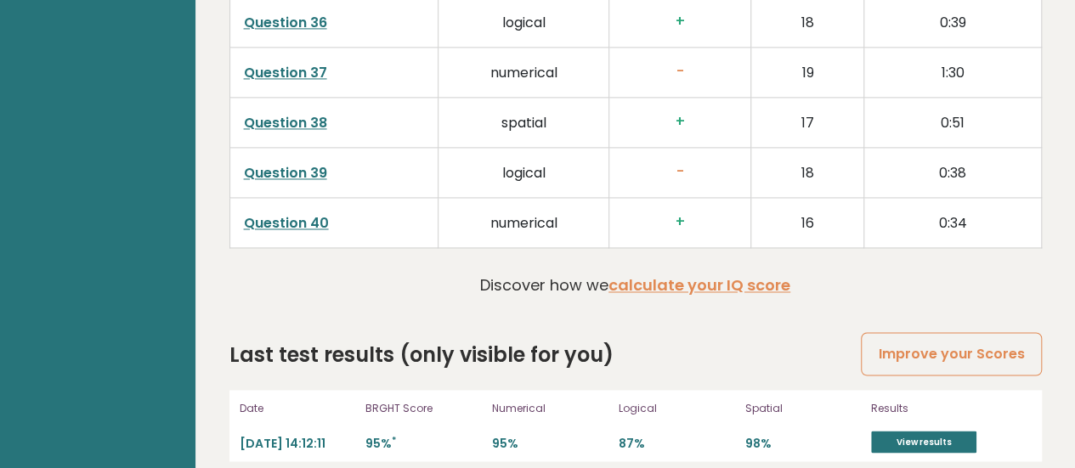
scroll to position [4535, 0]
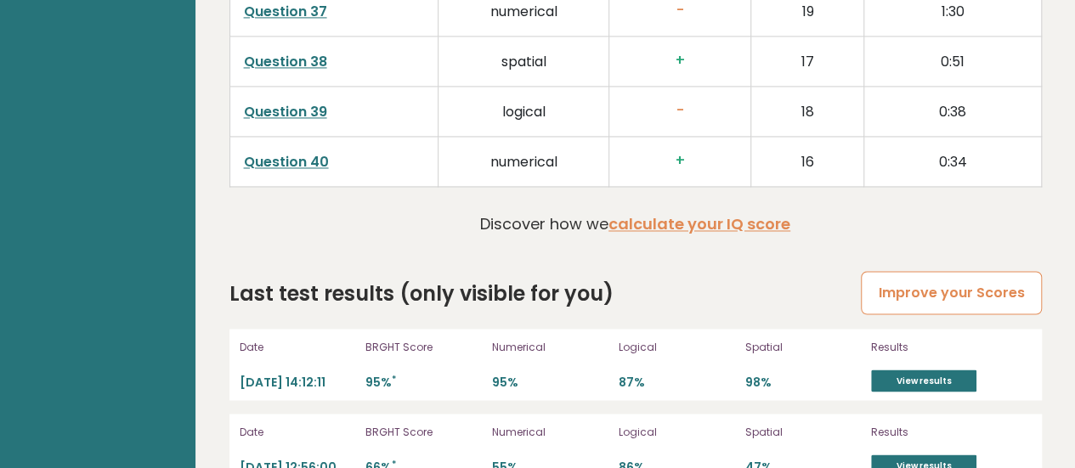
click at [953, 271] on link "Improve your Scores" at bounding box center [951, 292] width 180 height 43
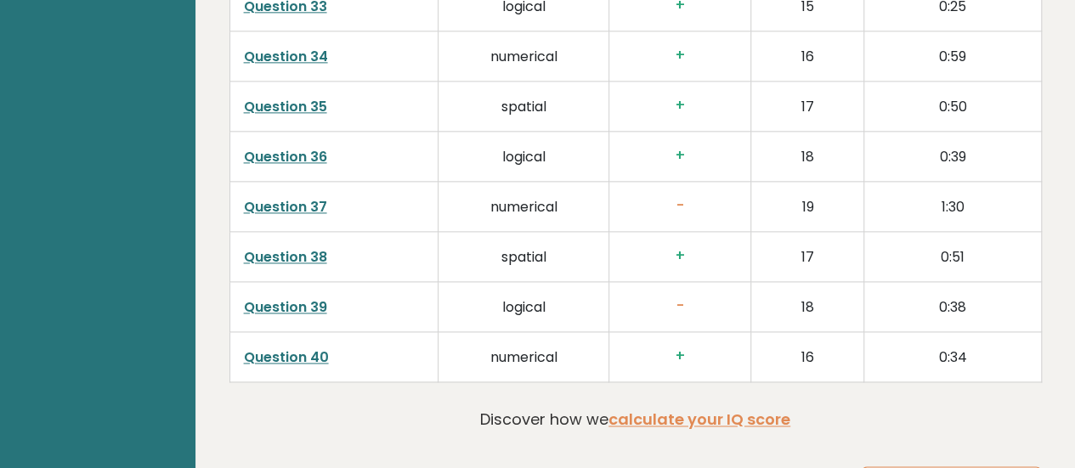
scroll to position [4365, 0]
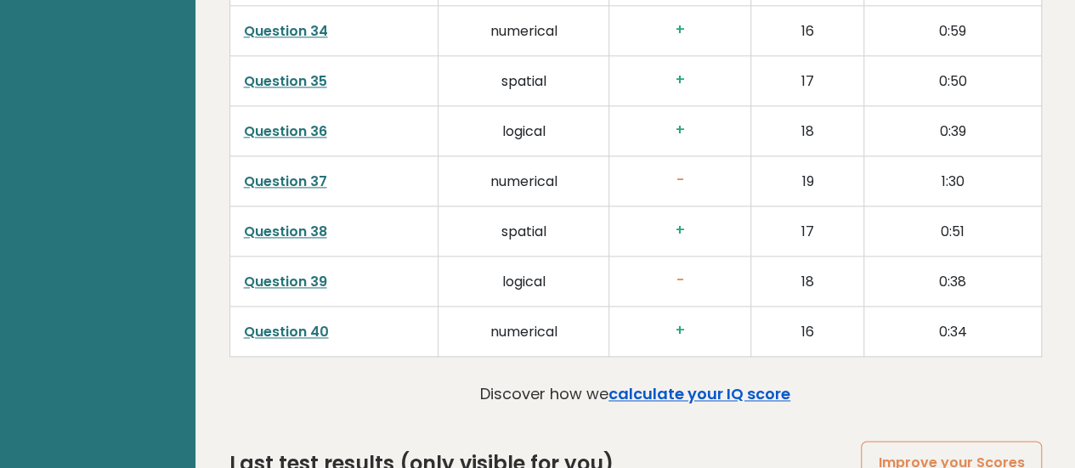
click at [707, 383] on link "calculate your IQ score" at bounding box center [699, 393] width 182 height 21
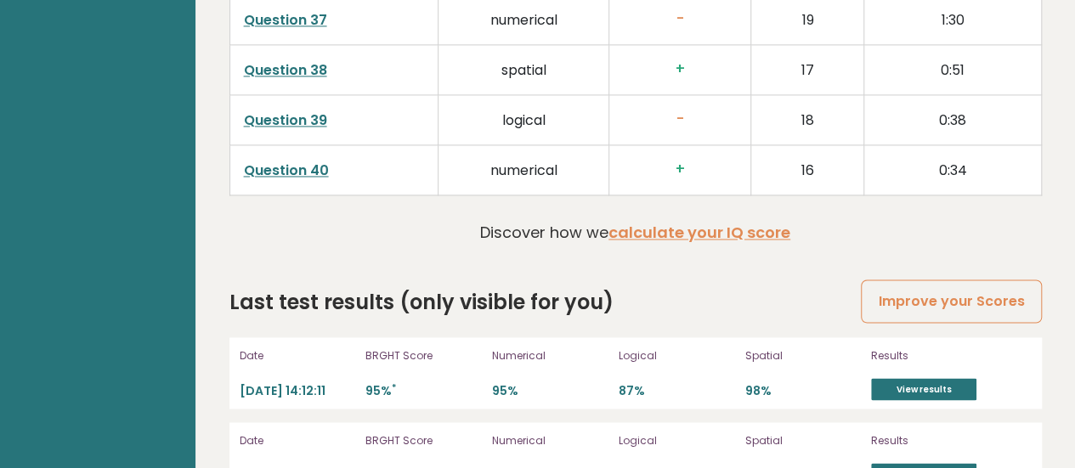
scroll to position [4535, 0]
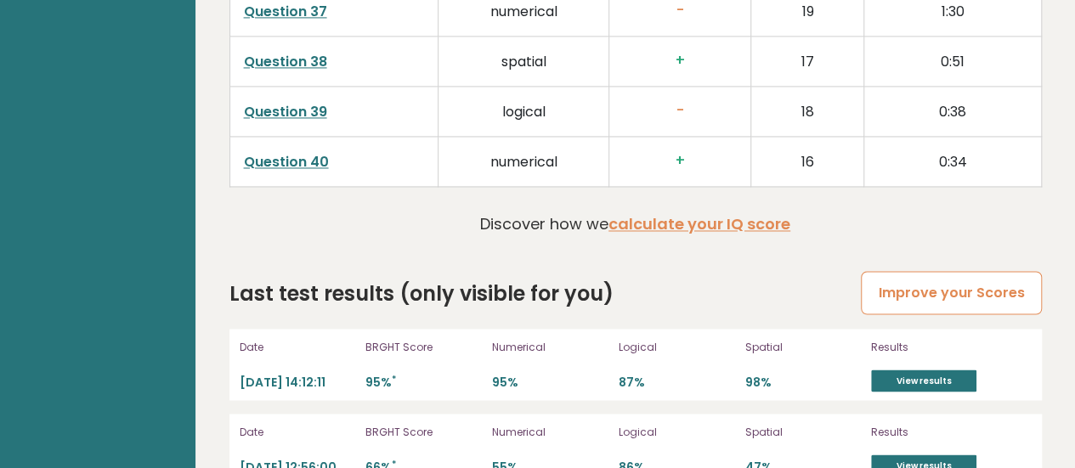
click at [931, 271] on link "Improve your Scores" at bounding box center [951, 292] width 180 height 43
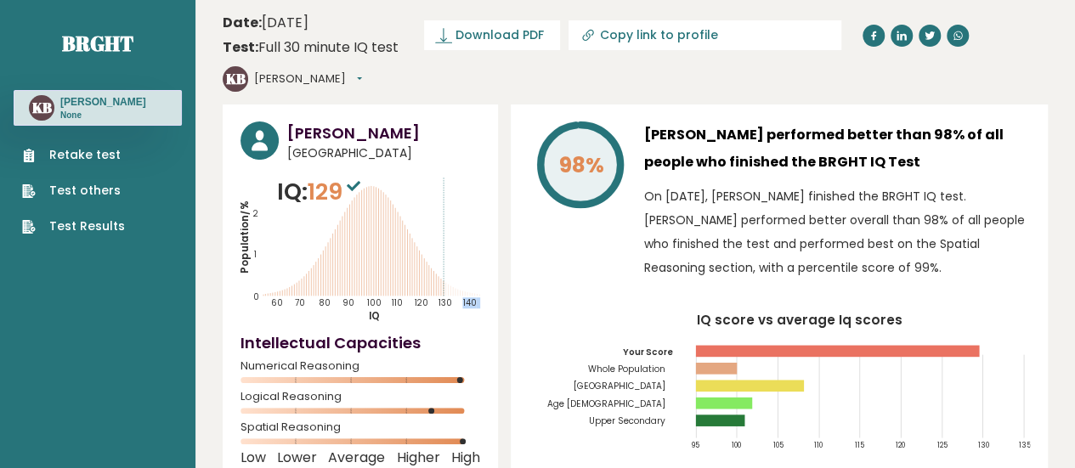
drag, startPoint x: 435, startPoint y: 257, endPoint x: 451, endPoint y: 263, distance: 16.9
click at [451, 263] on icon "Population/% IQ 0 1 2 60 70 80 90 100 110 120 130 140" at bounding box center [360, 249] width 240 height 148
click at [442, 249] on icon "Population/% IQ 0 1 2 60 70 80 90 100 110 120 130 140" at bounding box center [360, 249] width 240 height 148
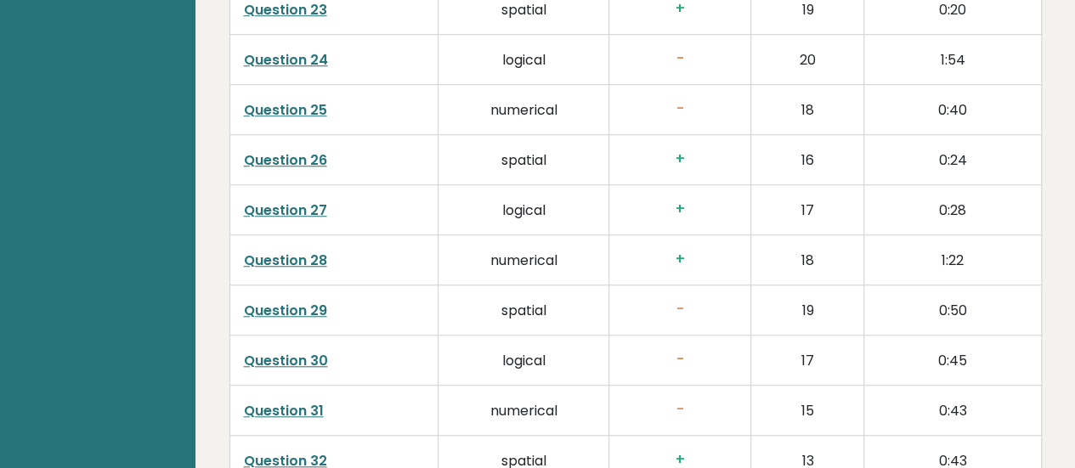
scroll to position [3855, 0]
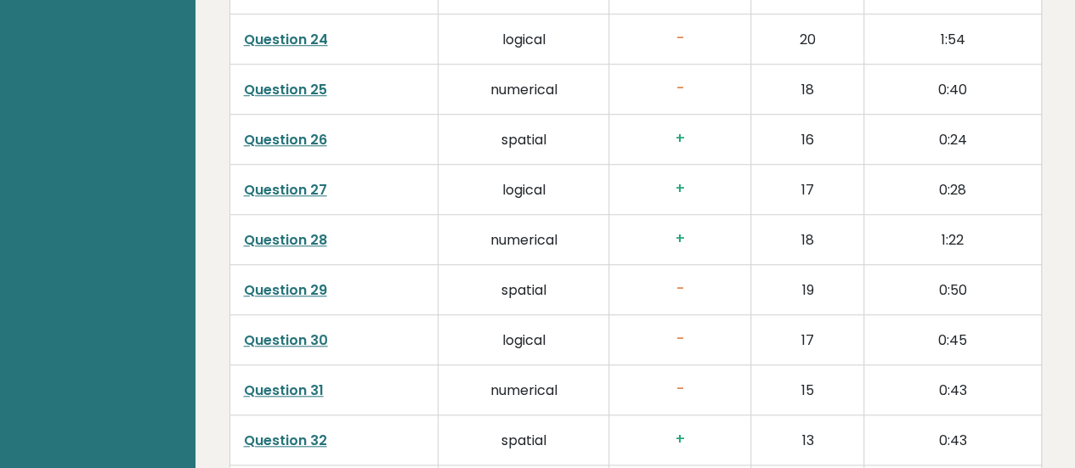
click at [676, 280] on h3 "-" at bounding box center [680, 289] width 114 height 18
click at [676, 330] on h3 "-" at bounding box center [680, 339] width 114 height 18
click at [695, 364] on td "-" at bounding box center [680, 389] width 142 height 50
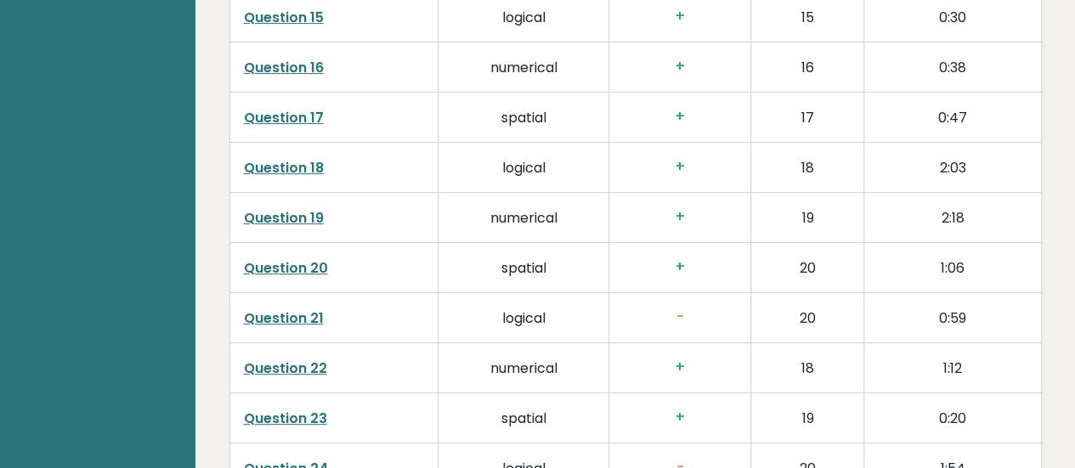
scroll to position [3431, 0]
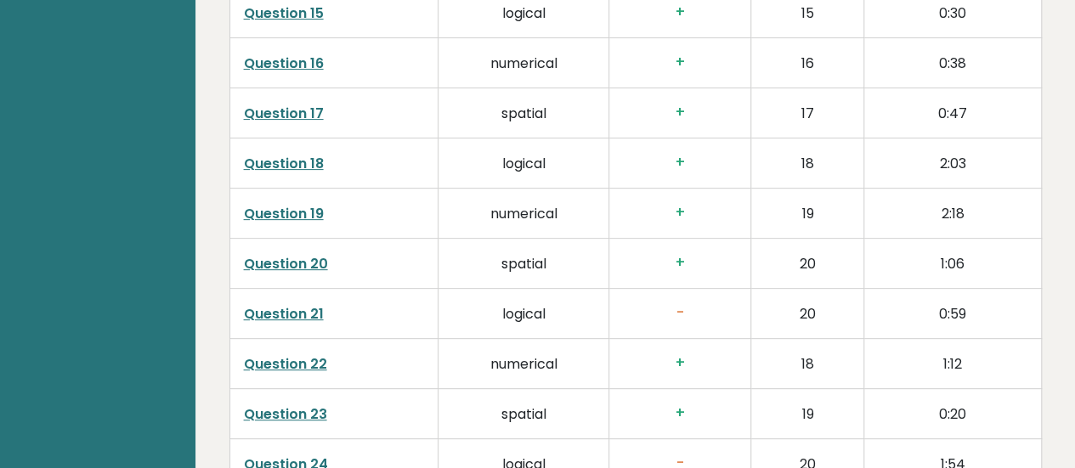
click at [673, 254] on h3 "+" at bounding box center [680, 263] width 114 height 18
click at [685, 254] on h3 "+" at bounding box center [680, 263] width 114 height 18
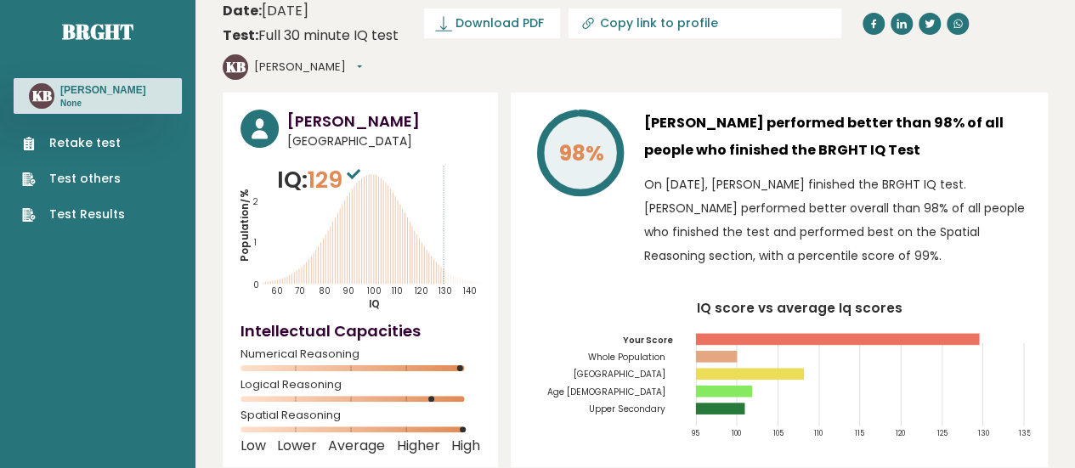
scroll to position [0, 0]
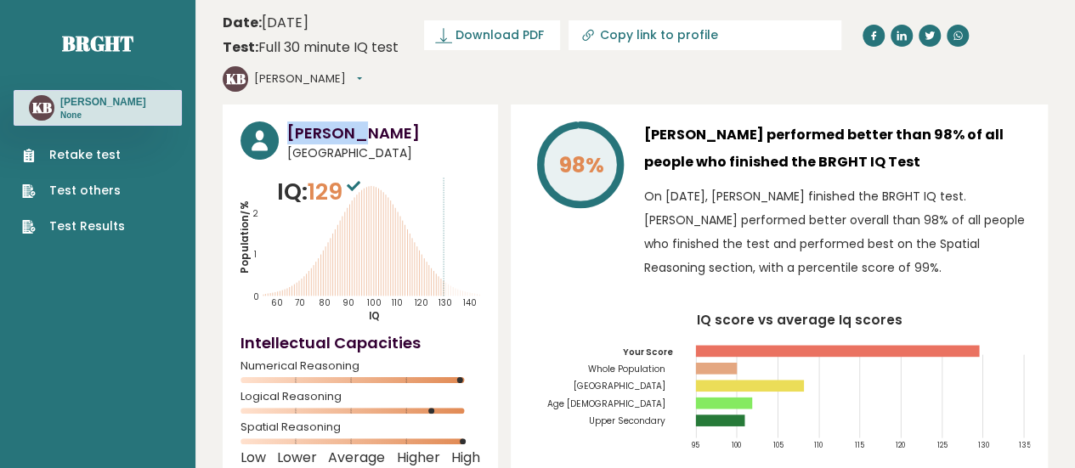
drag, startPoint x: 353, startPoint y: 80, endPoint x: 287, endPoint y: 75, distance: 66.5
click at [287, 104] on div "[PERSON_NAME] [GEOGRAPHIC_DATA] IQ: 129 Population/% IQ 0 1 2 60 70 80 90 100 1…" at bounding box center [360, 291] width 275 height 375
click at [447, 144] on span "[GEOGRAPHIC_DATA]" at bounding box center [383, 153] width 193 height 18
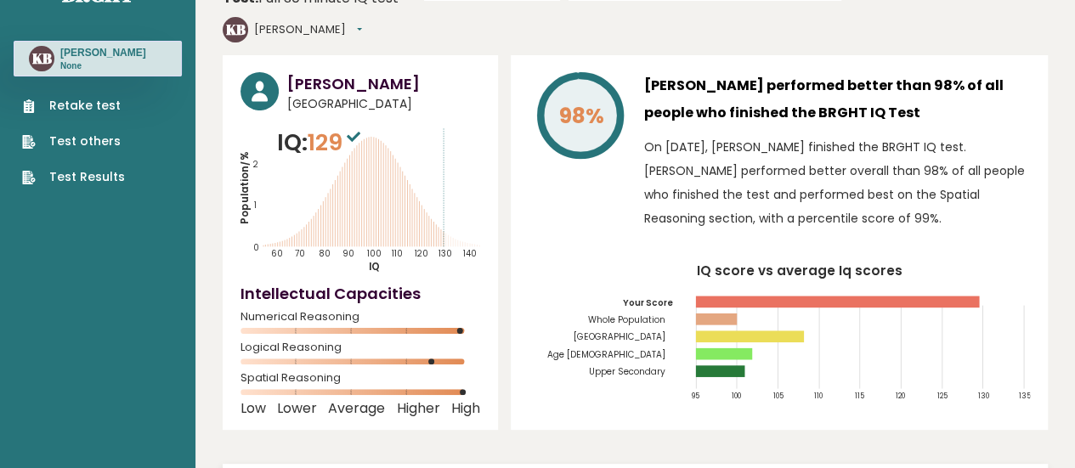
scroll to position [85, 0]
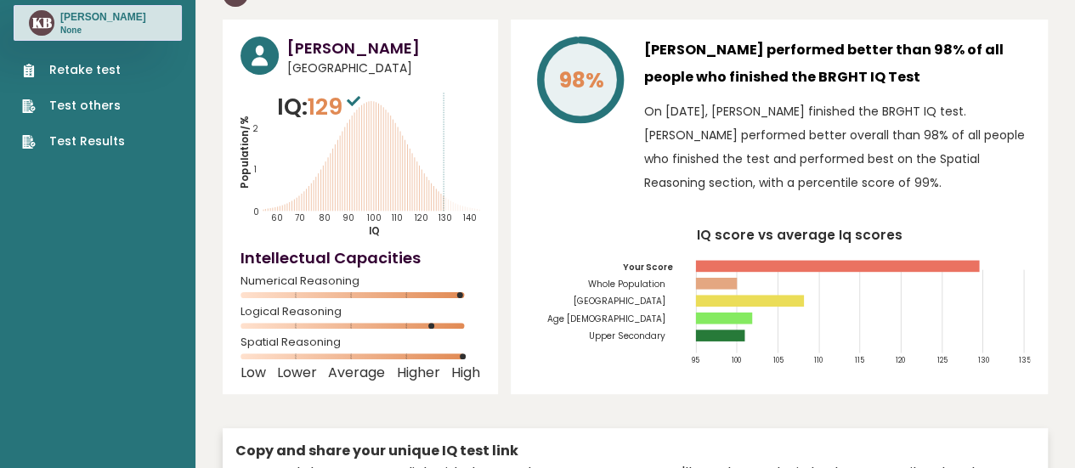
click at [839, 229] on icon "IQ score vs average Iq scores 95 100 105 110 115 120 125 130 135 Your Score Who…" at bounding box center [778, 303] width 501 height 149
click at [704, 240] on icon "IQ score vs average Iq scores 95 100 105 110 115 120 125 130 135 Your Score Who…" at bounding box center [778, 303] width 501 height 149
click at [703, 229] on icon "IQ score vs average Iq scores 95 100 105 110 115 120 125 130 135 Your Score Who…" at bounding box center [778, 303] width 501 height 149
click at [717, 229] on icon "IQ score vs average Iq scores 95 100 105 110 115 120 125 130 135 Your Score Who…" at bounding box center [778, 303] width 501 height 149
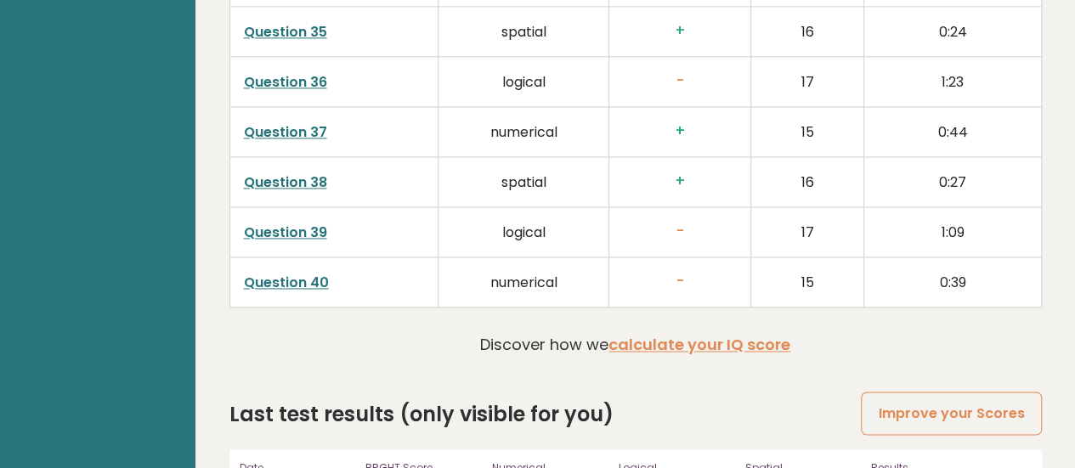
scroll to position [4450, 0]
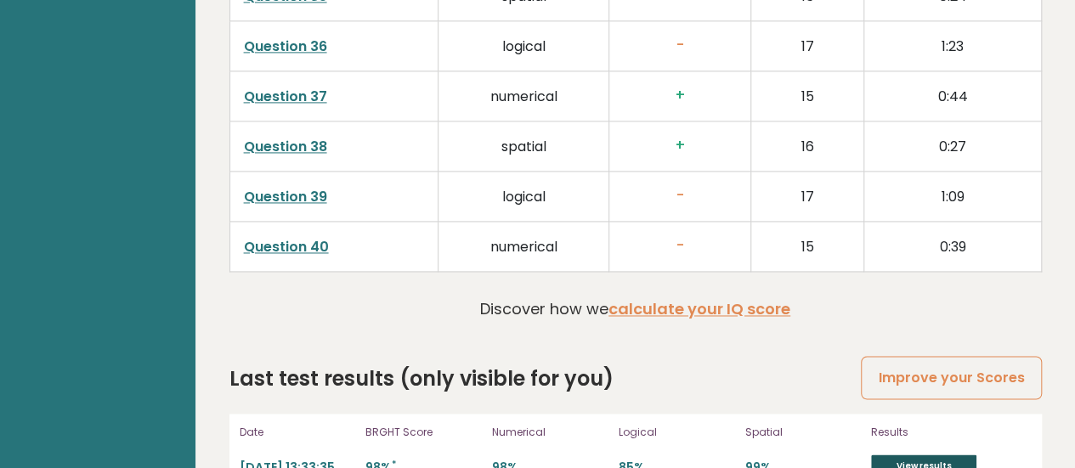
click at [909, 455] on link "View results" at bounding box center [923, 466] width 105 height 22
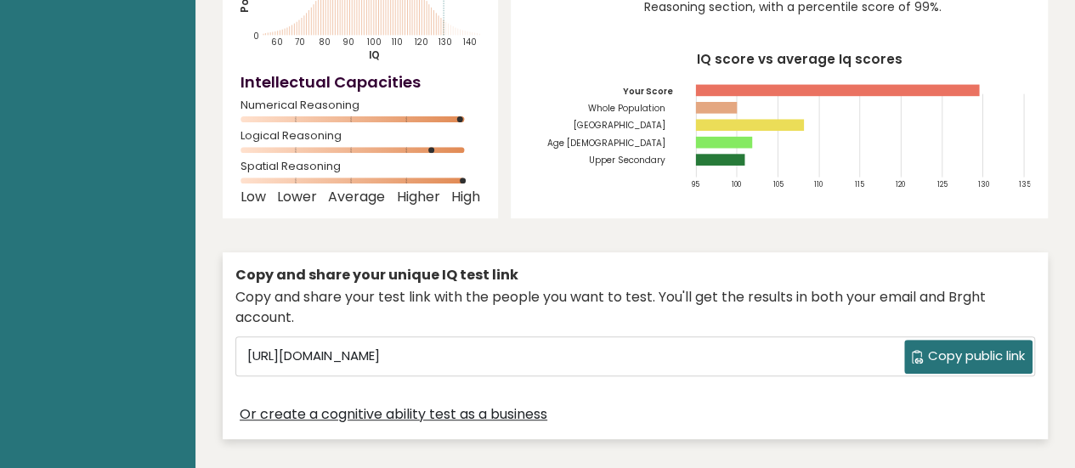
scroll to position [0, 0]
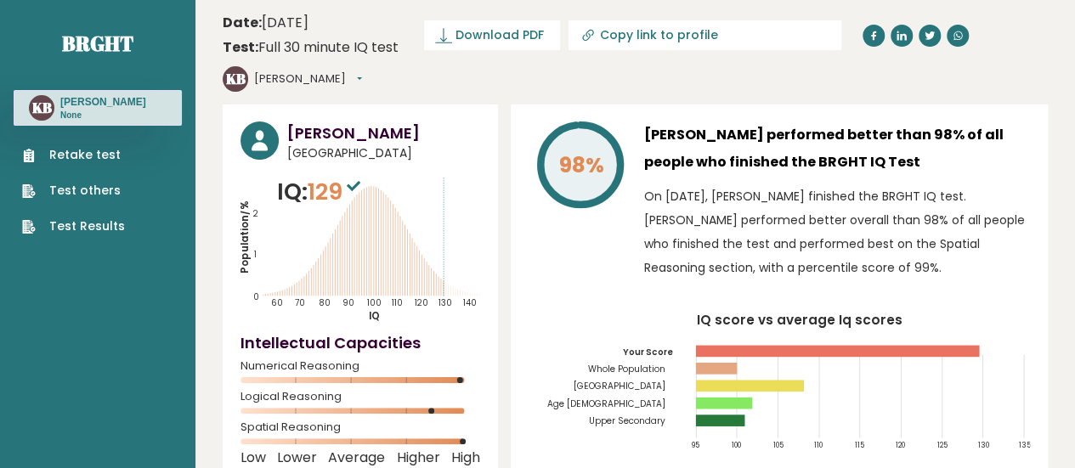
drag, startPoint x: 440, startPoint y: 253, endPoint x: 450, endPoint y: 263, distance: 14.4
click at [443, 257] on icon "Population/% IQ 0 1 2 60 70 80 90 100 110 120 130 140" at bounding box center [360, 249] width 240 height 148
click at [450, 263] on text "130" at bounding box center [352, 238] width 224 height 142
click at [455, 242] on icon "Population/% IQ 0 1 2 60 70 80 90 100 110 120 130 140" at bounding box center [360, 249] width 240 height 148
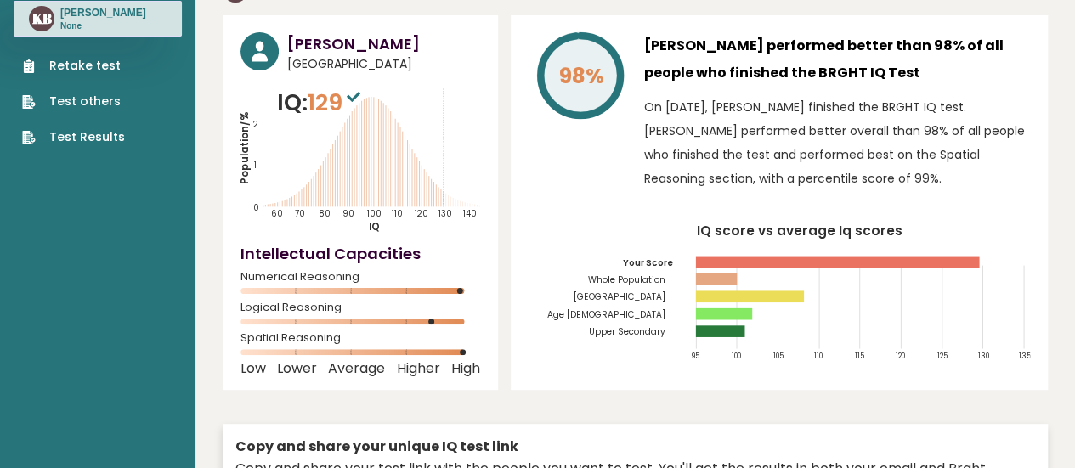
scroll to position [85, 0]
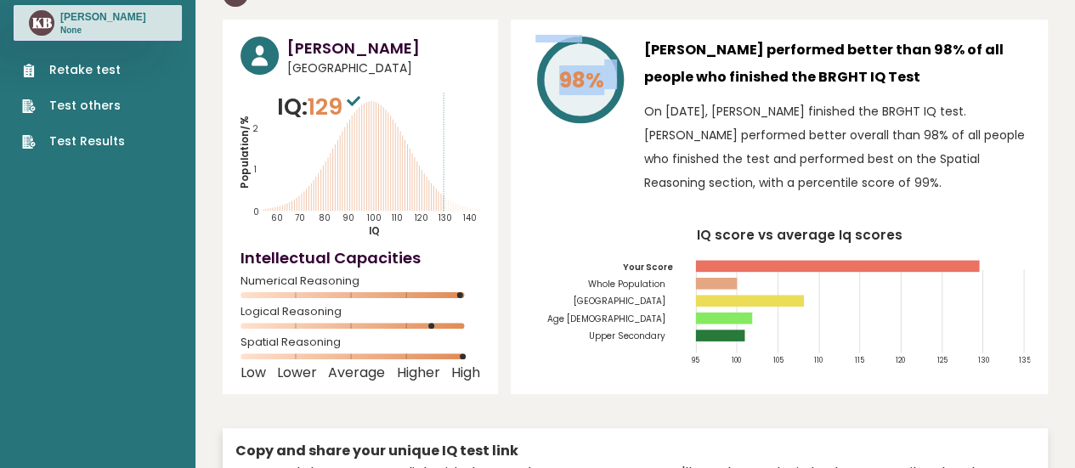
drag, startPoint x: 616, startPoint y: 40, endPoint x: 508, endPoint y: 31, distance: 108.2
click at [508, 31] on div "[PERSON_NAME] [GEOGRAPHIC_DATA] IQ: 129 Population/% IQ 0 1 2 60 70 80 90 100 1…" at bounding box center [635, 322] width 825 height 604
click at [605, 65] on icon at bounding box center [580, 80] width 80 height 80
drag, startPoint x: 612, startPoint y: 64, endPoint x: 578, endPoint y: 42, distance: 40.1
click at [578, 42] on icon "98%" at bounding box center [580, 80] width 90 height 90
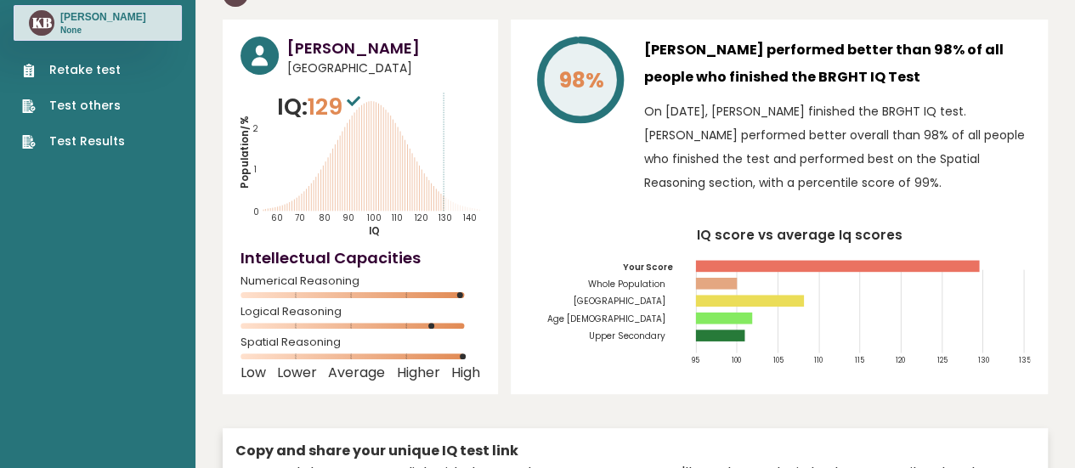
drag, startPoint x: 595, startPoint y: 46, endPoint x: 603, endPoint y: 45, distance: 8.5
click at [599, 65] on tspan "98%" at bounding box center [581, 80] width 45 height 30
drag, startPoint x: 607, startPoint y: 44, endPoint x: 573, endPoint y: 40, distance: 33.4
click at [601, 42] on text "98%" at bounding box center [590, 54] width 111 height 82
drag, startPoint x: 573, startPoint y: 40, endPoint x: 603, endPoint y: 51, distance: 31.7
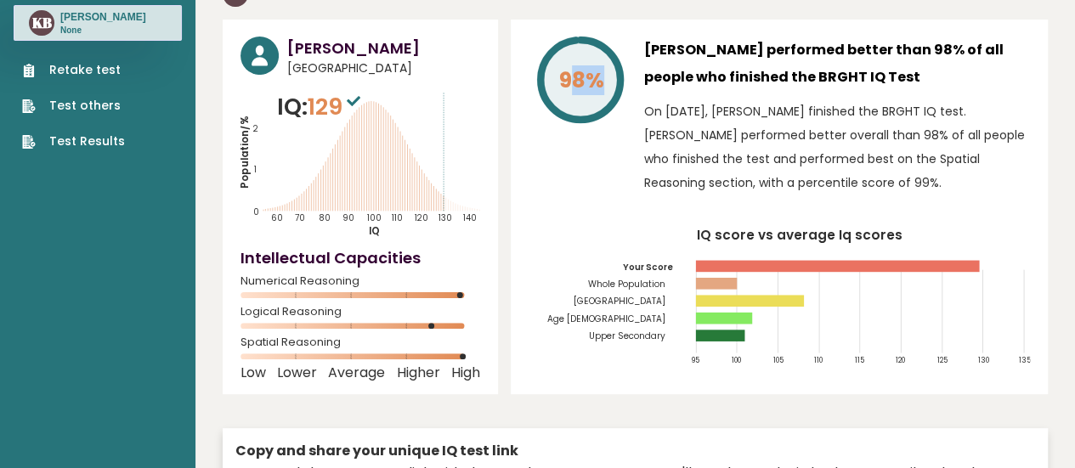
click at [603, 51] on text "98%" at bounding box center [590, 54] width 111 height 82
click at [579, 65] on tspan "98%" at bounding box center [581, 80] width 45 height 30
click at [546, 47] on icon at bounding box center [580, 80] width 80 height 80
drag, startPoint x: 547, startPoint y: 39, endPoint x: 613, endPoint y: 52, distance: 67.5
click at [610, 53] on icon "98%" at bounding box center [580, 80] width 90 height 90
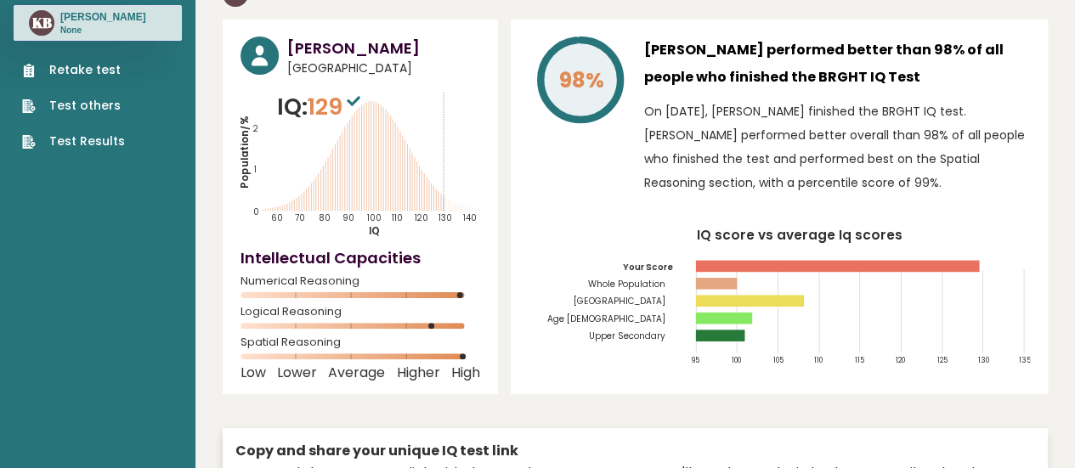
click at [650, 110] on p "On [DATE], [PERSON_NAME] finished the BRGHT IQ test. [PERSON_NAME] performed be…" at bounding box center [837, 146] width 386 height 95
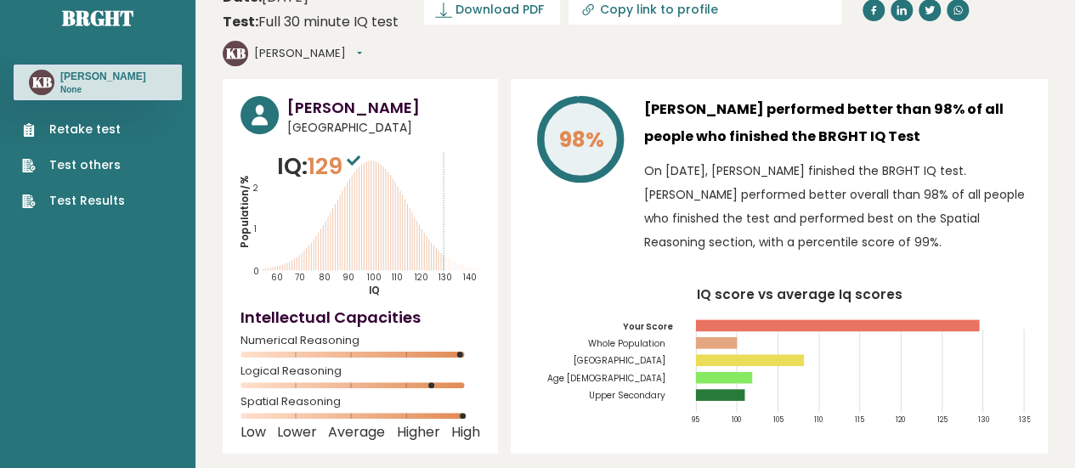
scroll to position [0, 0]
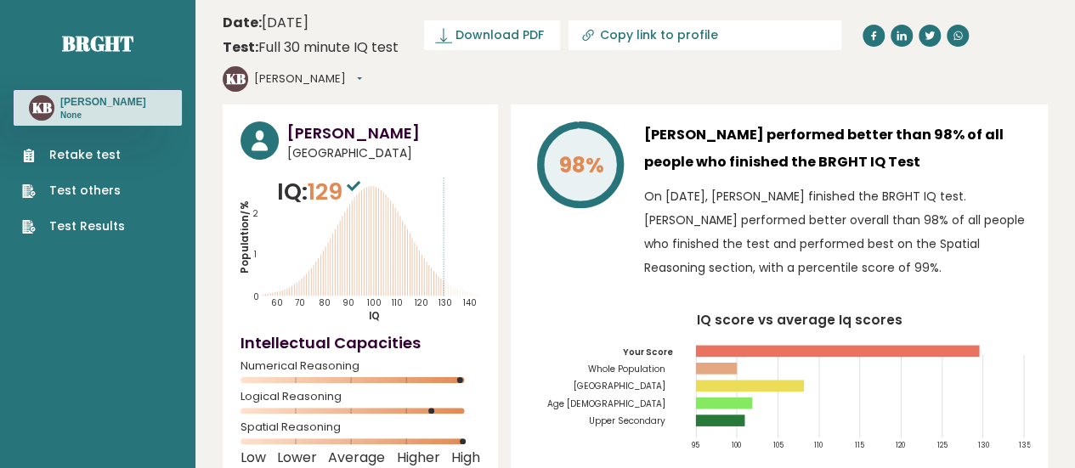
click at [776, 313] on icon "IQ score vs average Iq scores 95 100 105 110 115 120 125 130 135 Your Score Who…" at bounding box center [778, 387] width 501 height 149
click at [724, 363] on rect at bounding box center [715, 369] width 41 height 12
drag, startPoint x: 756, startPoint y: 357, endPoint x: 740, endPoint y: 356, distance: 16.2
click at [742, 380] on rect at bounding box center [749, 386] width 108 height 12
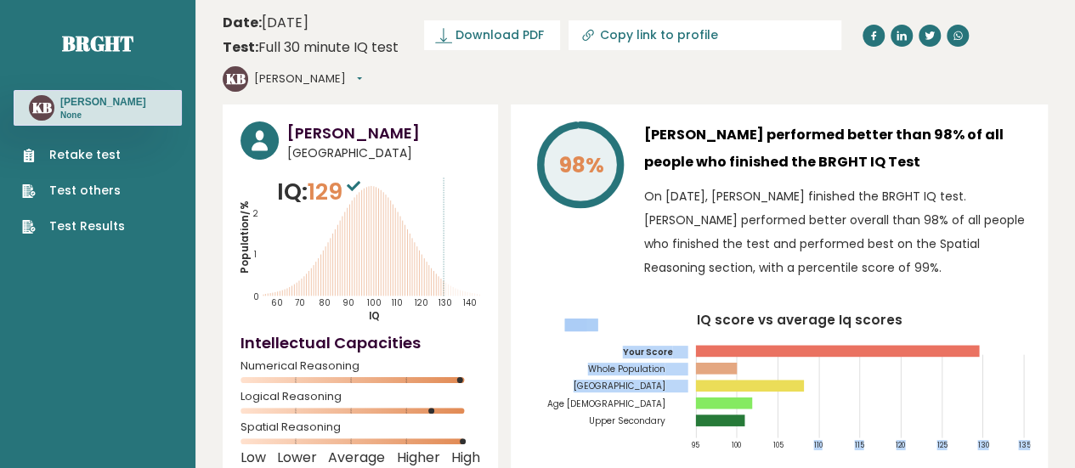
drag, startPoint x: 740, startPoint y: 349, endPoint x: 799, endPoint y: 363, distance: 60.2
click at [799, 363] on icon "IQ score vs average Iq scores 95 100 105 110 115 120 125 130 135 Your Score Who…" at bounding box center [778, 387] width 501 height 149
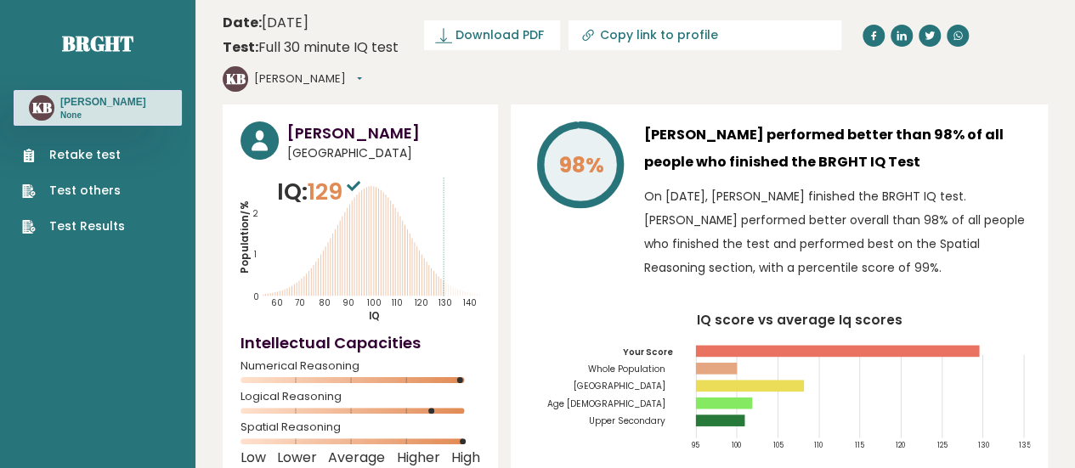
click at [796, 359] on icon "IQ score vs average Iq scores 95 100 105 110 115 120 125 130 135 Your Score Who…" at bounding box center [778, 387] width 501 height 149
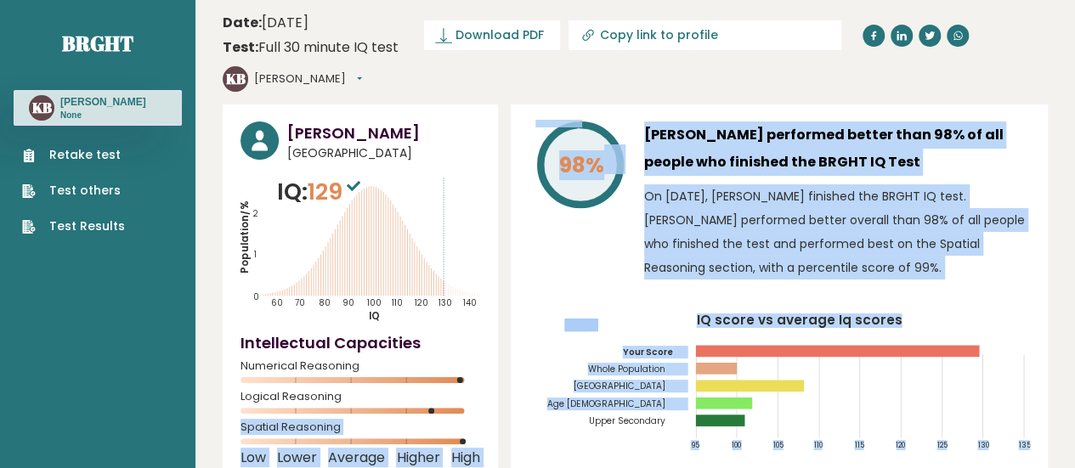
drag, startPoint x: 466, startPoint y: 381, endPoint x: 503, endPoint y: 363, distance: 41.4
click at [506, 364] on div "[PERSON_NAME] [GEOGRAPHIC_DATA] IQ: 129 Population/% IQ 0 1 2 60 70 80 90 100 1…" at bounding box center [635, 406] width 825 height 604
click at [501, 363] on div "[PERSON_NAME] [GEOGRAPHIC_DATA] IQ: 129 Population/% IQ 0 1 2 60 70 80 90 100 1…" at bounding box center [635, 406] width 825 height 604
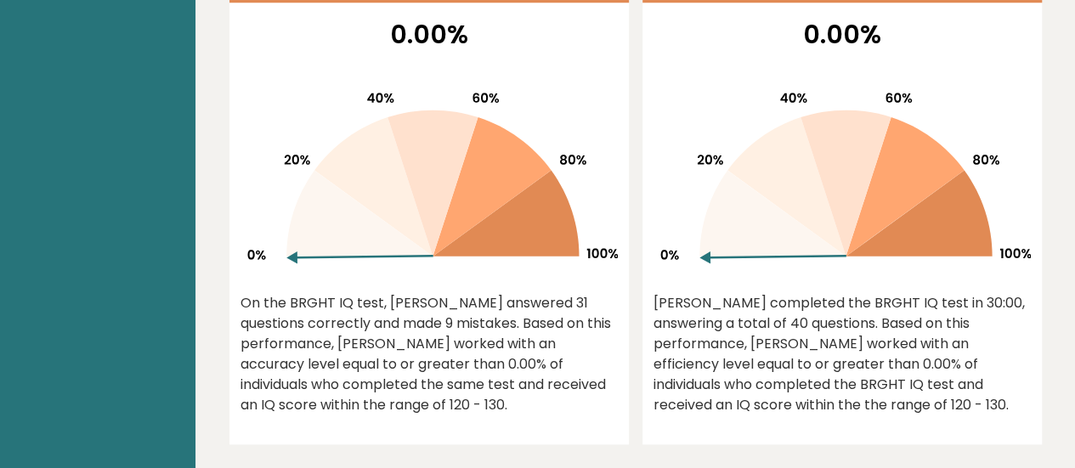
scroll to position [1189, 0]
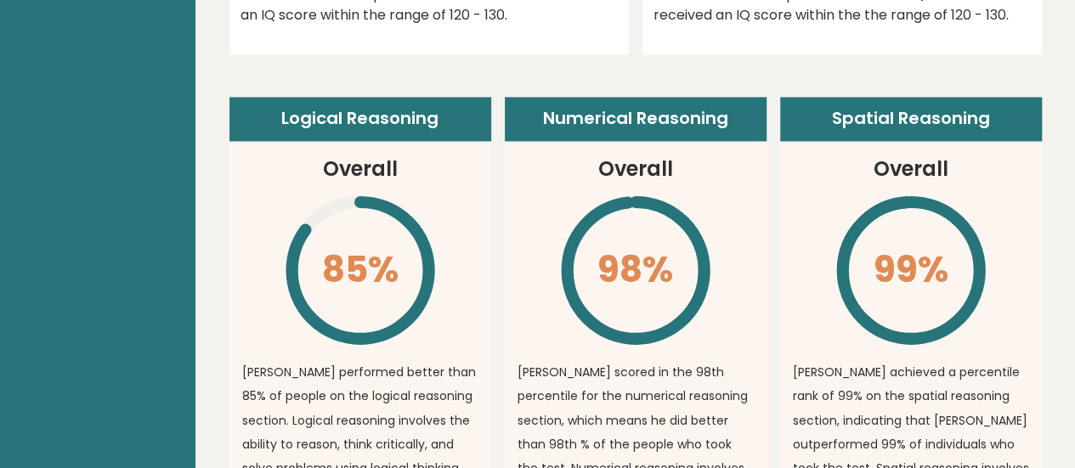
drag, startPoint x: 331, startPoint y: 171, endPoint x: 336, endPoint y: 184, distance: 14.2
click at [335, 193] on icon "\" at bounding box center [360, 270] width 155 height 155
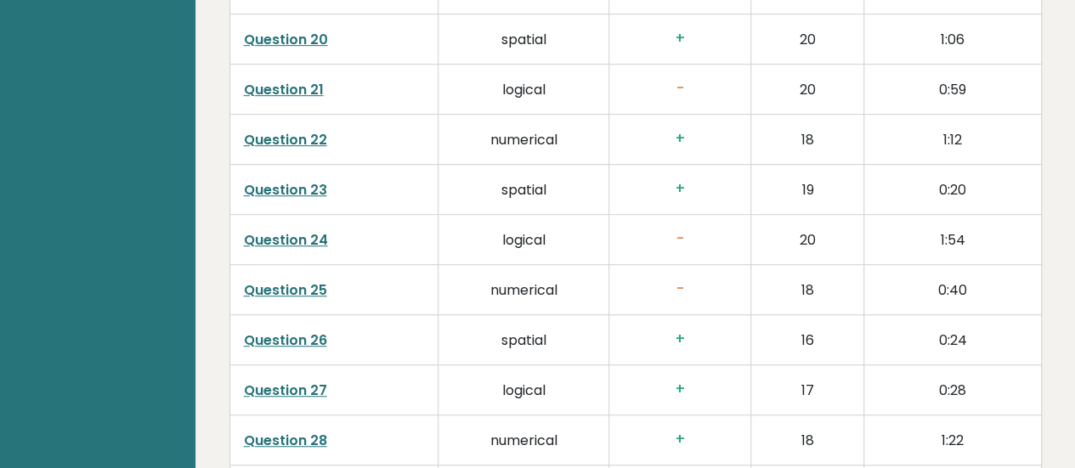
scroll to position [3431, 0]
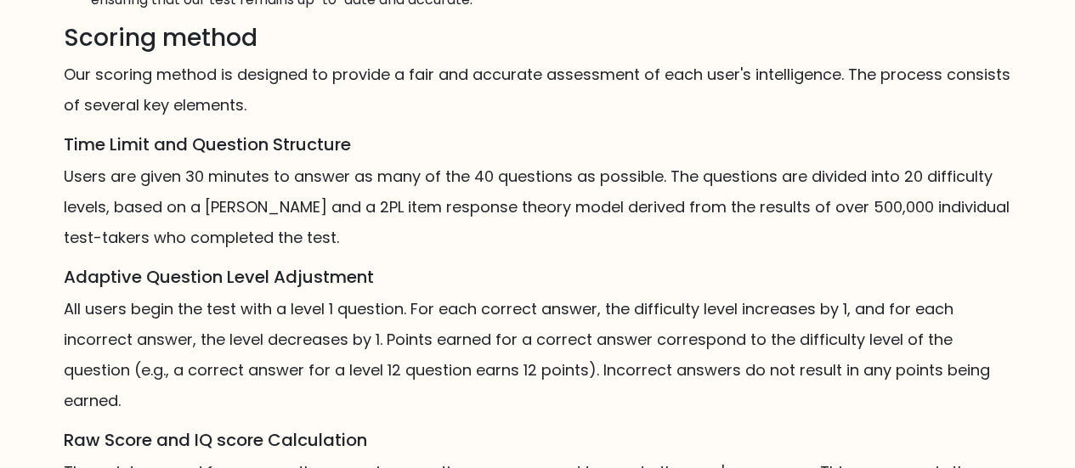
scroll to position [1274, 0]
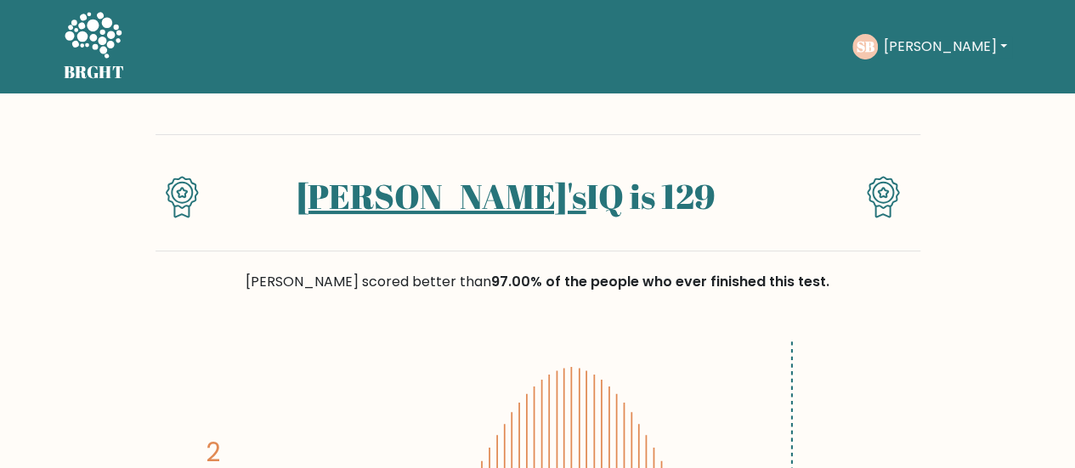
click at [887, 178] on icon at bounding box center [883, 197] width 33 height 42
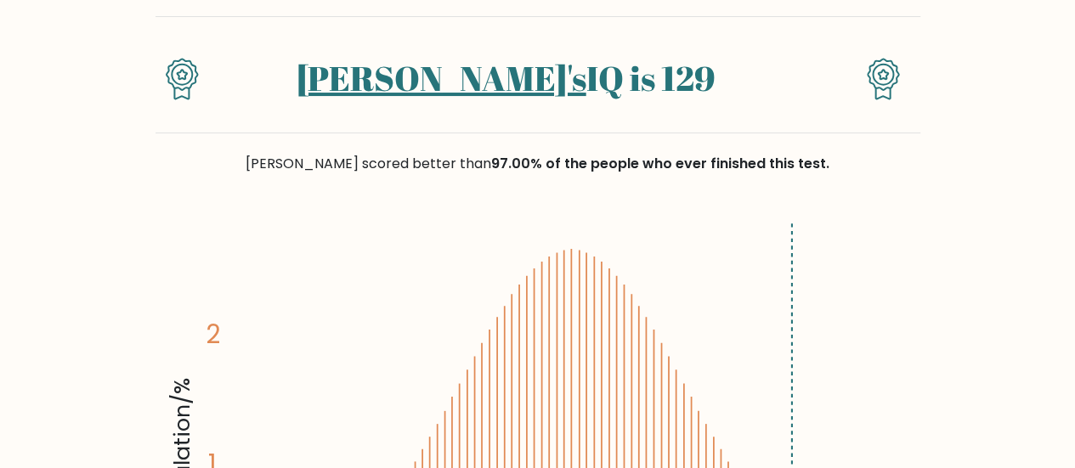
scroll to position [85, 0]
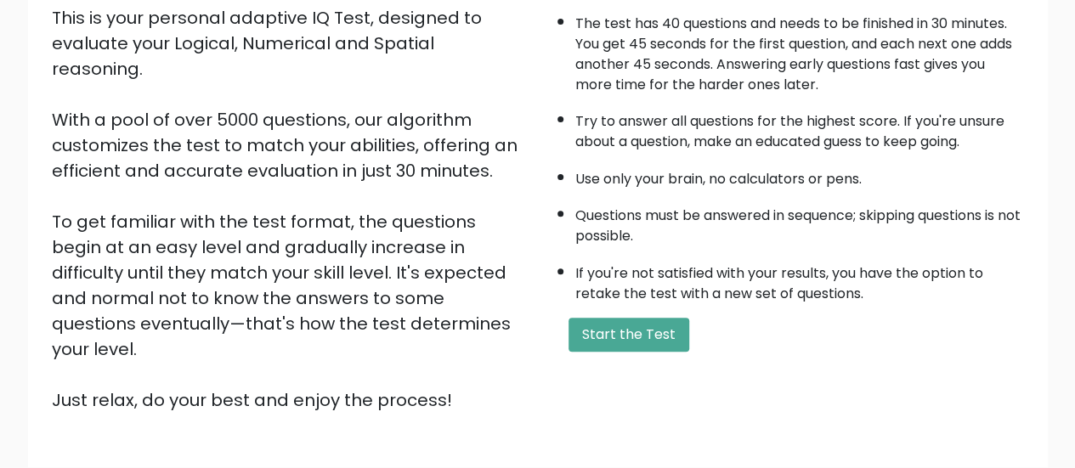
scroll to position [309, 0]
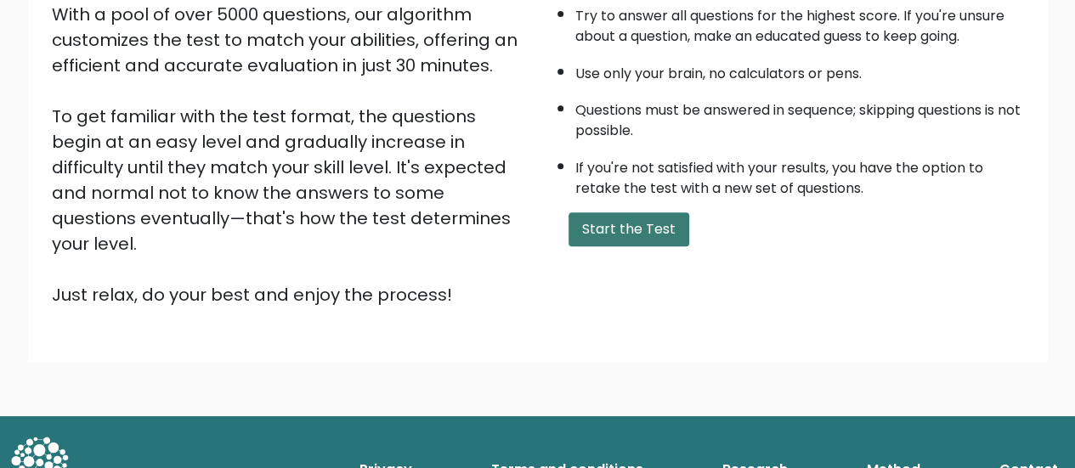
click at [678, 218] on button "Start the Test" at bounding box center [628, 229] width 121 height 34
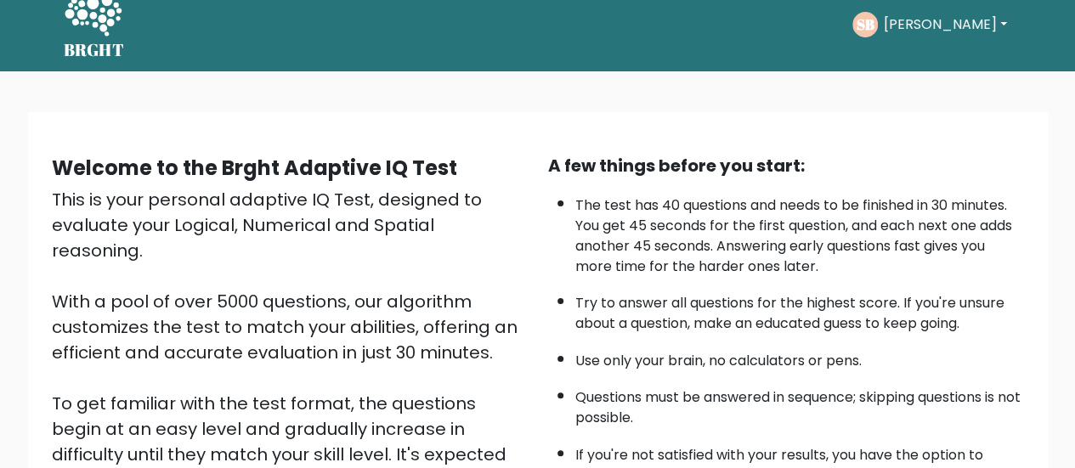
scroll to position [0, 0]
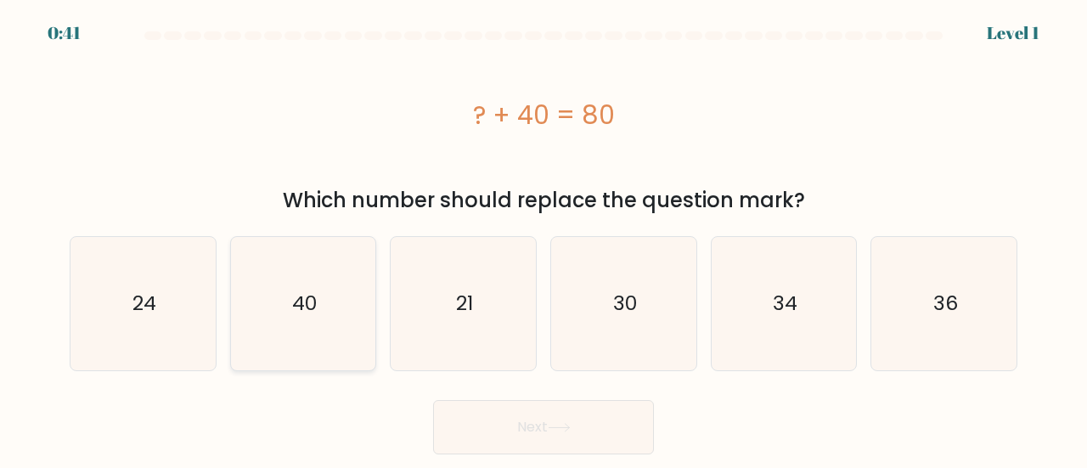
click at [251, 267] on icon "40" at bounding box center [303, 303] width 133 height 133
click at [544, 239] on input "b. 40" at bounding box center [544, 236] width 1 height 4
radio input "true"
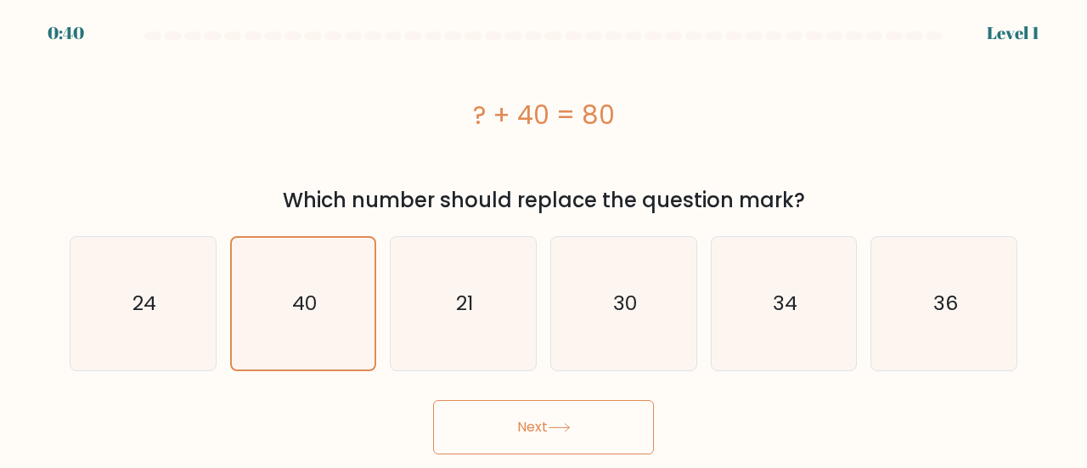
click at [616, 415] on button "Next" at bounding box center [543, 427] width 221 height 54
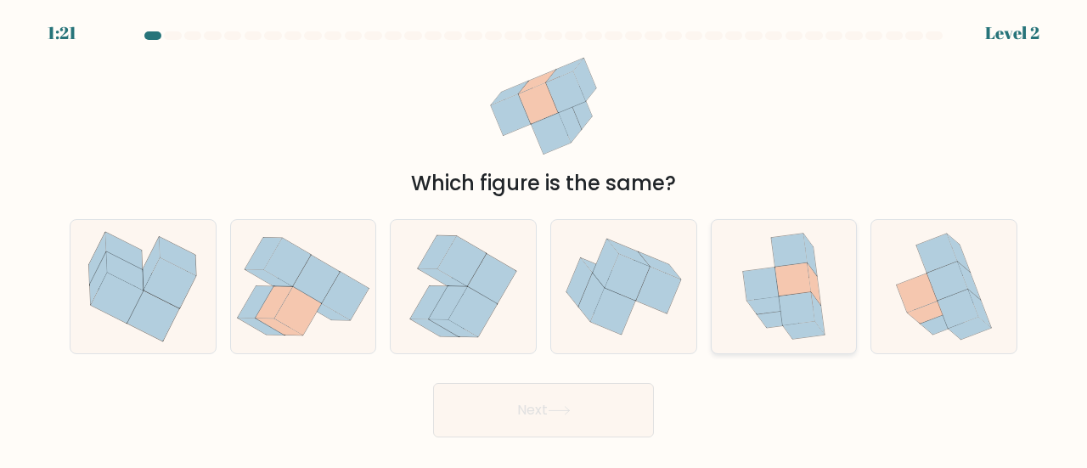
click at [748, 302] on icon at bounding box center [768, 306] width 42 height 18
click at [545, 239] on input "e." at bounding box center [544, 236] width 1 height 4
radio input "true"
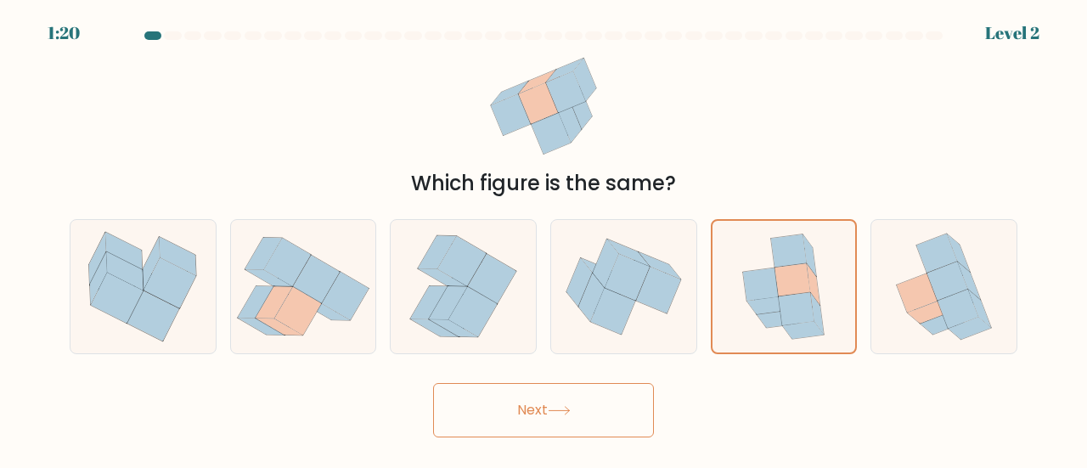
click at [527, 405] on button "Next" at bounding box center [543, 410] width 221 height 54
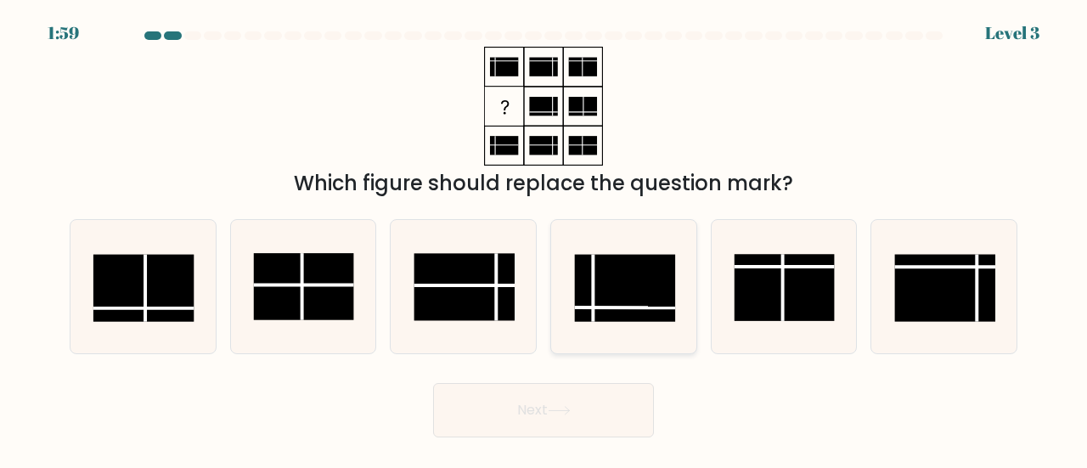
click at [619, 304] on rect at bounding box center [625, 288] width 100 height 67
click at [545, 239] on input "d." at bounding box center [544, 236] width 1 height 4
radio input "true"
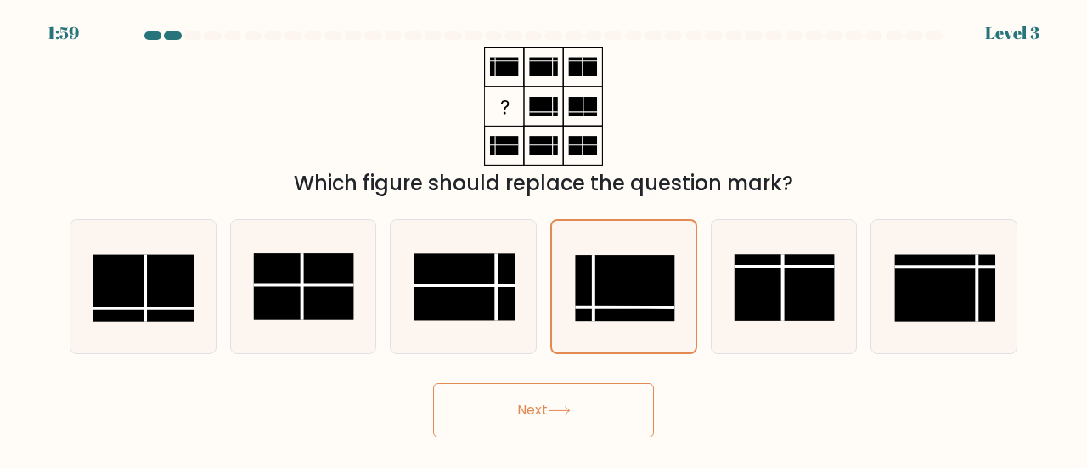
click at [559, 404] on button "Next" at bounding box center [543, 410] width 221 height 54
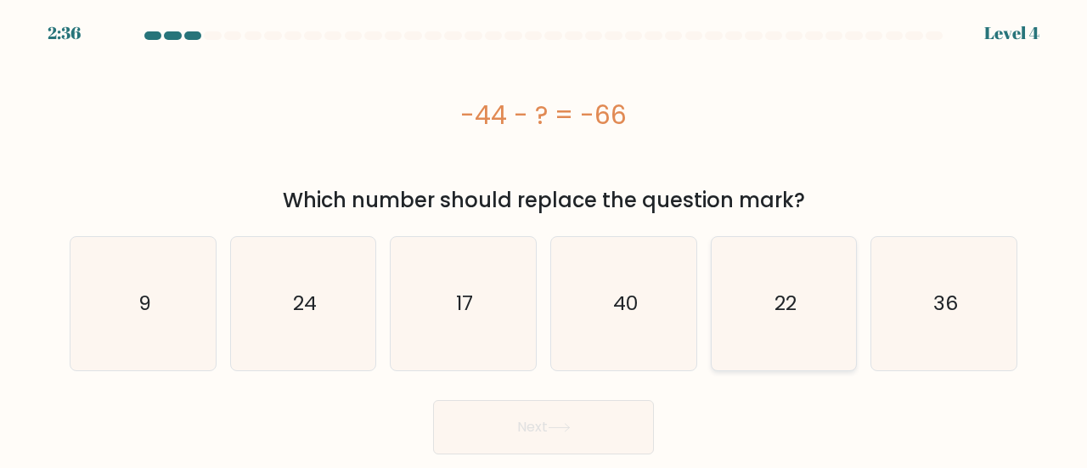
click at [812, 329] on icon "22" at bounding box center [784, 303] width 133 height 133
click at [545, 239] on input "e. 22" at bounding box center [544, 236] width 1 height 4
radio input "true"
click at [579, 421] on button "Next" at bounding box center [543, 427] width 221 height 54
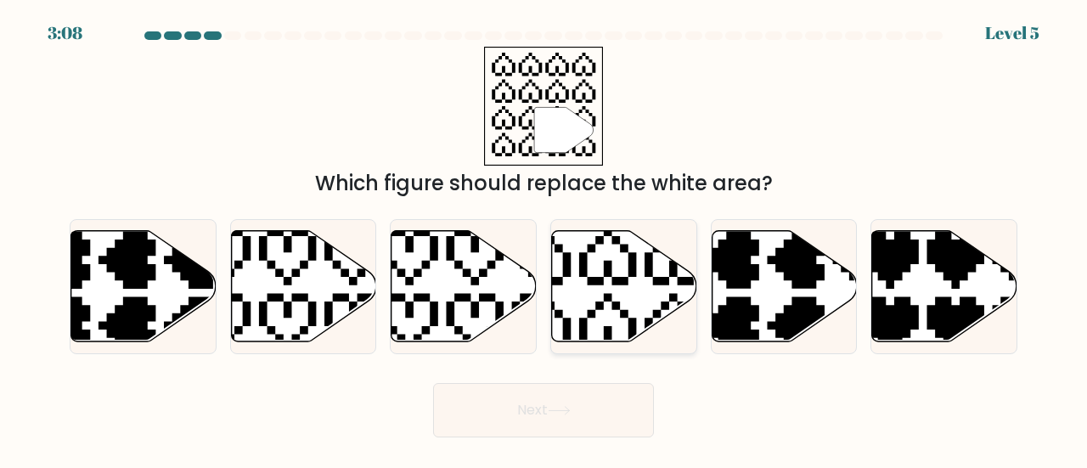
click at [599, 295] on icon at bounding box center [624, 285] width 145 height 111
click at [545, 239] on input "d." at bounding box center [544, 236] width 1 height 4
radio input "true"
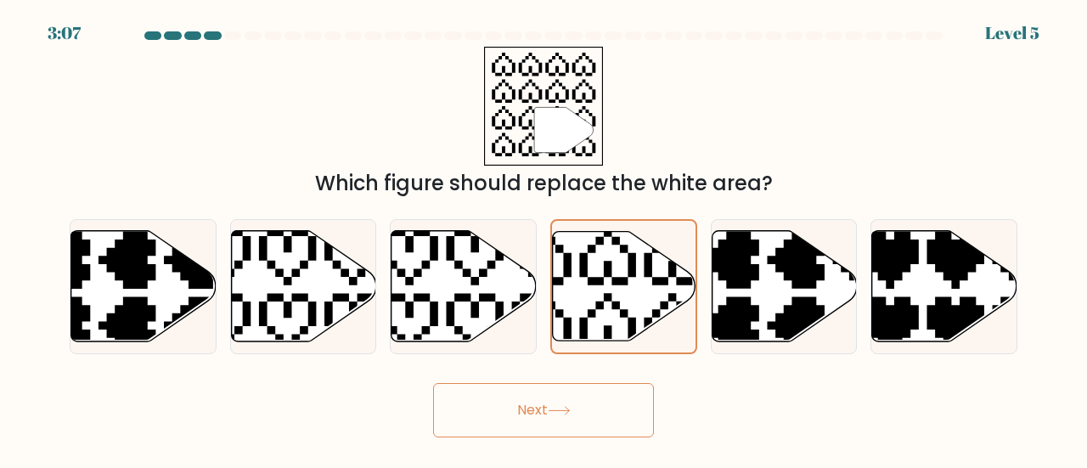
click at [598, 418] on button "Next" at bounding box center [543, 410] width 221 height 54
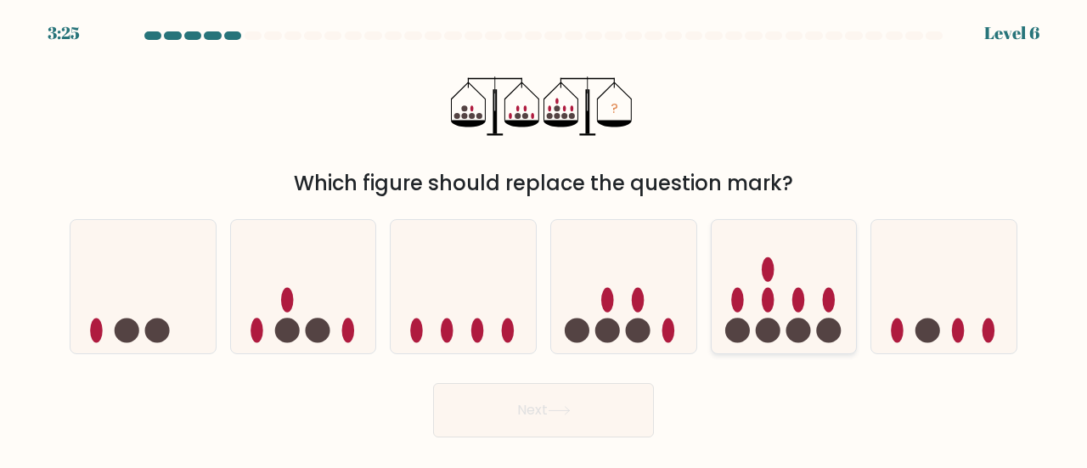
drag, startPoint x: 847, startPoint y: 325, endPoint x: 834, endPoint y: 326, distance: 12.8
click at [847, 325] on icon at bounding box center [784, 287] width 145 height 120
click at [545, 239] on input "e." at bounding box center [544, 236] width 1 height 4
radio input "true"
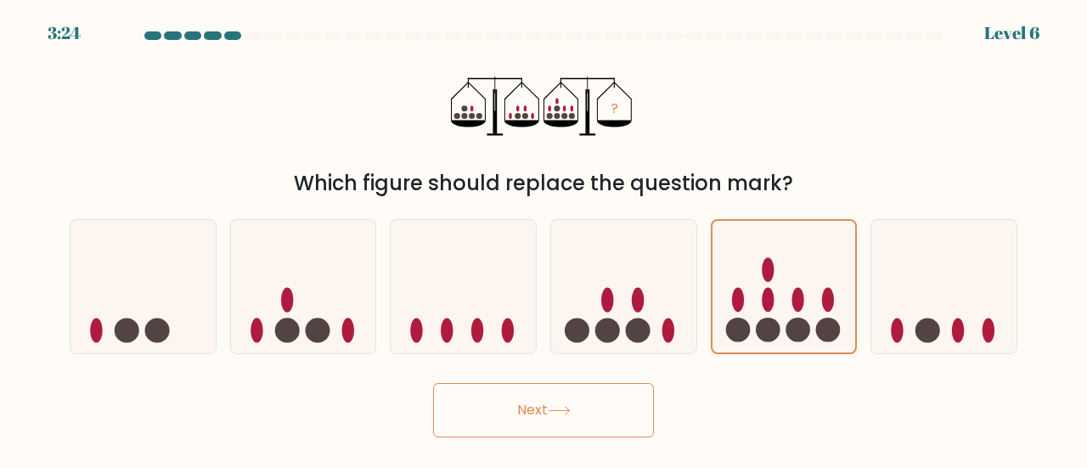
click at [493, 412] on button "Next" at bounding box center [543, 410] width 221 height 54
